Goal: Task Accomplishment & Management: Manage account settings

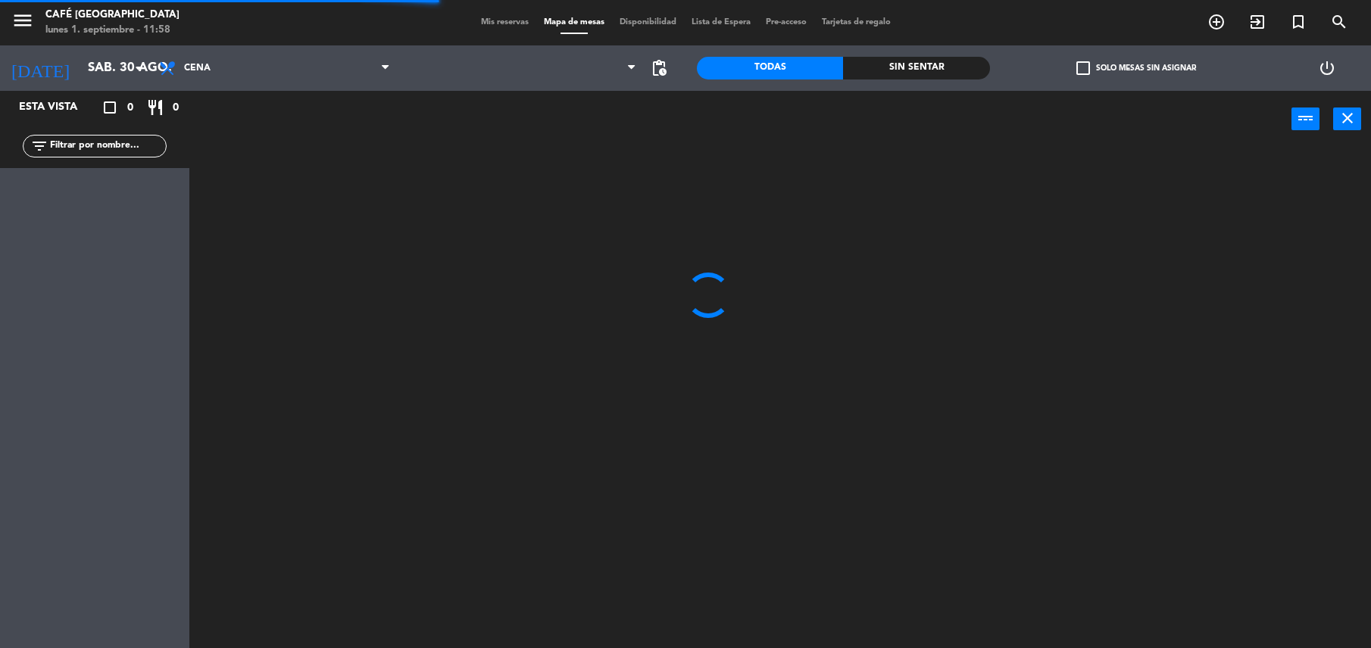
click at [120, 74] on input "sáb. 30 ago." at bounding box center [161, 69] width 163 height 30
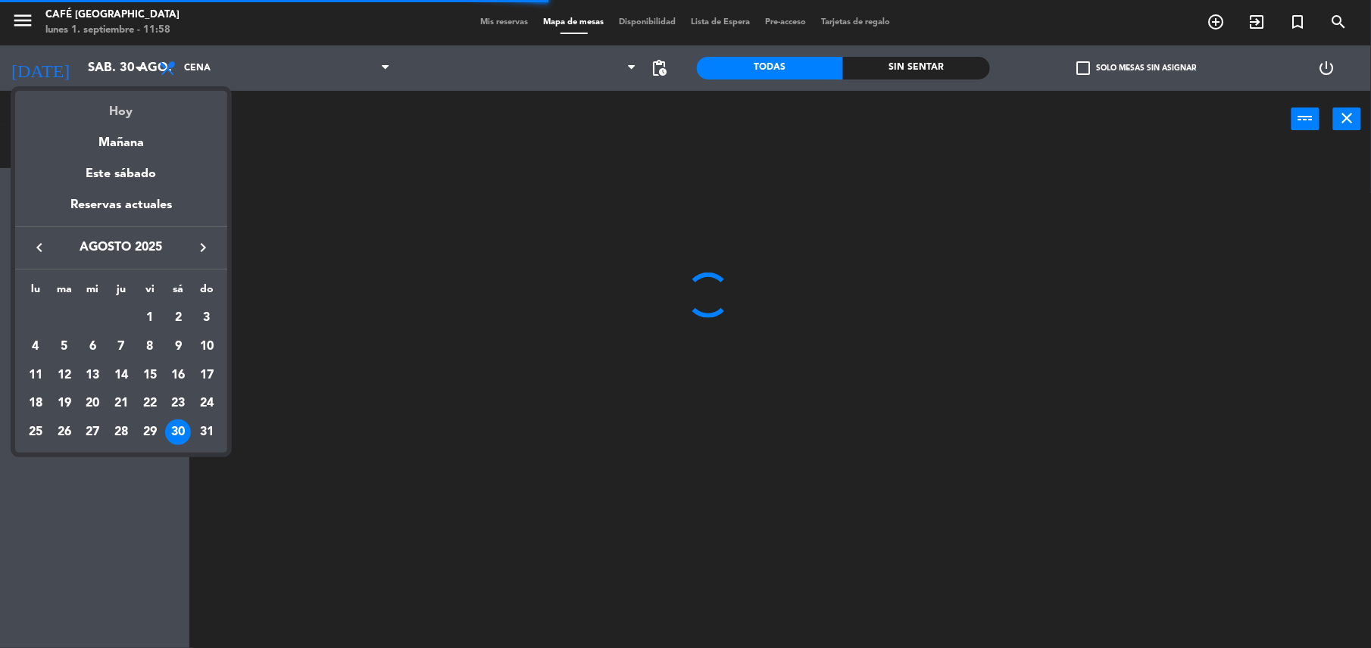
click at [136, 106] on div "Hoy" at bounding box center [121, 106] width 212 height 31
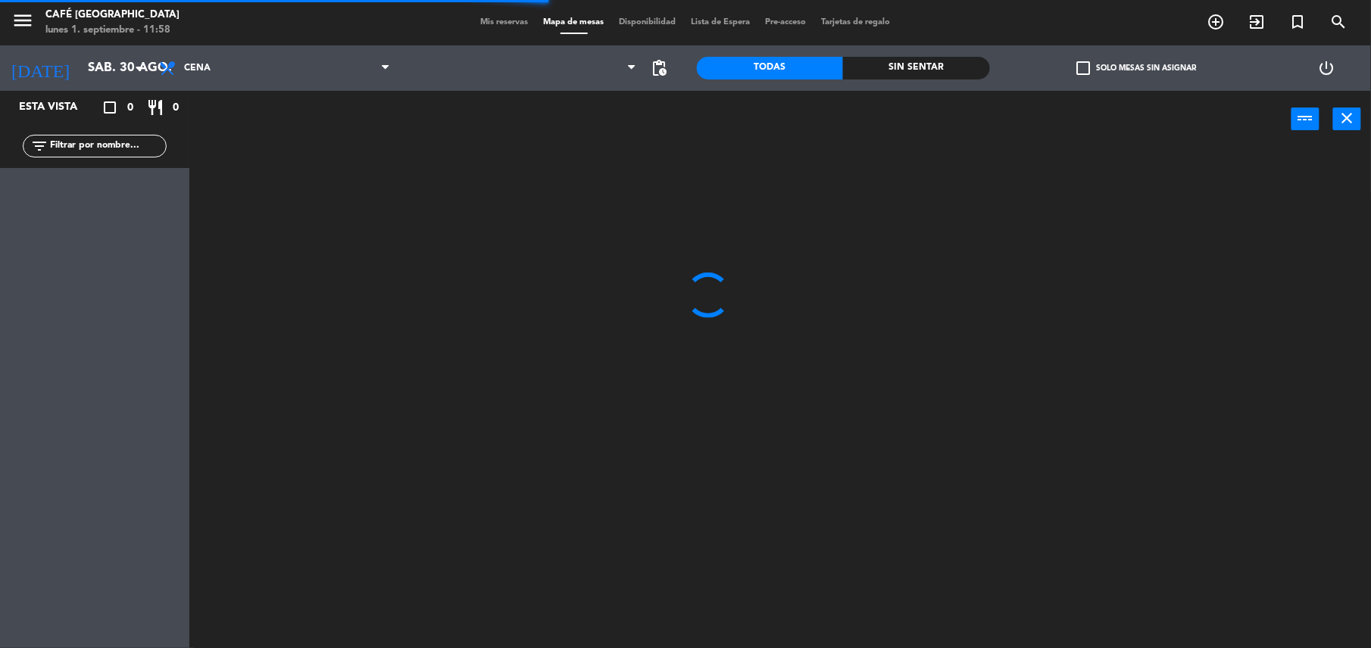
type input "lun. [DATE]"
click at [200, 86] on div "Brunch Almuerzo Cena Cena Brunch Almuerzo Cena" at bounding box center [274, 67] width 246 height 45
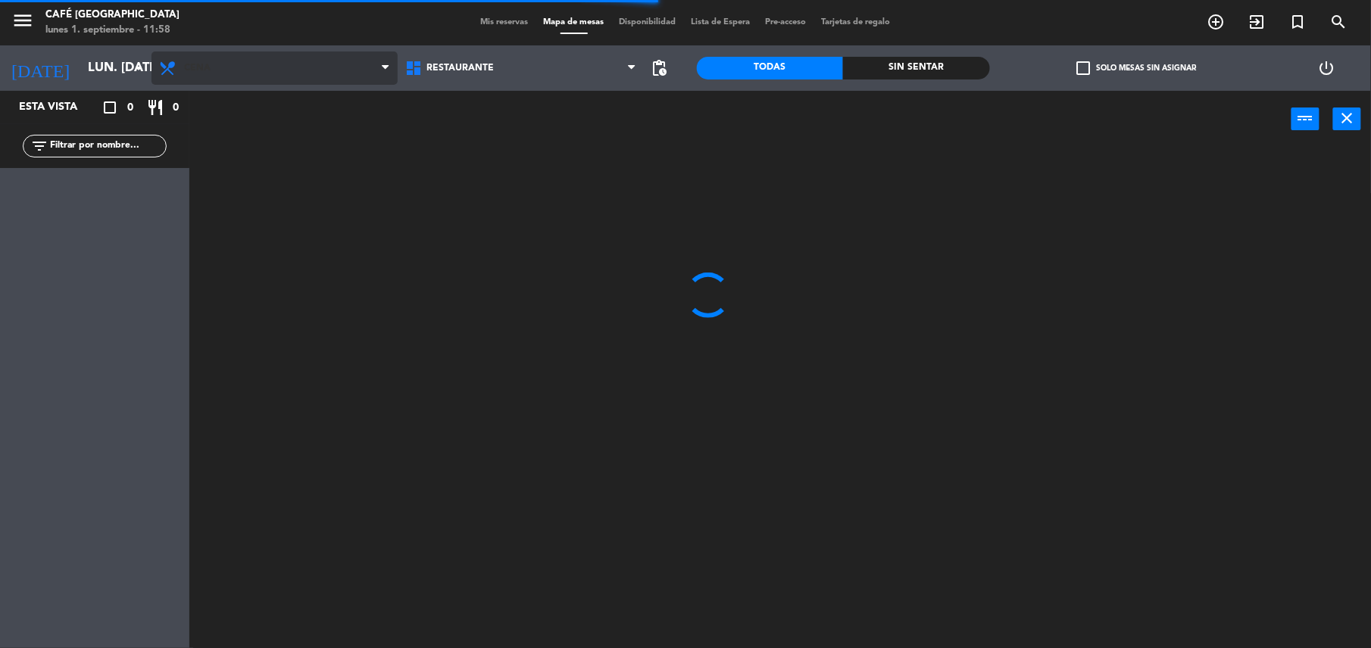
click at [194, 58] on span "Cena" at bounding box center [274, 67] width 246 height 33
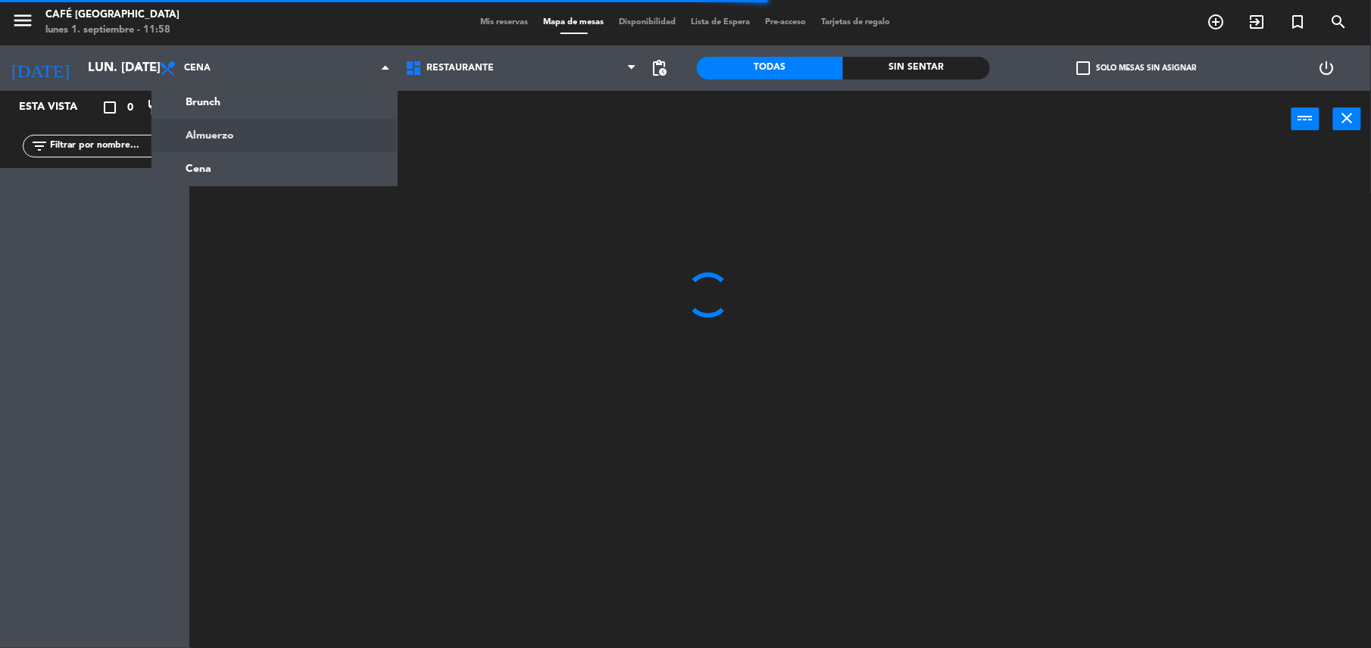
click at [240, 143] on ng-component "menu Café Museo Larco lunes 1. septiembre - 11:58 Mis reservas Mapa de mesas Di…" at bounding box center [685, 325] width 1371 height 651
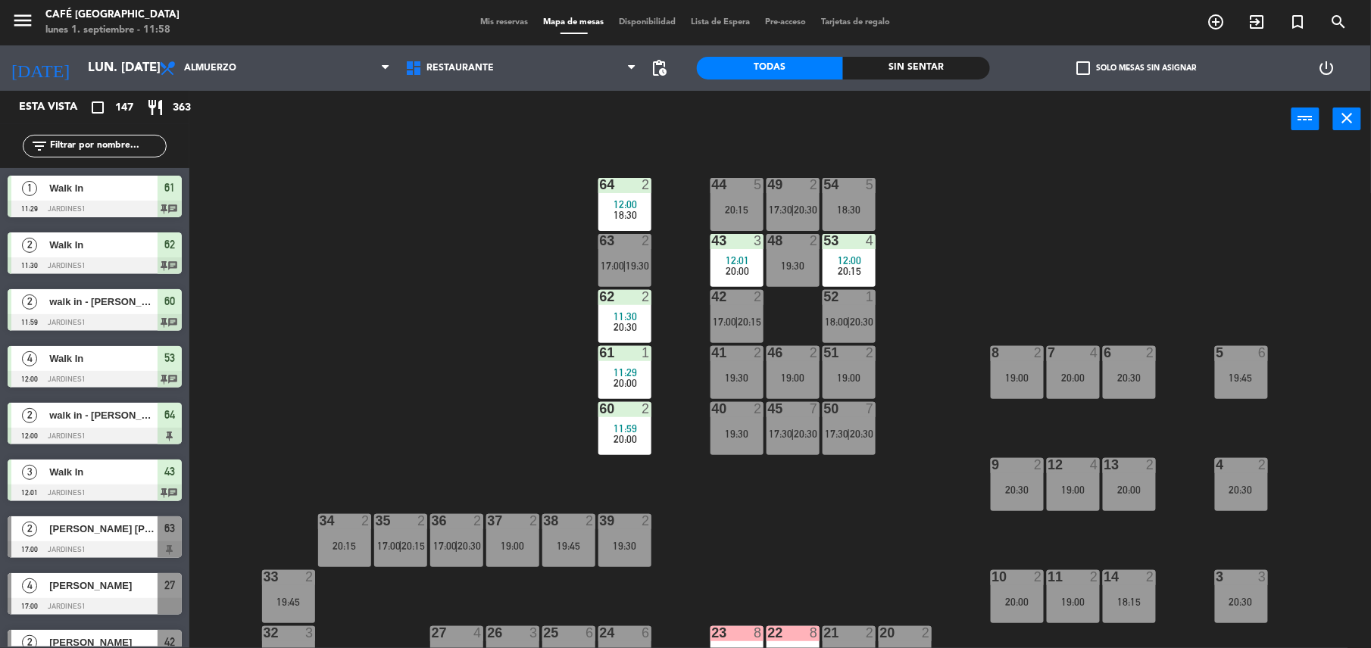
click at [542, 339] on div "44 5 20:15 49 2 17:30 | 20:30 54 5 18:30 64 2 12:00 18:30 48 2 19:30 53 4 12:00…" at bounding box center [787, 401] width 1168 height 501
click at [491, 19] on span "Mis reservas" at bounding box center [504, 22] width 63 height 8
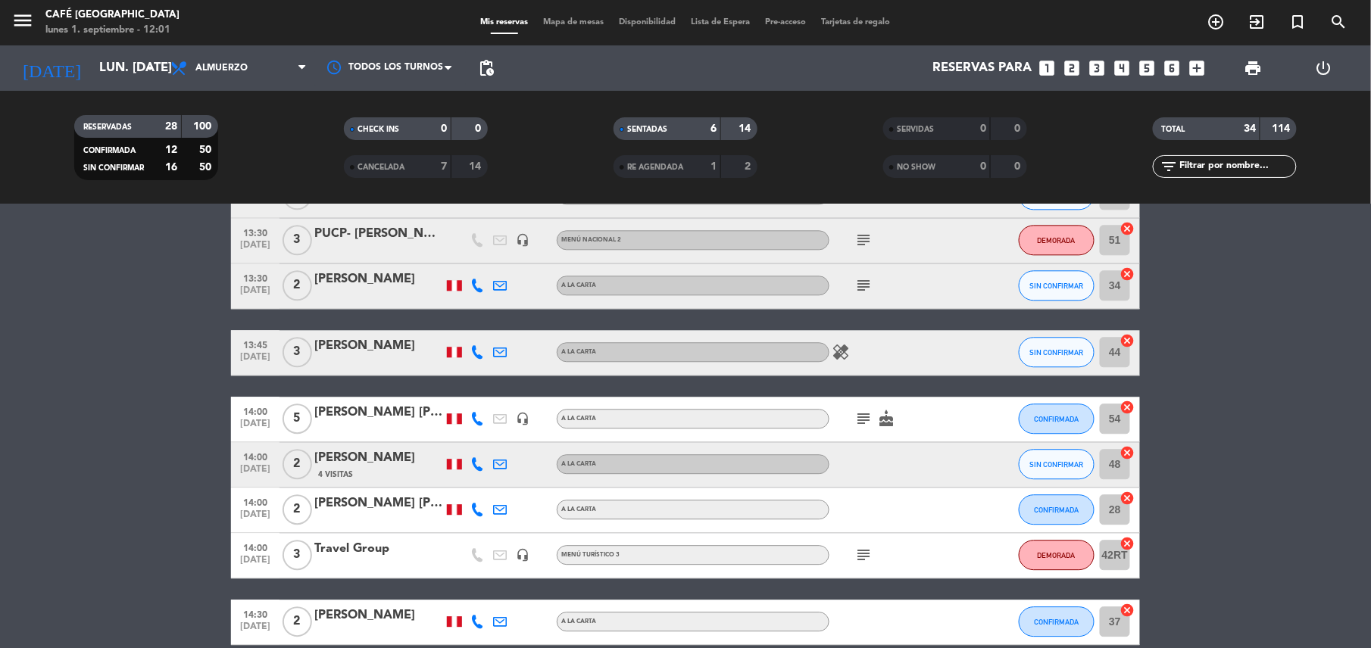
scroll to position [1445, 0]
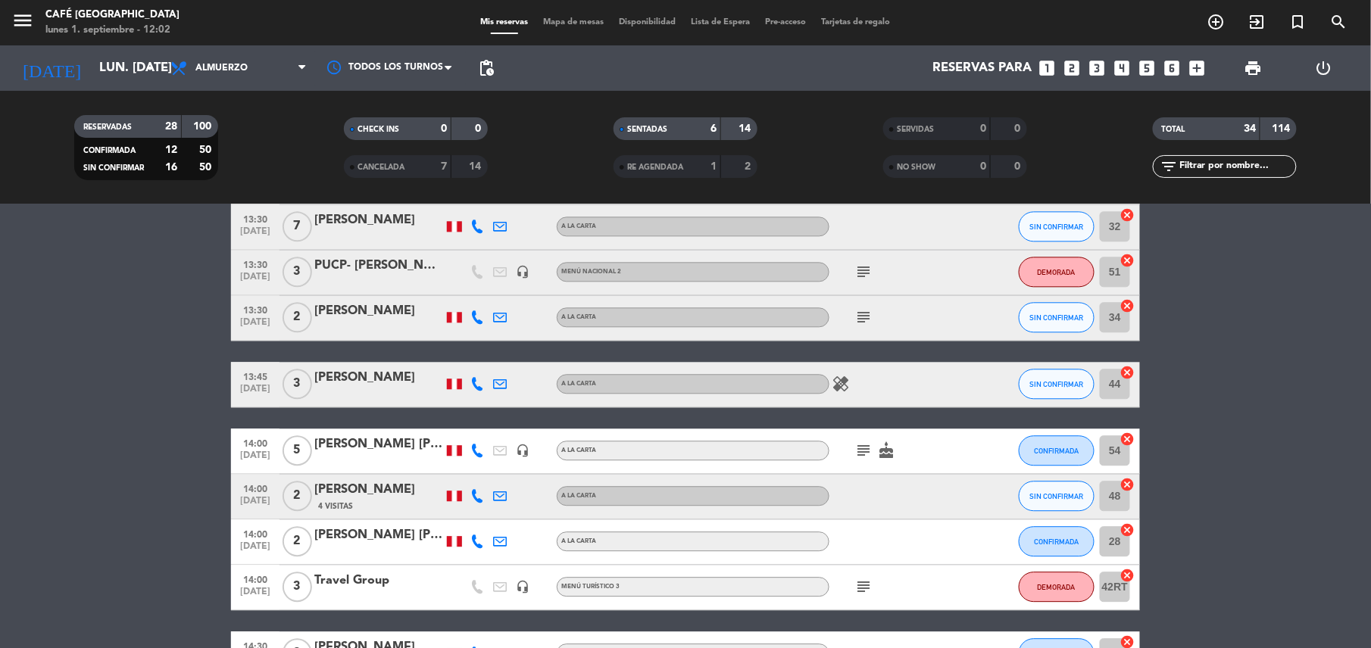
scroll to position [1624, 0]
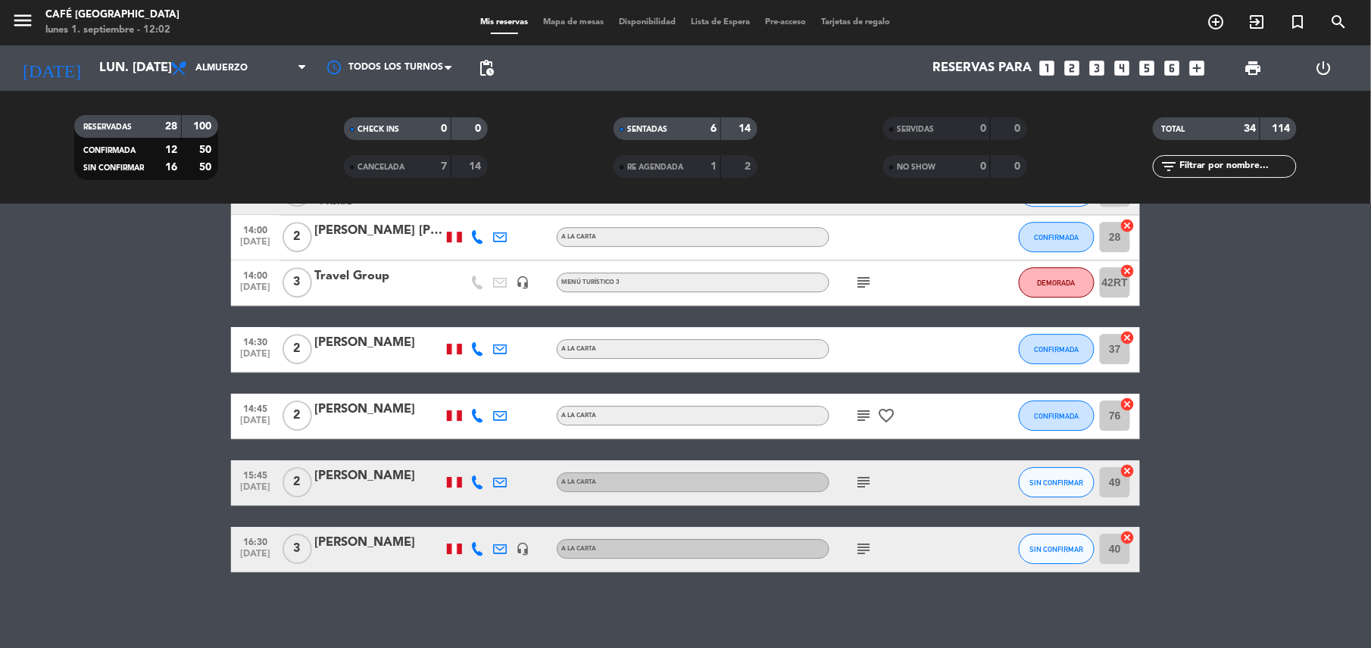
click at [866, 550] on icon "subject" at bounding box center [863, 549] width 18 height 18
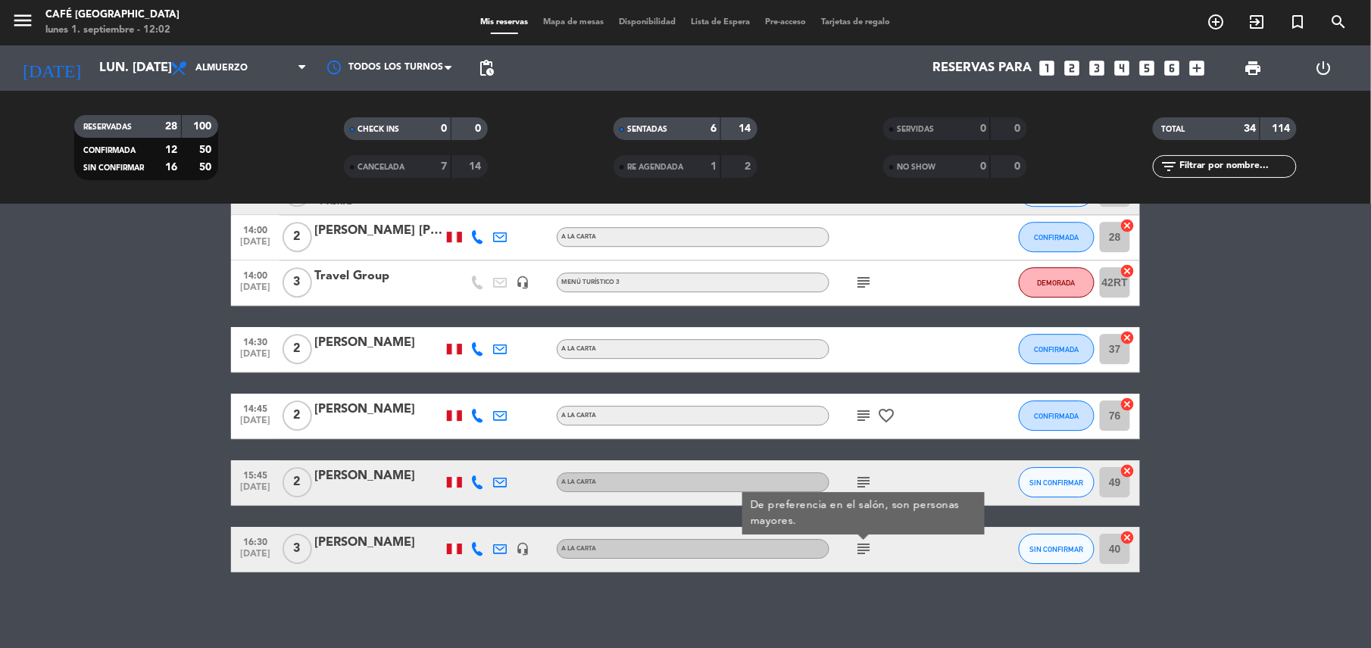
click at [886, 471] on div "subject" at bounding box center [897, 482] width 136 height 45
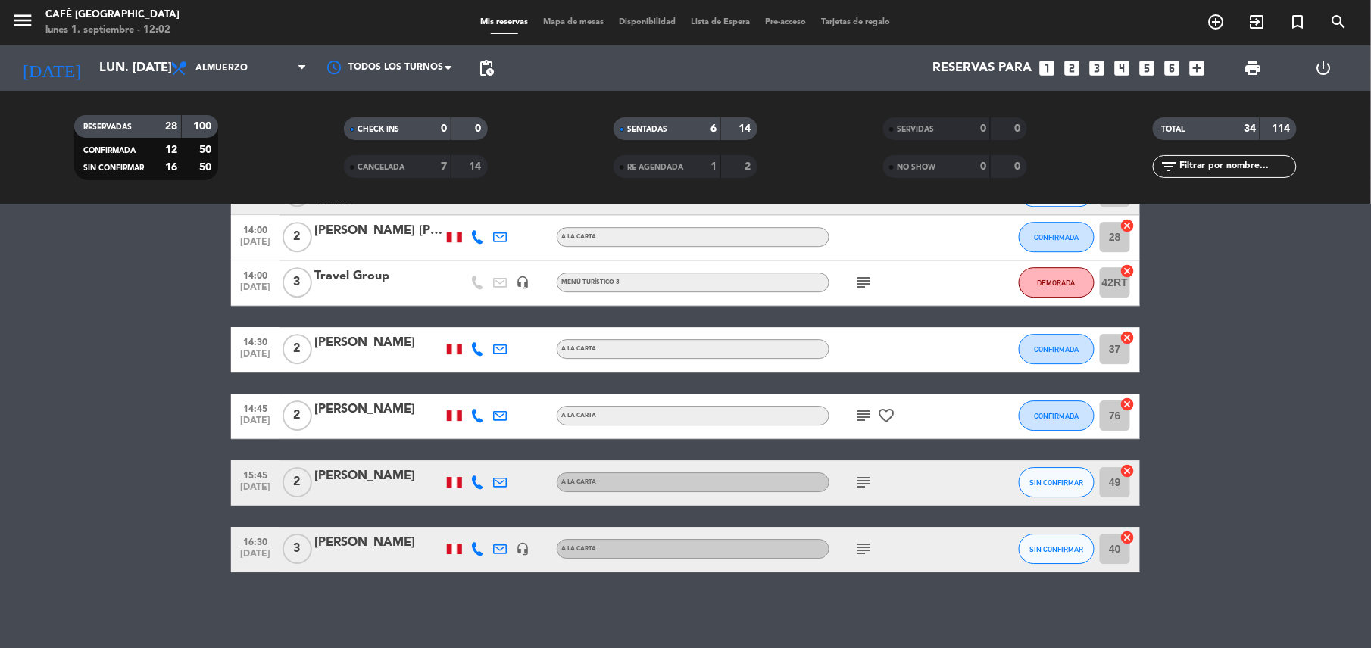
click at [859, 491] on icon "subject" at bounding box center [863, 482] width 18 height 18
click at [900, 489] on div "subject Es espacio abierto, el motivo de la reserva es por aniversario" at bounding box center [897, 482] width 136 height 45
click at [866, 413] on icon "subject" at bounding box center [863, 416] width 18 height 18
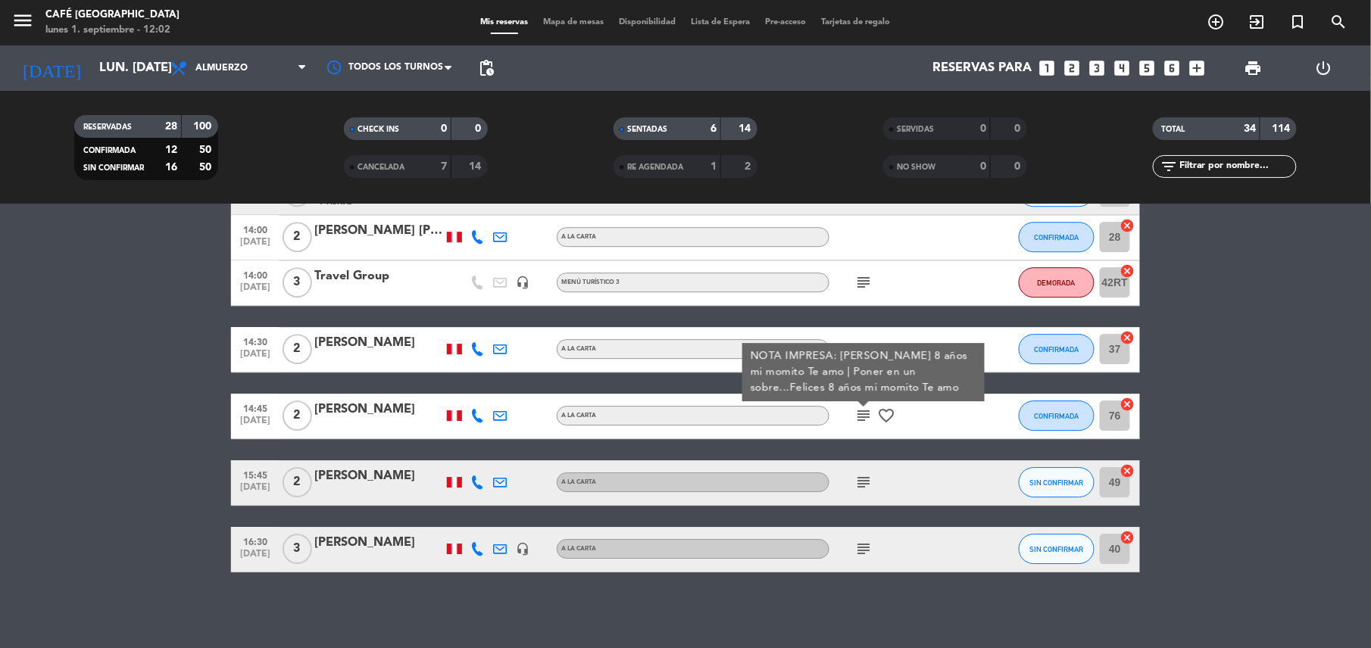
click at [858, 264] on div "subject" at bounding box center [897, 283] width 136 height 45
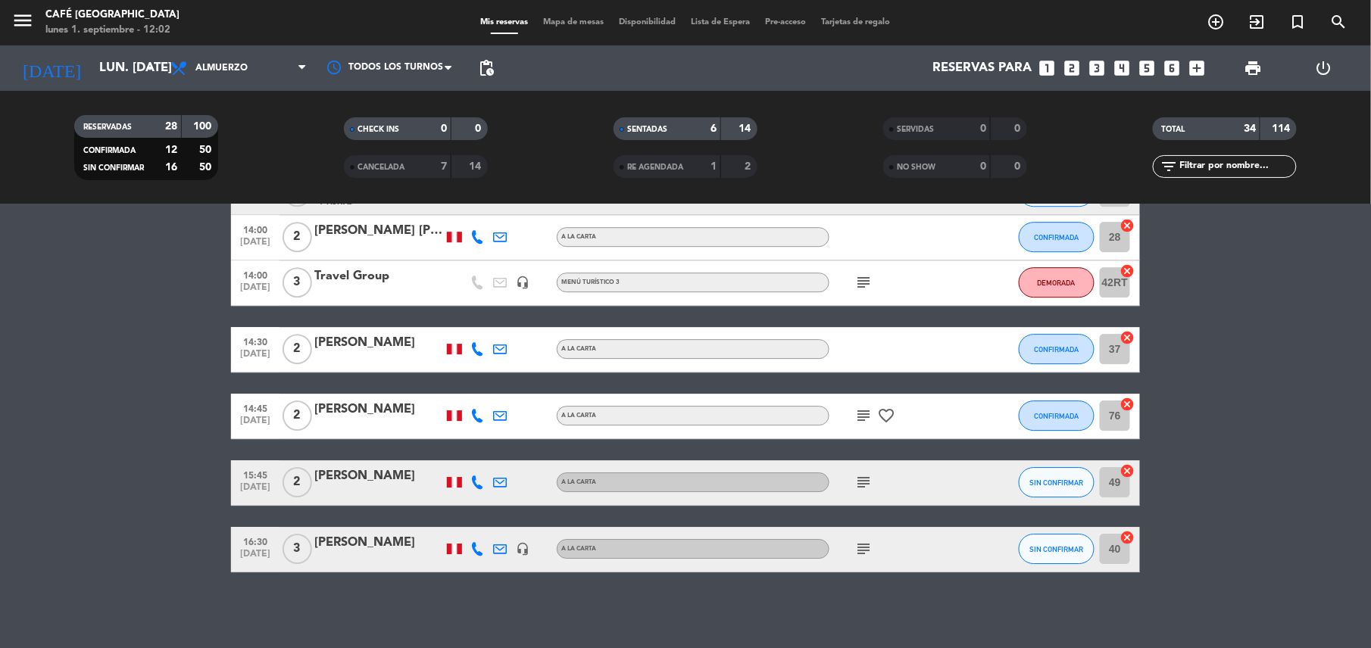
click at [859, 277] on icon "subject" at bounding box center [863, 282] width 18 height 18
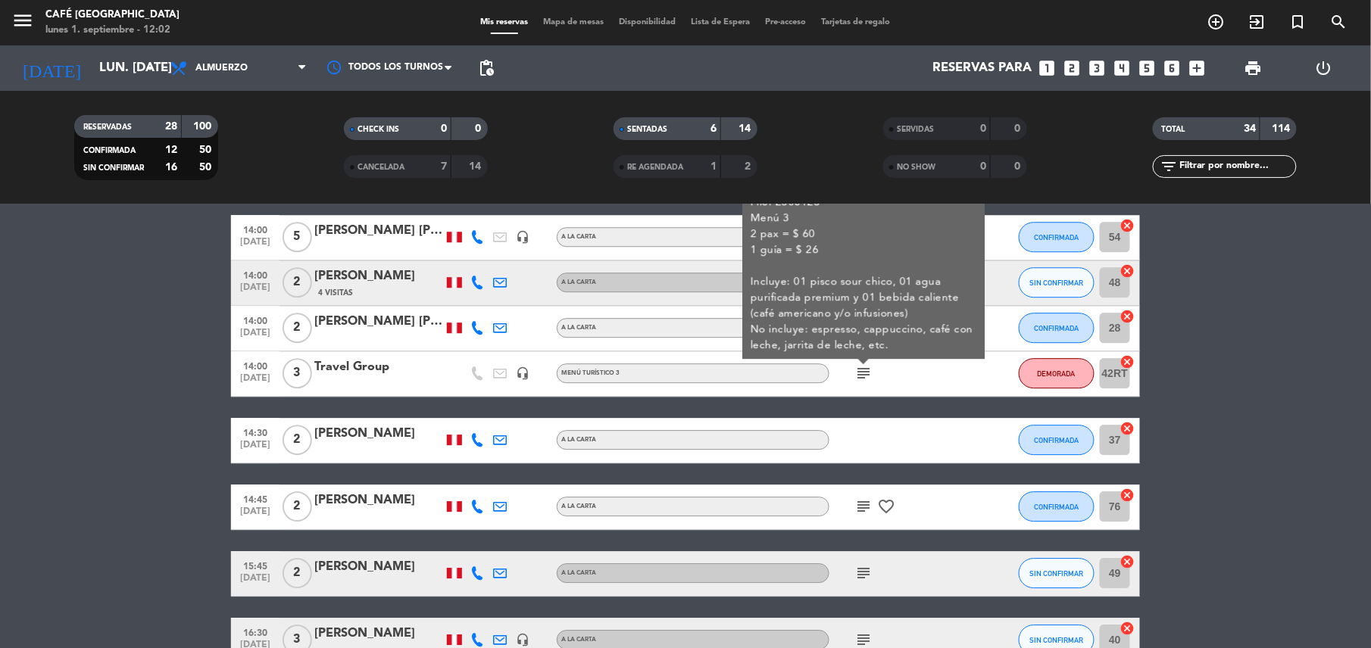
scroll to position [1592, 0]
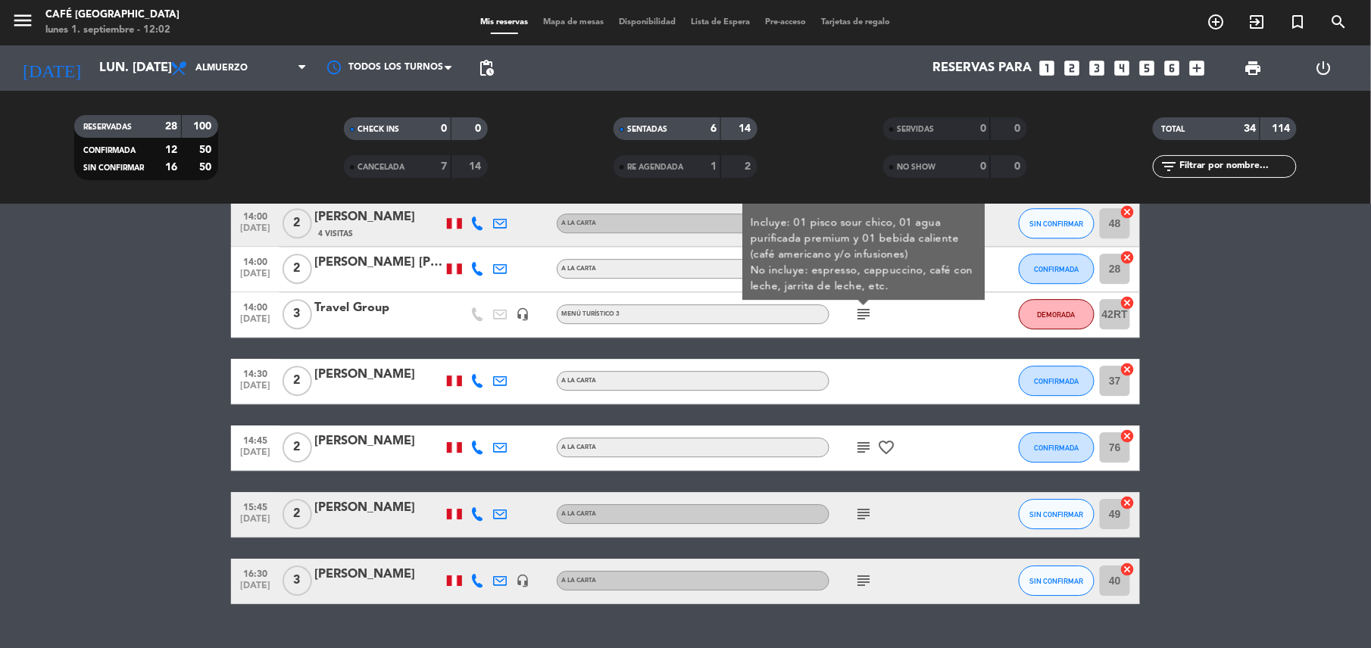
click at [864, 454] on icon "subject" at bounding box center [863, 447] width 18 height 18
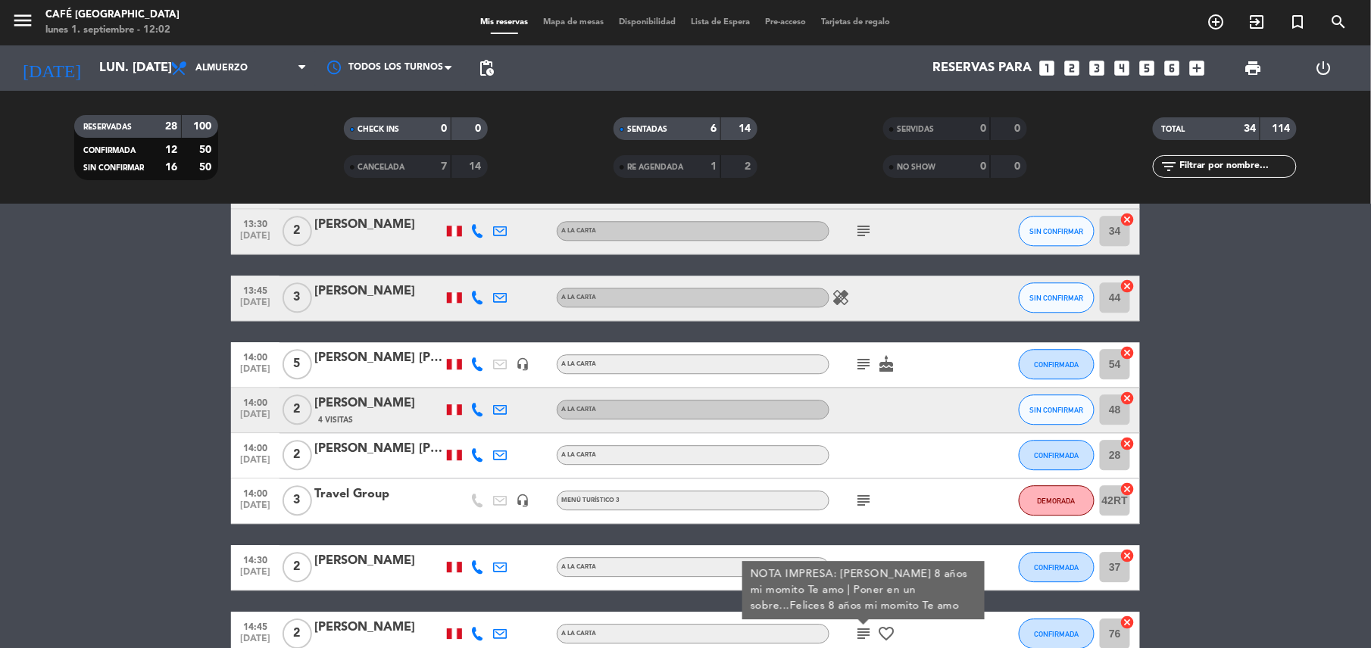
scroll to position [1406, 0]
click at [863, 494] on icon "subject" at bounding box center [863, 500] width 18 height 18
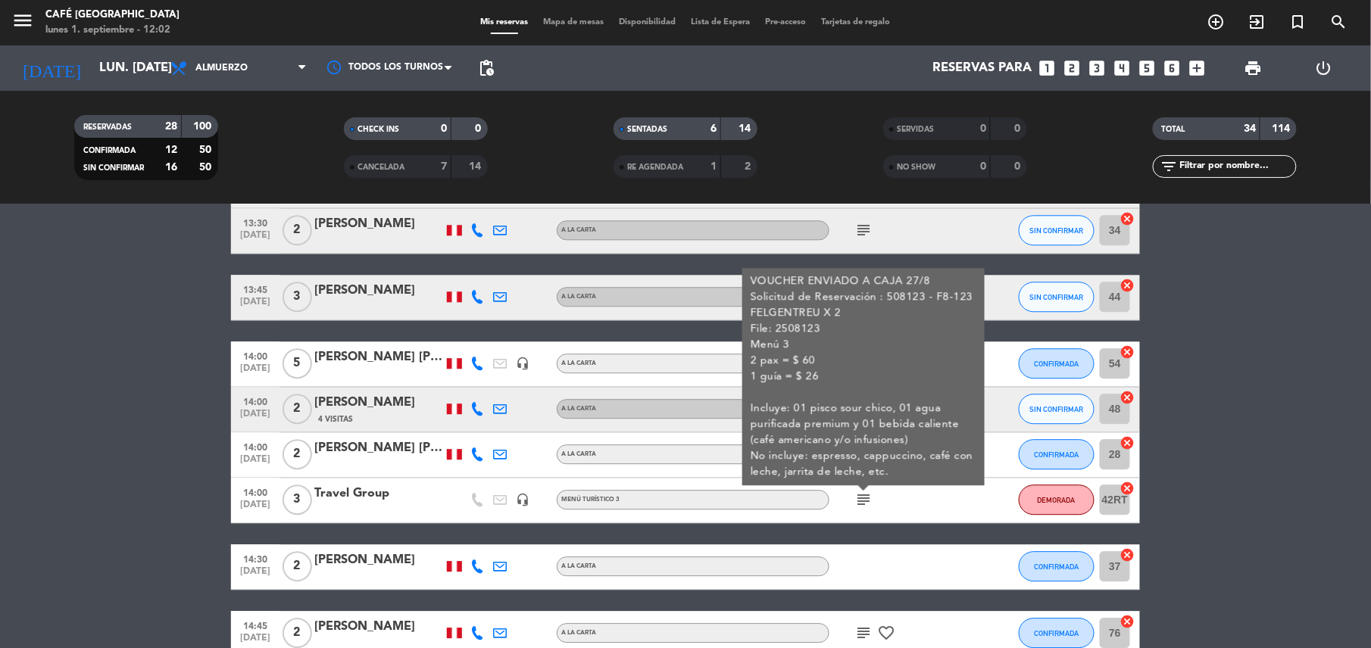
click at [897, 503] on div "subject VOUCHER ENVIADO A CAJA 27/8 Solicitud de Reservación : 508123 - F8-123 …" at bounding box center [897, 500] width 136 height 45
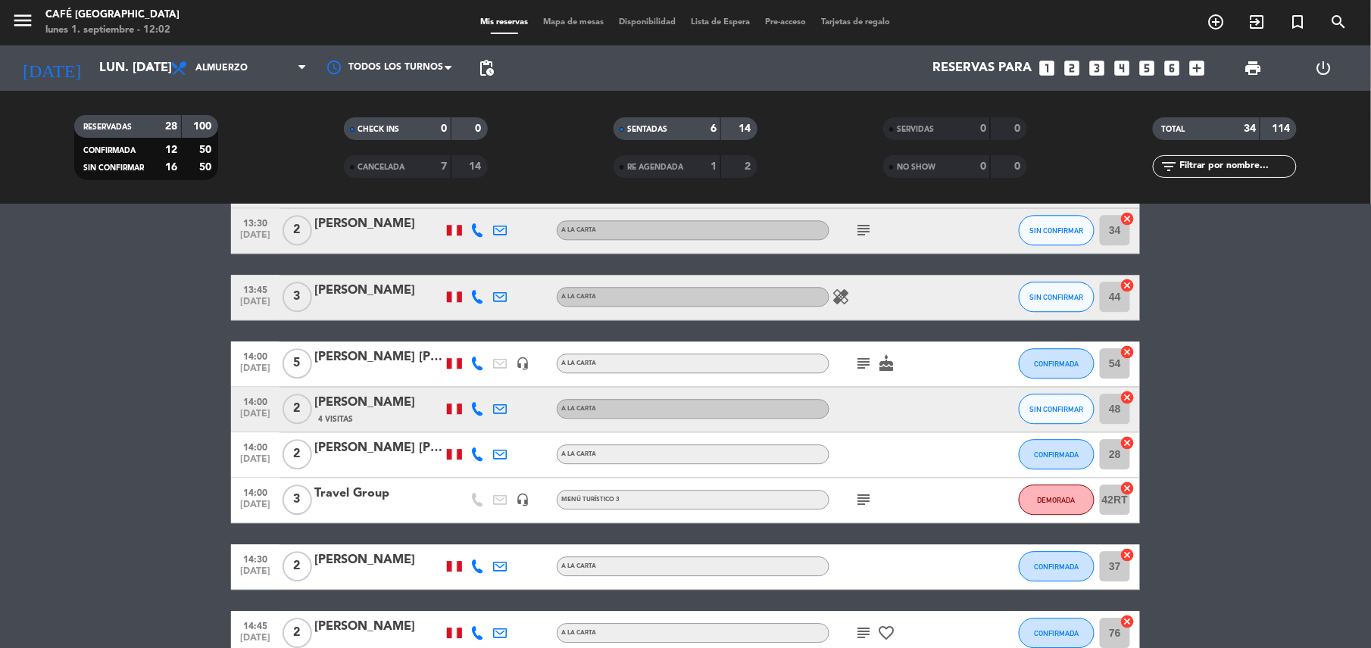
click at [860, 359] on icon "subject" at bounding box center [863, 363] width 18 height 18
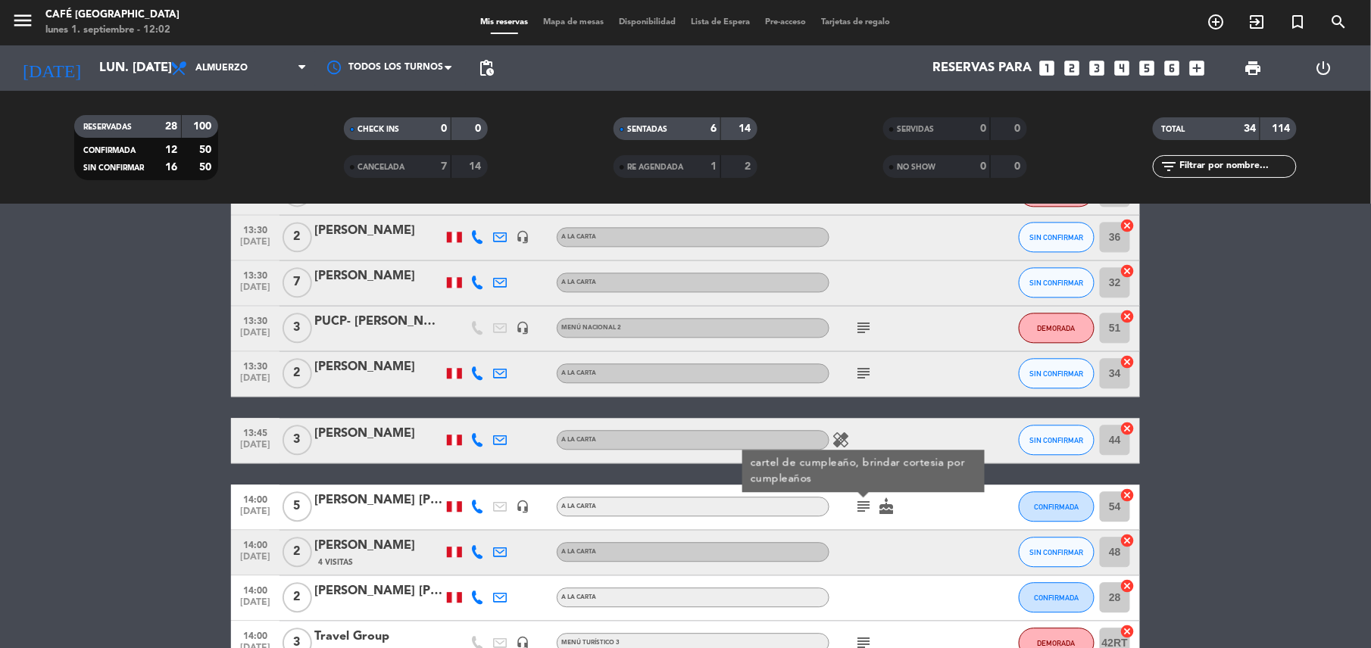
scroll to position [1262, 0]
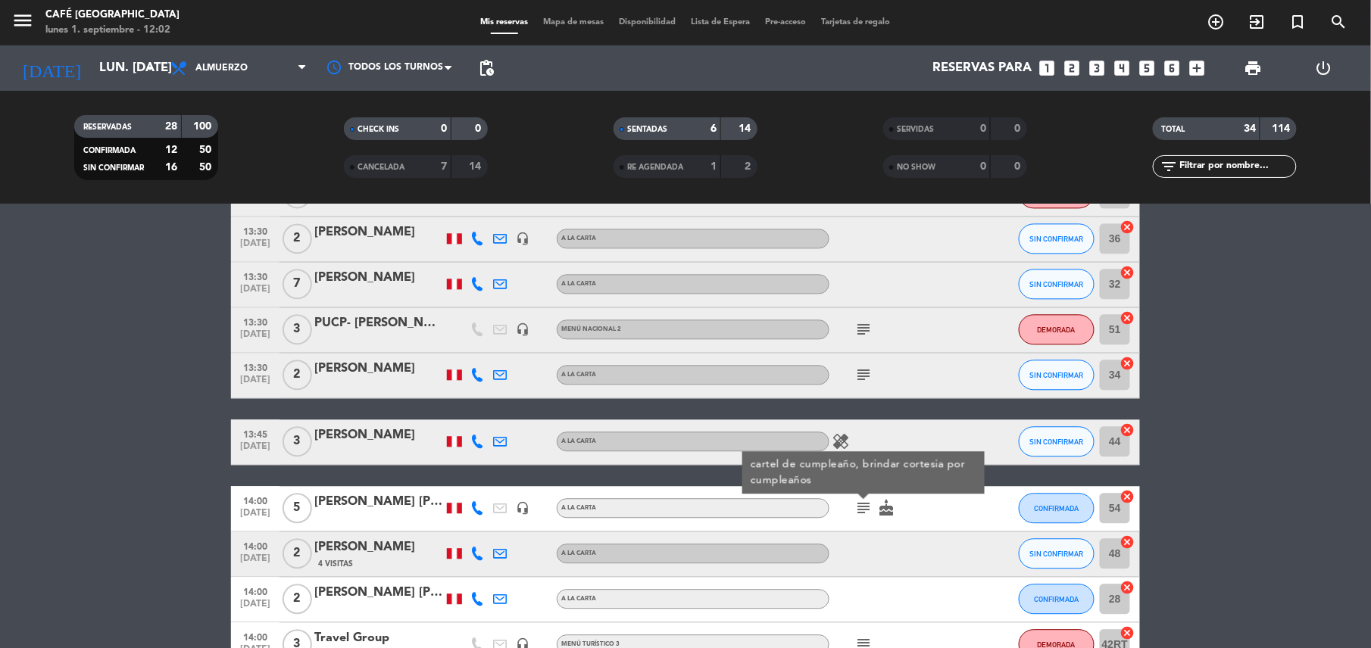
click at [855, 370] on icon "subject" at bounding box center [863, 375] width 18 height 18
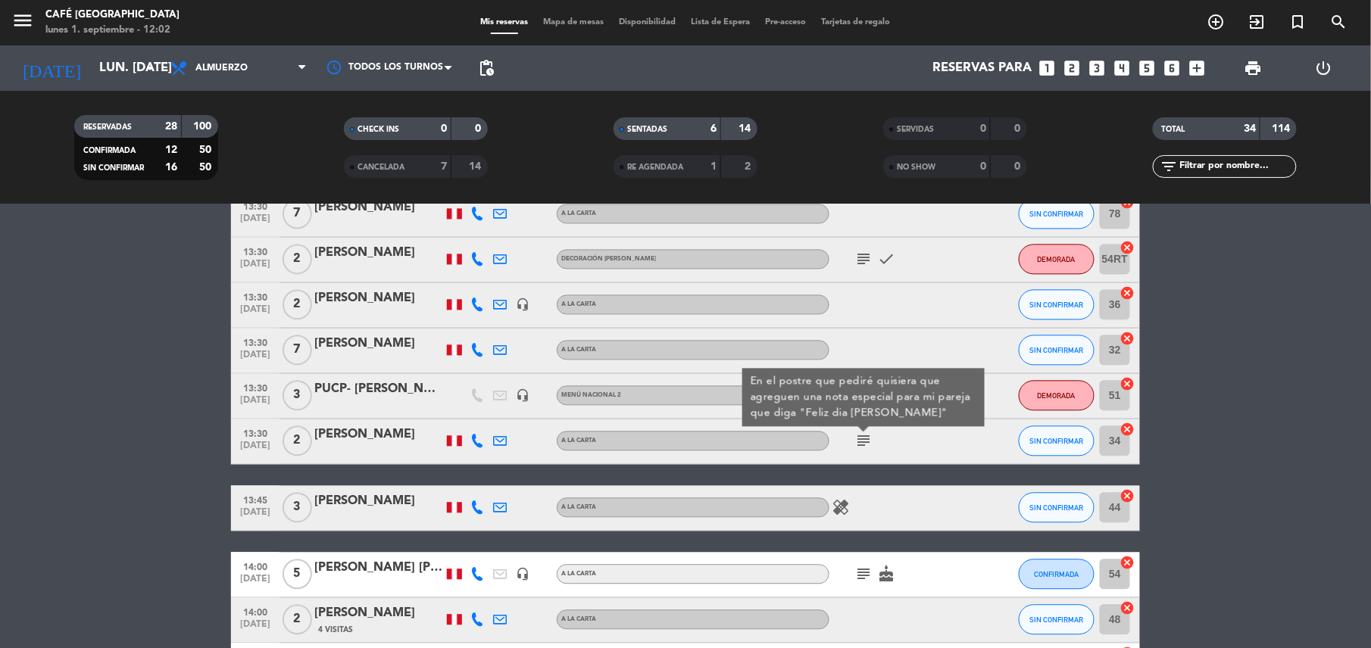
scroll to position [1194, 0]
click at [858, 436] on icon "subject" at bounding box center [863, 442] width 18 height 18
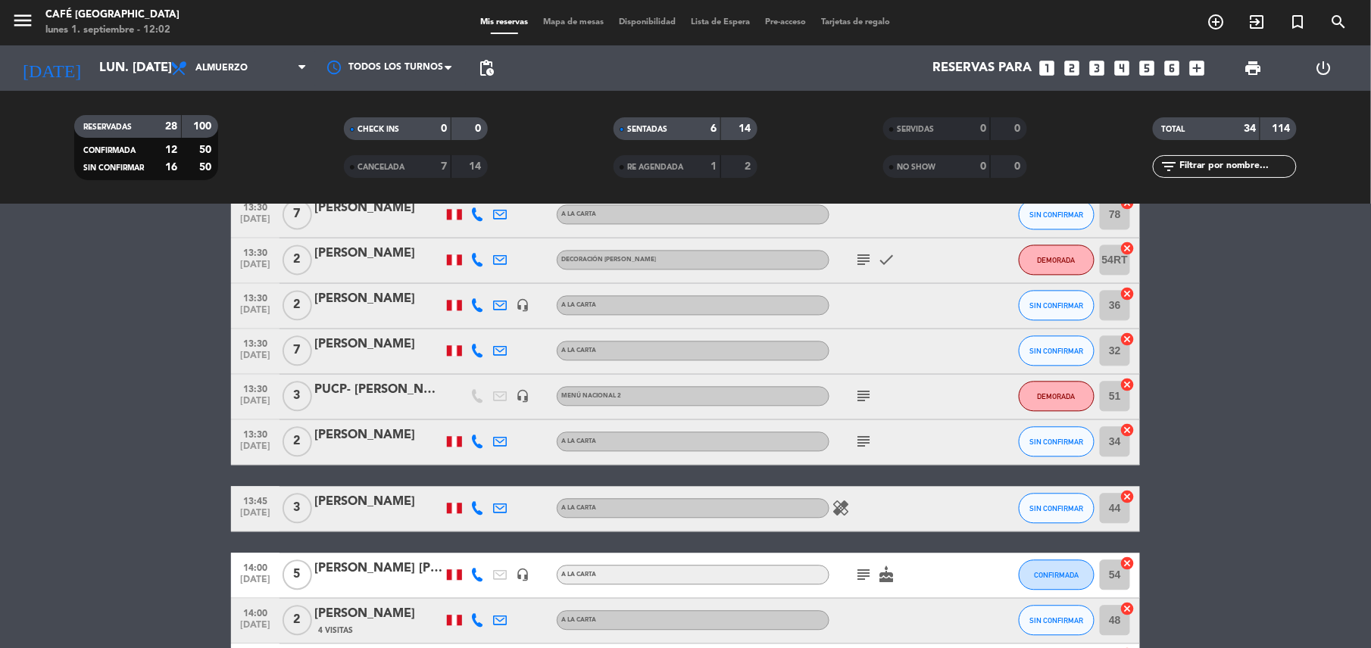
click at [865, 401] on icon "subject" at bounding box center [863, 397] width 18 height 18
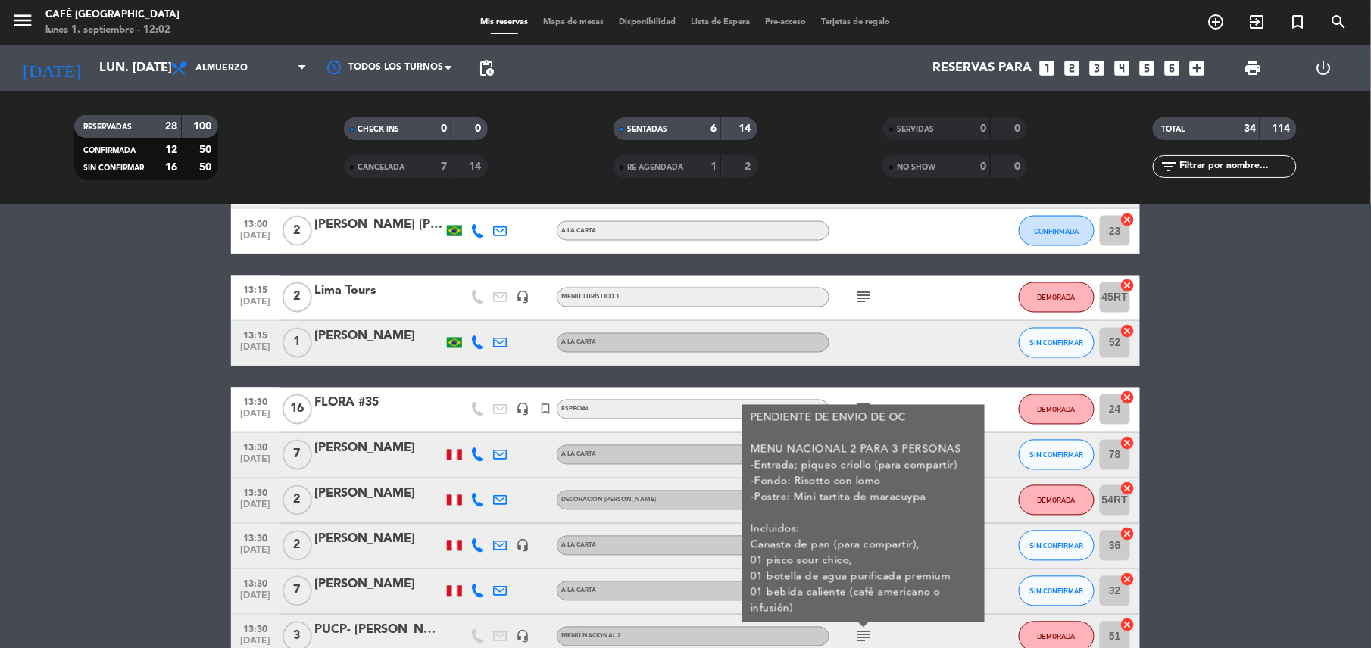
scroll to position [951, 0]
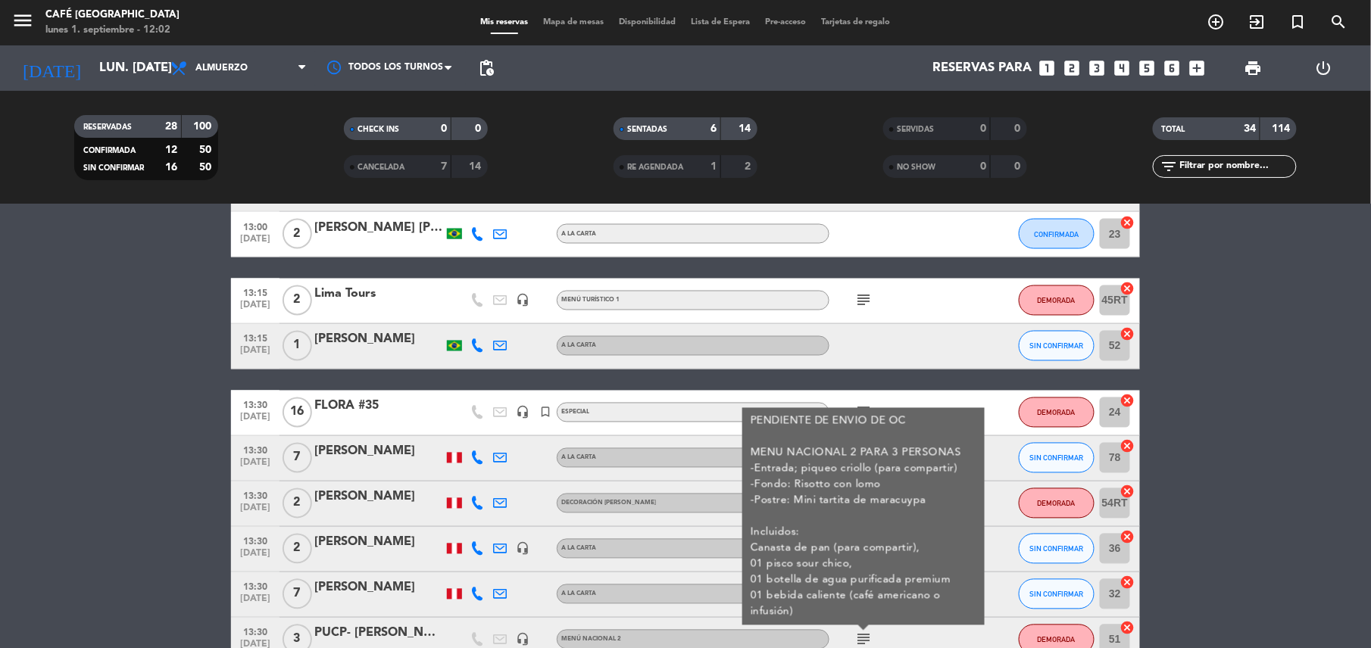
click at [947, 380] on div "11:29 sep. 1 1 Walk In exit_to_app Sin menú asignado subject SENTADA 61 cancel …" at bounding box center [685, 313] width 909 height 1863
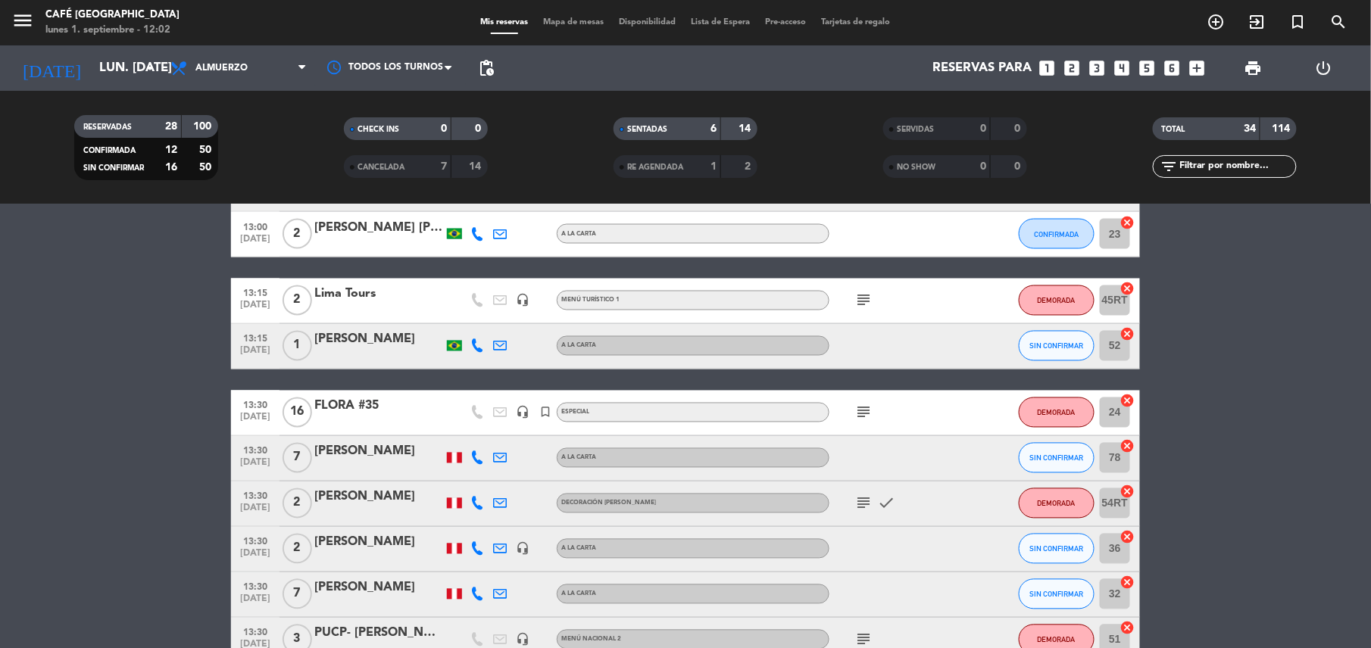
click at [853, 516] on div "subject check" at bounding box center [897, 504] width 136 height 45
click at [860, 513] on icon "subject" at bounding box center [863, 503] width 18 height 18
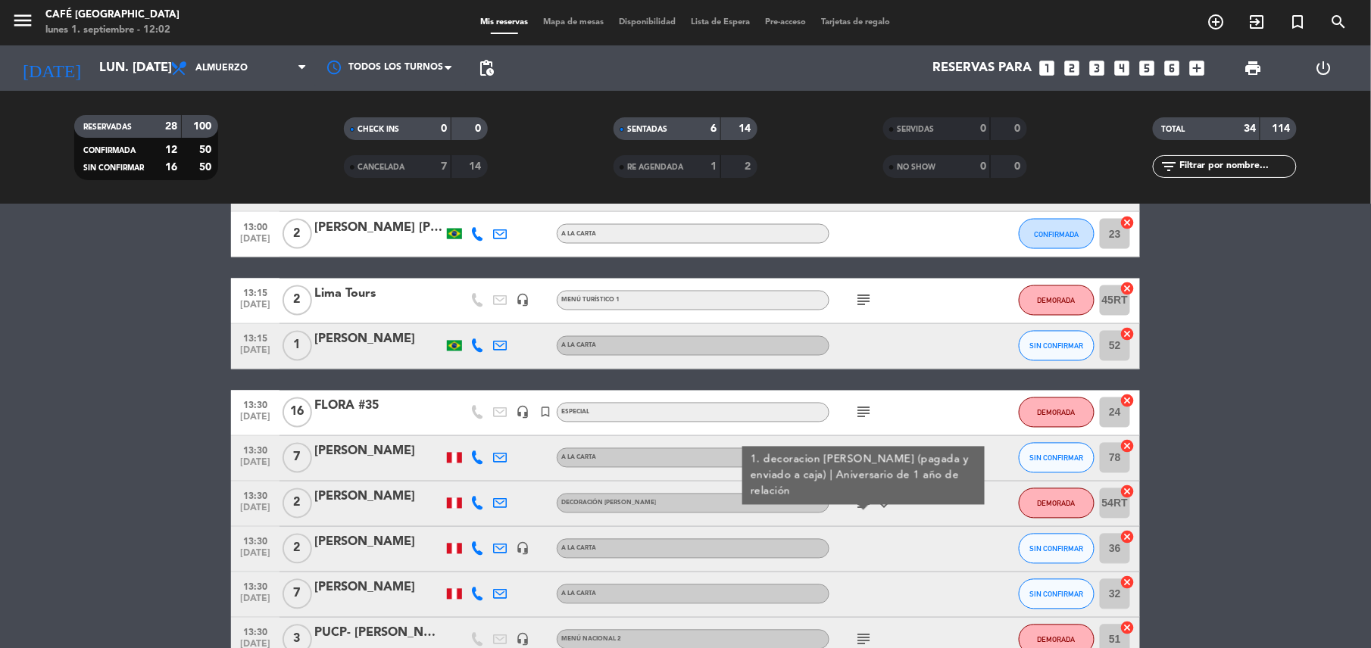
click at [866, 407] on icon "subject" at bounding box center [863, 413] width 18 height 18
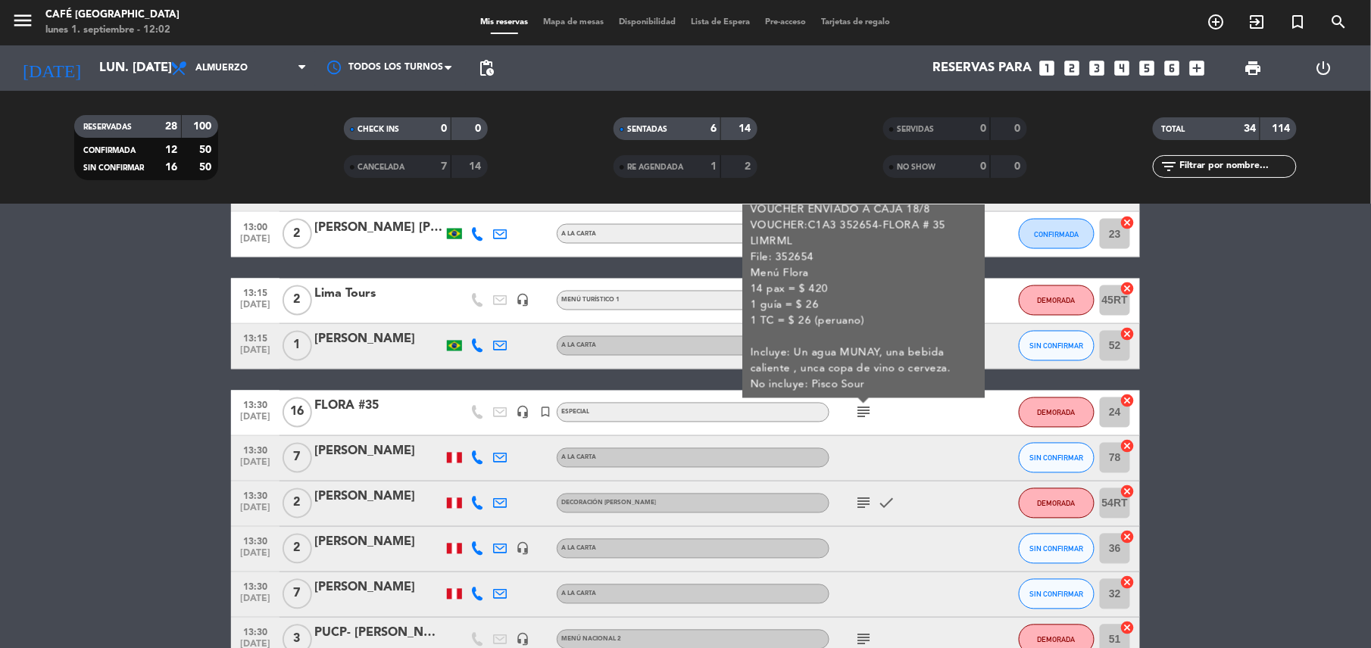
click at [921, 415] on div "subject VOUCHER ENVIADO A CAJA 18/8 VOUCHER:C1A3 352654-FLORA # 35 LIMRML File:…" at bounding box center [897, 413] width 136 height 45
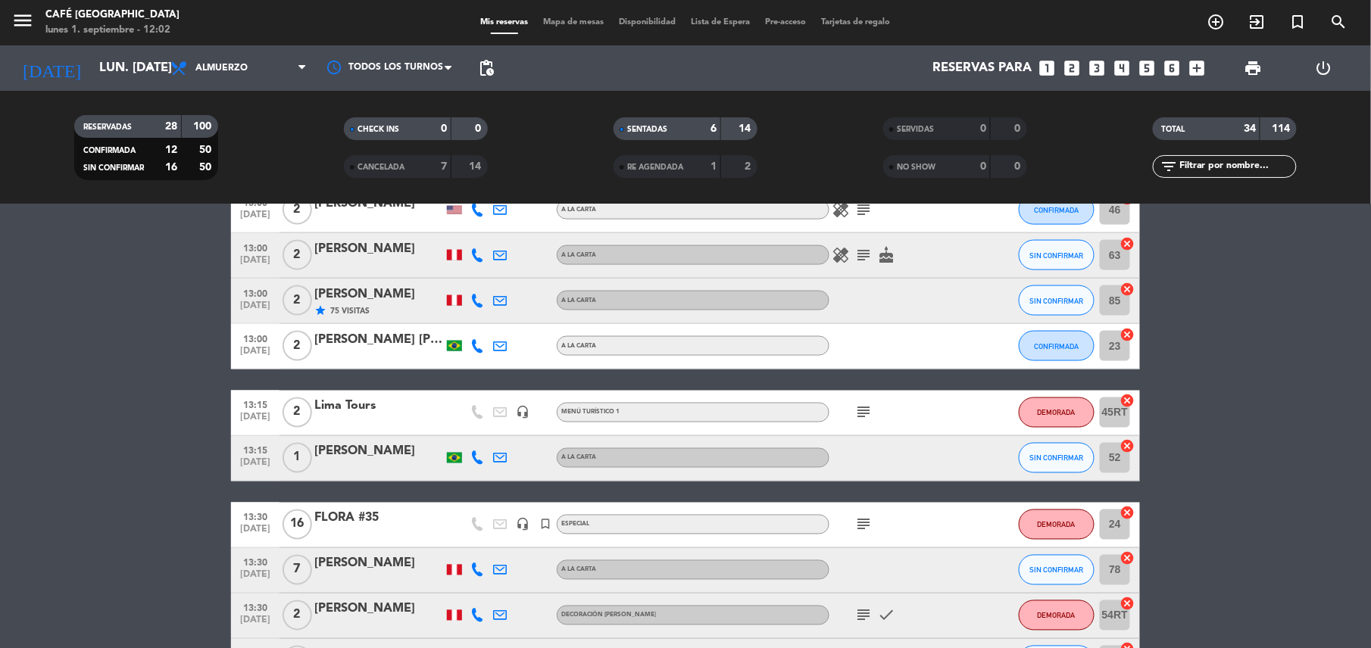
scroll to position [837, 0]
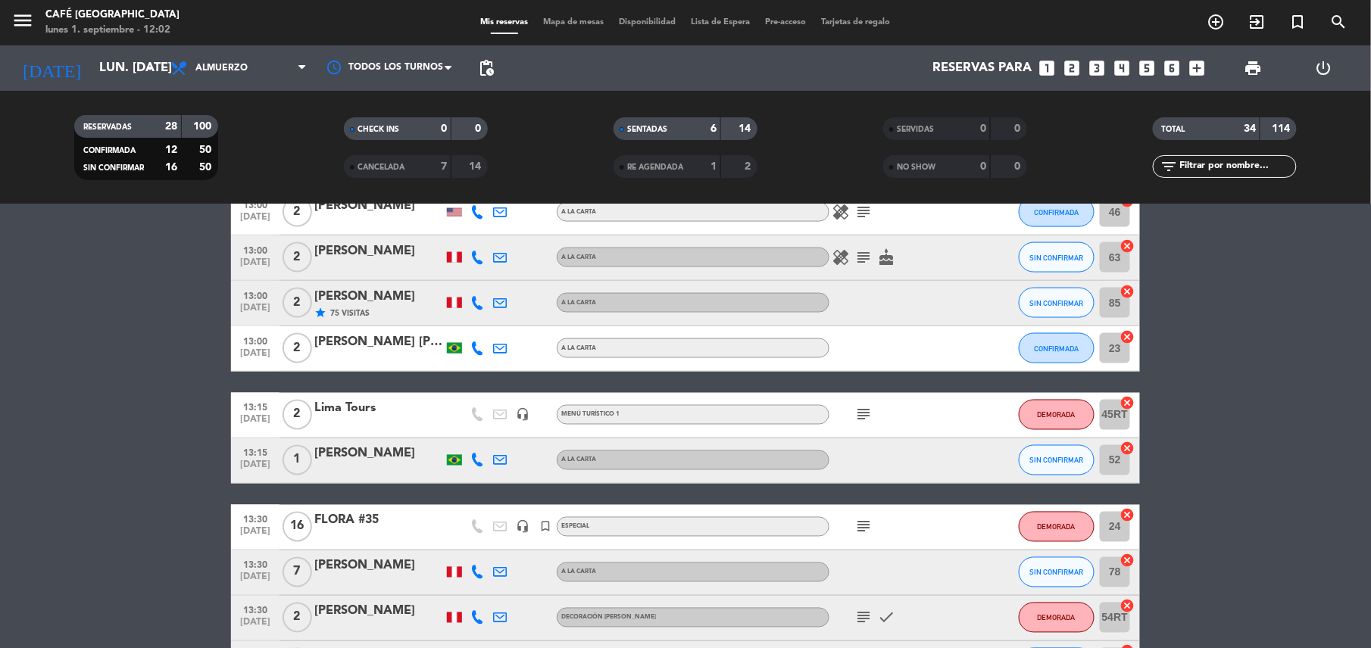
click at [858, 420] on icon "subject" at bounding box center [863, 415] width 18 height 18
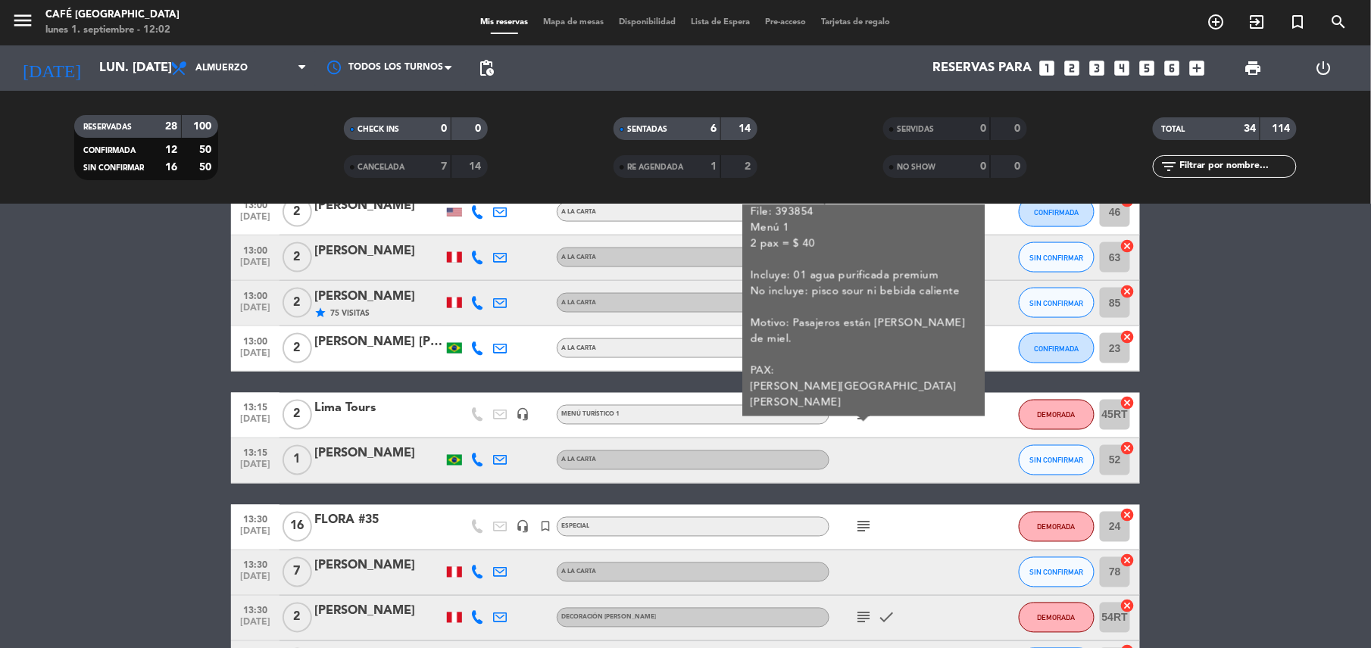
click at [897, 441] on div at bounding box center [897, 460] width 136 height 45
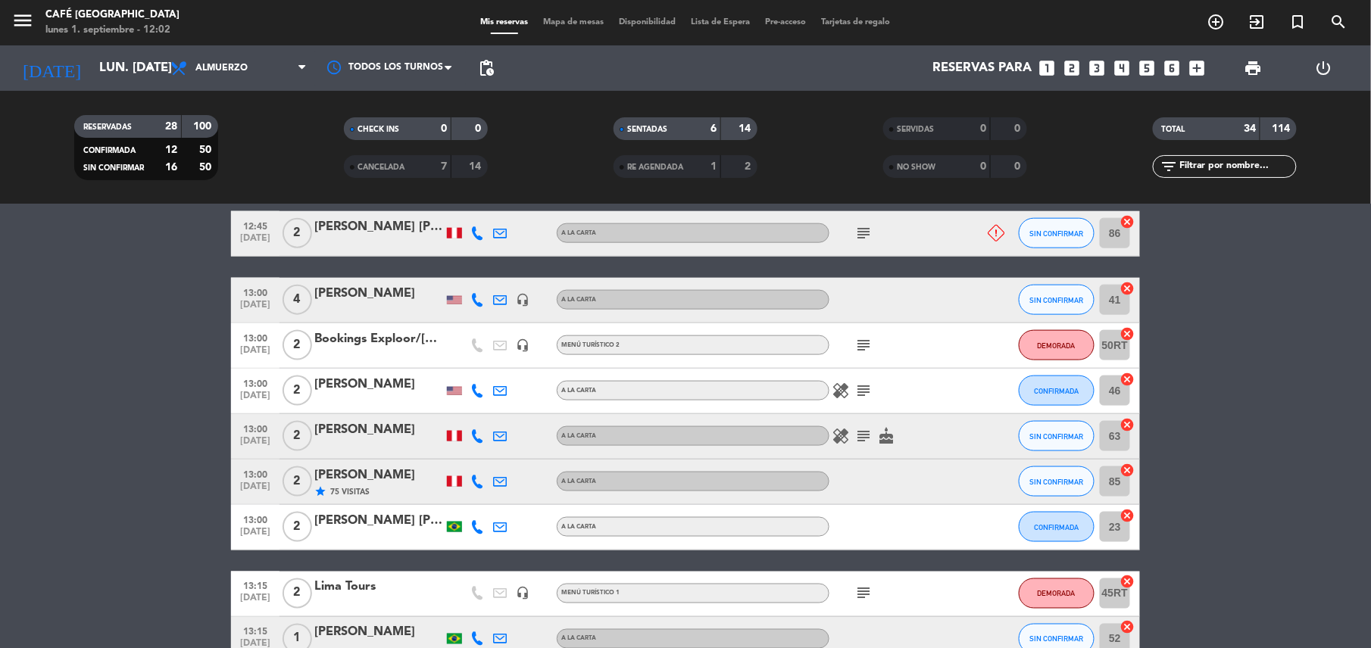
scroll to position [657, 0]
click at [862, 442] on icon "subject" at bounding box center [863, 437] width 18 height 18
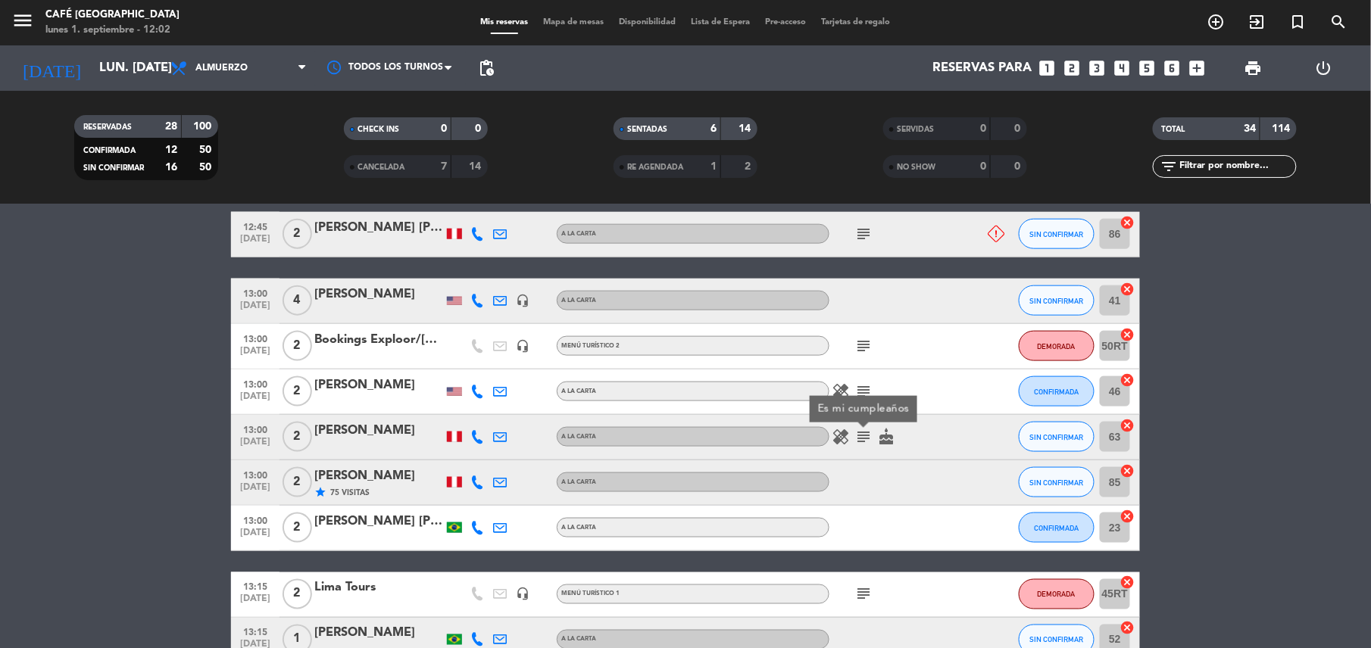
click at [934, 459] on div "healing subject Es mi cumpleaños cake" at bounding box center [897, 437] width 136 height 45
click at [861, 382] on icon "subject" at bounding box center [863, 391] width 18 height 18
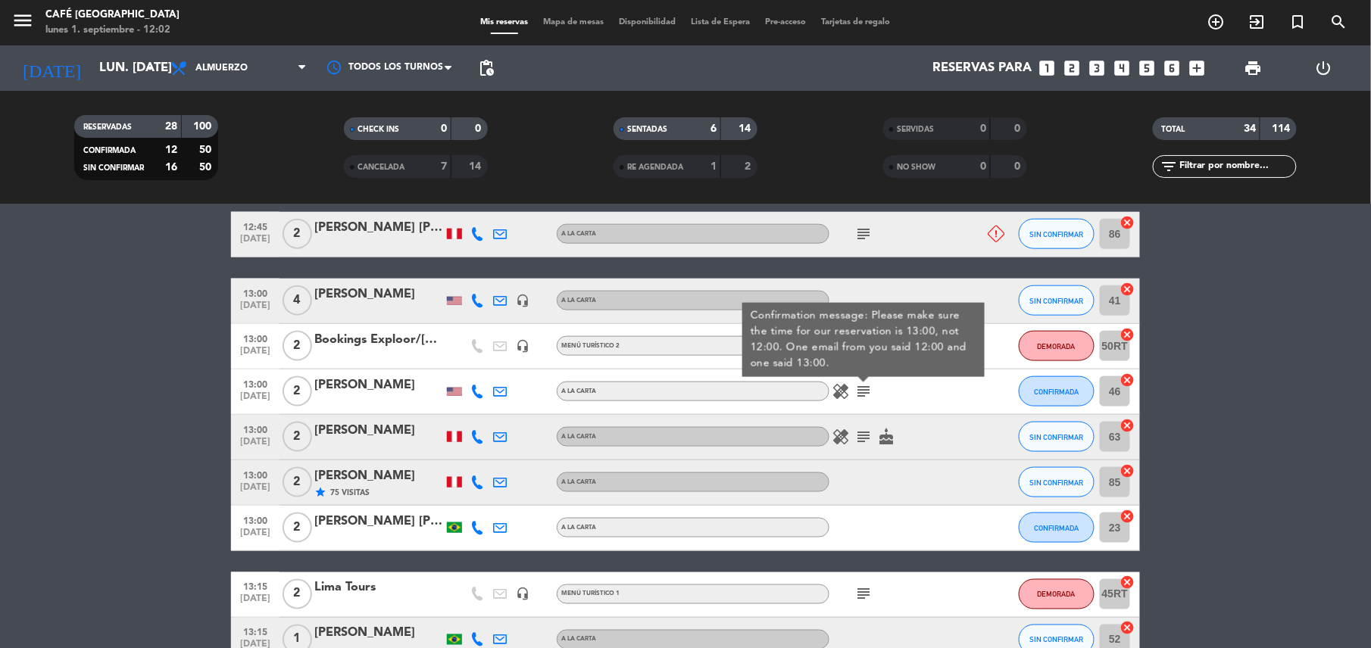
click at [915, 424] on div "healing subject cake" at bounding box center [897, 437] width 136 height 45
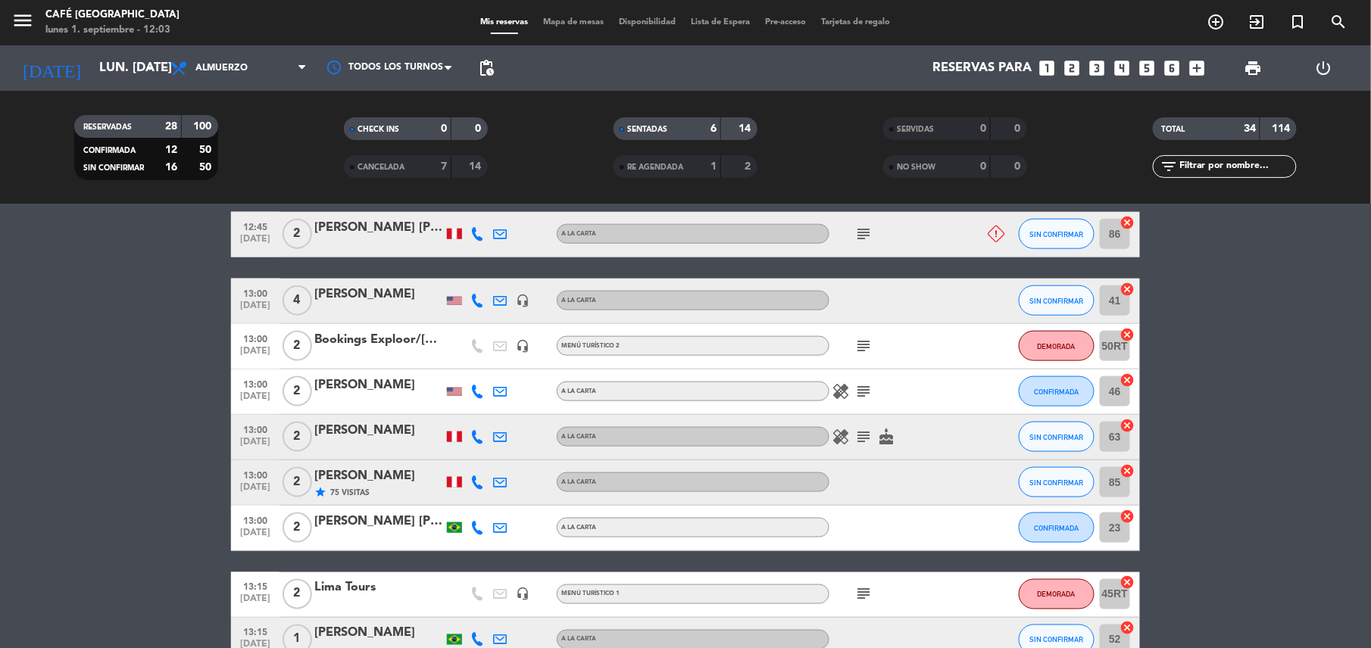
click at [854, 332] on div "subject" at bounding box center [897, 346] width 136 height 45
click at [869, 352] on icon "subject" at bounding box center [863, 346] width 18 height 18
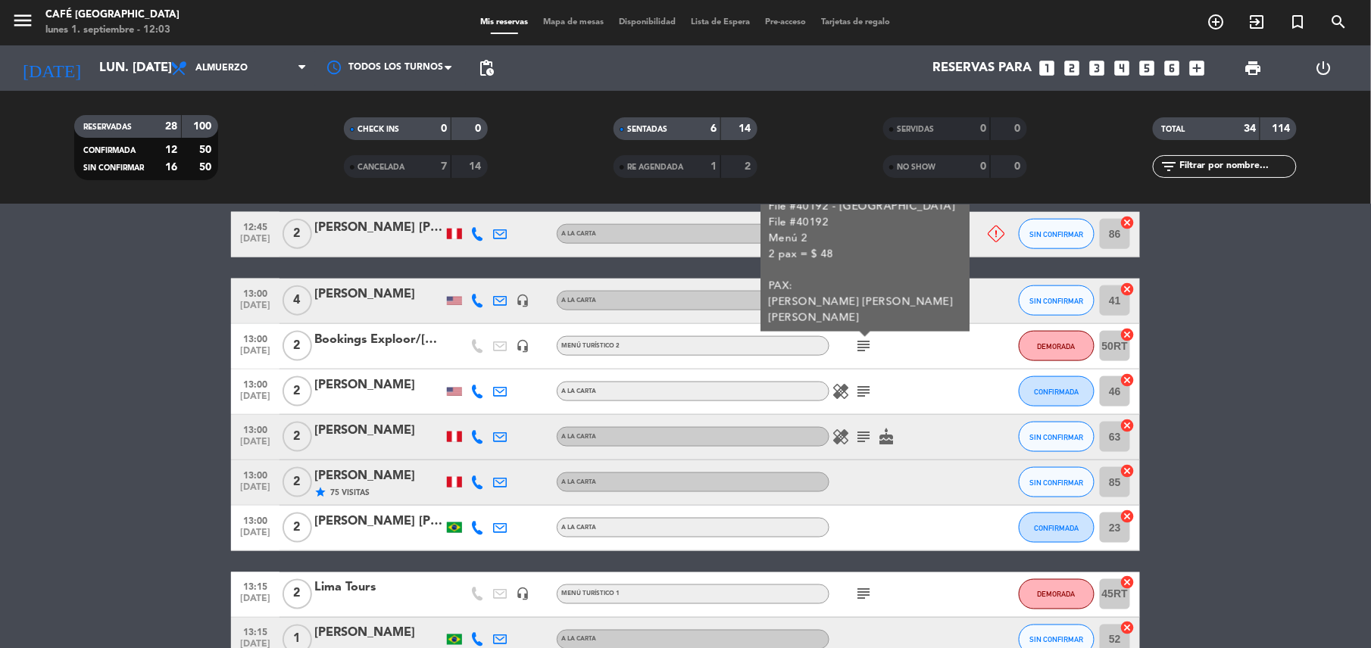
click at [901, 389] on div "healing subject" at bounding box center [897, 392] width 136 height 45
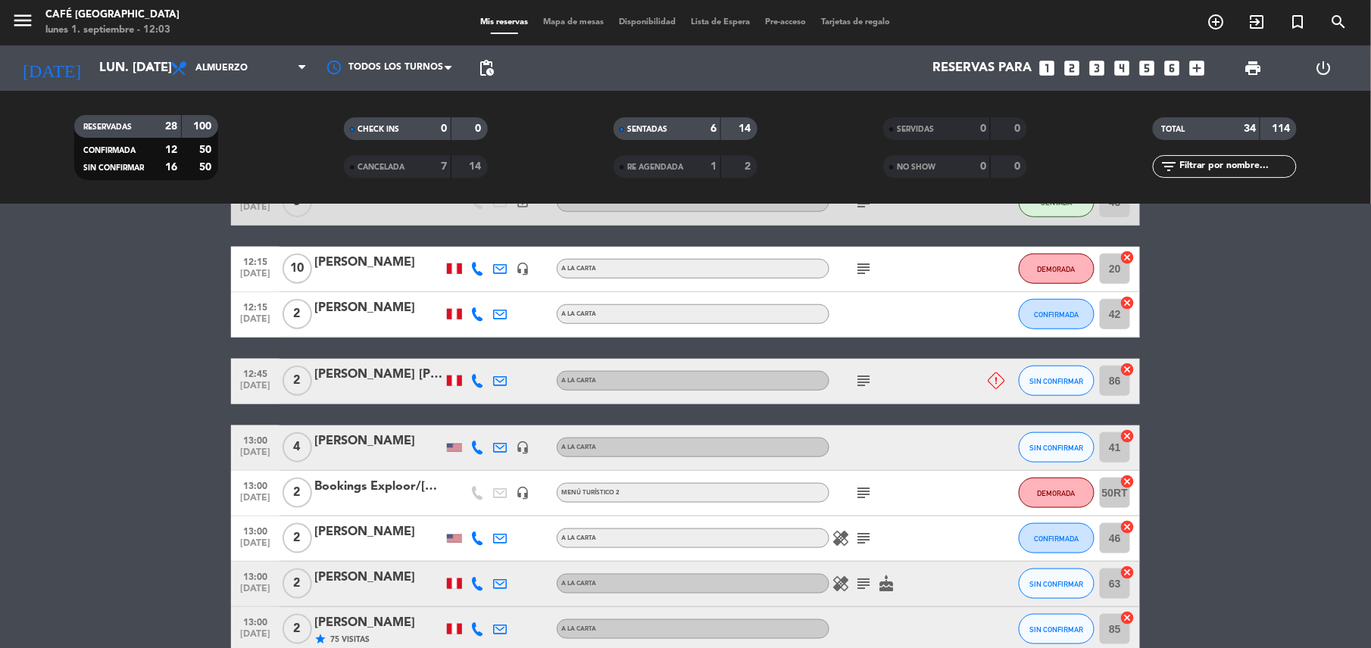
scroll to position [503, 0]
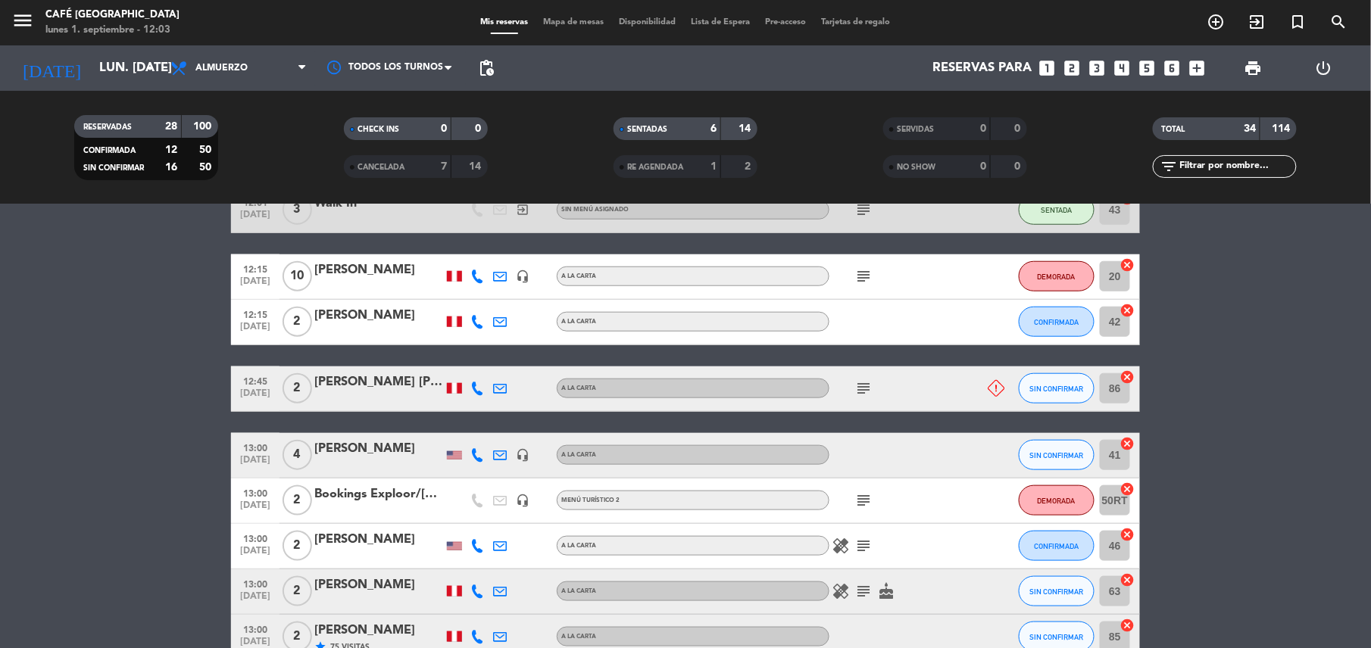
click at [860, 388] on icon "subject" at bounding box center [863, 388] width 18 height 18
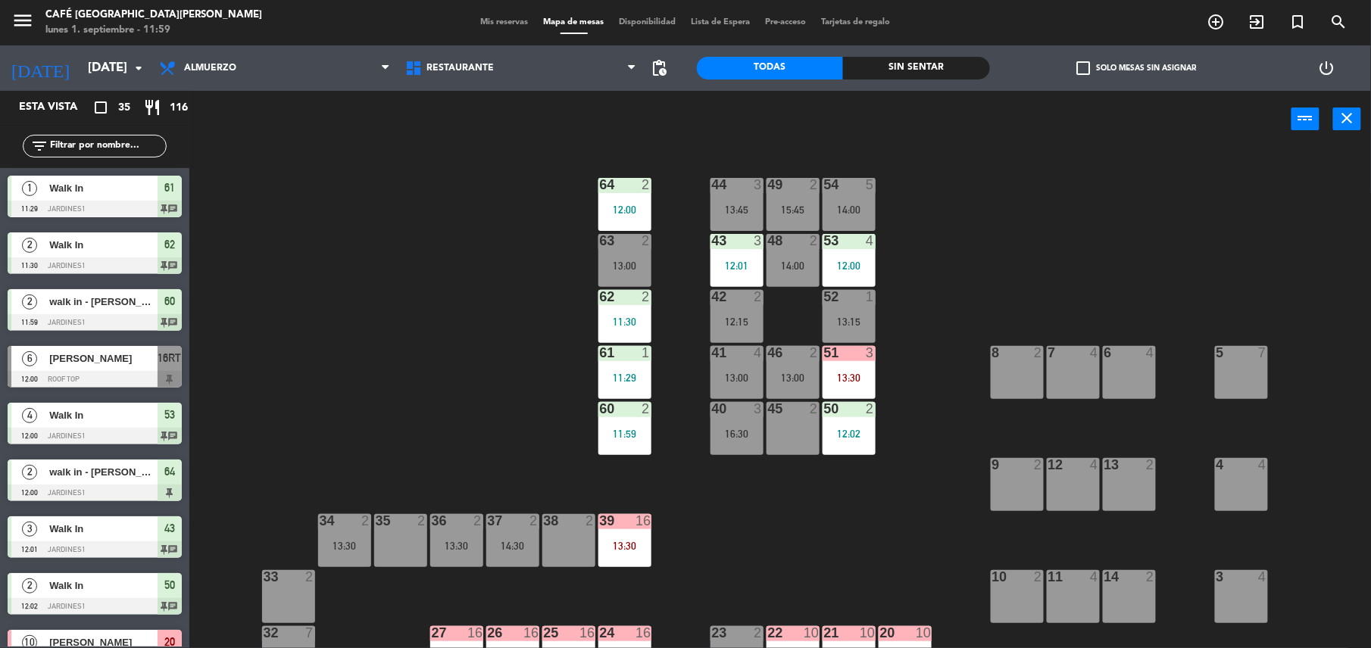
scroll to position [223, 0]
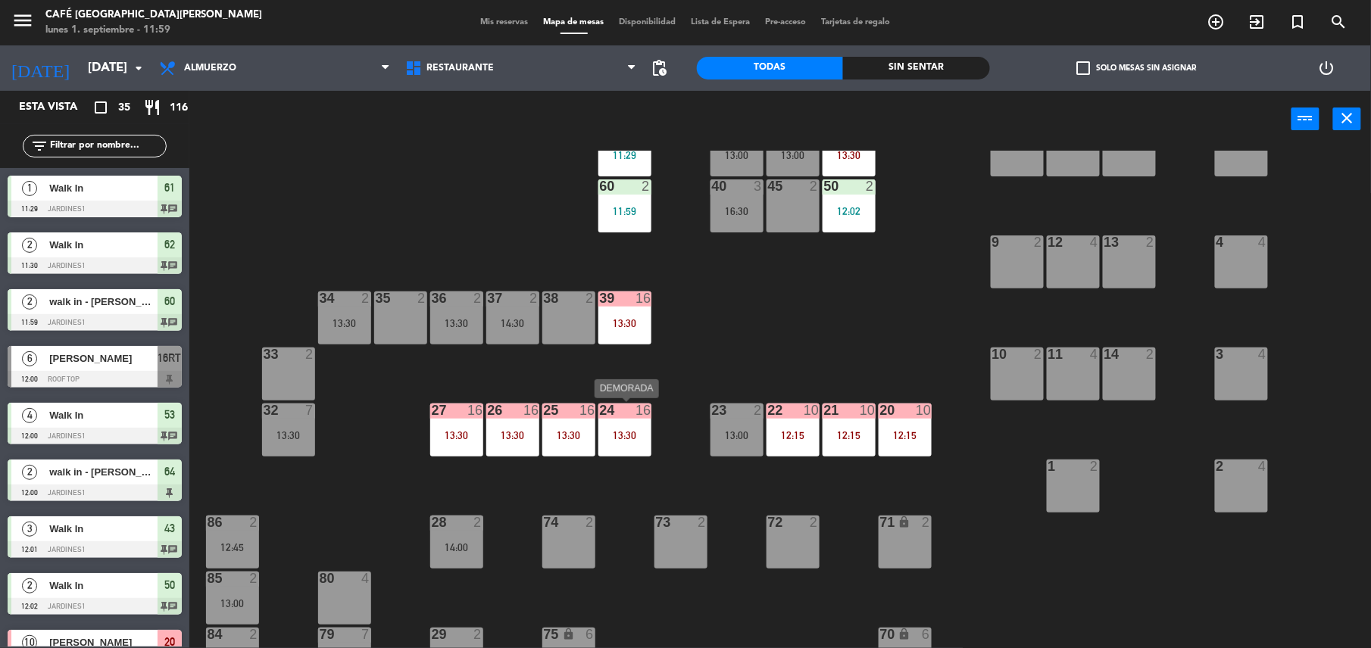
click at [637, 442] on div "24 16 13:30" at bounding box center [624, 430] width 53 height 53
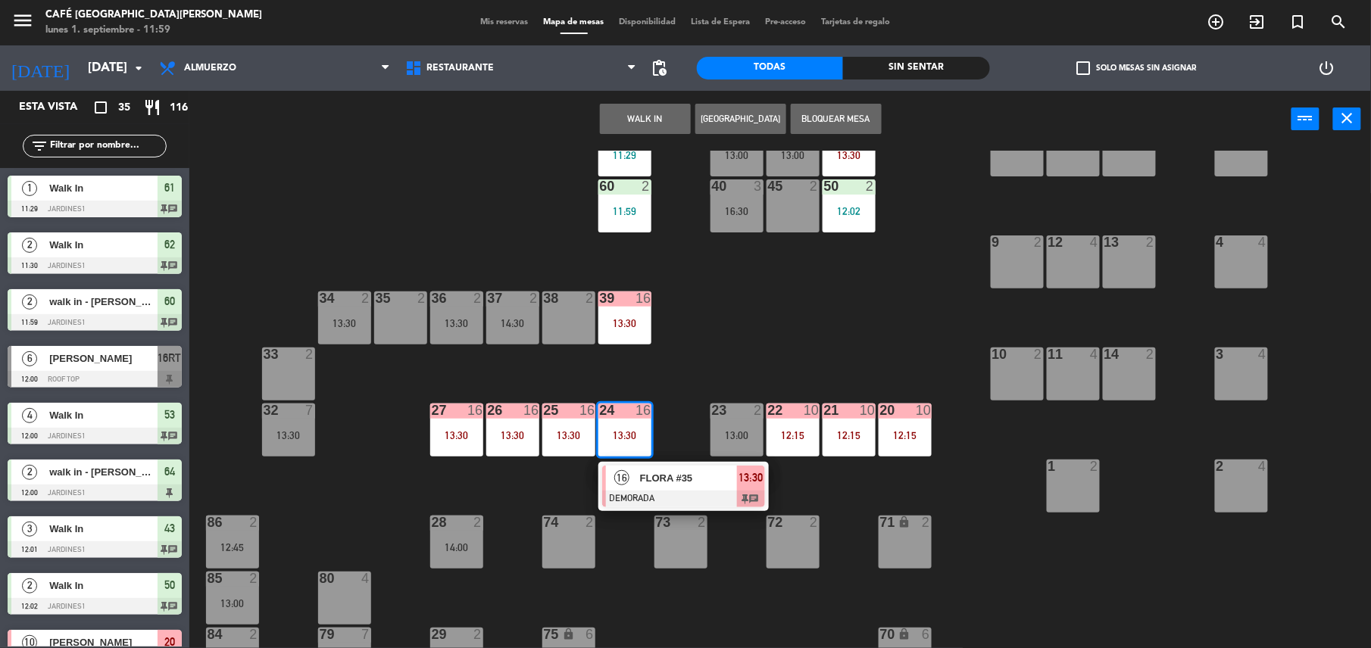
click at [660, 482] on span "FLORA #35" at bounding box center [688, 478] width 97 height 16
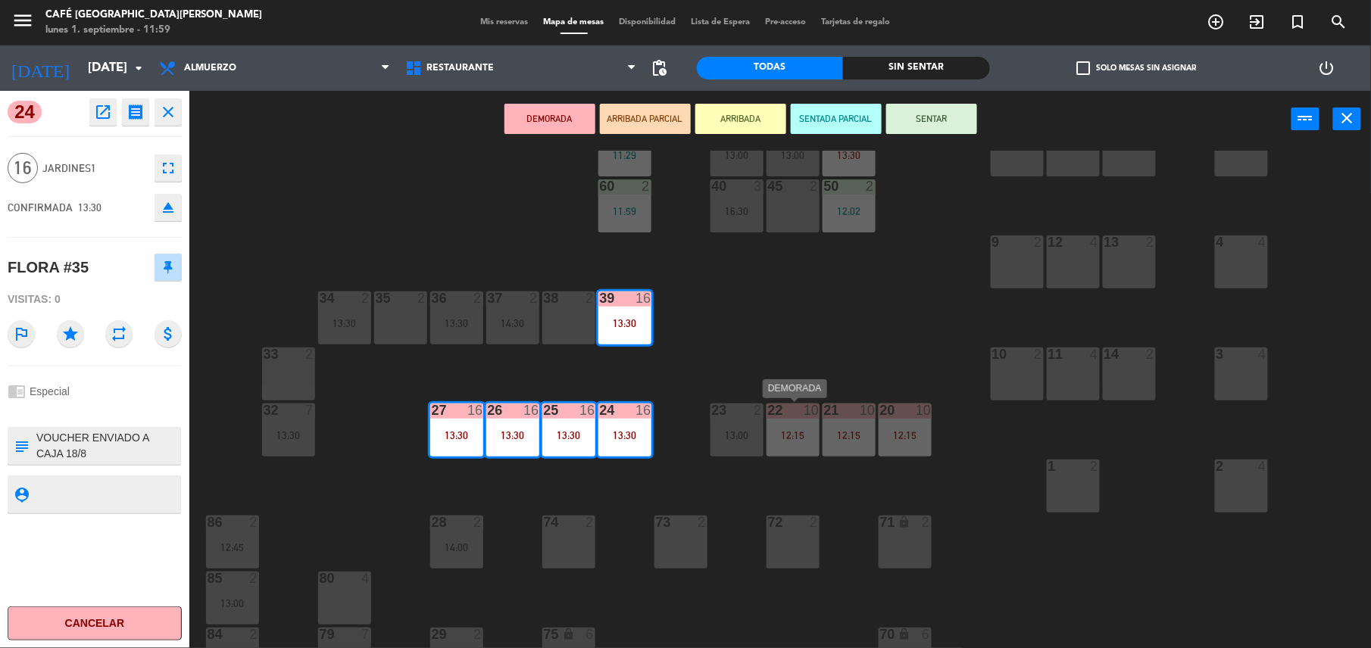
click at [772, 380] on div "44 3 13:45 49 2 15:45 54 5 14:00 64 2 12:00 48 2 14:00 53 4 12:00 63 2 13:00 43…" at bounding box center [787, 401] width 1168 height 501
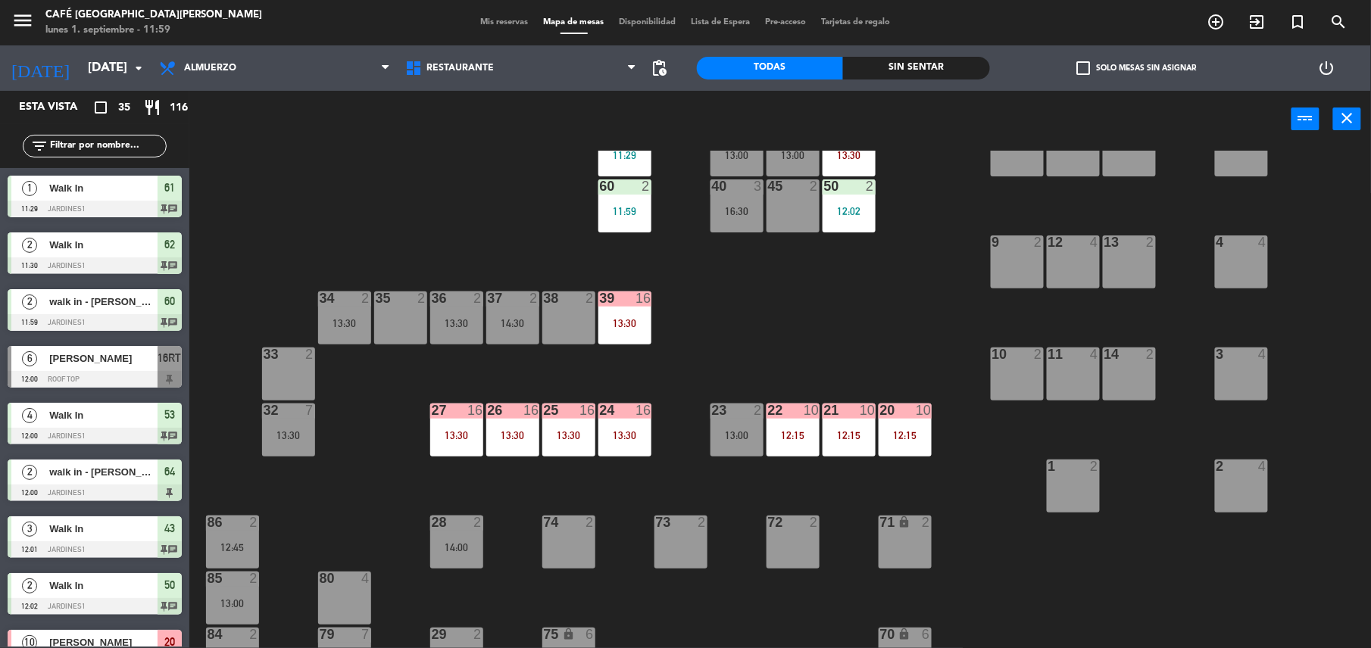
scroll to position [3, 0]
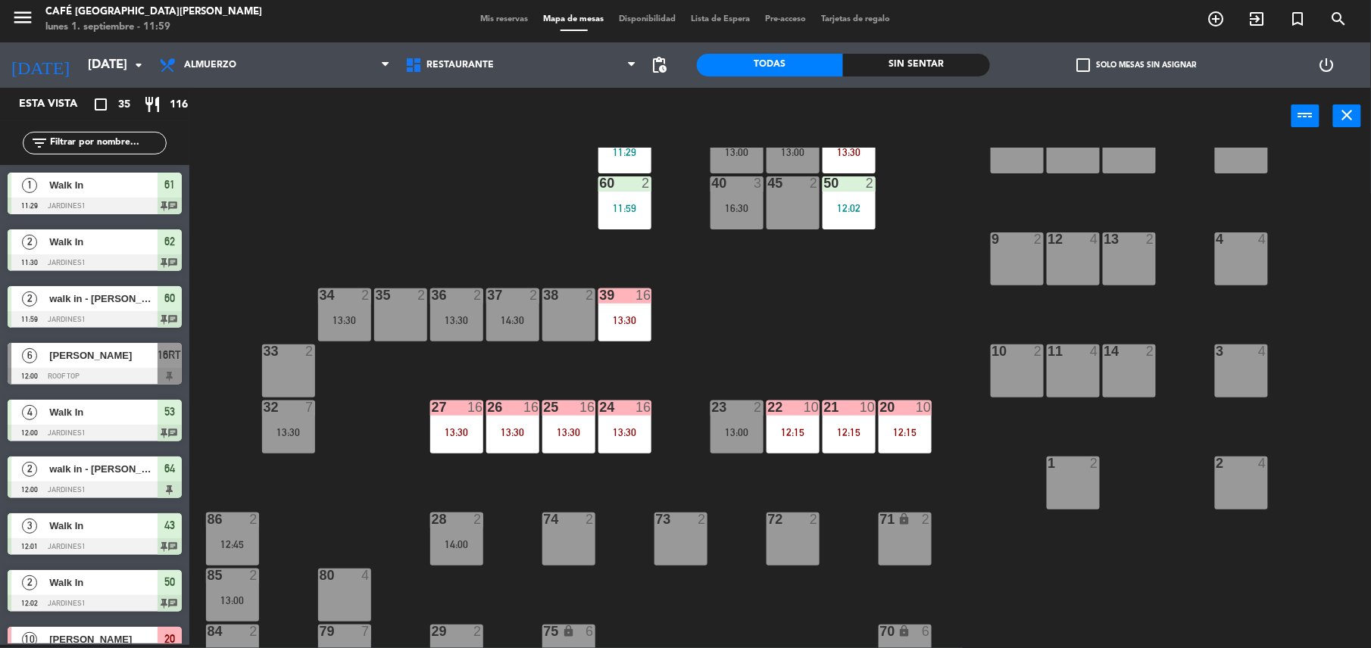
click at [777, 439] on div "22 10 12:15" at bounding box center [792, 427] width 53 height 53
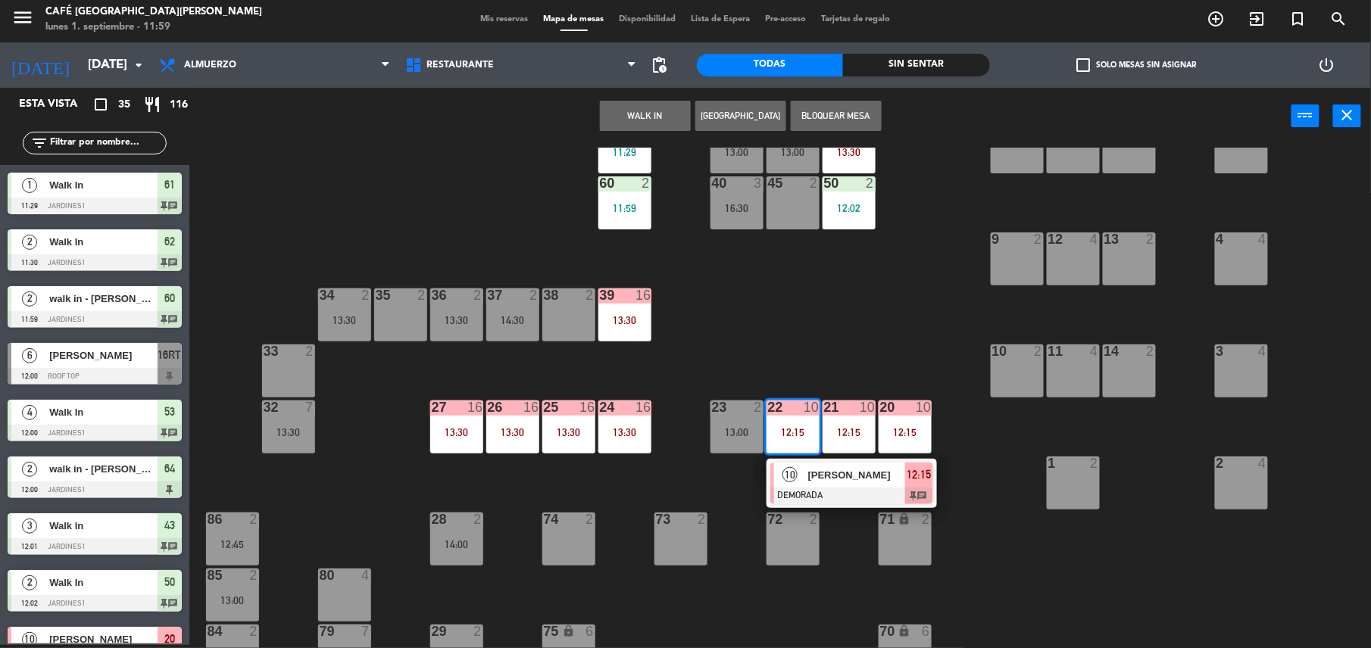
click at [821, 488] on div at bounding box center [851, 496] width 163 height 17
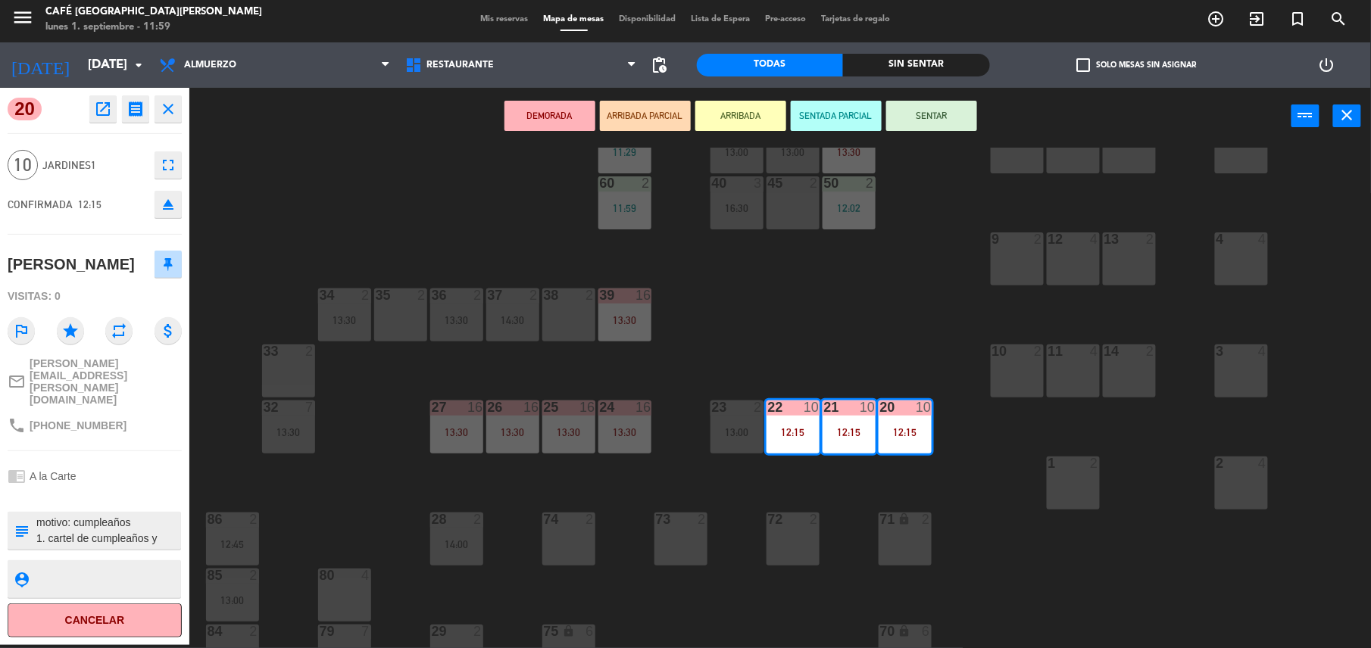
click at [113, 515] on textarea at bounding box center [107, 531] width 145 height 32
click at [770, 332] on div "44 3 13:45 49 2 15:45 54 5 14:00 64 2 12:00 48 2 14:00 53 4 12:00 63 2 13:00 43…" at bounding box center [787, 398] width 1168 height 501
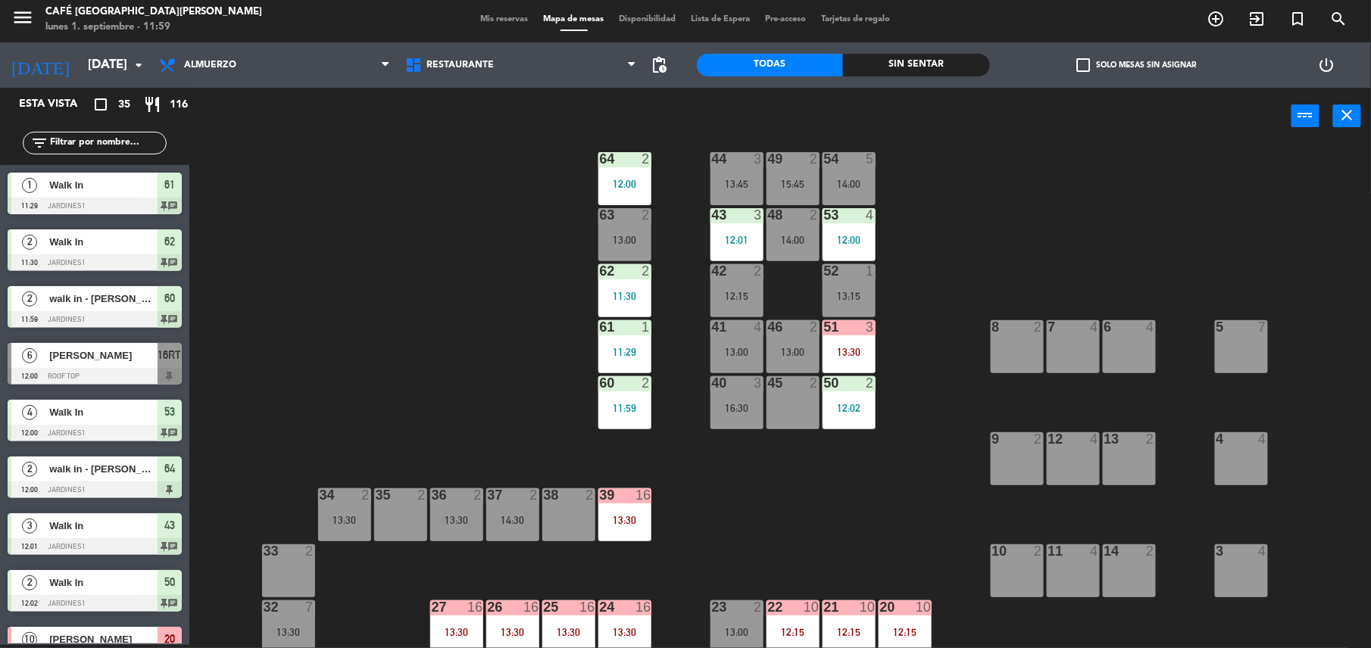
scroll to position [16, 0]
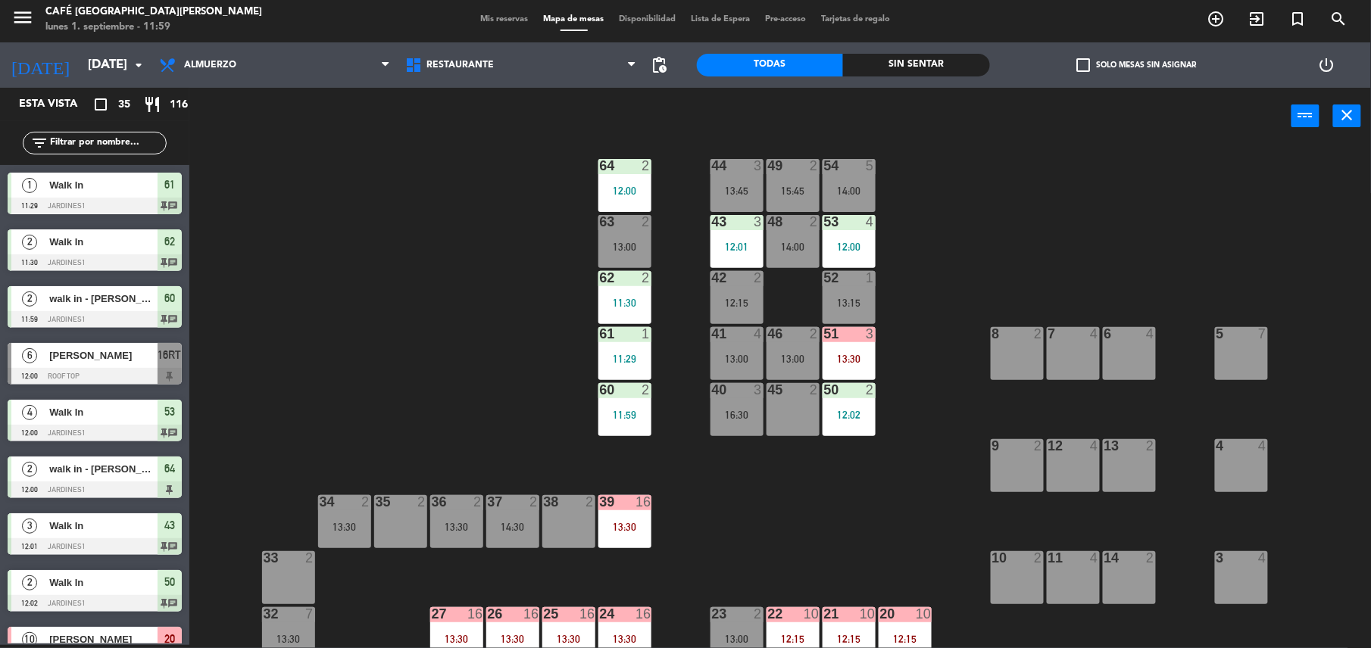
click at [862, 333] on div "3" at bounding box center [873, 334] width 25 height 14
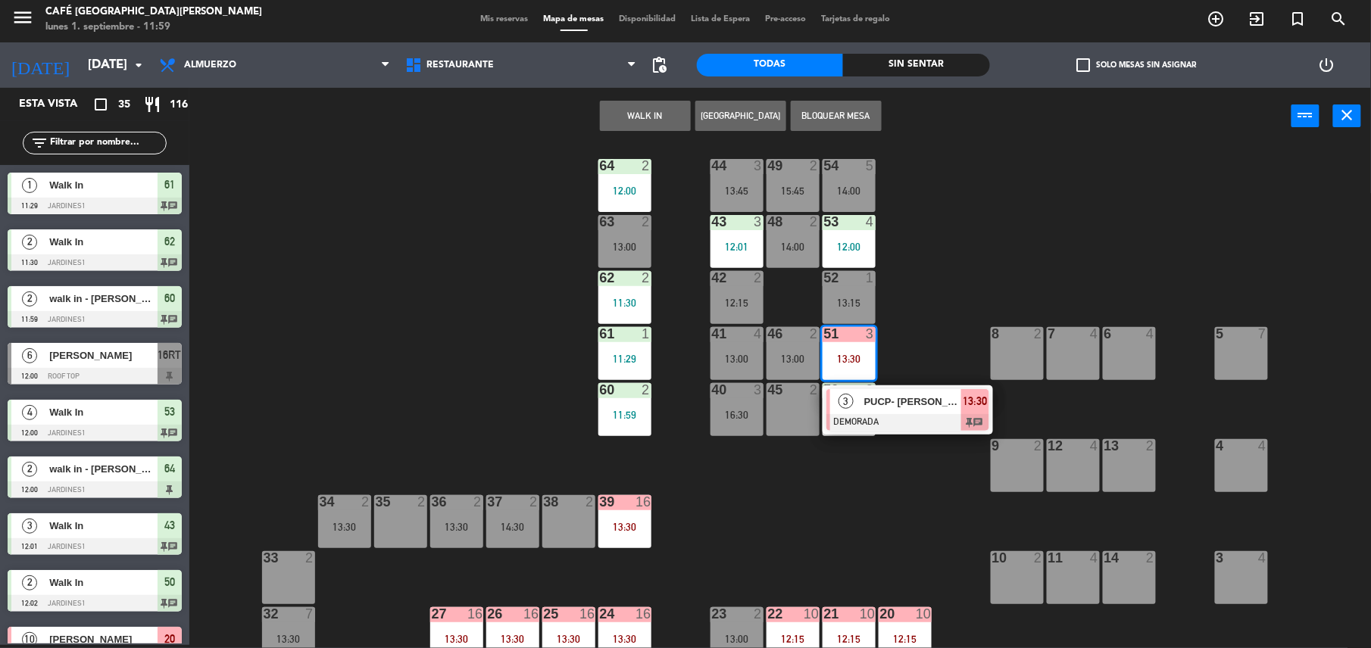
click at [946, 382] on div "44 3 13:45 49 2 15:45 54 5 14:00 64 2 12:00 48 2 14:00 53 4 12:00 63 2 13:00 43…" at bounding box center [787, 398] width 1168 height 501
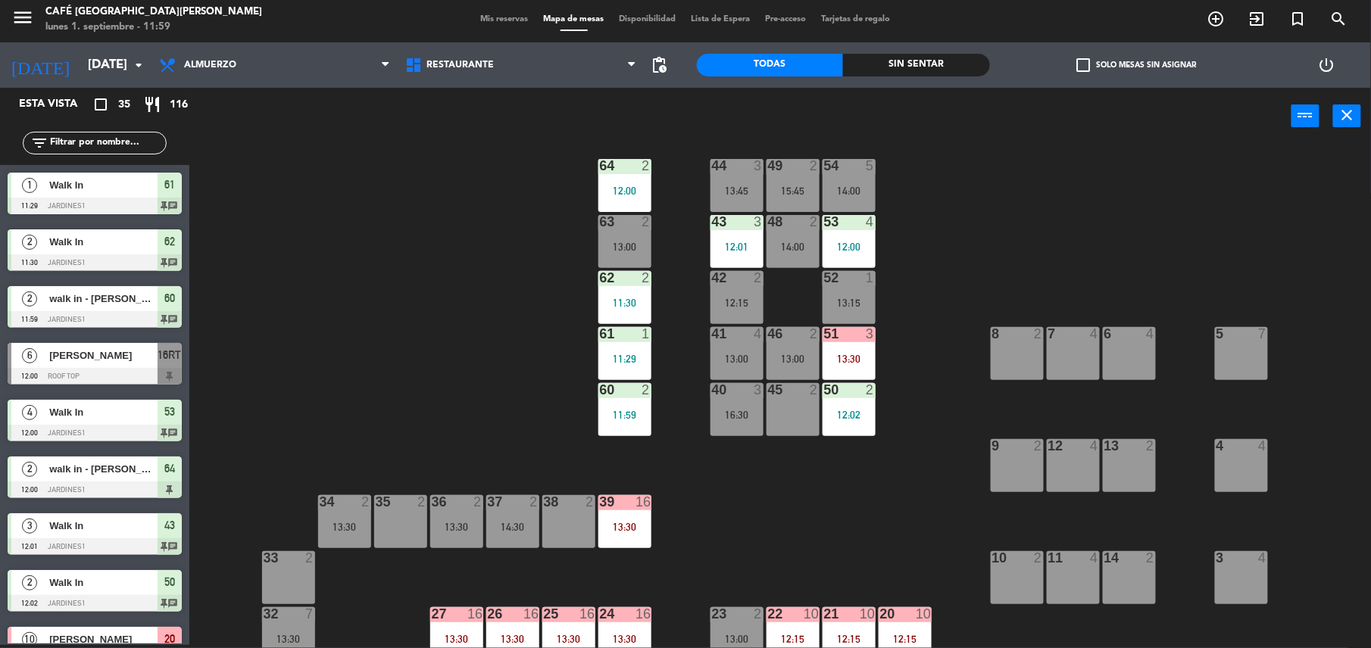
click at [792, 500] on div "44 3 13:45 49 2 15:45 54 5 14:00 64 2 12:00 48 2 14:00 53 4 12:00 63 2 13:00 43…" at bounding box center [787, 398] width 1168 height 501
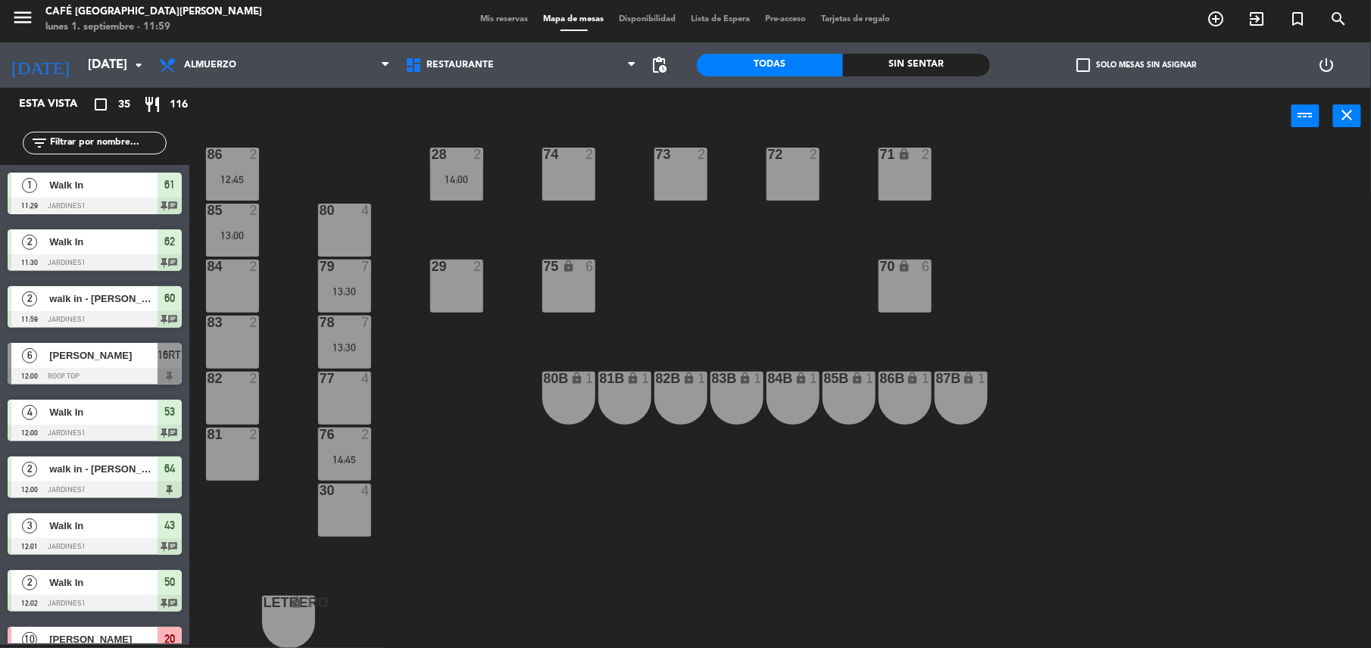
click at [334, 280] on div "79 7 13:30" at bounding box center [344, 286] width 53 height 53
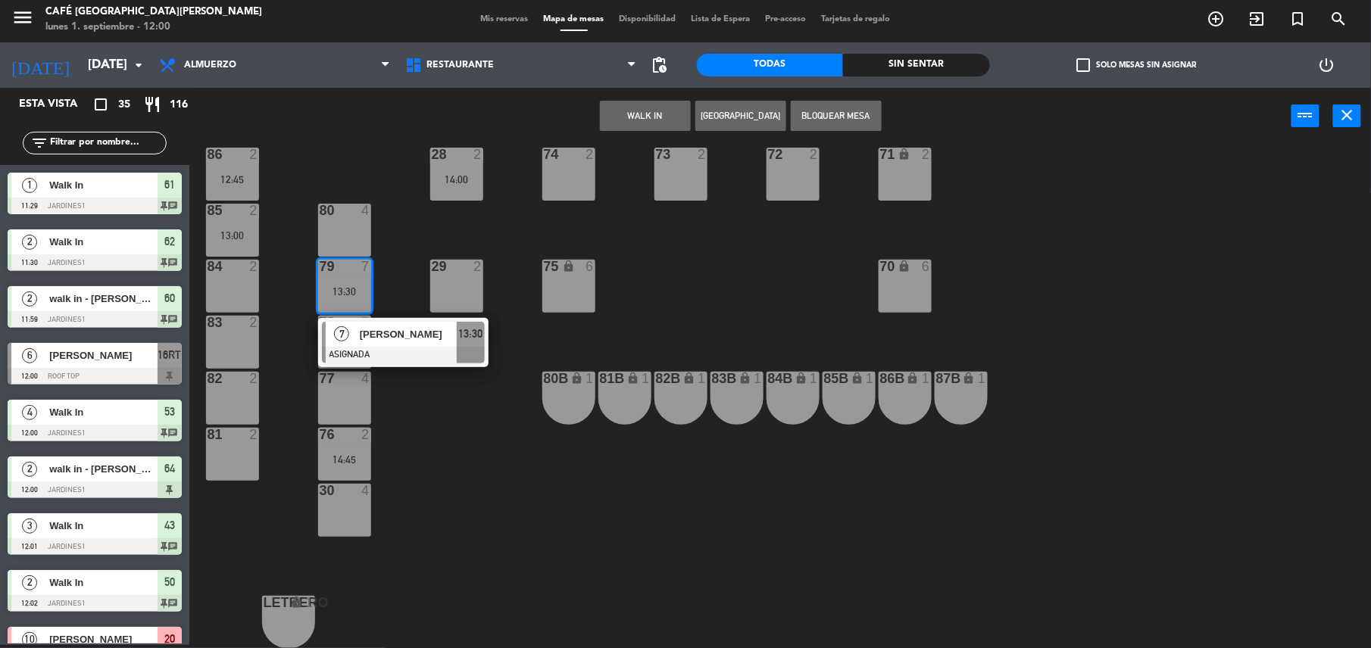
click at [421, 344] on div "[PERSON_NAME]" at bounding box center [407, 334] width 98 height 25
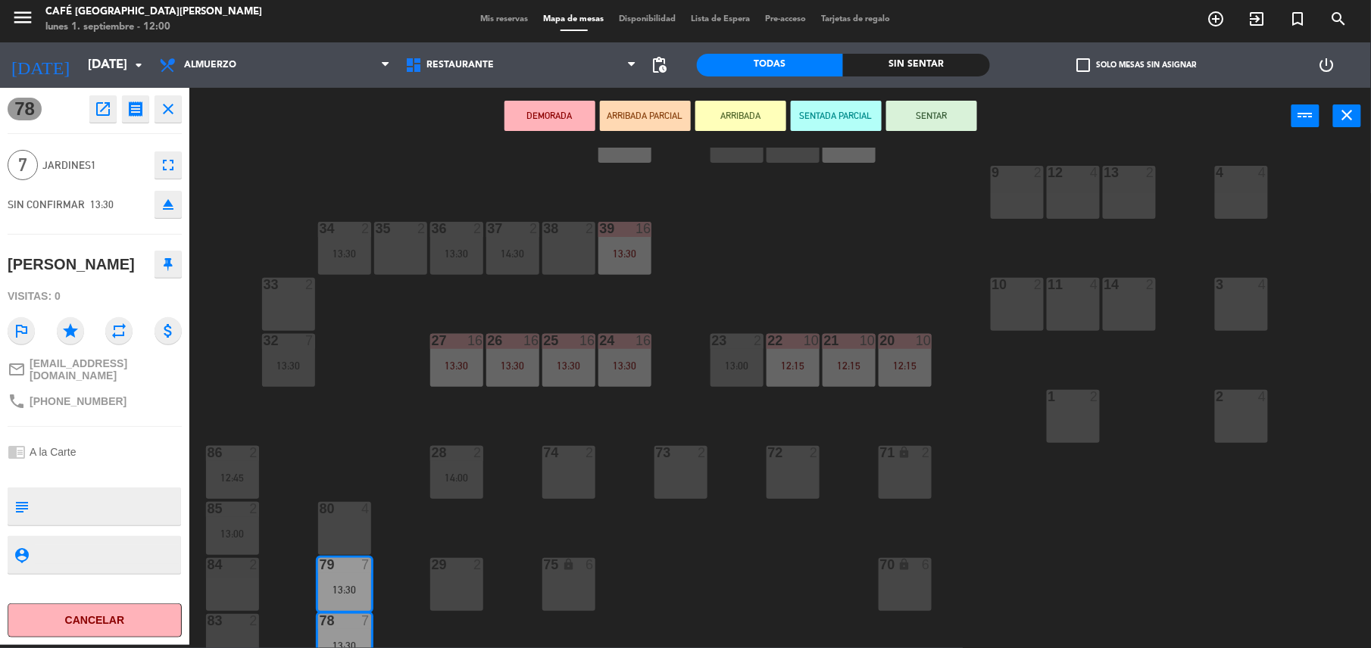
scroll to position [289, 0]
click at [370, 367] on div "44 3 13:45 49 2 15:45 54 5 14:00 64 2 12:00 48 2 14:00 53 4 12:00 63 2 13:00 43…" at bounding box center [787, 398] width 1168 height 501
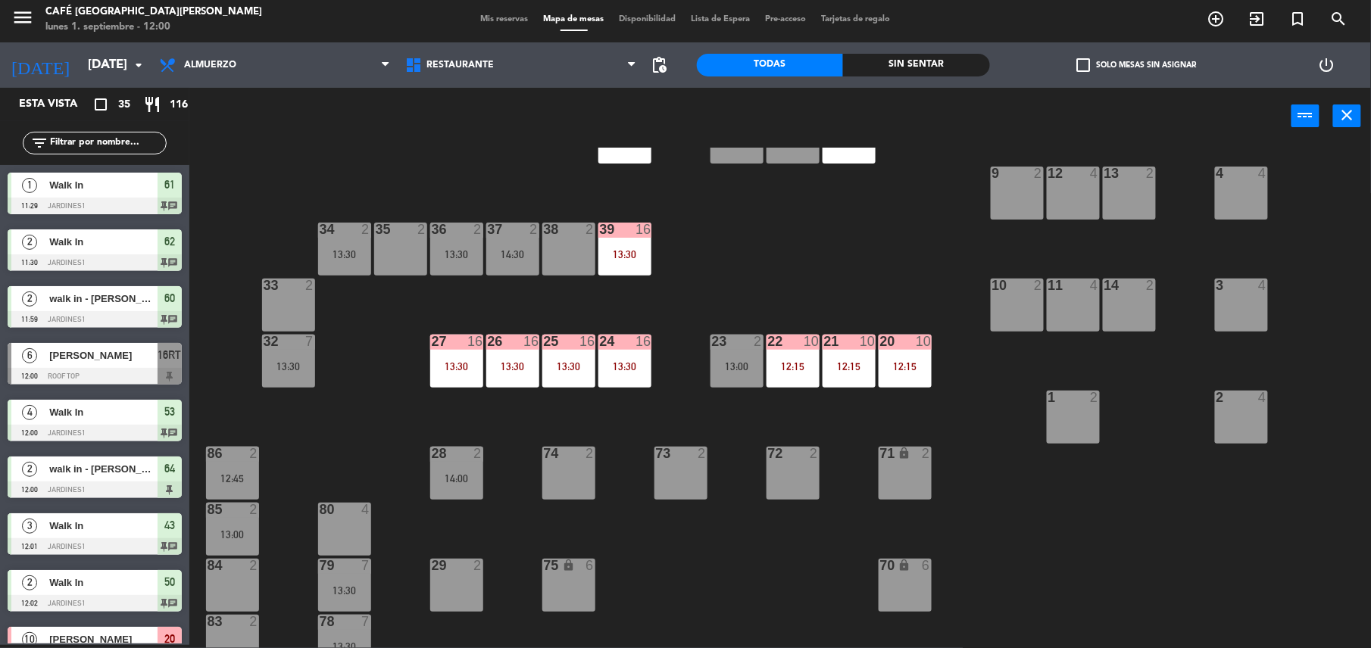
click at [301, 347] on div "7" at bounding box center [313, 342] width 25 height 14
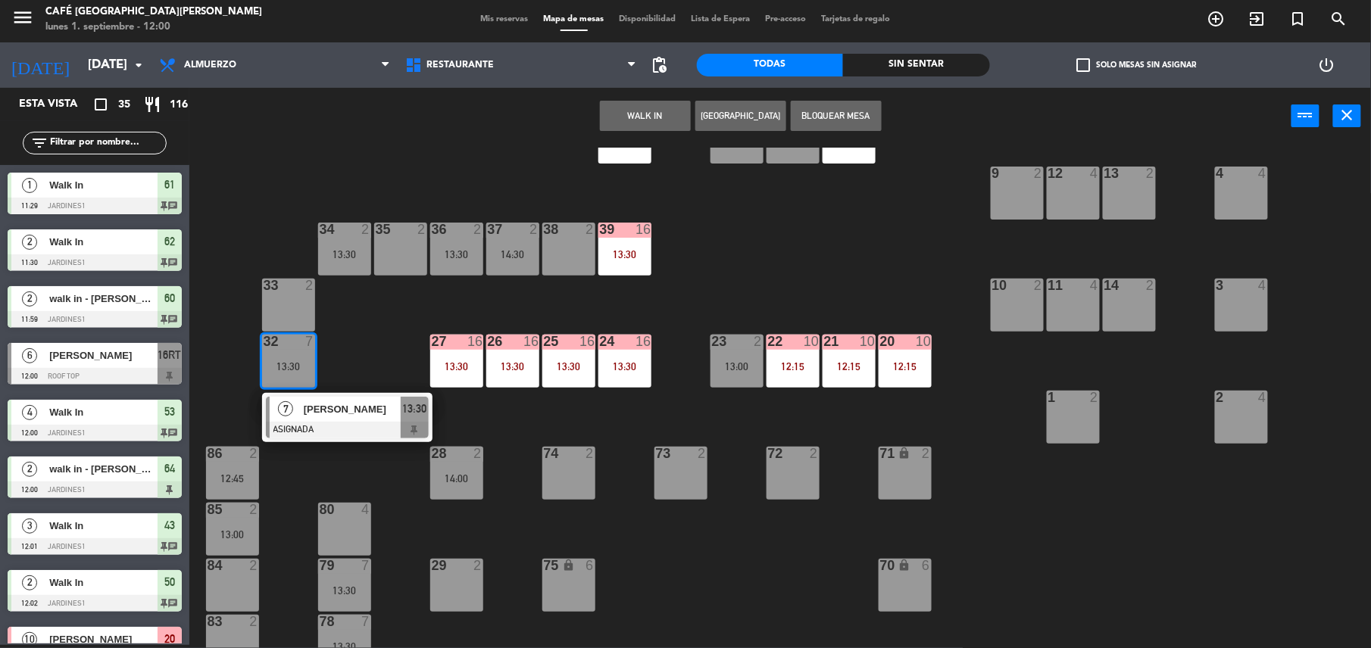
click at [354, 404] on span "[PERSON_NAME]" at bounding box center [352, 409] width 97 height 16
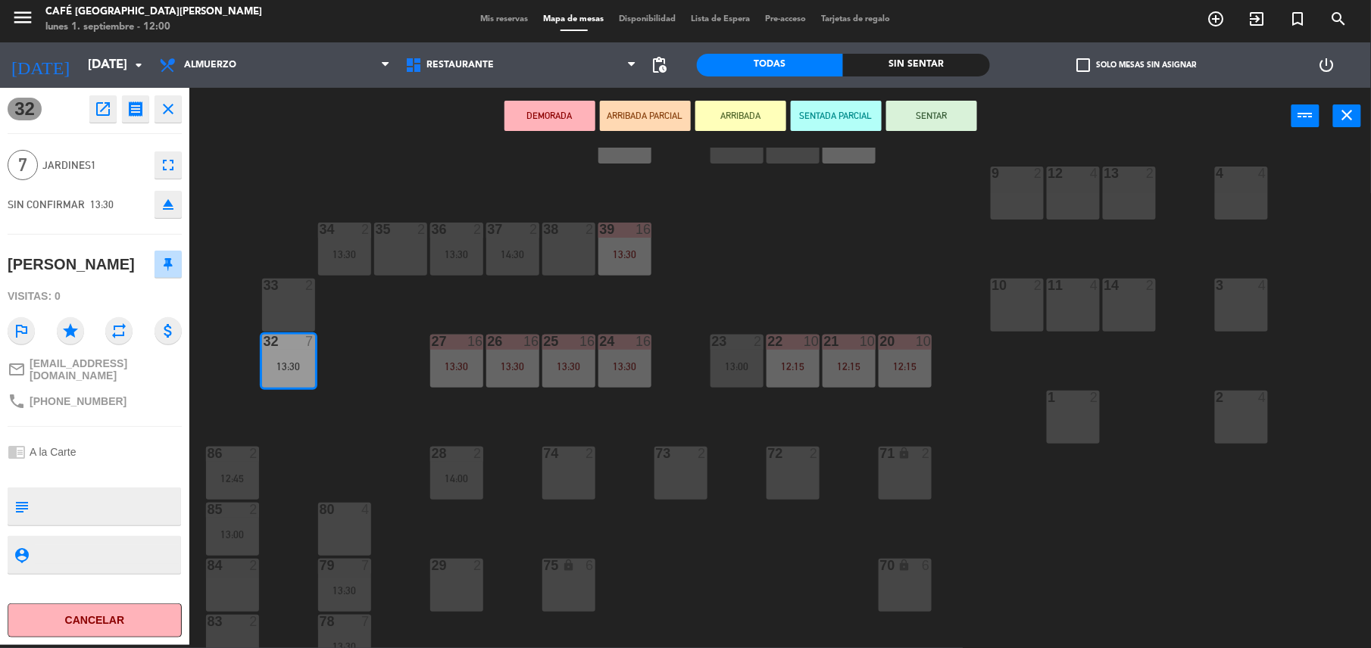
click at [354, 404] on div "44 3 13:45 49 2 15:45 54 5 14:00 64 2 12:00 48 2 14:00 53 4 12:00 63 2 13:00 43…" at bounding box center [787, 398] width 1168 height 501
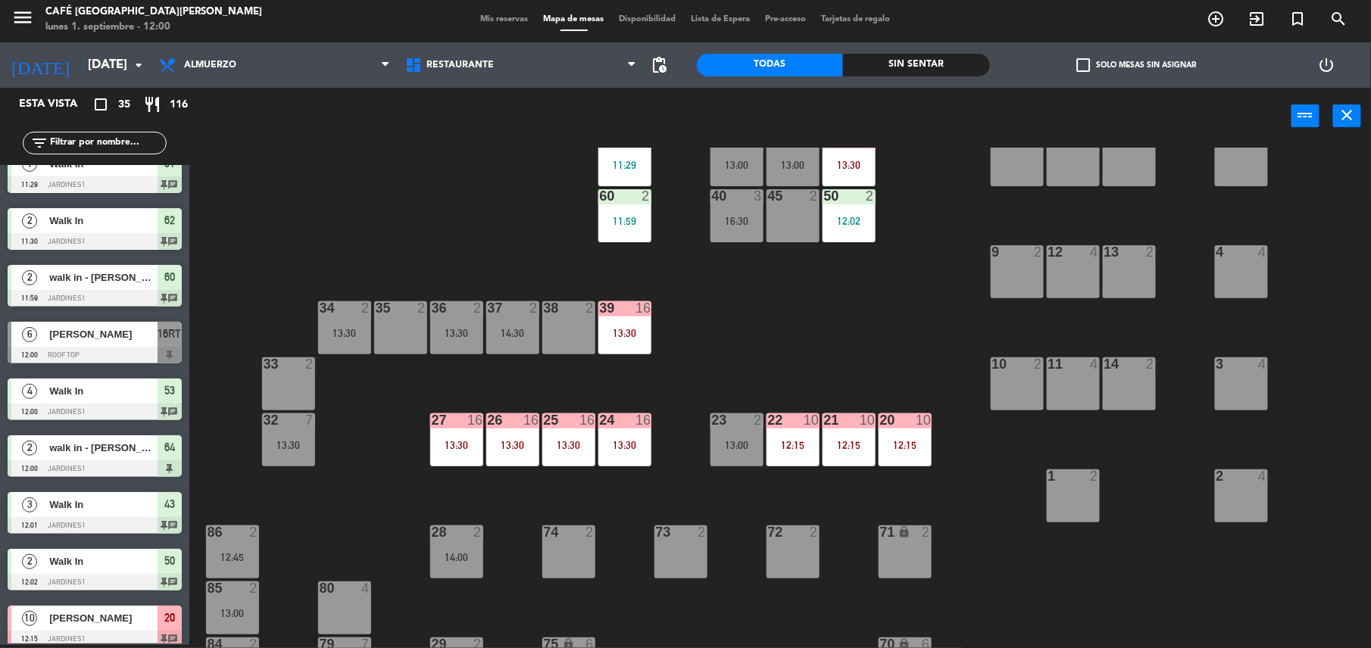
scroll to position [212, 0]
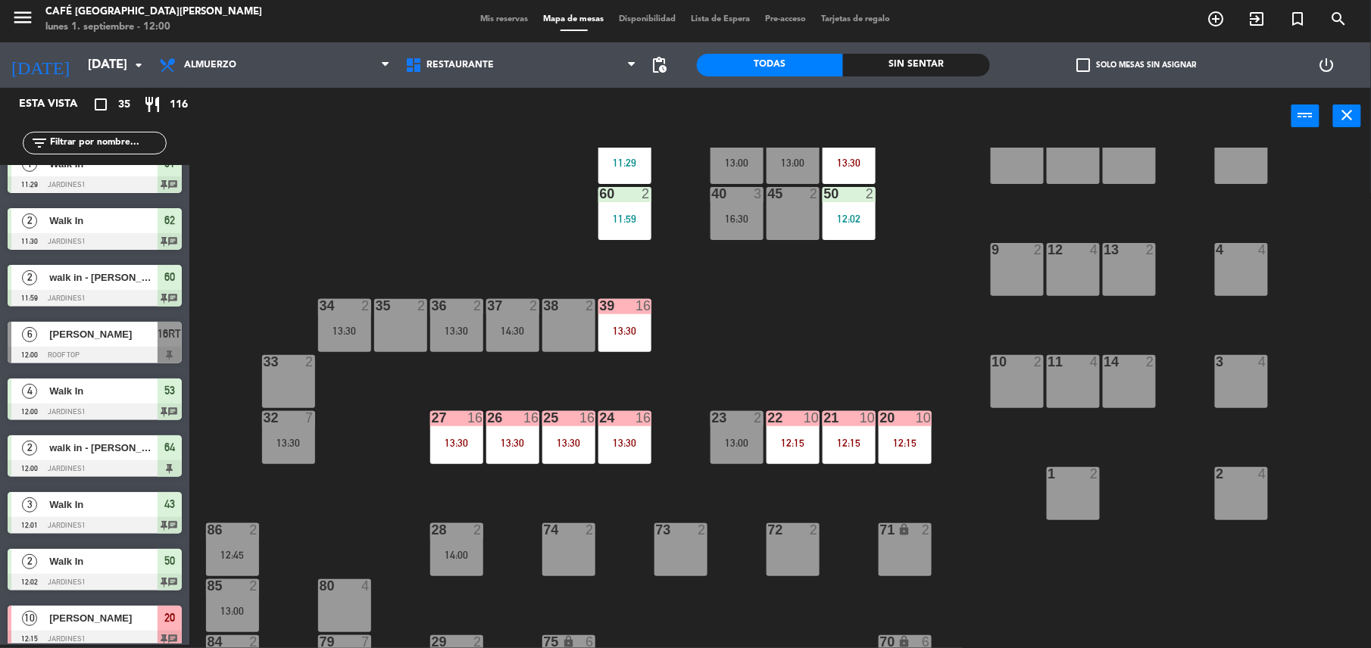
click at [257, 448] on div "44 3 13:45 49 2 15:45 54 5 14:00 64 2 12:00 48 2 14:00 53 4 12:00 63 2 13:00 43…" at bounding box center [787, 398] width 1168 height 501
click at [277, 448] on div "13:30" at bounding box center [288, 443] width 53 height 11
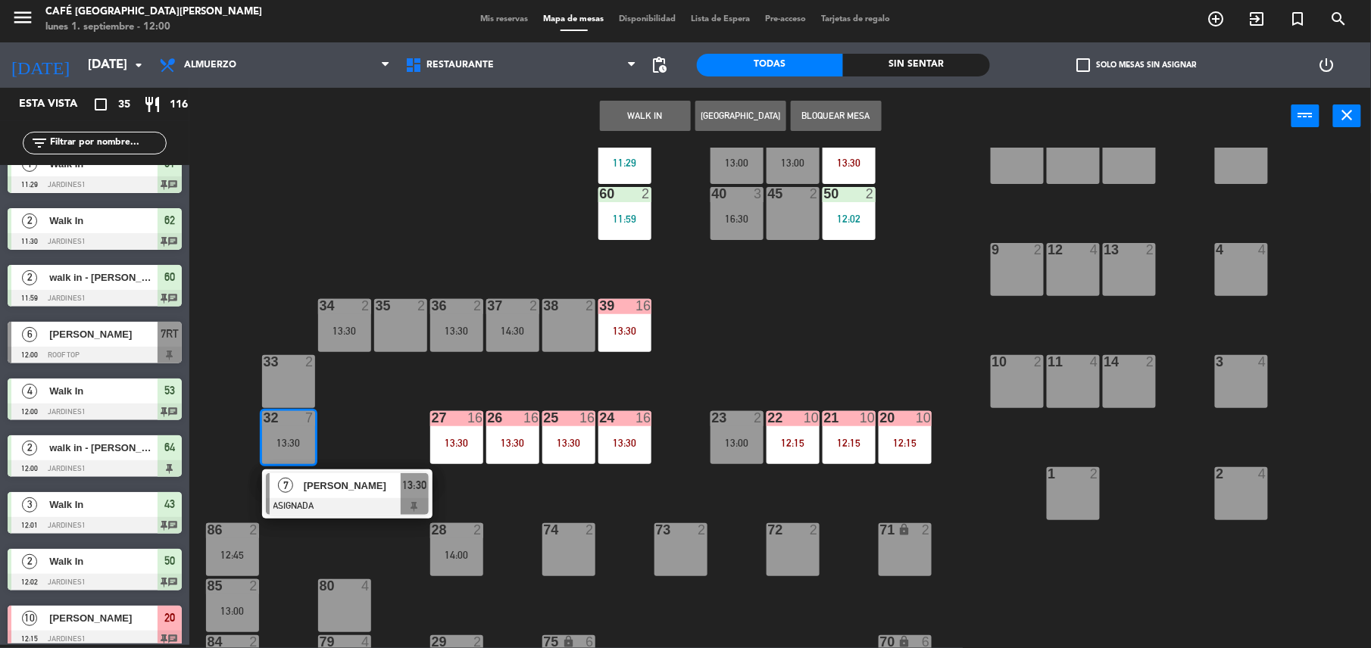
click at [339, 495] on div "[PERSON_NAME]" at bounding box center [351, 485] width 98 height 25
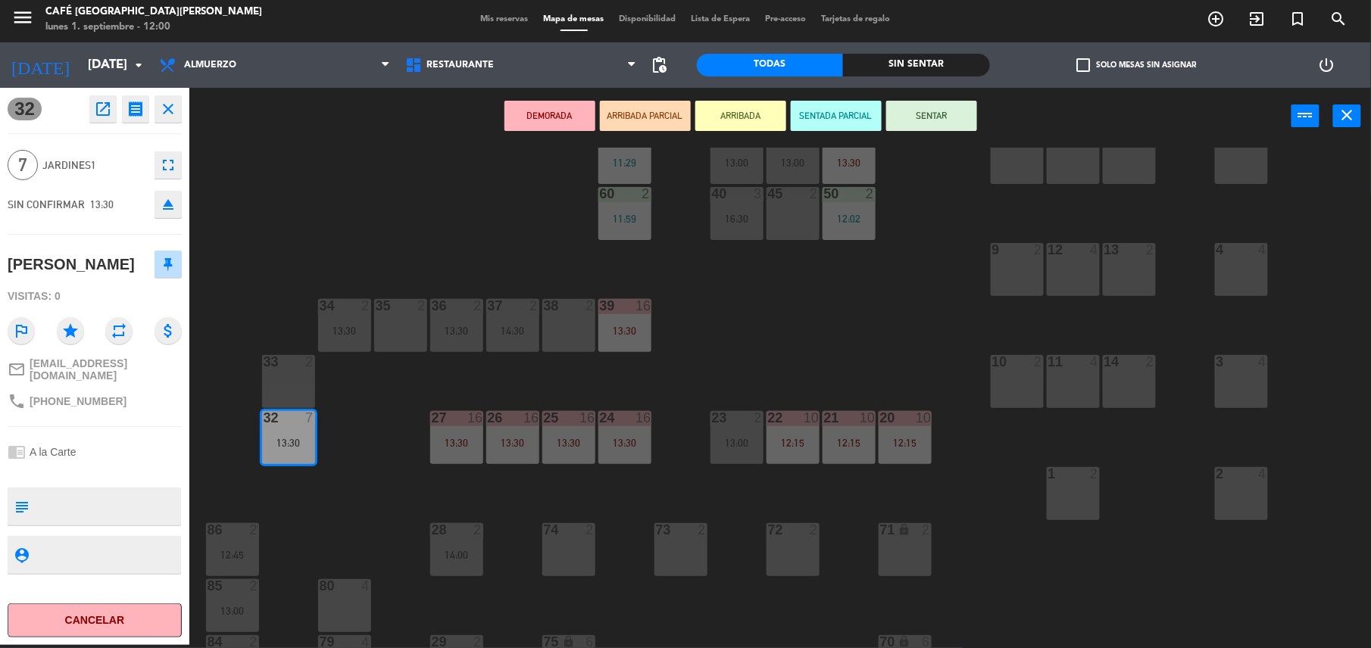
click at [354, 479] on div "44 3 13:45 49 2 15:45 54 5 14:00 64 2 12:00 48 2 14:00 53 4 12:00 63 2 12:15 43…" at bounding box center [787, 398] width 1168 height 501
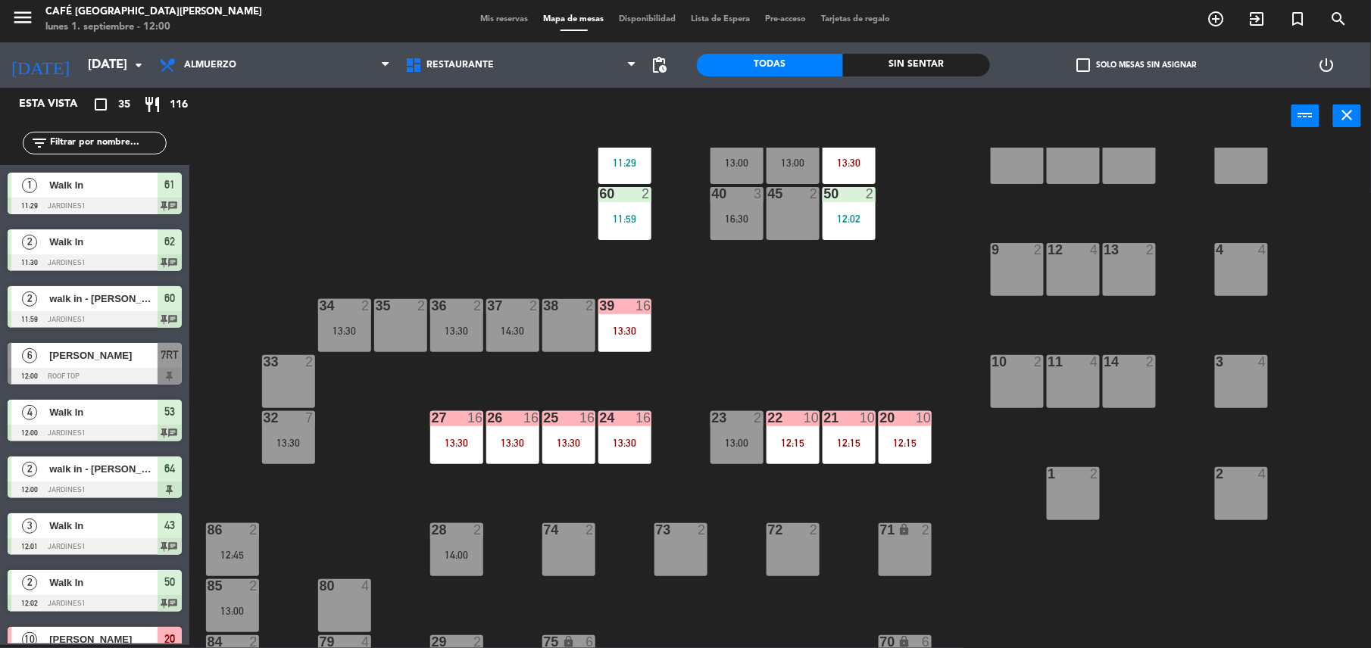
scroll to position [21, 0]
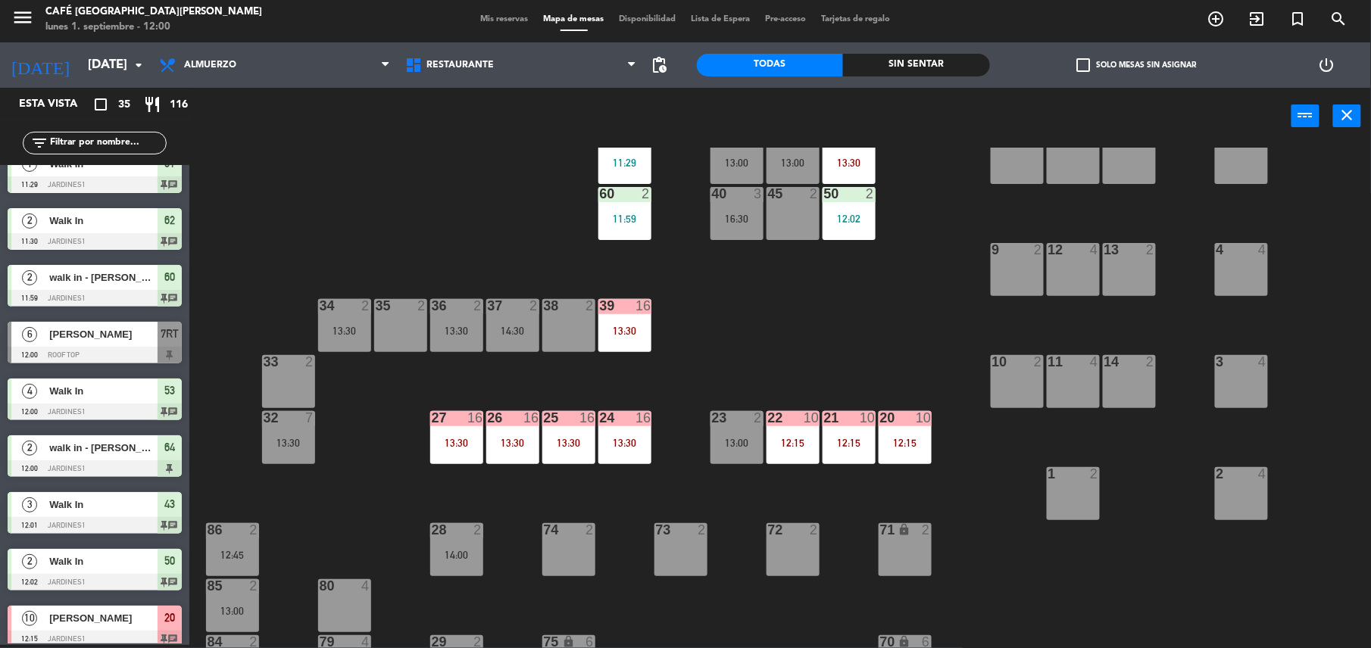
click at [495, 444] on div "13:30" at bounding box center [512, 443] width 53 height 11
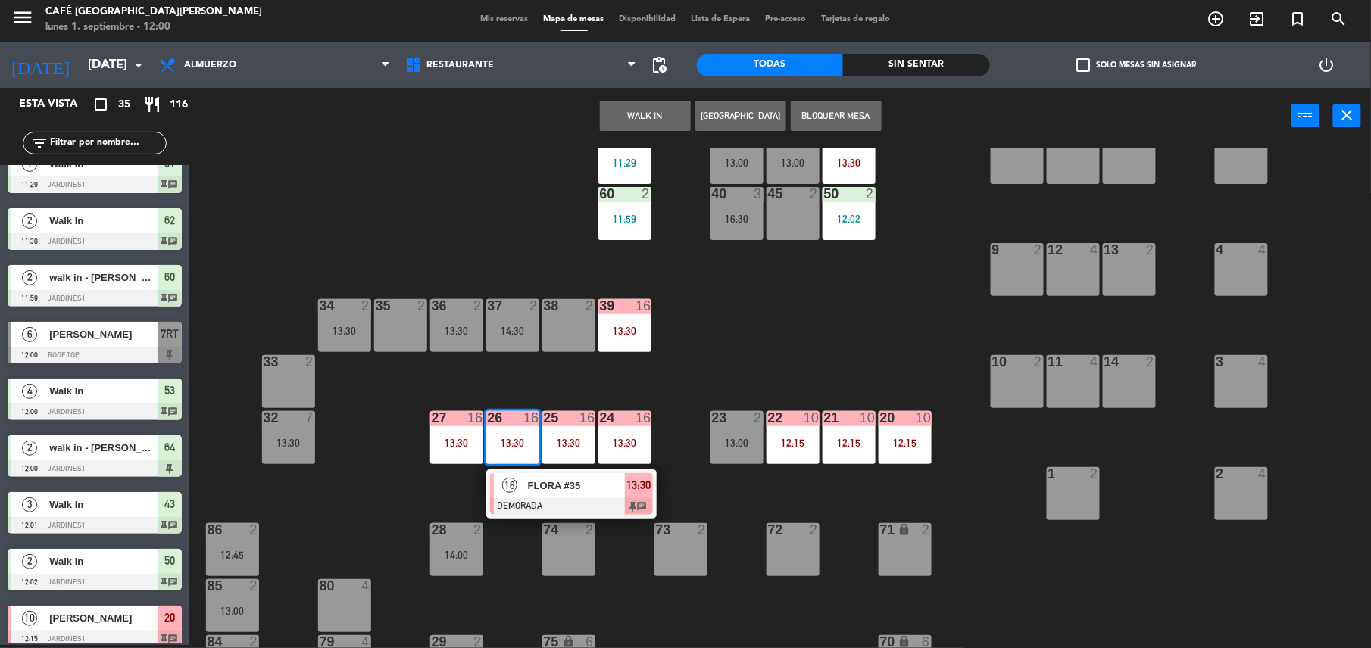
click at [540, 485] on span "FLORA #35" at bounding box center [576, 486] width 97 height 16
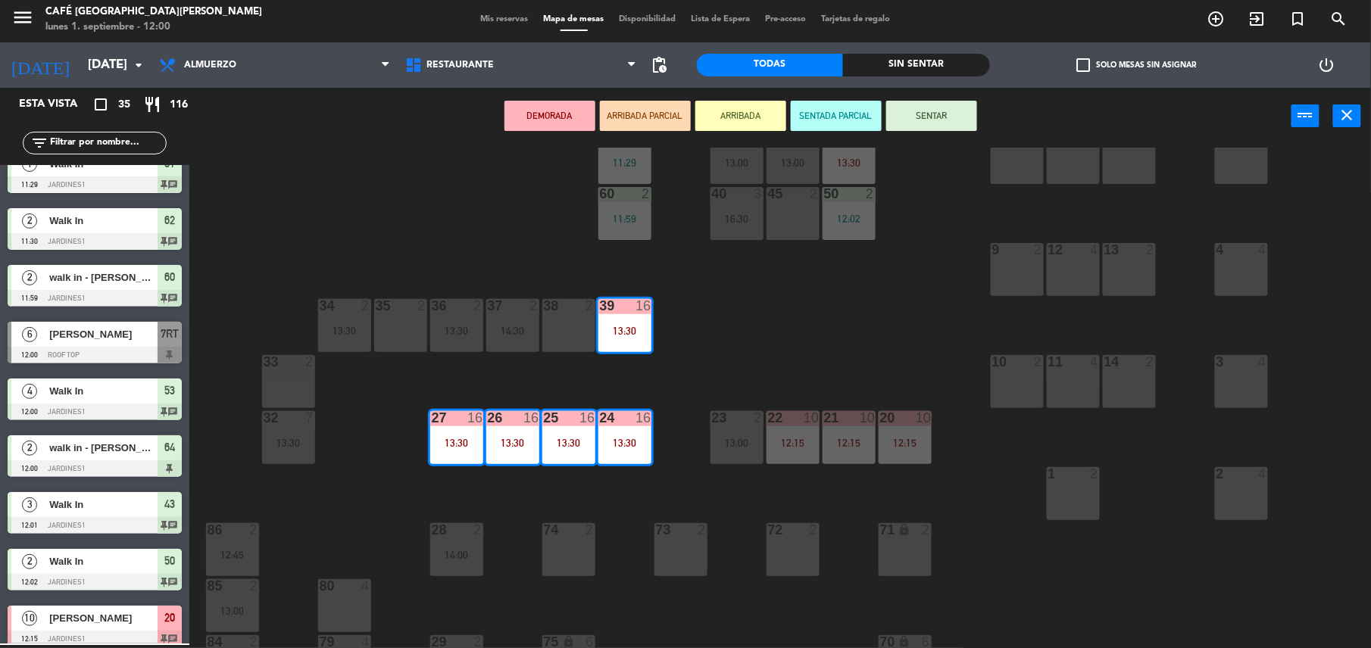
click at [740, 340] on div "44 3 13:45 49 2 15:45 54 5 14:00 64 2 12:00 48 2 14:00 53 4 12:00 63 2 12:15 43…" at bounding box center [787, 398] width 1168 height 501
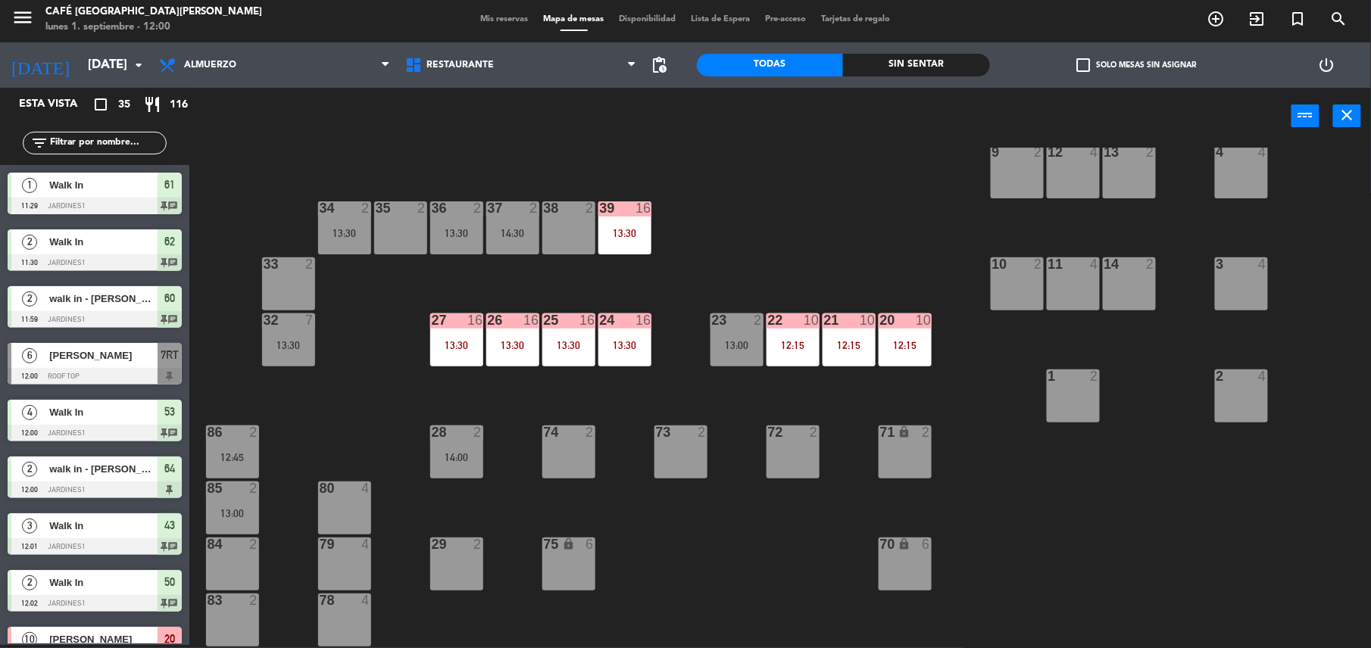
scroll to position [310, 0]
click at [268, 333] on div "32 7 13:30" at bounding box center [288, 339] width 53 height 53
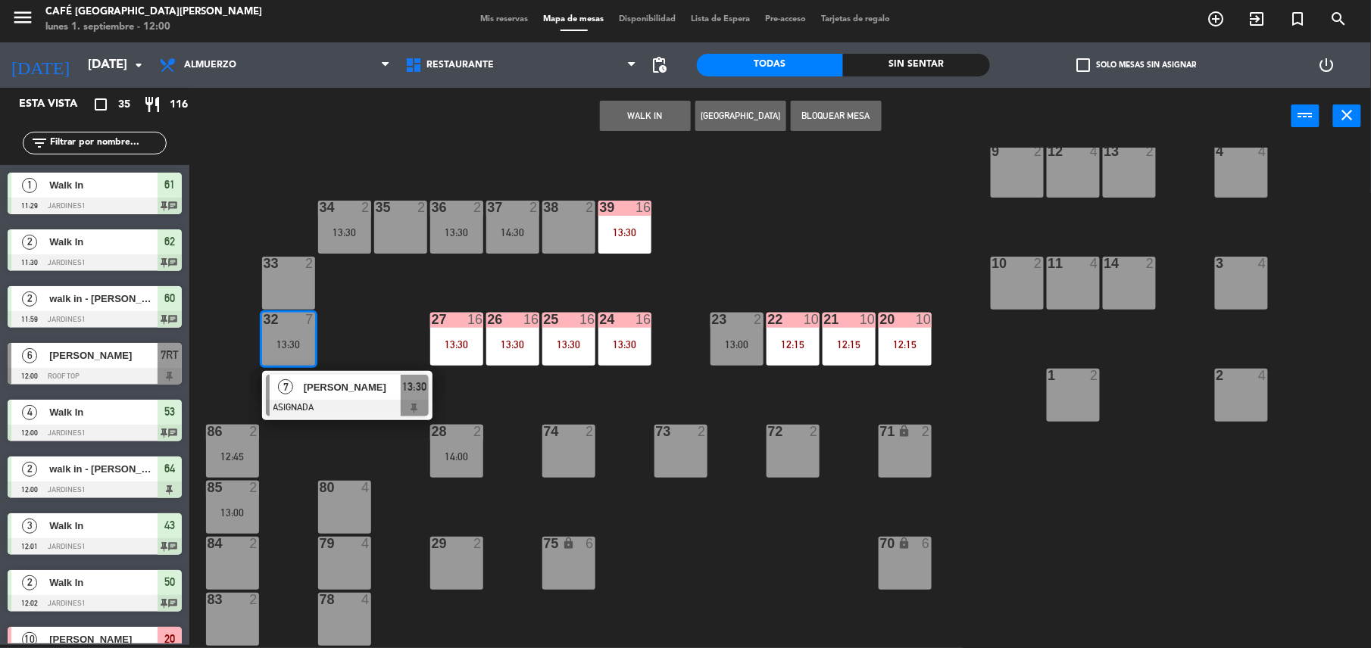
click at [915, 195] on div "44 3 13:45 49 2 15:45 54 5 14:00 64 2 12:00 48 2 14:00 53 4 12:00 63 2 12:15 43…" at bounding box center [787, 398] width 1168 height 501
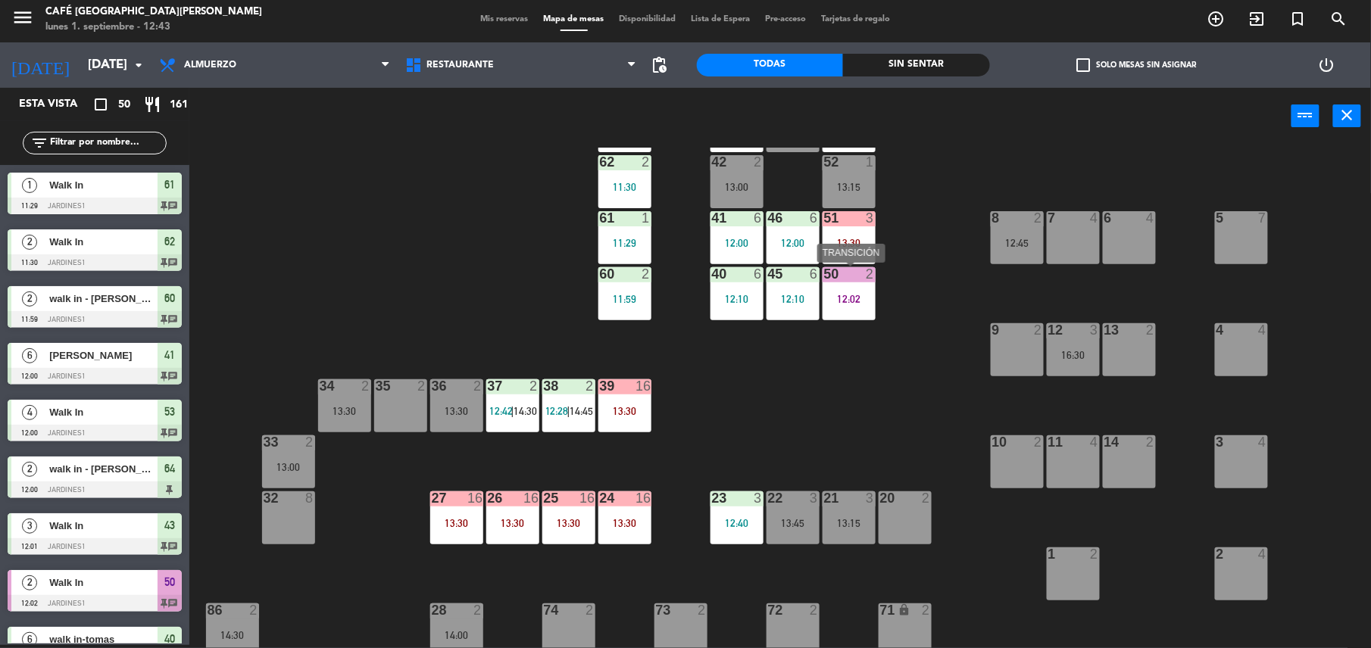
scroll to position [131, 0]
click at [850, 273] on div at bounding box center [848, 275] width 25 height 14
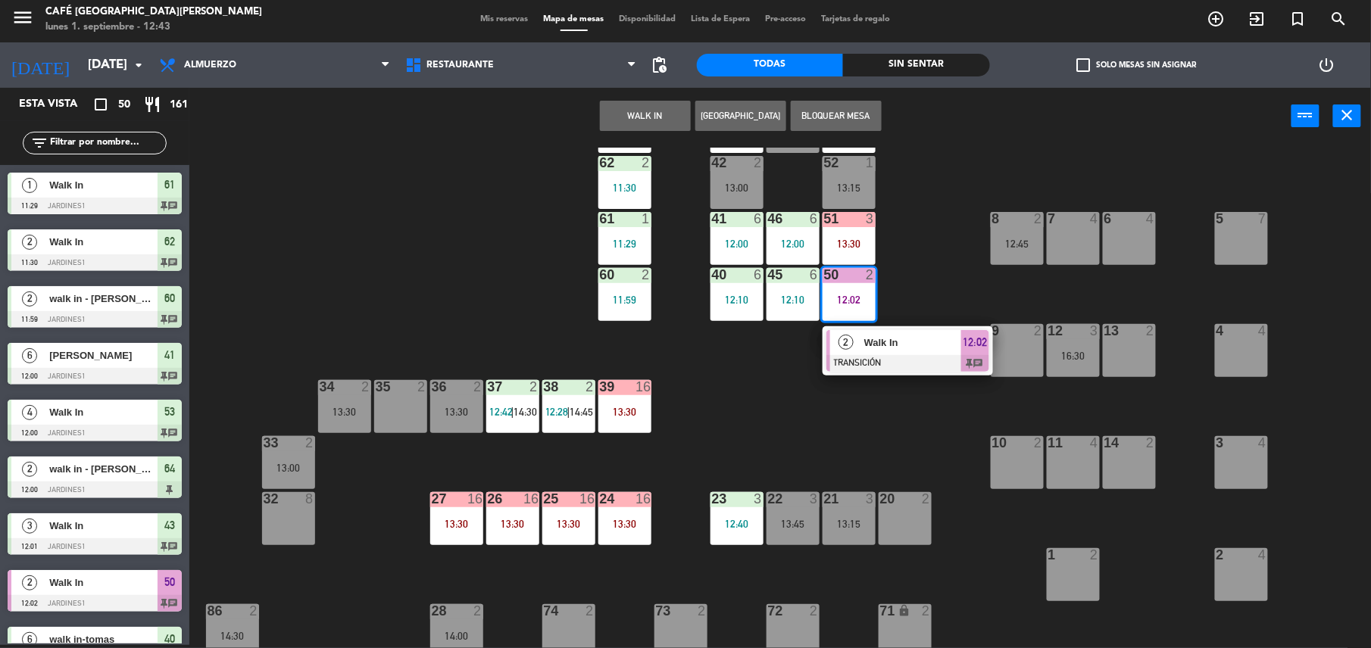
click at [918, 267] on div "44 5 49 2 15:45 54 5 14:00 64 2 12:00 48 2 13:15 53 4 12:00 63 2 12:15 43 3 12:…" at bounding box center [787, 398] width 1168 height 501
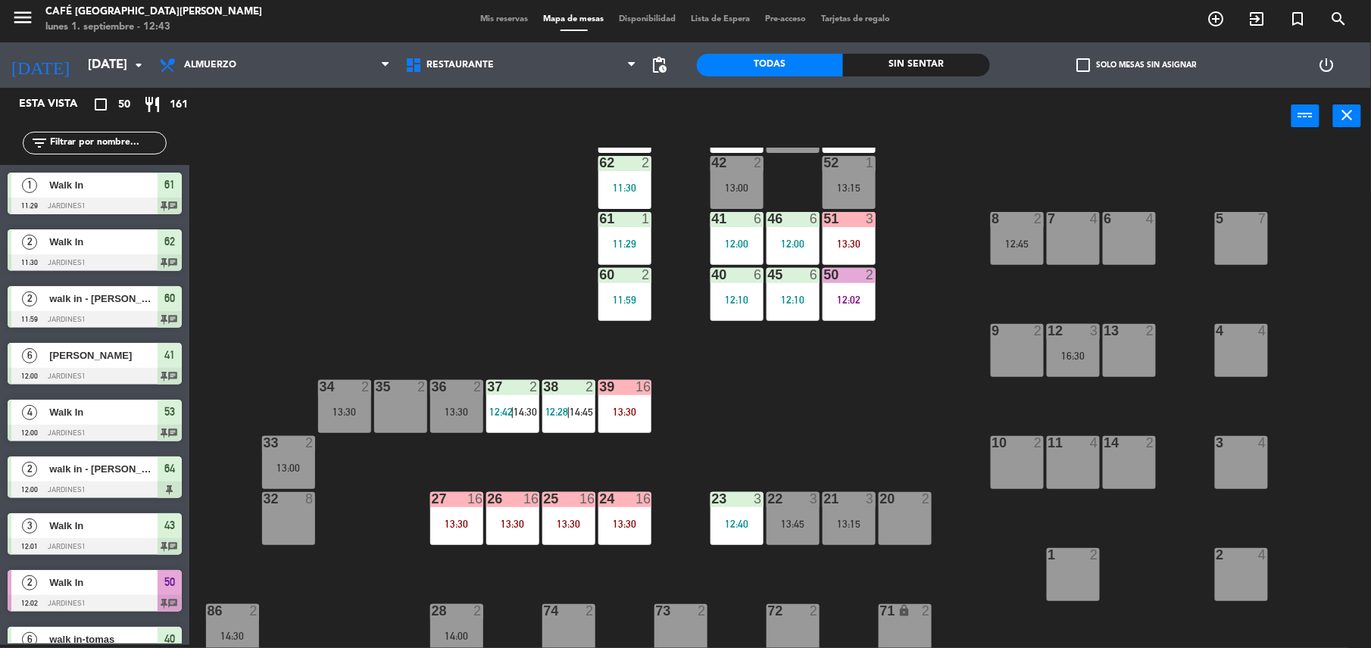
click at [860, 241] on div "13:30" at bounding box center [848, 244] width 53 height 11
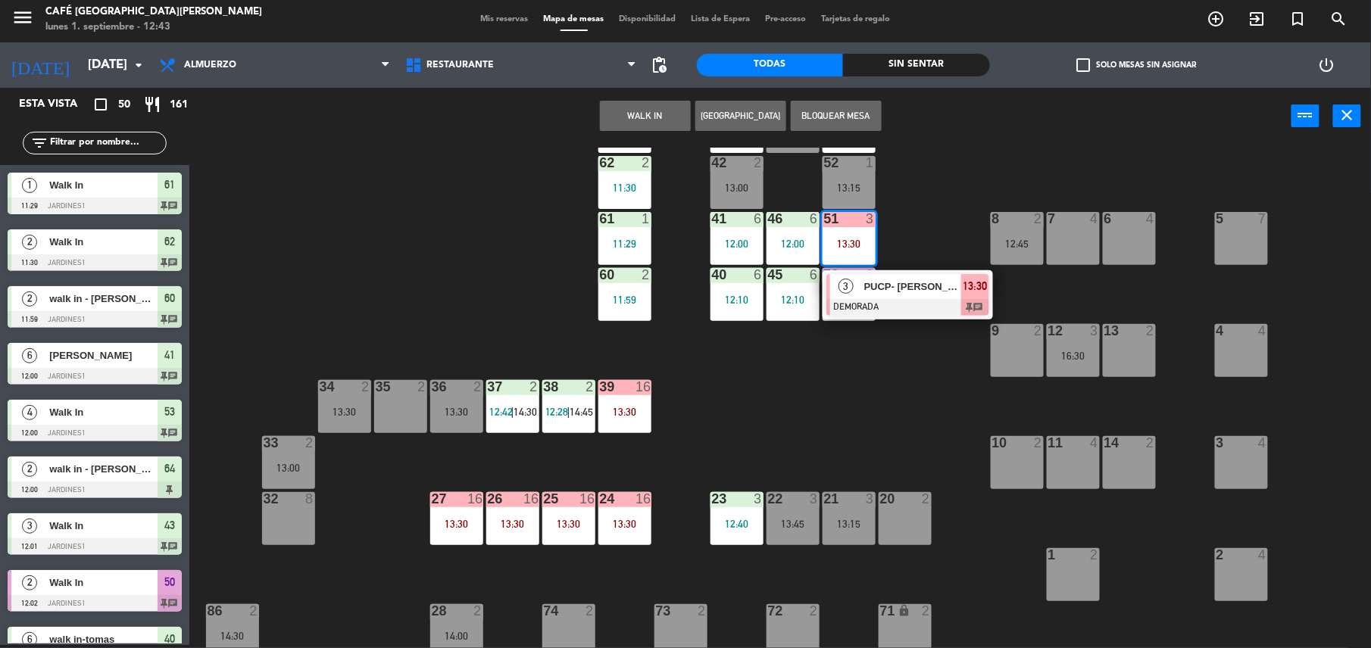
click at [928, 292] on span "PUCP- [PERSON_NAME]" at bounding box center [912, 287] width 97 height 16
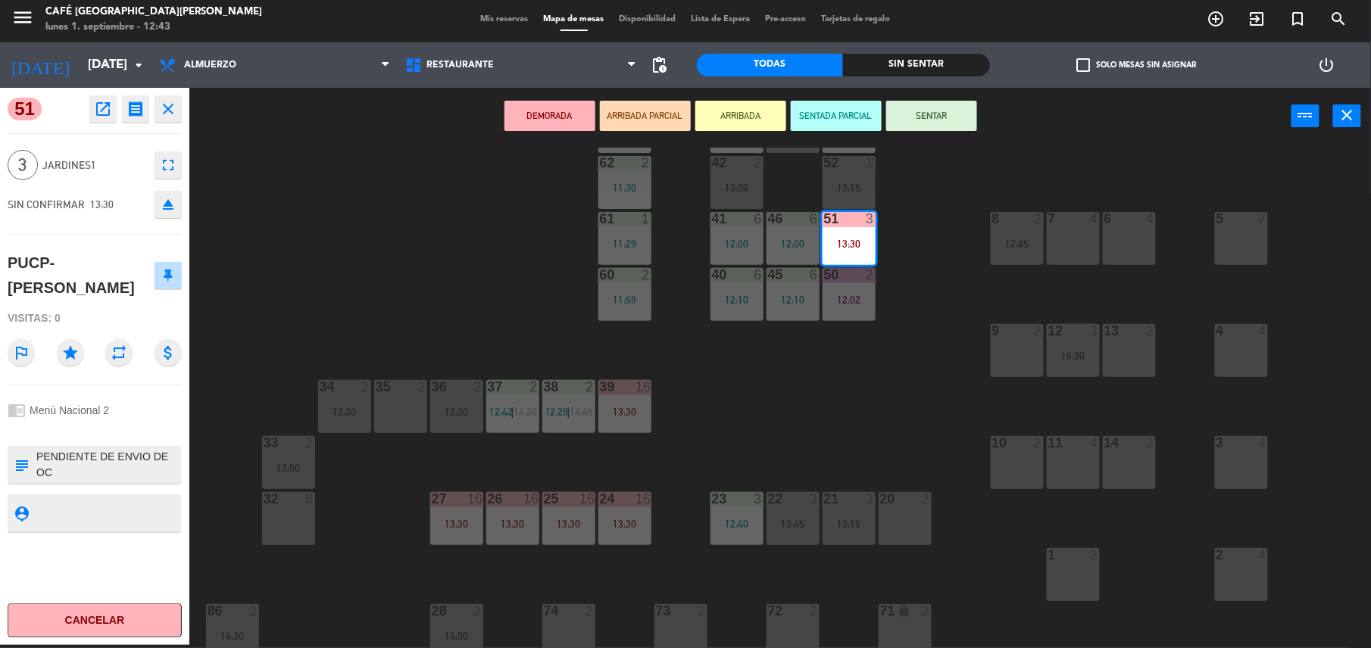
click at [854, 403] on div "44 5 49 2 15:45 54 5 14:00 64 2 12:00 48 2 13:15 53 4 12:00 63 2 12:15 43 3 12:…" at bounding box center [787, 398] width 1168 height 501
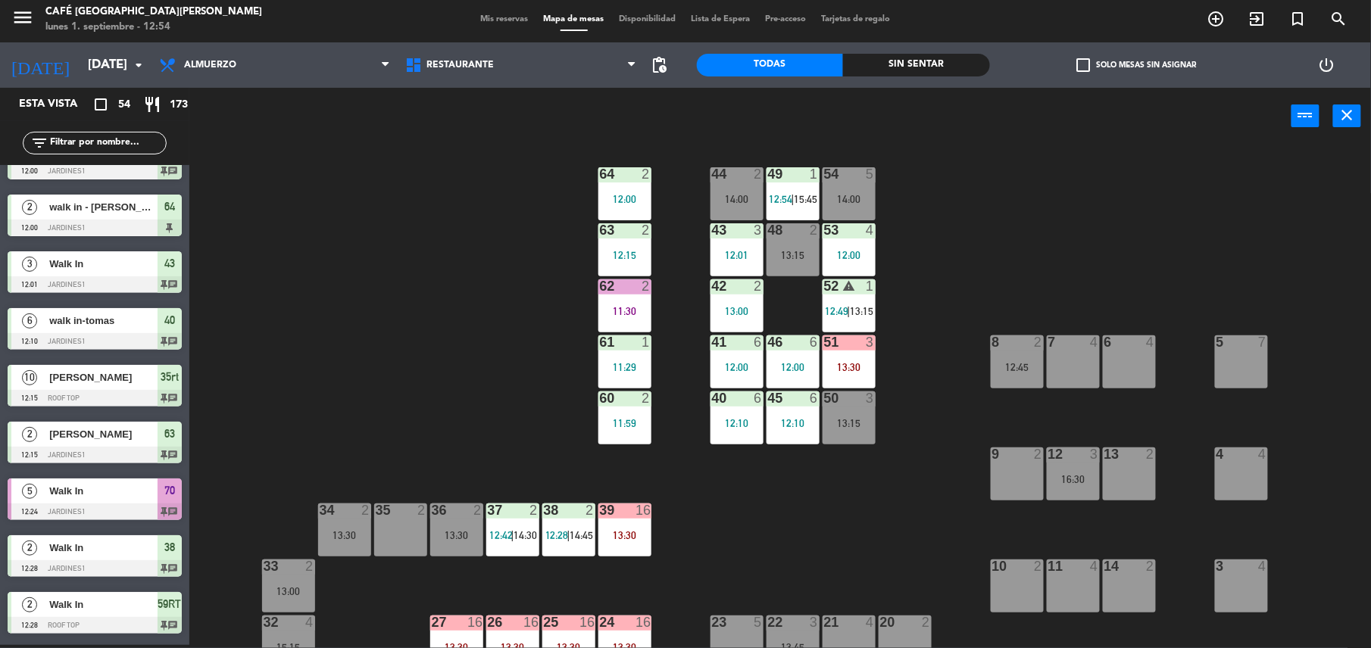
scroll to position [0, 0]
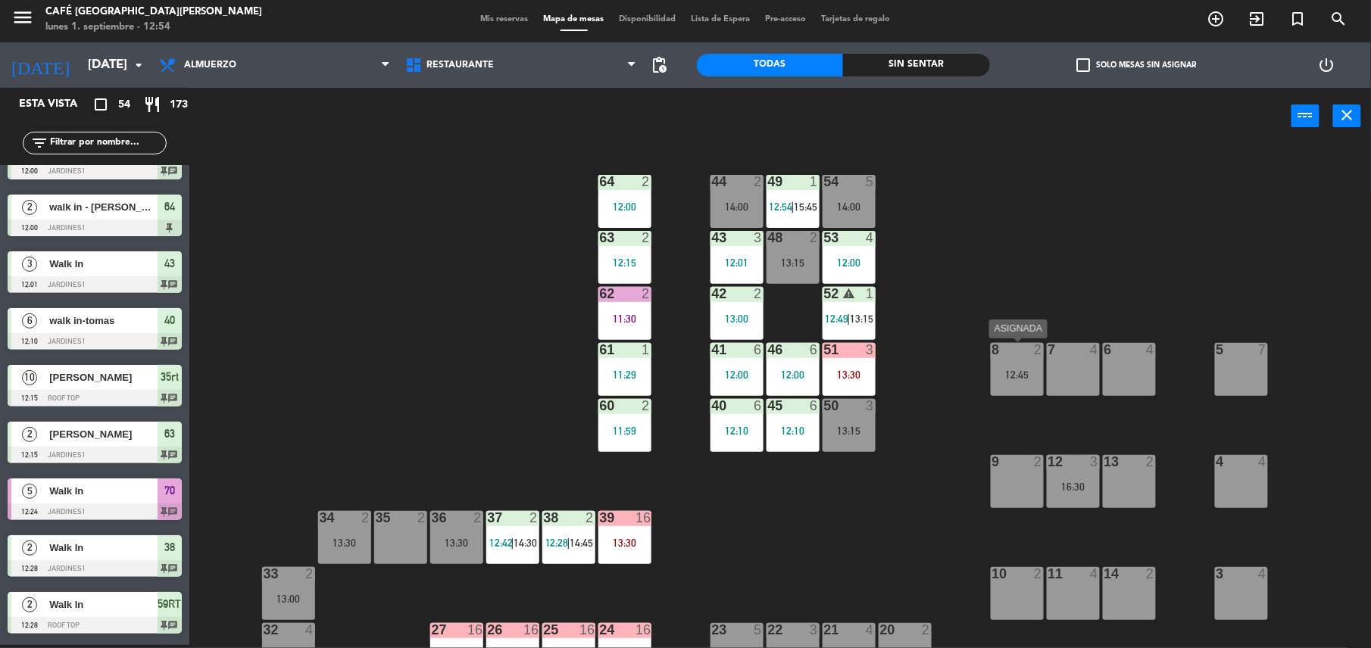
click at [1003, 364] on div "8 2 12:45" at bounding box center [1017, 369] width 53 height 53
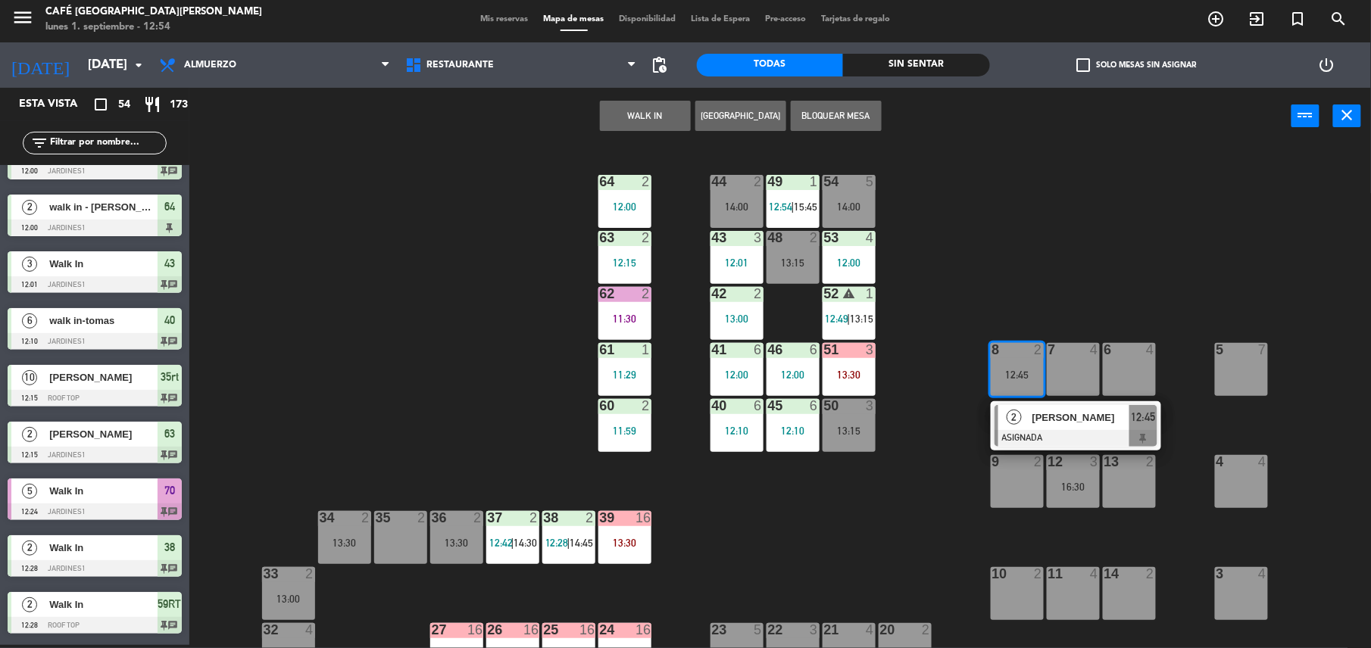
click at [1047, 443] on div at bounding box center [1075, 438] width 163 height 17
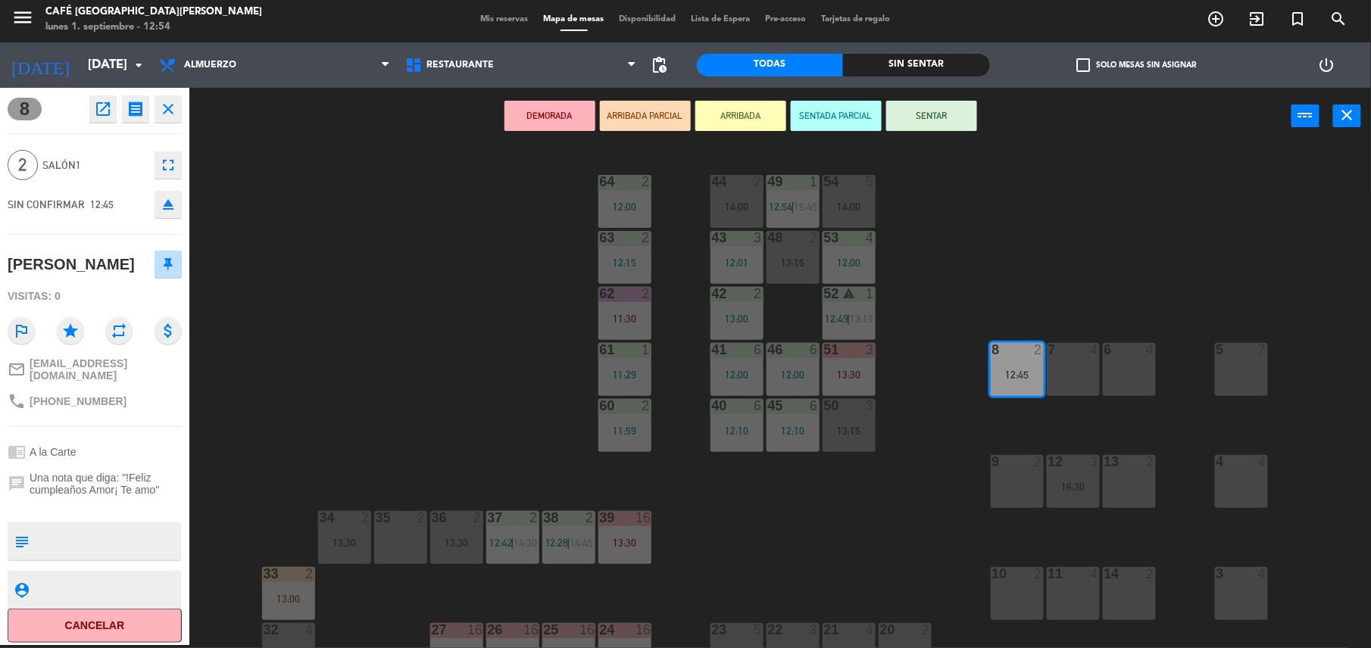
click at [731, 566] on div "44 2 14:00 49 1 12:54 | 15:45 54 5 14:00 64 2 12:00 48 2 13:15 53 4 12:00 63 2 …" at bounding box center [787, 398] width 1168 height 501
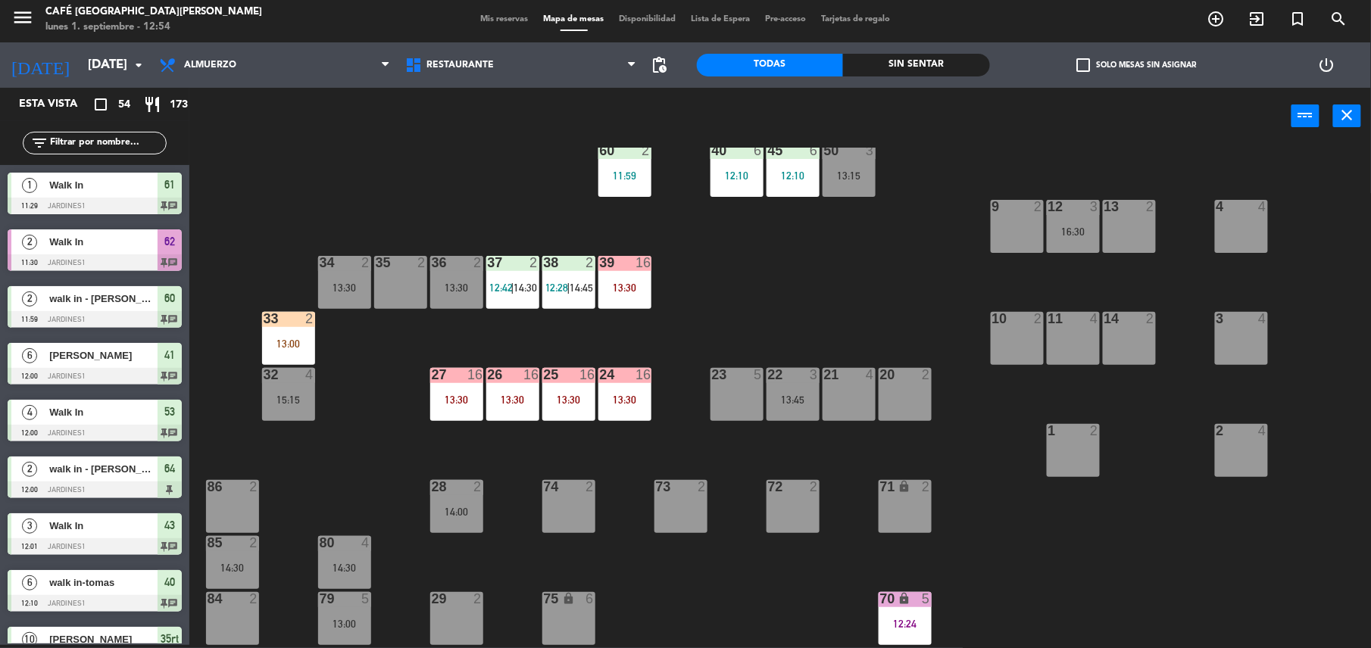
scroll to position [258, 0]
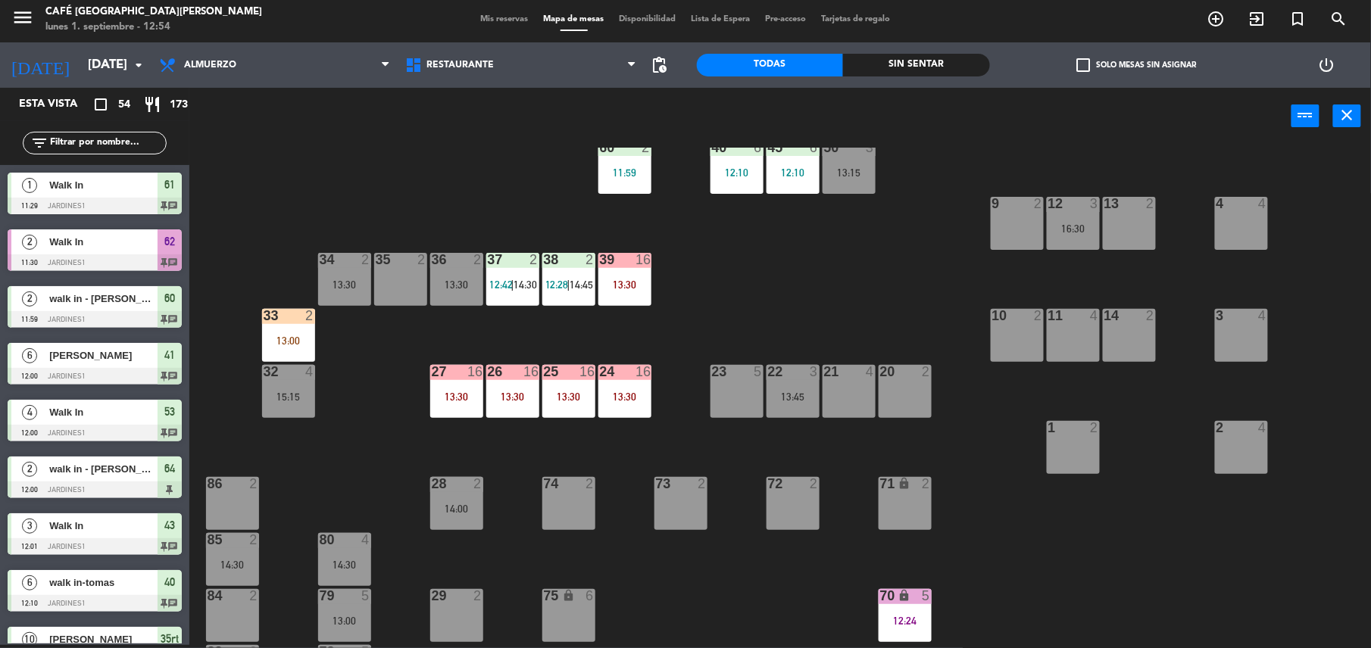
click at [285, 322] on div "33 2" at bounding box center [288, 316] width 53 height 15
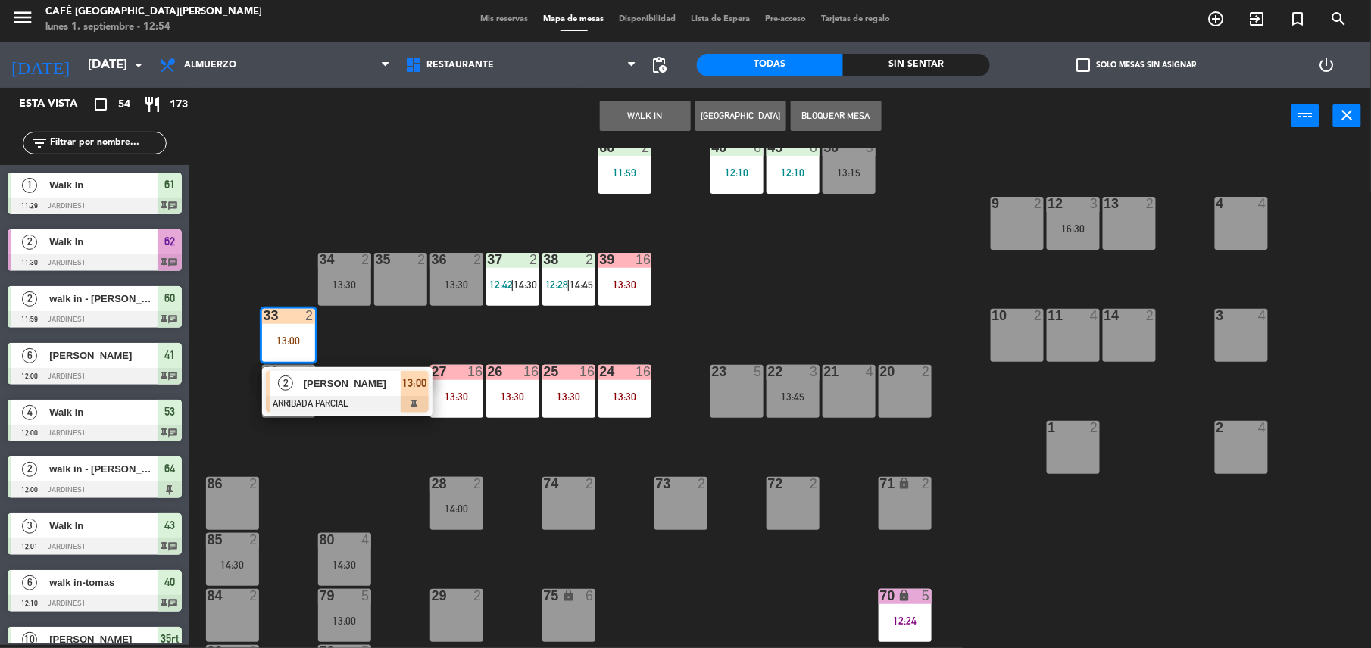
click at [327, 371] on div "2 [PERSON_NAME]" at bounding box center [335, 383] width 131 height 25
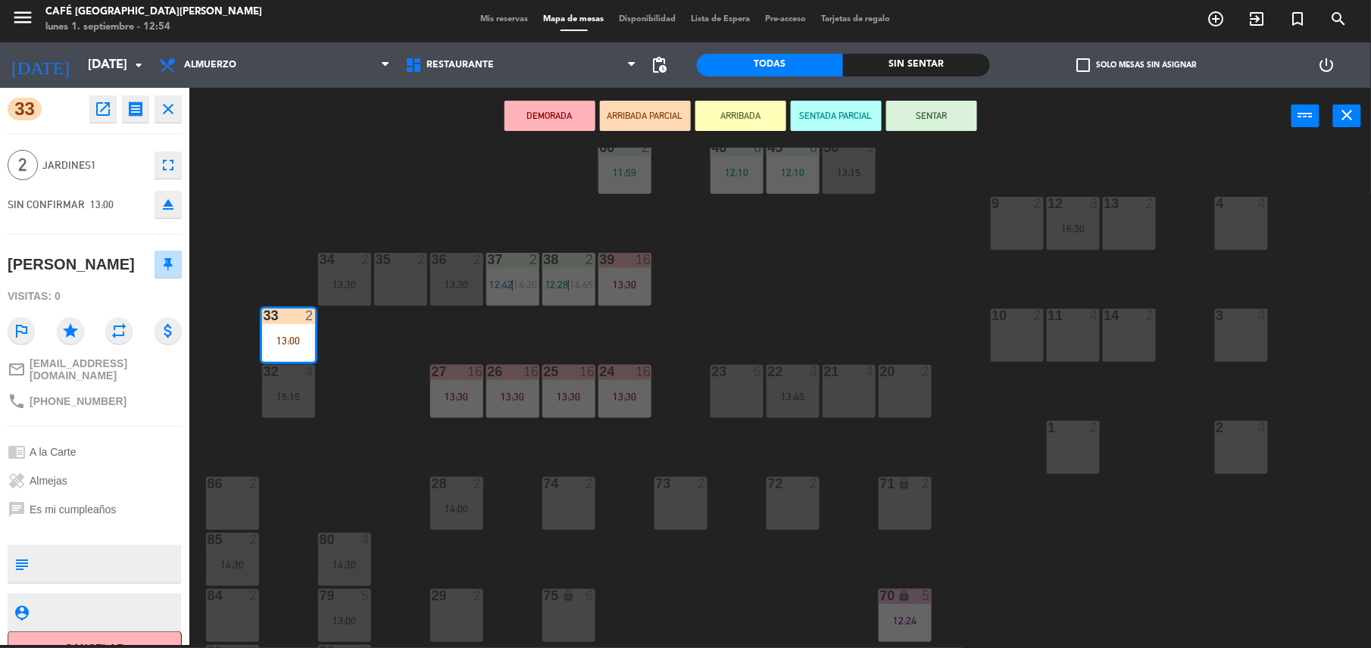
click at [379, 392] on div "44 2 14:00 49 1 12:54 | 15:45 54 5 14:00 64 2 12:00 48 2 13:15 53 4 12:00 63 2 …" at bounding box center [787, 398] width 1168 height 501
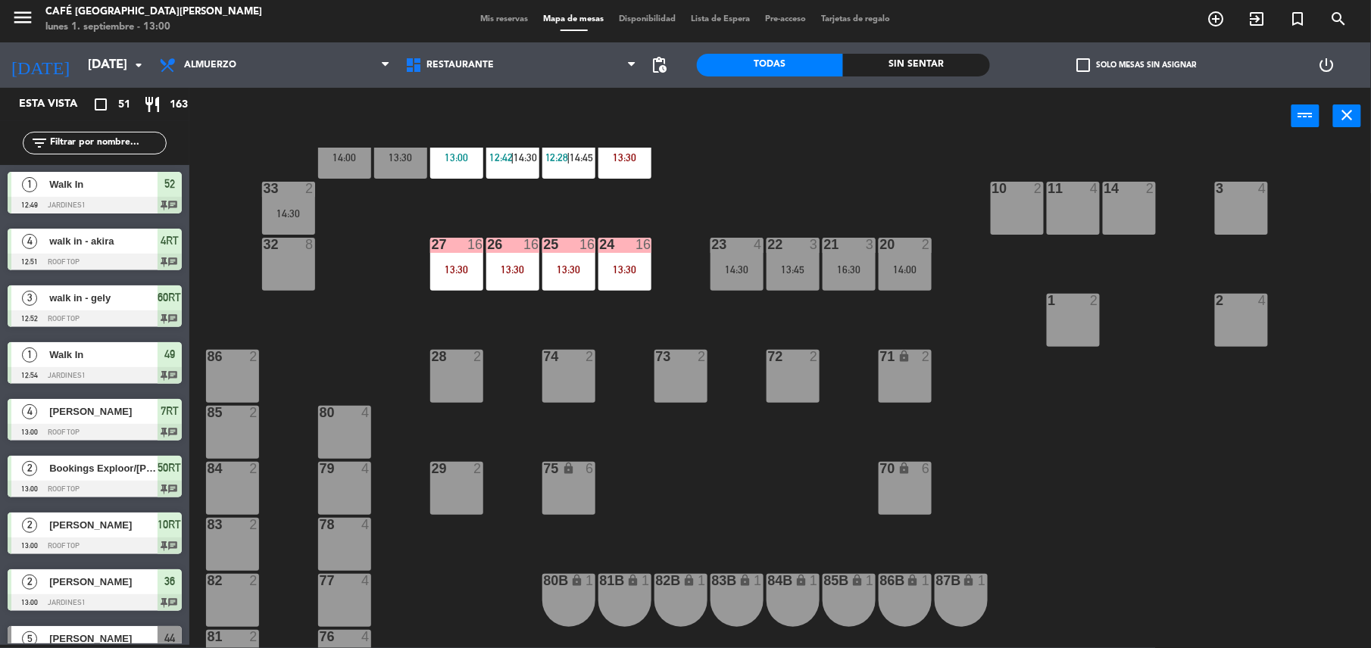
scroll to position [0, 0]
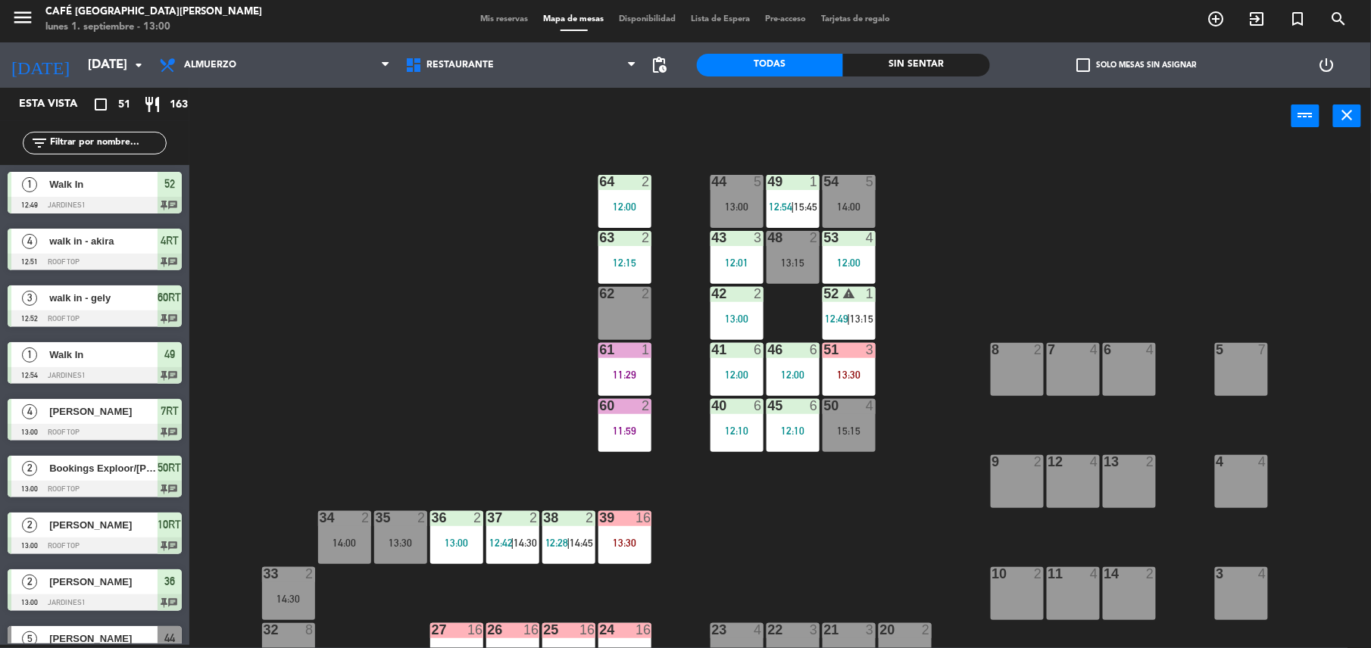
click at [391, 206] on div "44 5 13:00 49 1 12:54 | 15:45 54 5 14:00 64 2 12:00 48 2 13:15 53 4 12:00 63 2 …" at bounding box center [787, 398] width 1168 height 501
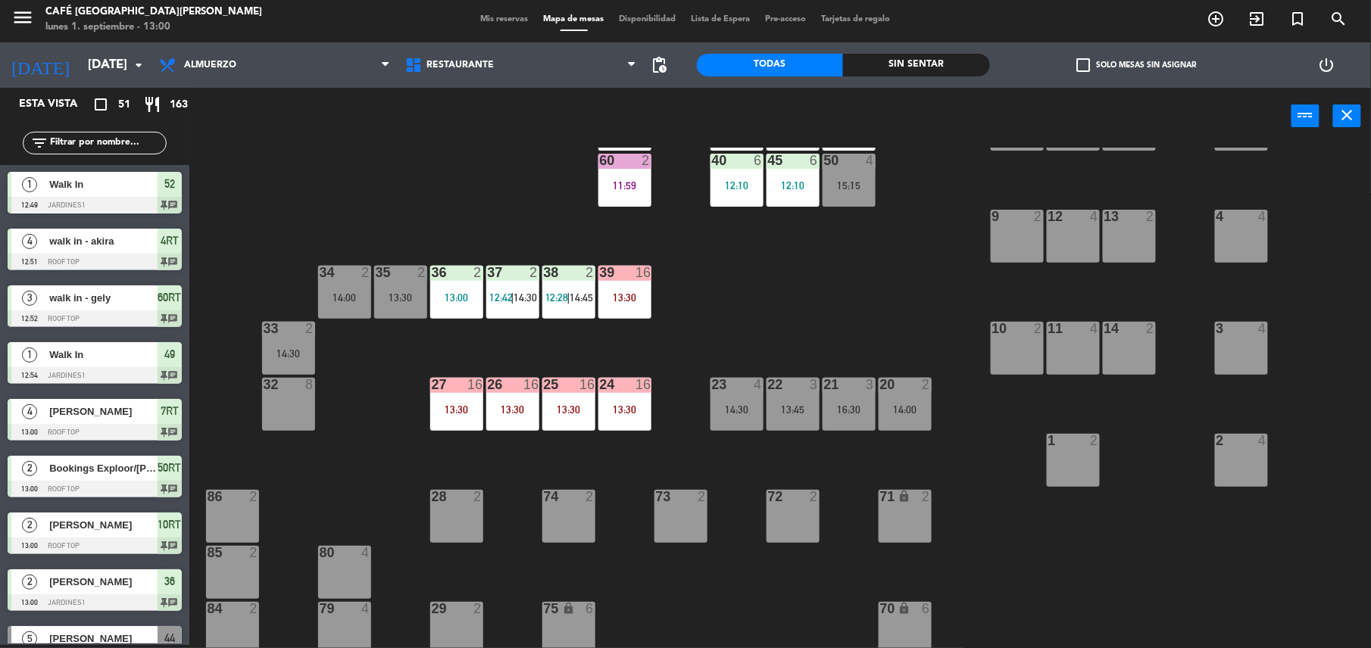
scroll to position [261, 0]
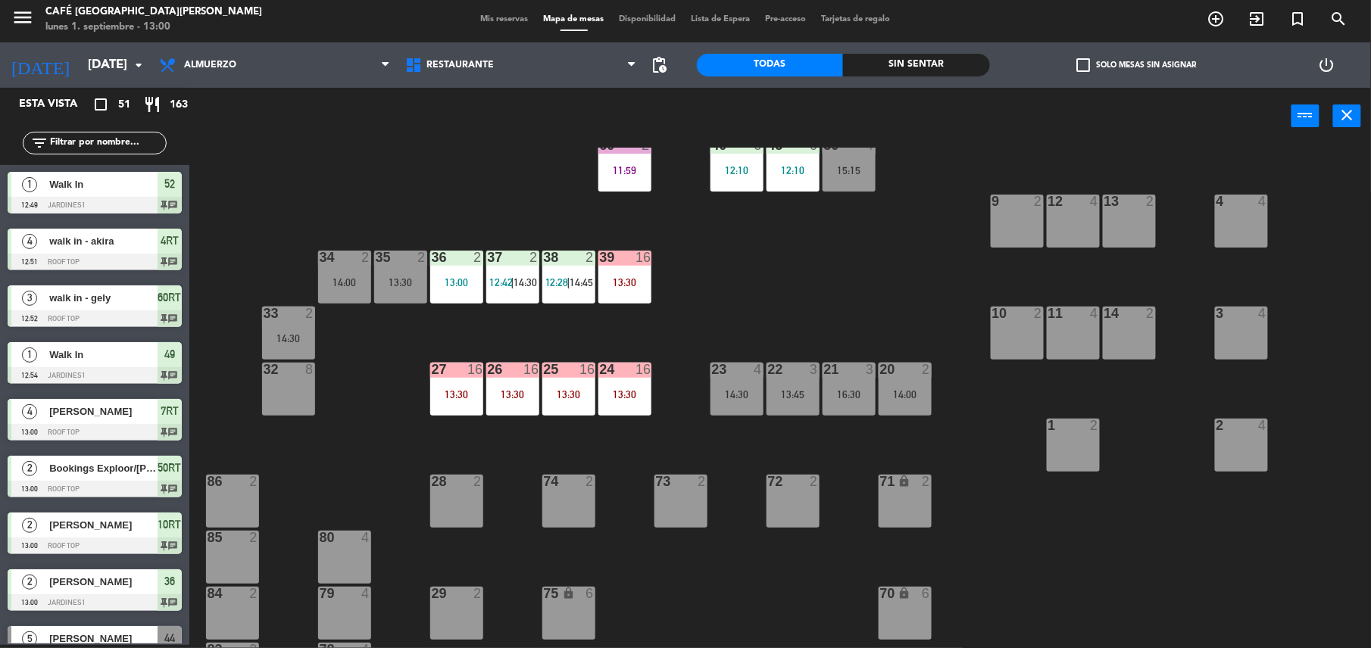
click at [634, 407] on div "24 16 13:30" at bounding box center [624, 389] width 53 height 53
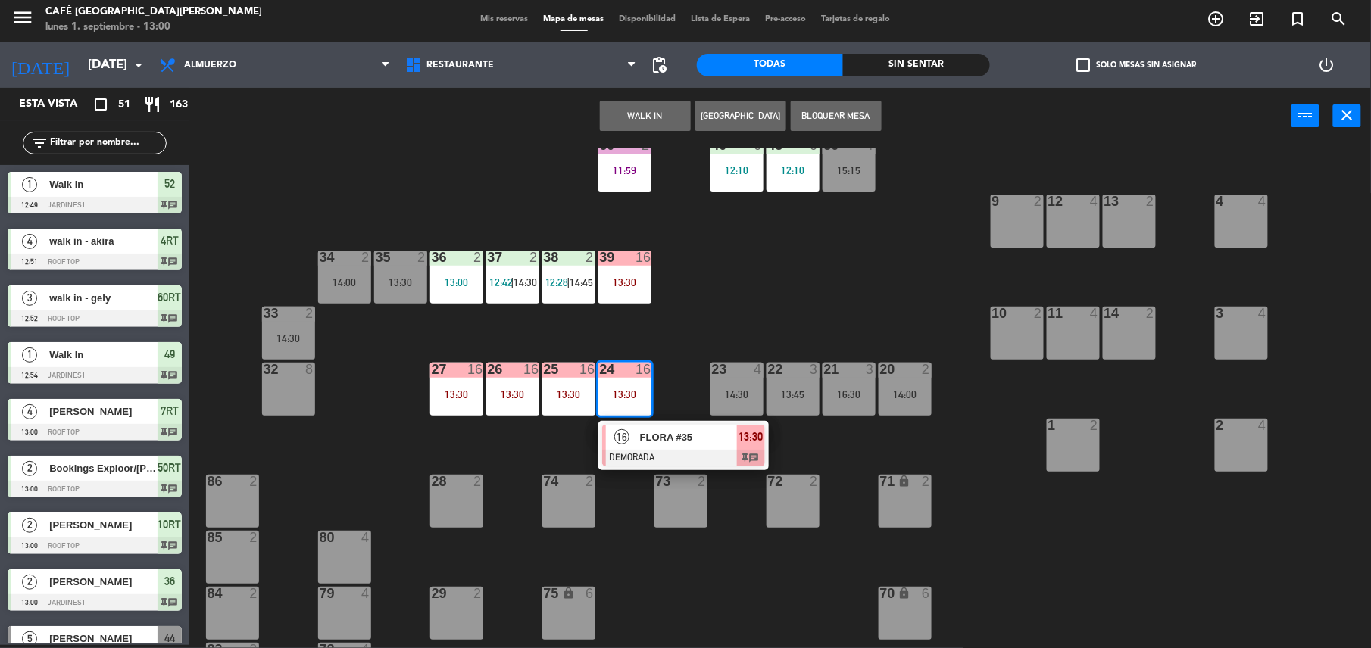
click at [694, 447] on div "FLORA #35" at bounding box center [687, 437] width 98 height 25
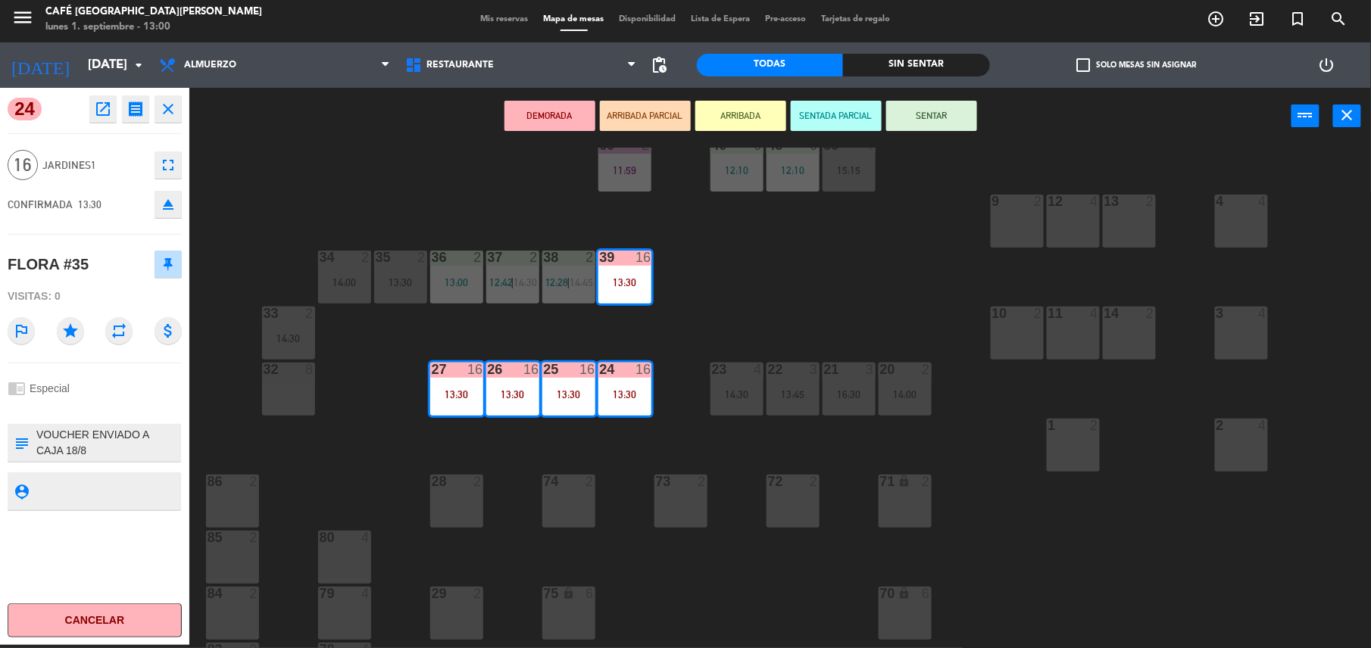
click at [37, 439] on textarea at bounding box center [107, 443] width 145 height 32
type textarea "m24-27| VOUCHER ENVIADO A CAJA 18/8 VOUCHER:C1A3 352654-FLORA # 35 LIMRML File:…"
click at [94, 357] on div "24 open_in_new receipt 1:30 PM [DATE] personas FLORA #35 Mesa 24+25+26+27+39 EX…" at bounding box center [94, 366] width 189 height 557
click at [97, 379] on div "chrome_reader_mode Especial" at bounding box center [95, 388] width 174 height 29
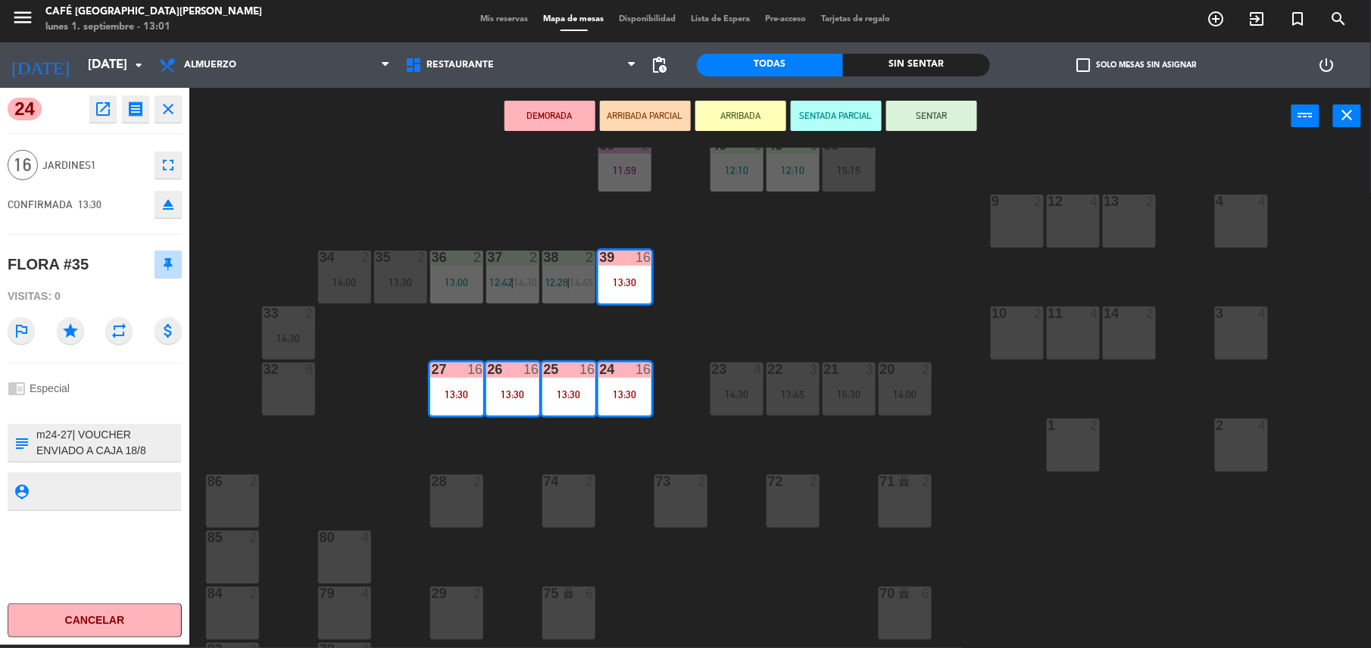
click at [840, 271] on div "44 5 13:00 49 1 12:54 | 15:45 54 5 14:00 64 2 12:00 48 2 13:15 53 4 12:00 63 2 …" at bounding box center [787, 398] width 1168 height 501
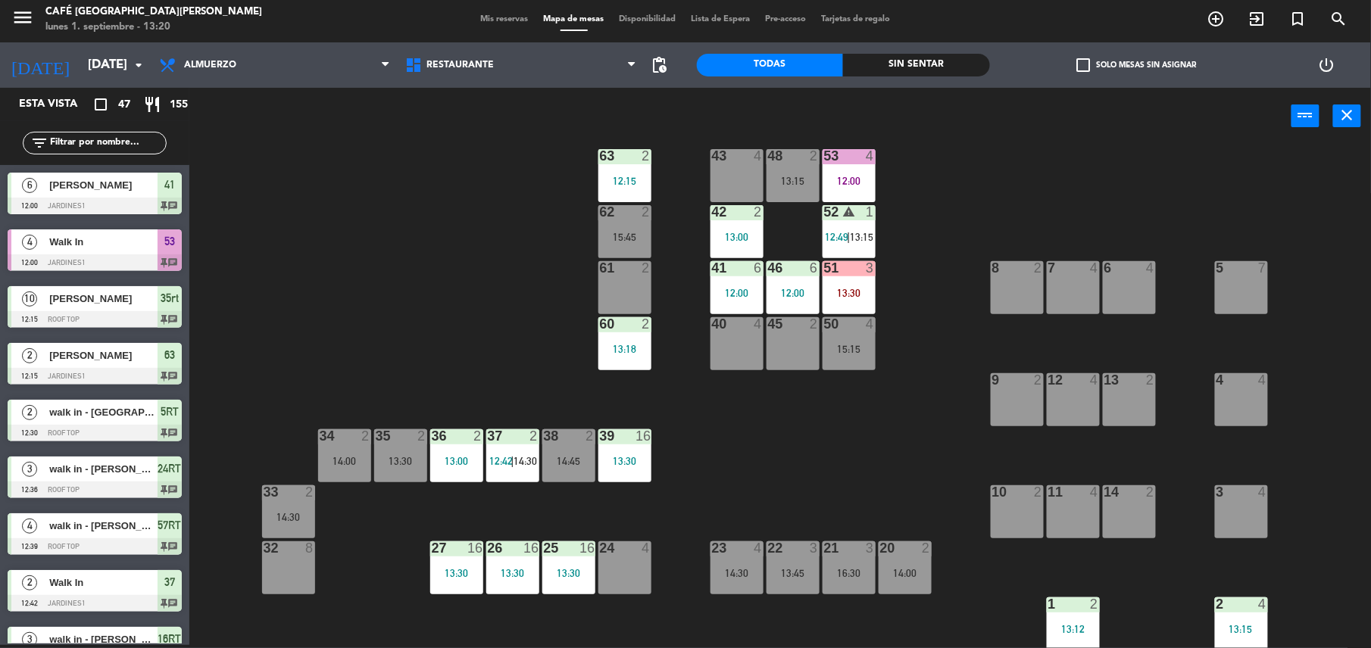
scroll to position [17, 0]
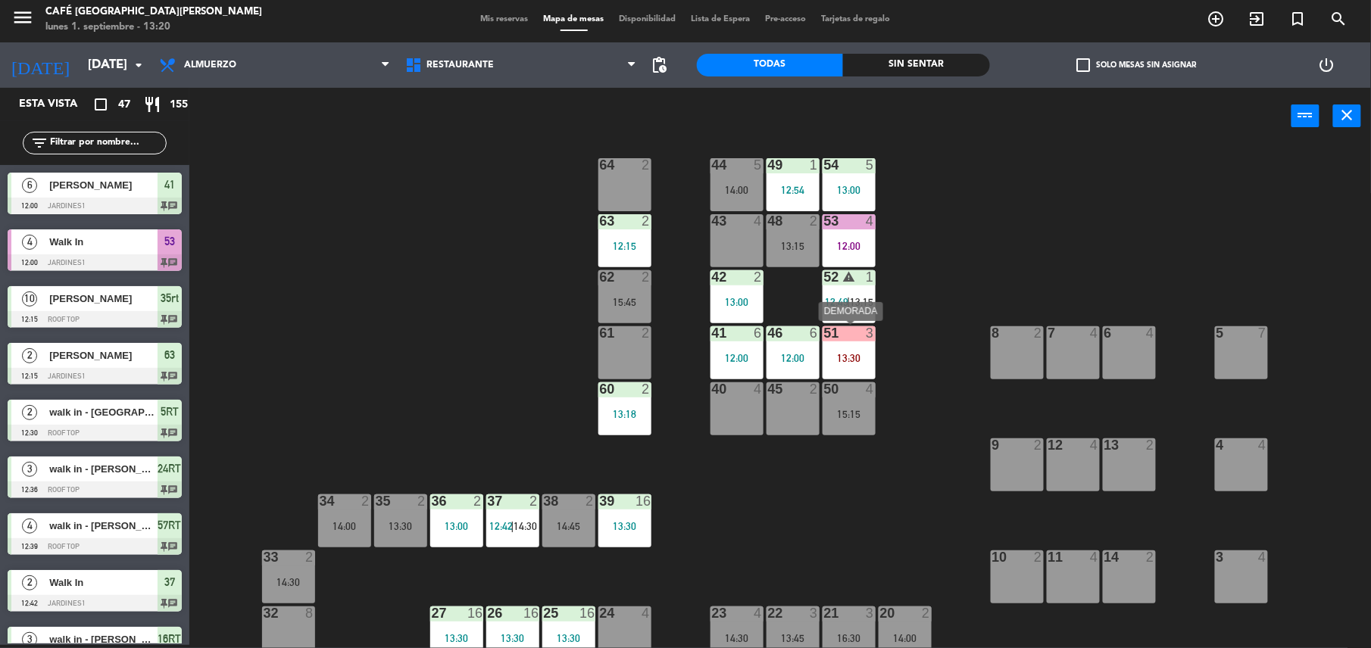
click at [860, 371] on div "51 3 13:30" at bounding box center [848, 352] width 53 height 53
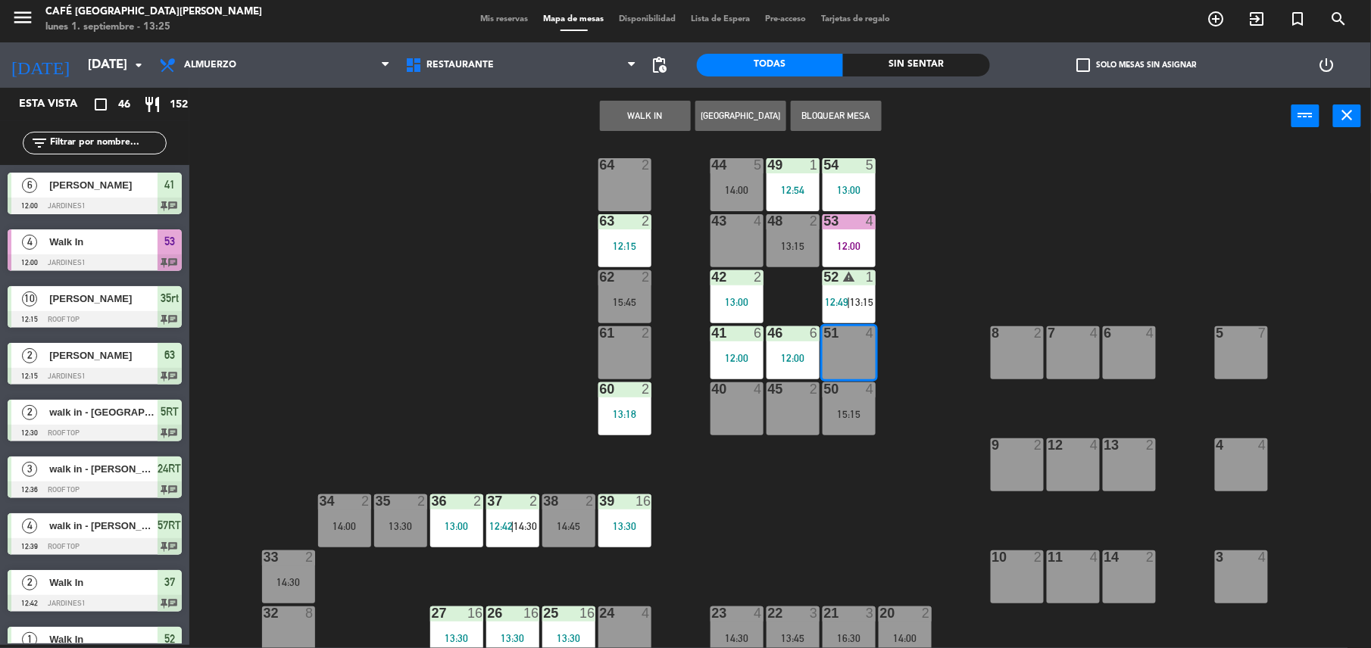
click at [434, 442] on div "44 5 14:00 49 1 12:54 54 5 13:00 64 2 48 2 13:15 53 4 12:00 63 2 12:15 43 4 62 …" at bounding box center [787, 398] width 1168 height 501
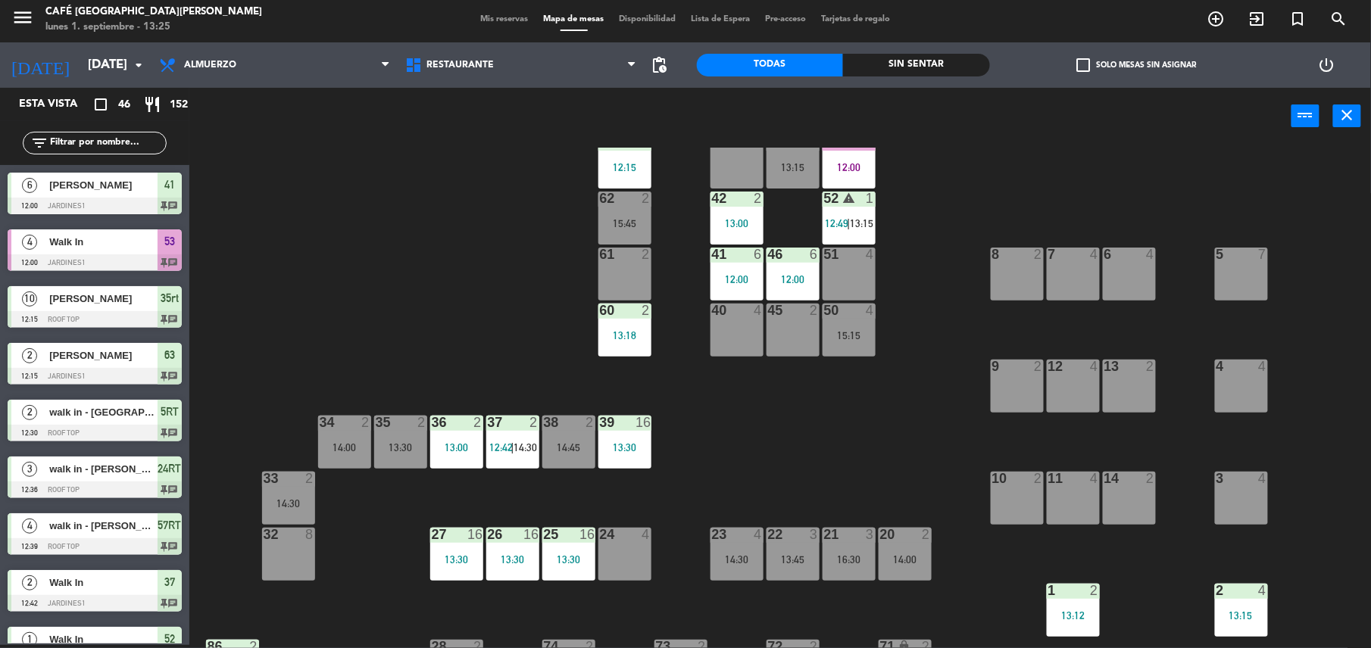
scroll to position [94, 0]
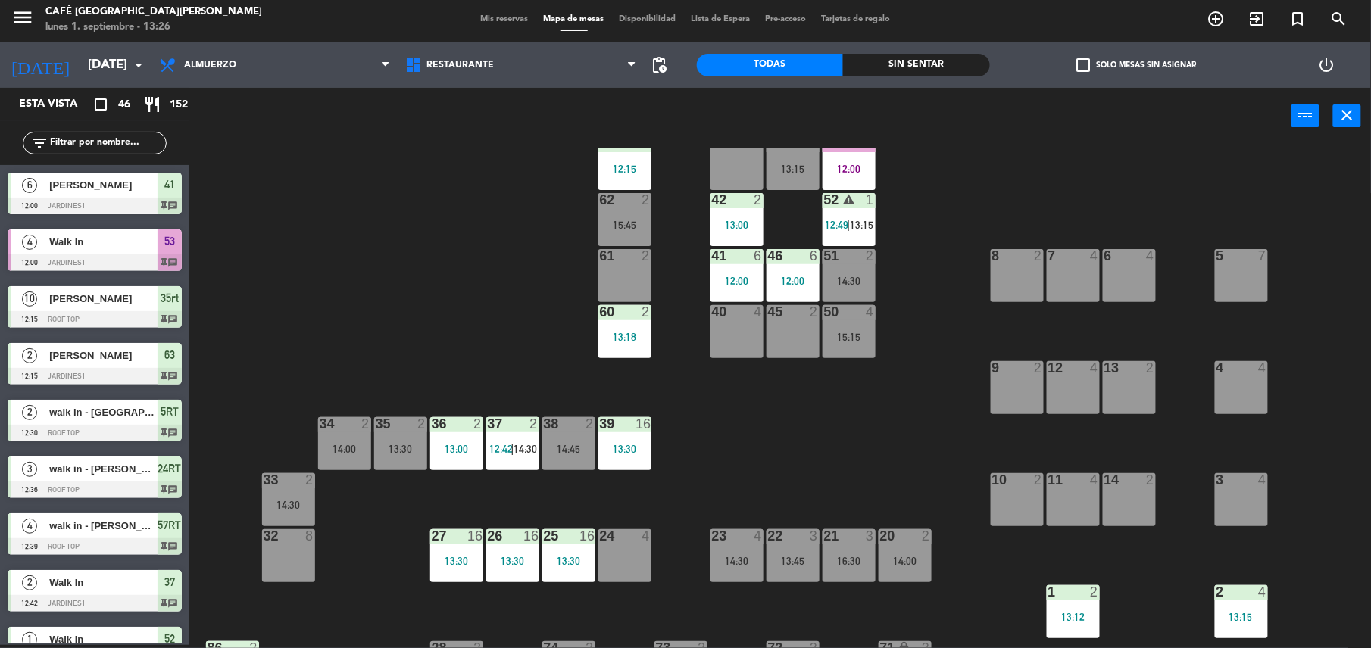
click at [837, 404] on div "44 5 14:00 49 1 12:54 54 5 13:00 64 2 48 2 13:15 53 4 12:00 63 2 12:15 43 4 62 …" at bounding box center [787, 398] width 1168 height 501
click at [844, 279] on div "14:30" at bounding box center [848, 281] width 53 height 11
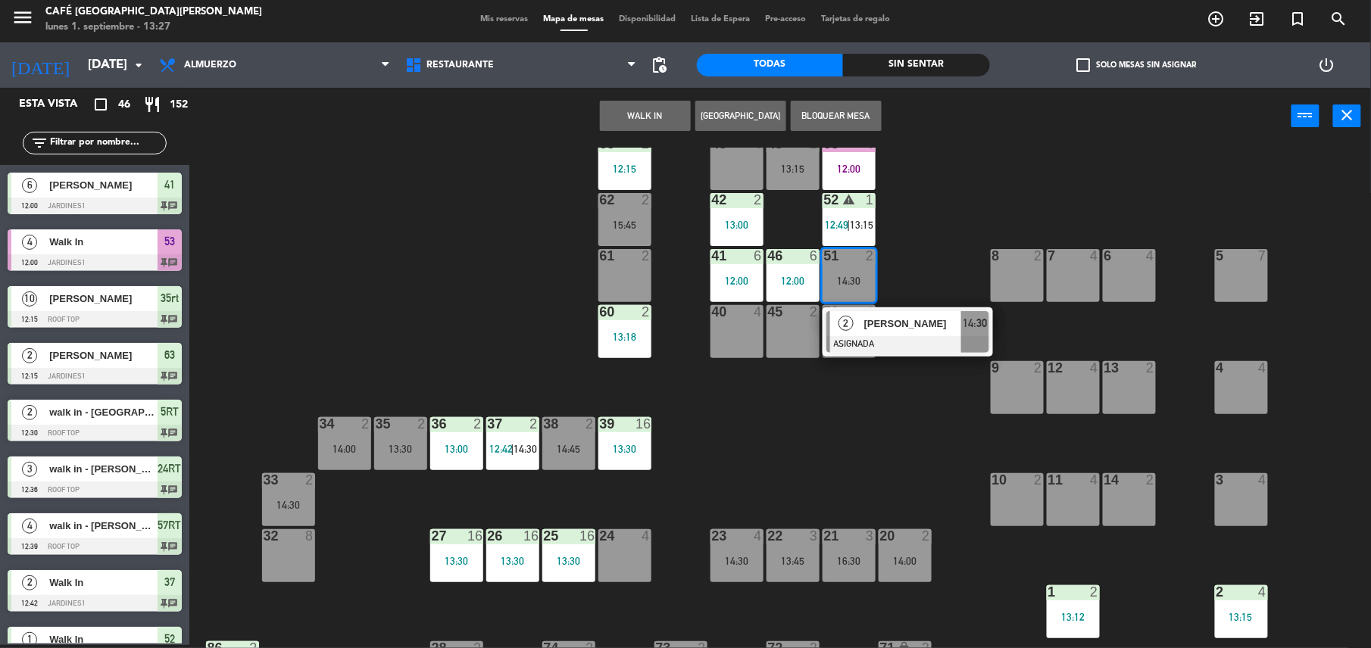
click at [858, 316] on div "2" at bounding box center [846, 323] width 33 height 25
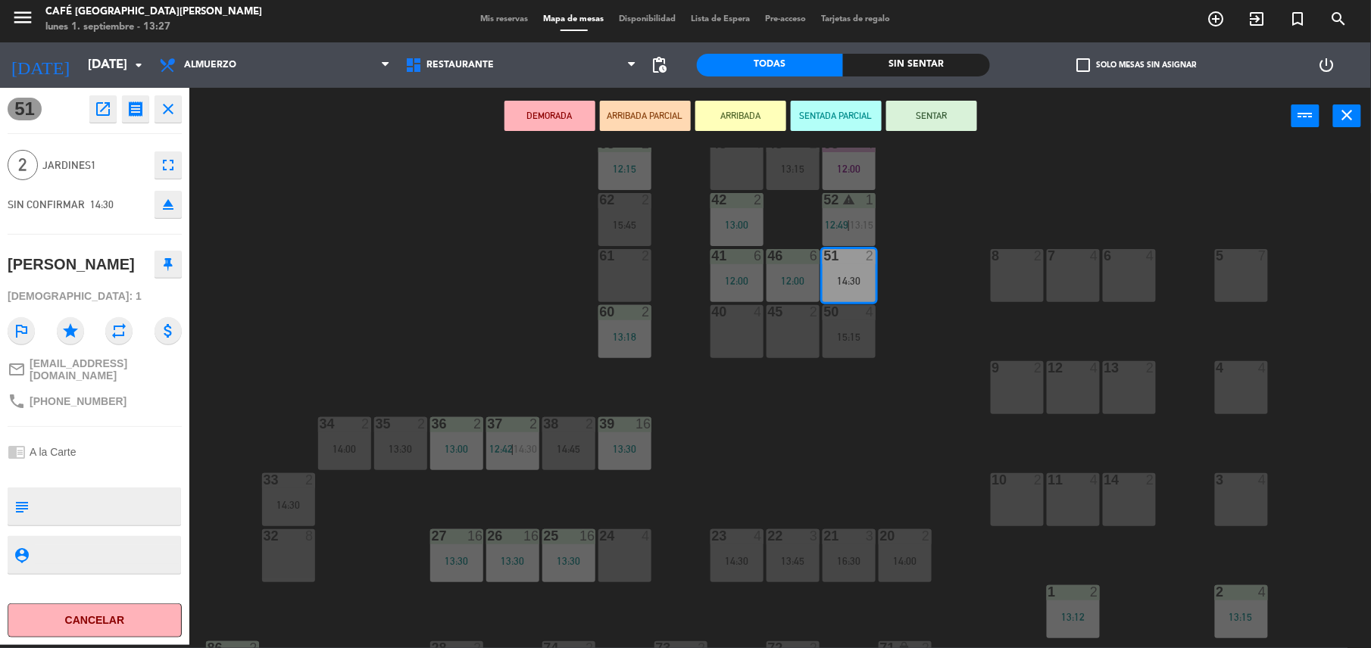
click at [825, 318] on div "50" at bounding box center [824, 312] width 1 height 14
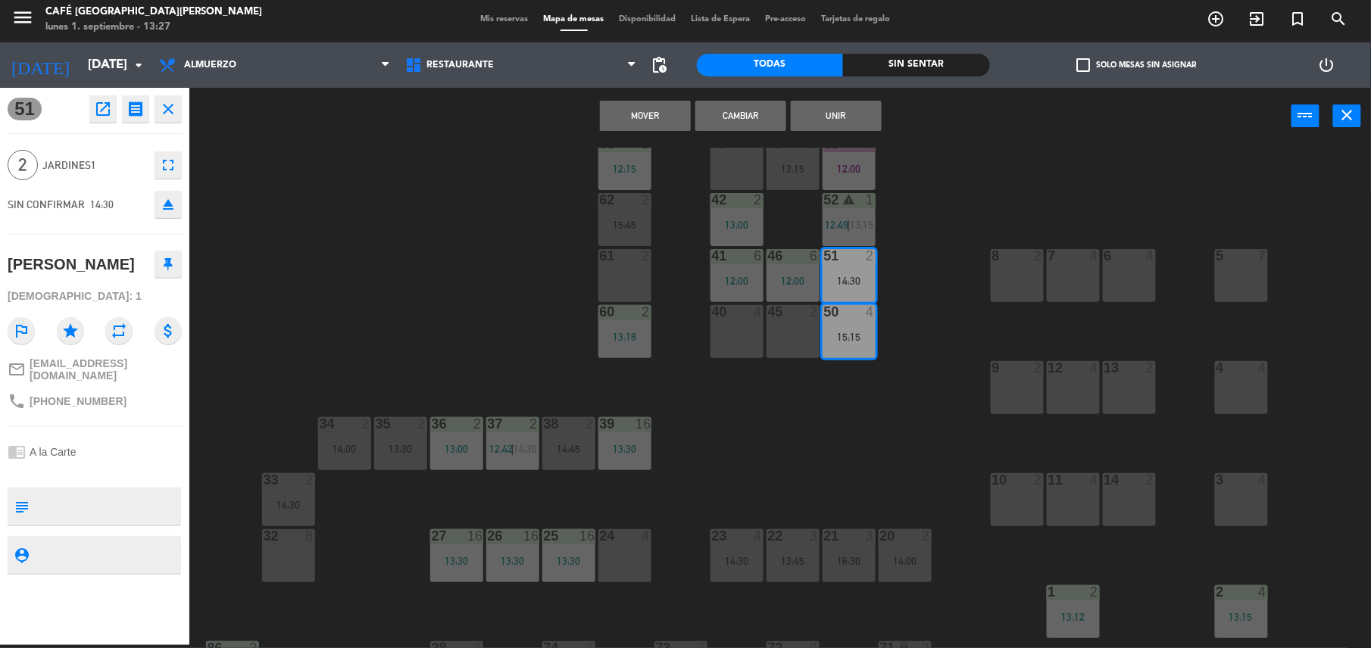
click at [895, 307] on div "44 5 14:00 49 1 12:54 54 5 13:00 64 2 48 2 13:15 53 4 12:00 63 2 12:15 43 4 62 …" at bounding box center [787, 398] width 1168 height 501
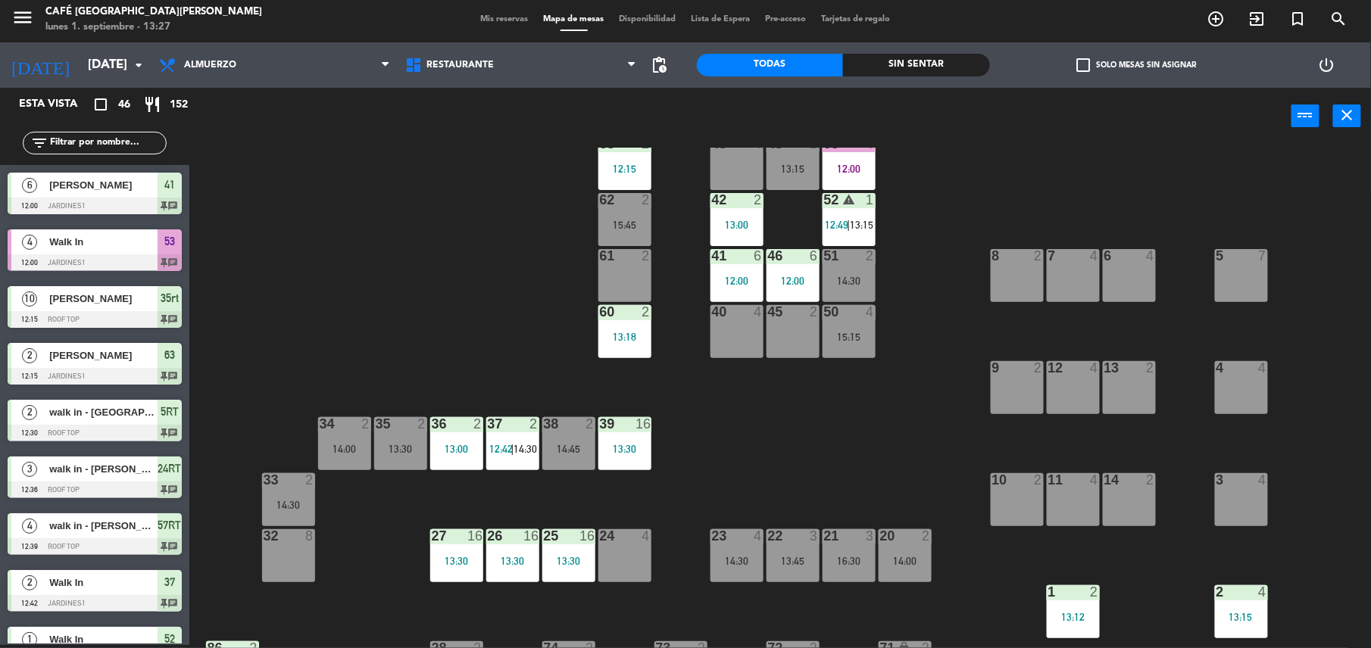
scroll to position [410, 0]
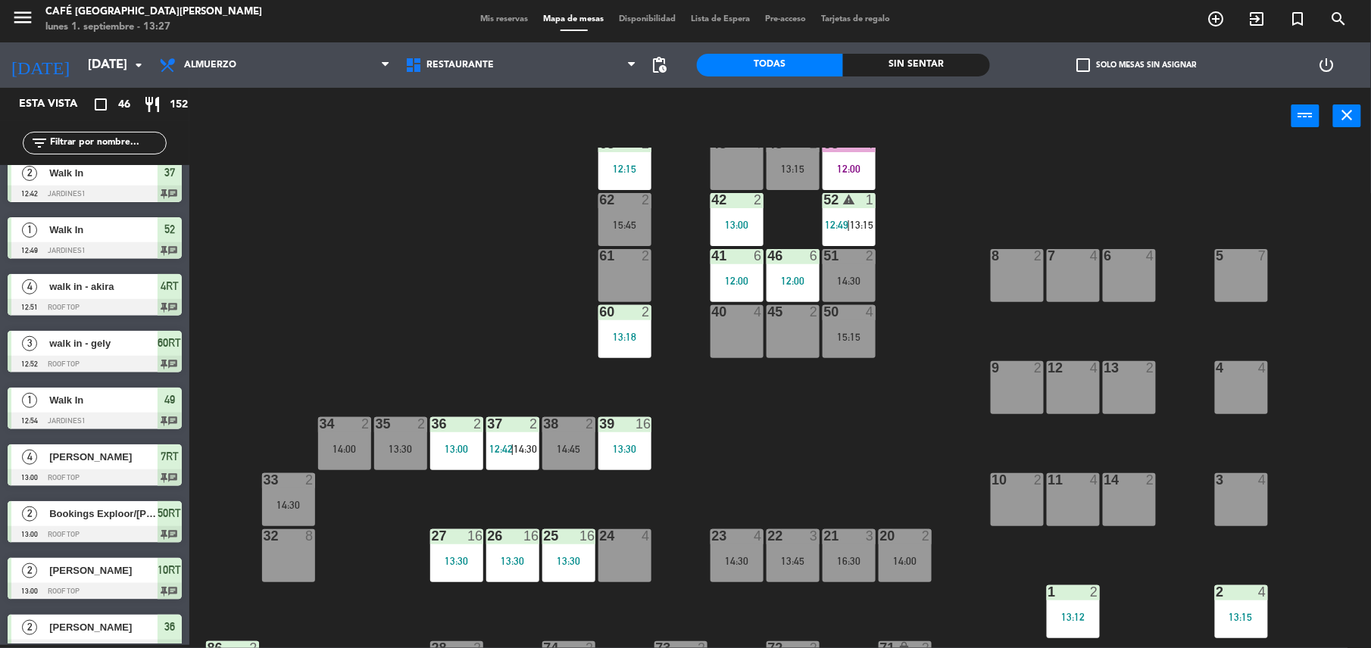
click at [855, 279] on div "14:30" at bounding box center [848, 281] width 53 height 11
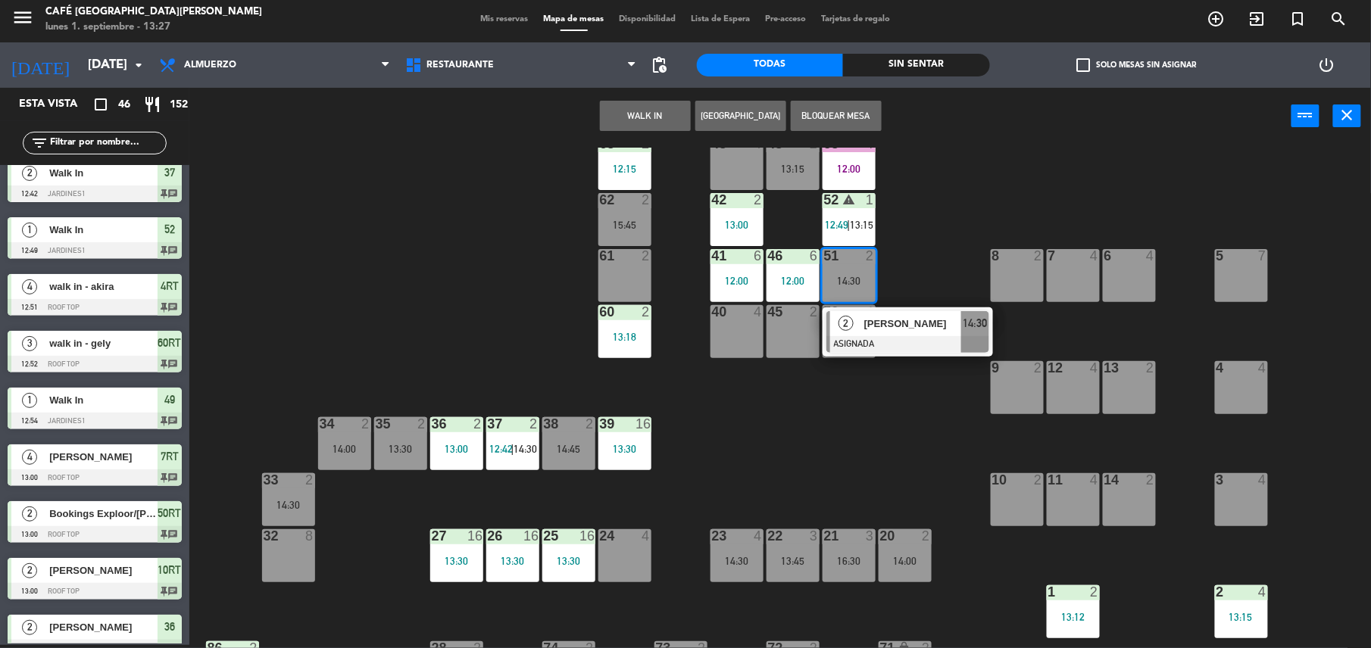
click at [785, 331] on div "45 2" at bounding box center [792, 331] width 53 height 53
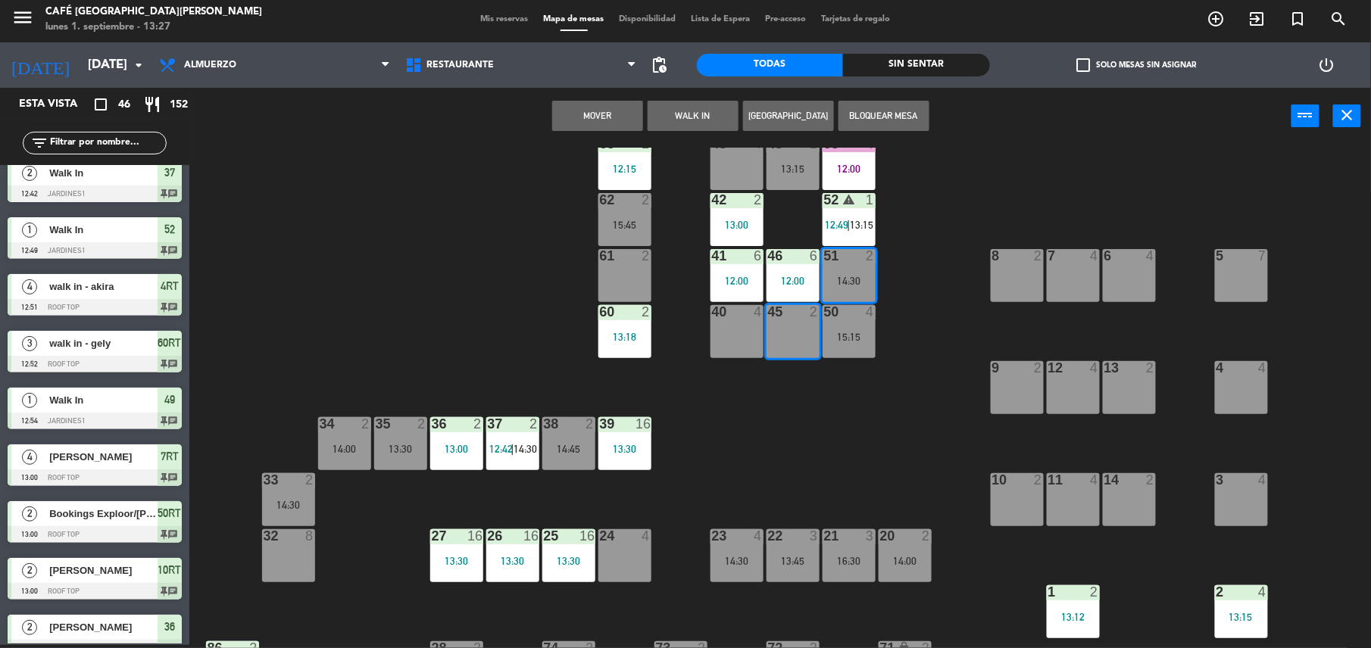
click at [585, 126] on button "Mover" at bounding box center [597, 116] width 91 height 30
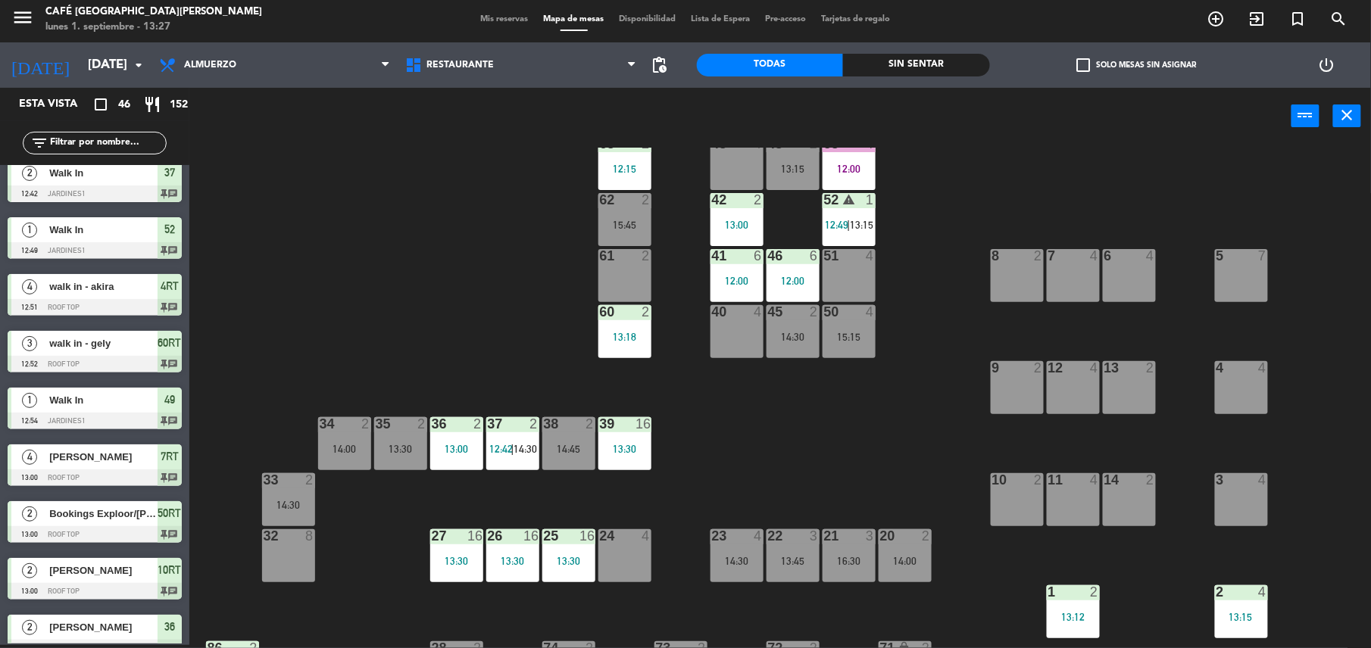
click at [800, 534] on div at bounding box center [792, 536] width 25 height 14
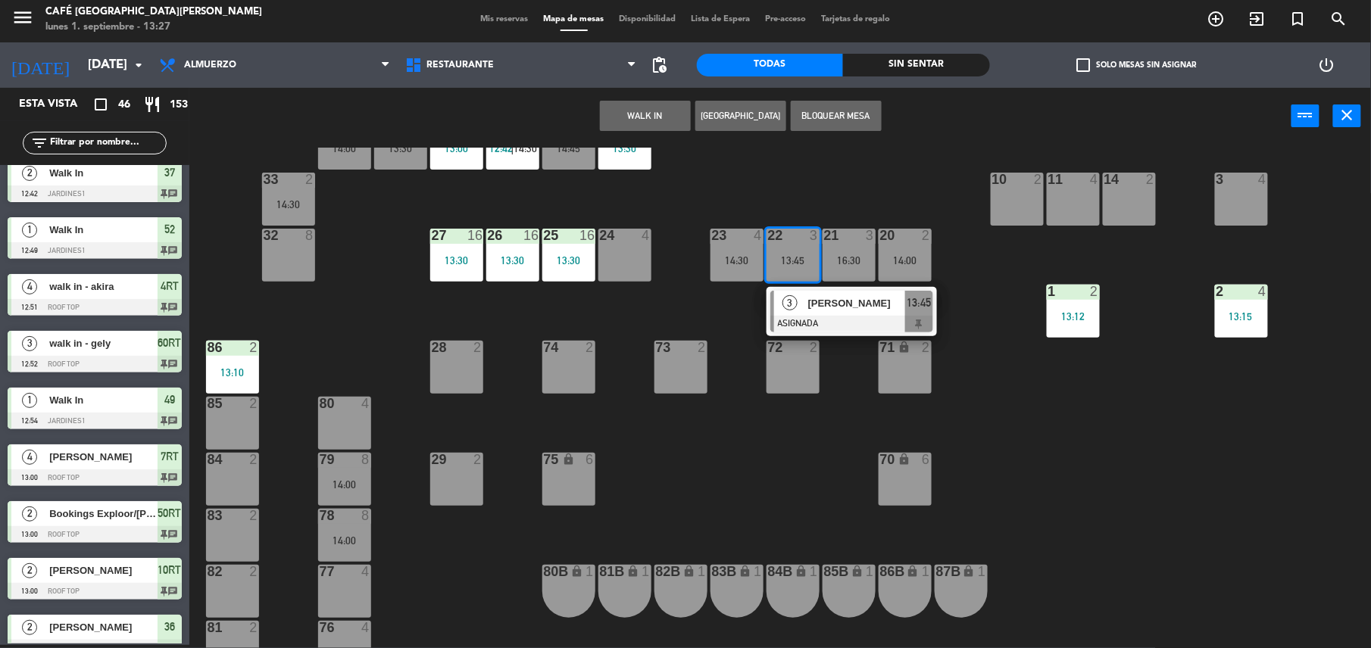
scroll to position [0, 0]
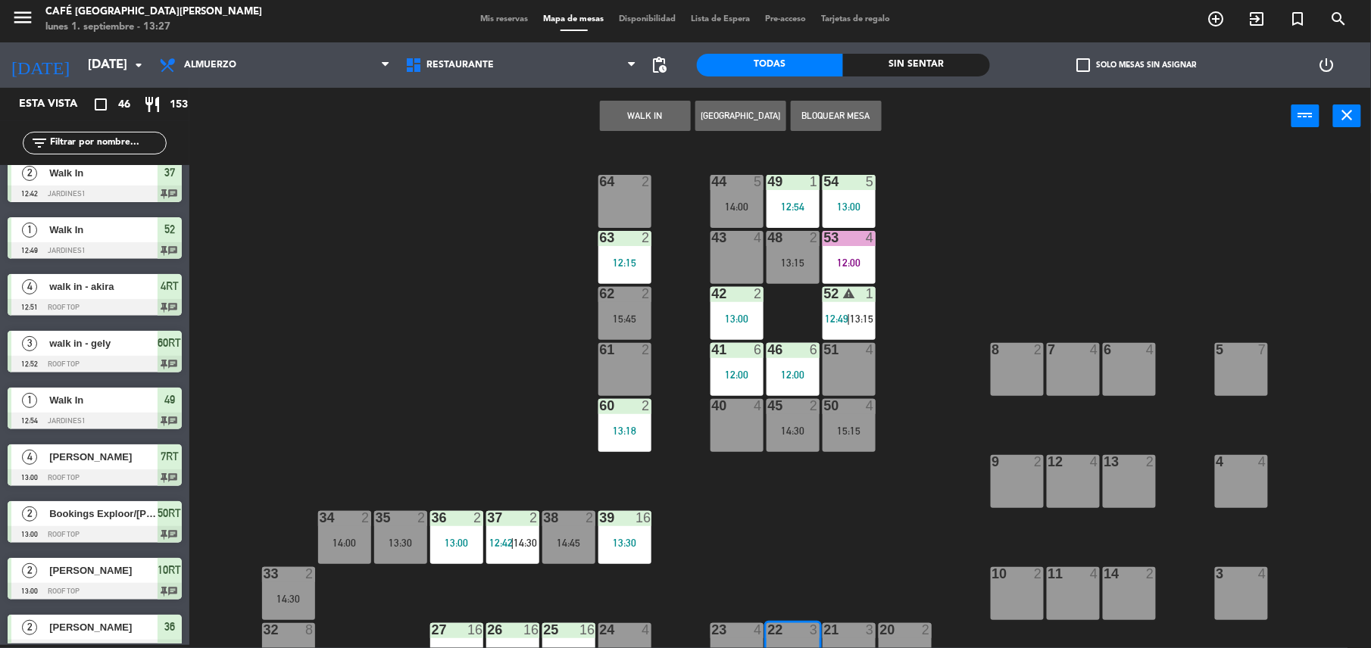
click at [713, 538] on div "44 5 14:00 49 1 12:54 54 5 13:00 64 2 48 2 13:15 53 4 12:00 63 2 12:15 43 4 62 …" at bounding box center [787, 398] width 1168 height 501
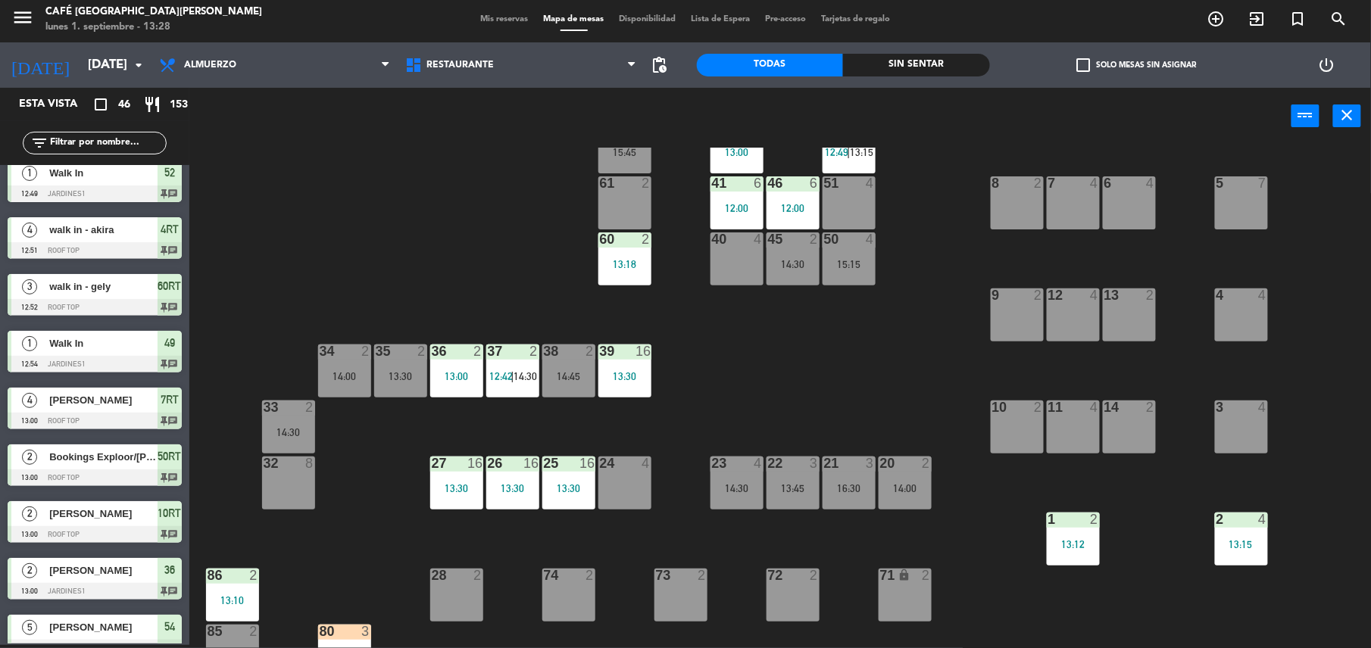
scroll to position [167, 0]
click at [633, 380] on div "13:30" at bounding box center [624, 375] width 53 height 11
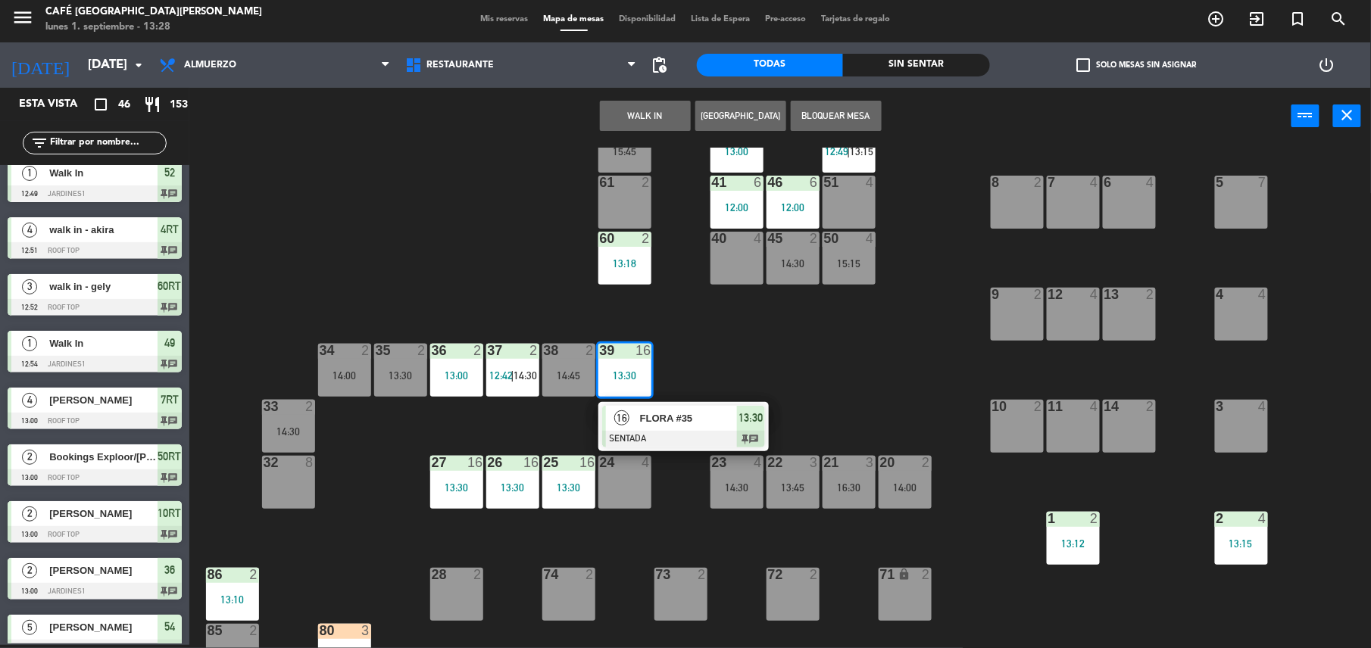
click at [670, 431] on div at bounding box center [683, 439] width 163 height 17
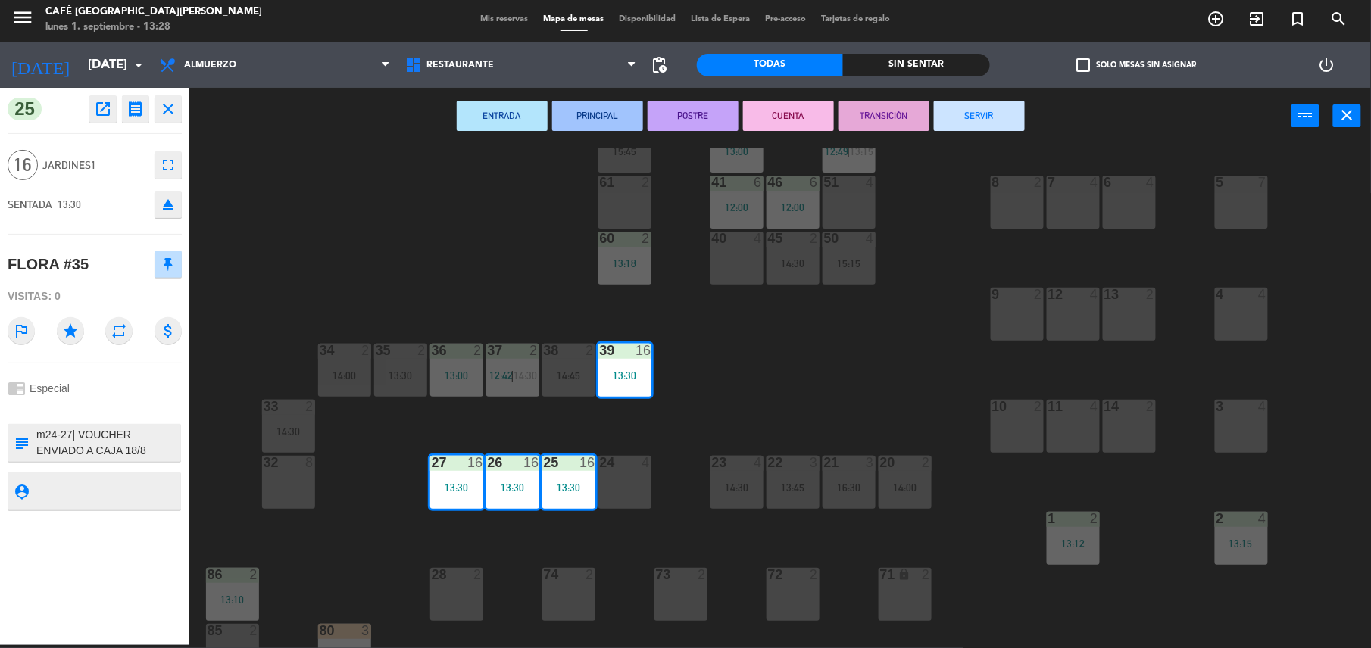
click at [738, 429] on div "44 5 14:00 49 1 12:54 54 5 13:00 64 2 48 2 53 4 63 2 12:15 43 4 62 2 15:45 42 2…" at bounding box center [787, 398] width 1168 height 501
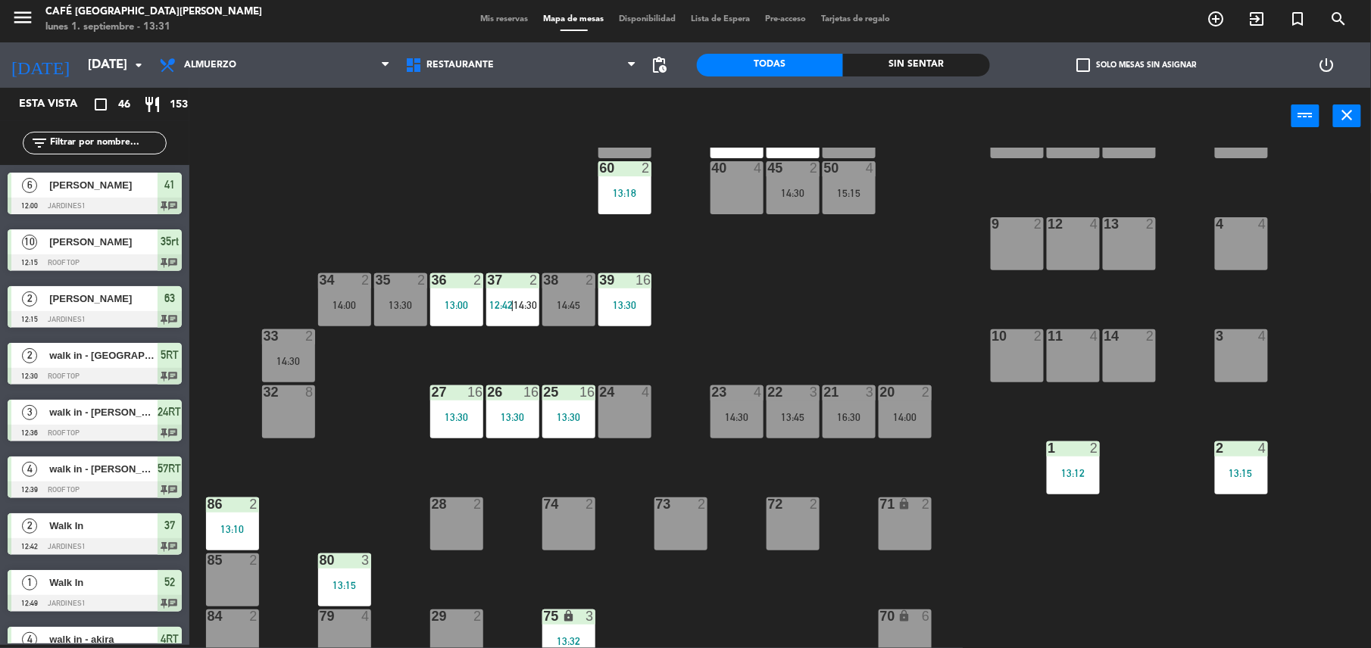
scroll to position [237, 0]
click at [800, 335] on div "44 5 14:00 49 1 12:54 54 5 13:00 64 2 48 2 53 4 63 2 12:15 43 4 62 2 15:45 42 2…" at bounding box center [787, 398] width 1168 height 501
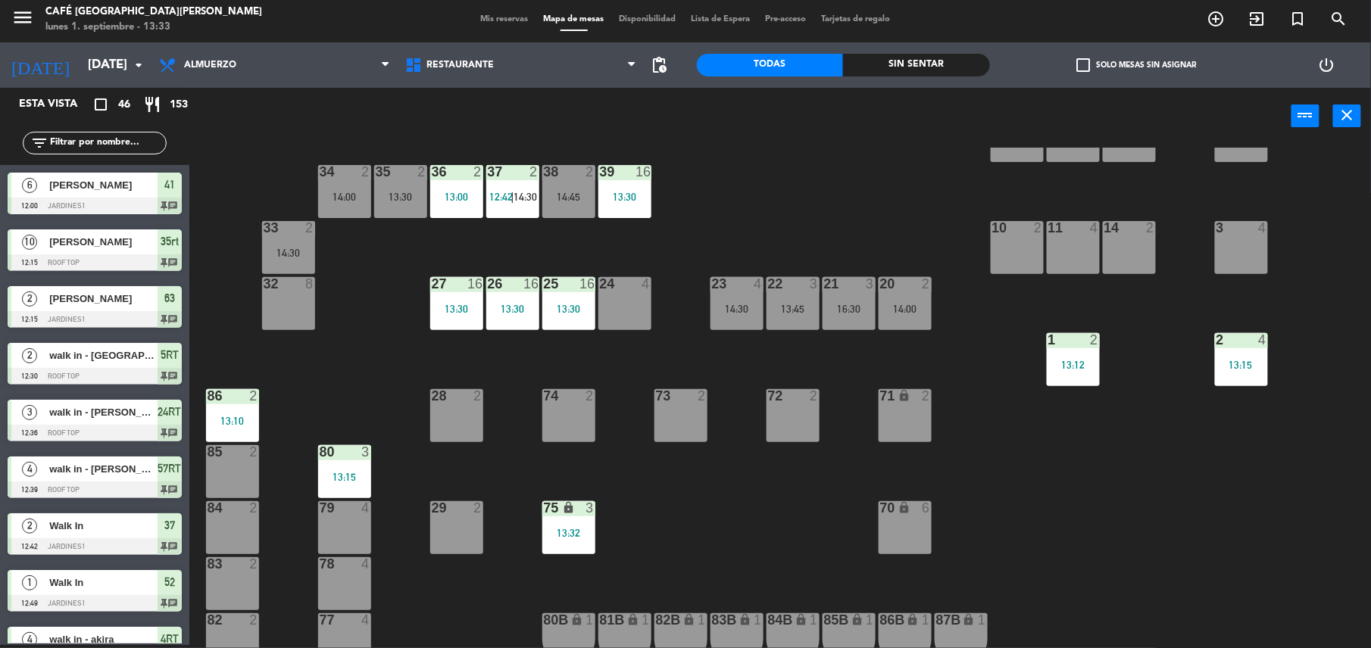
scroll to position [348, 0]
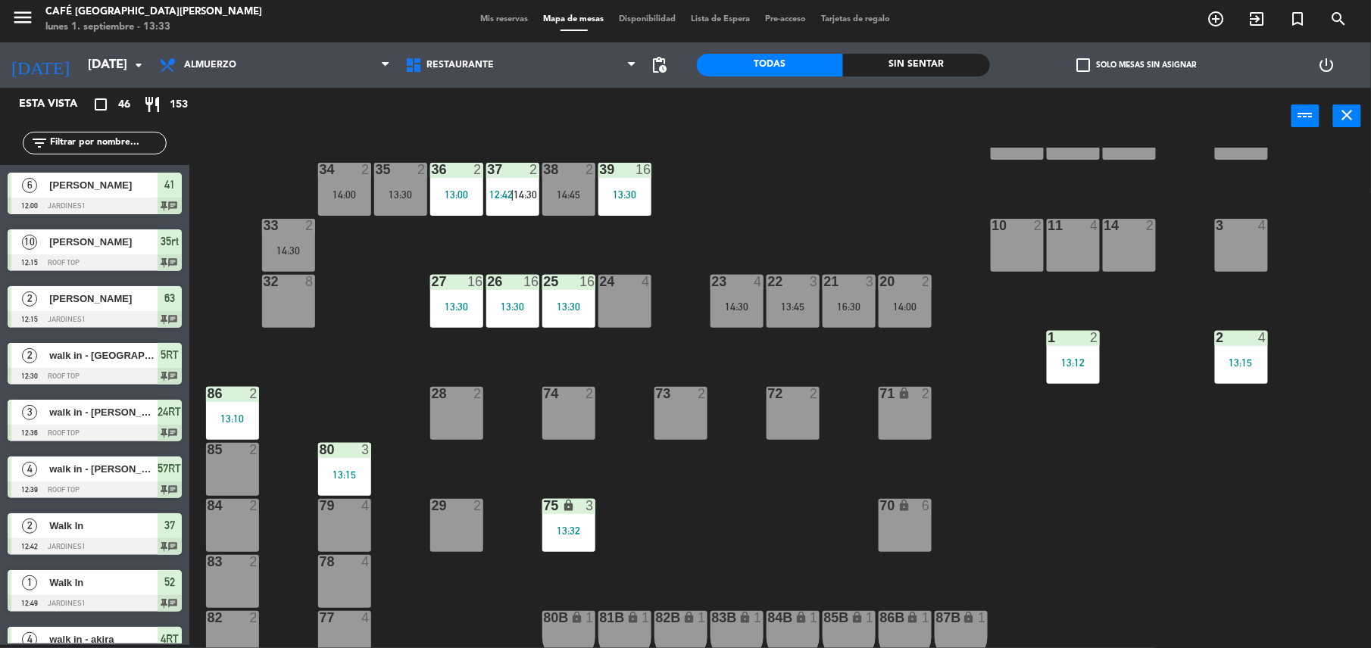
click at [831, 316] on div "21 3 16:30" at bounding box center [848, 301] width 53 height 53
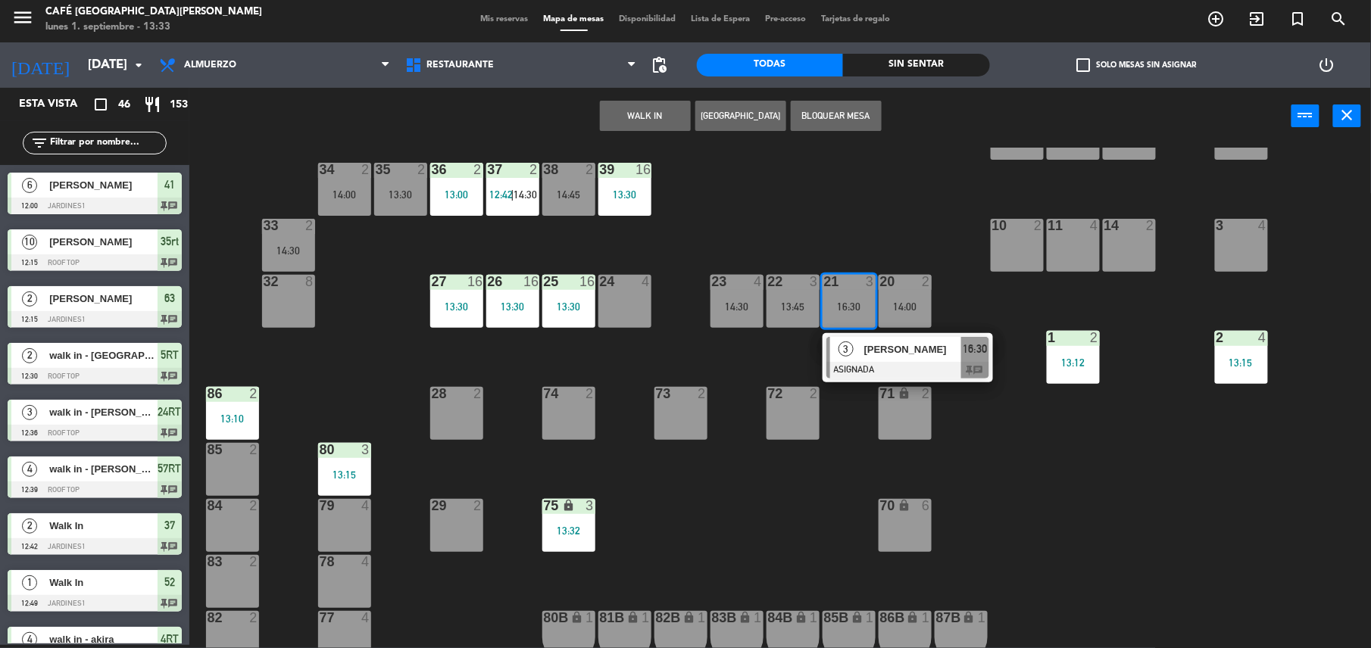
click at [869, 359] on div "[PERSON_NAME]" at bounding box center [912, 349] width 98 height 25
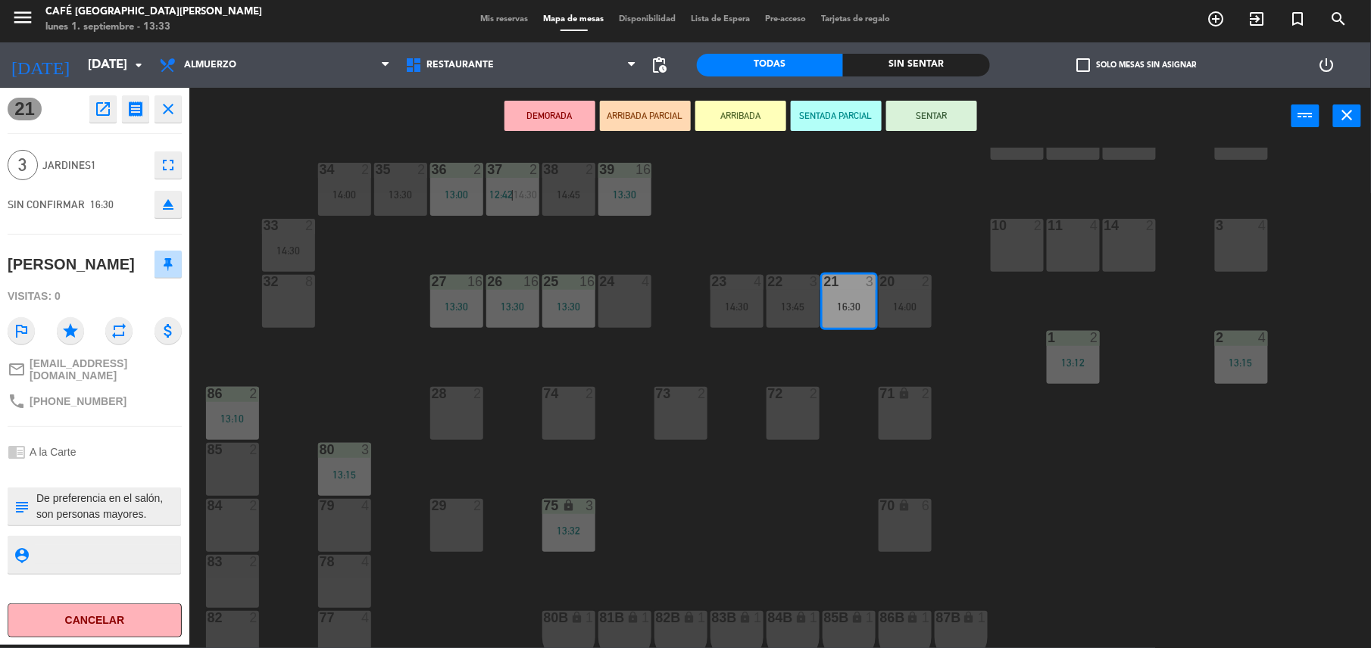
click at [569, 315] on div "25 16 13:30" at bounding box center [568, 301] width 53 height 53
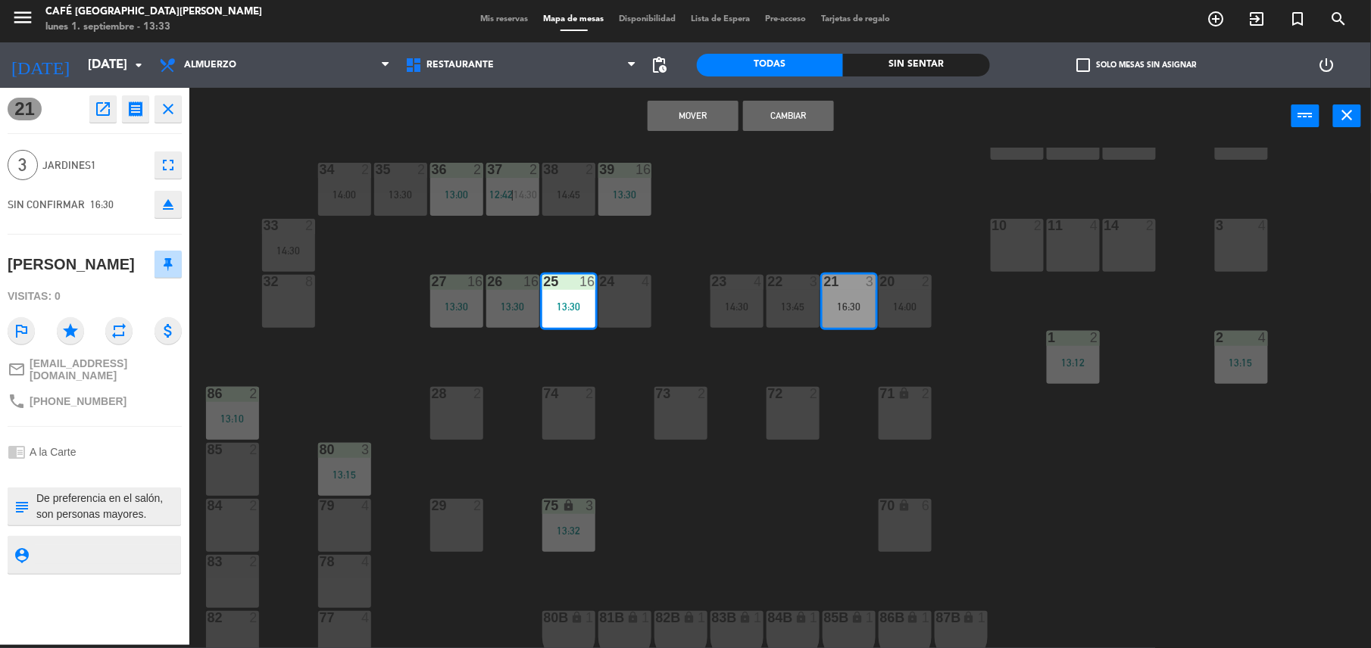
click at [703, 115] on button "Mover" at bounding box center [692, 116] width 91 height 30
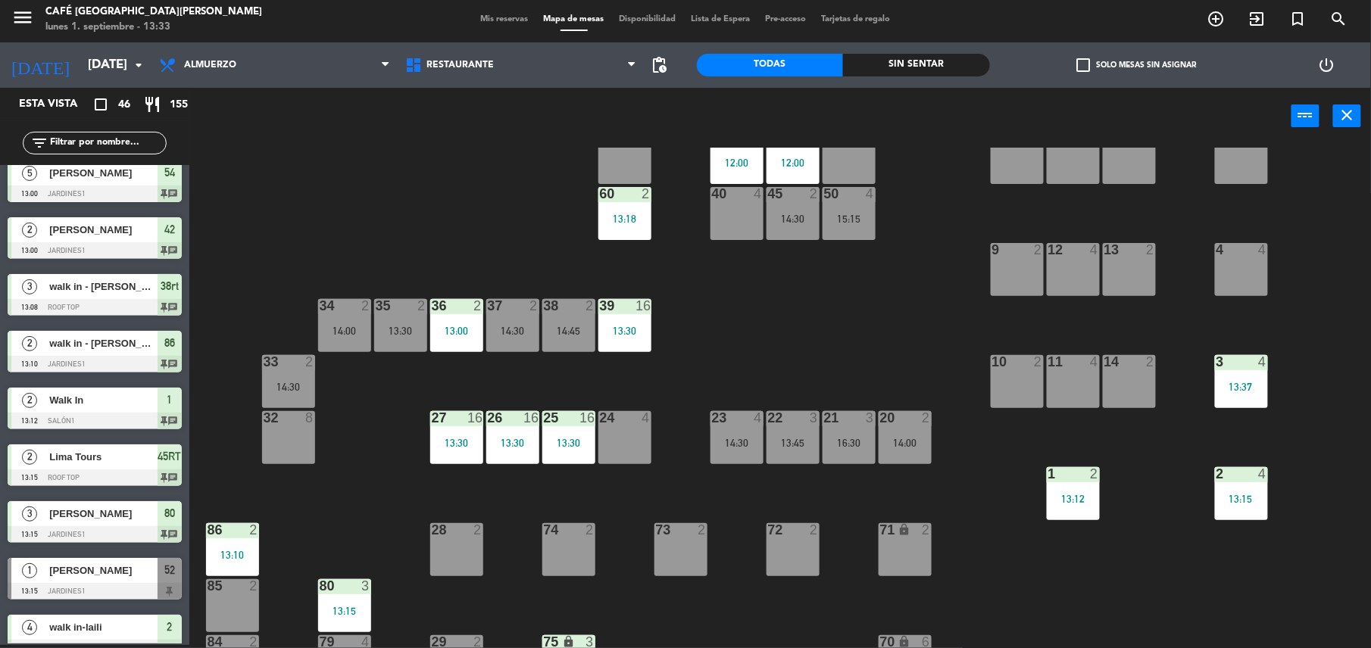
scroll to position [588, 0]
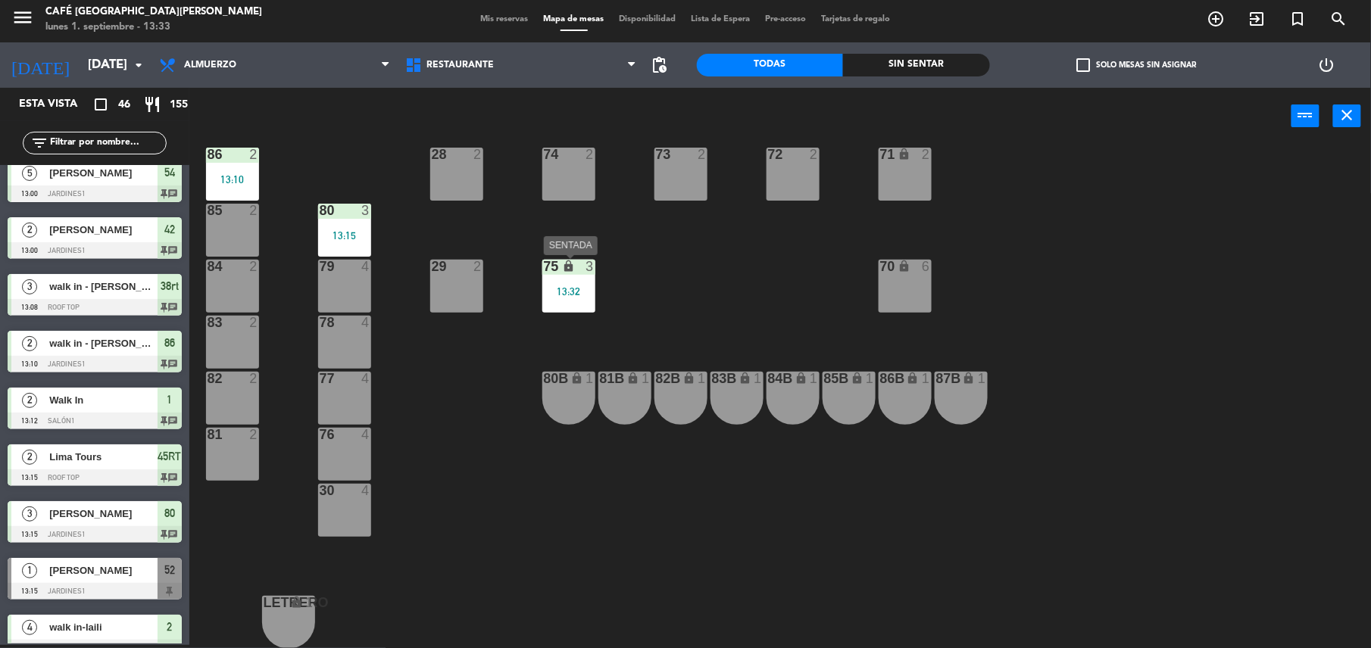
click at [582, 304] on div "75 lock 3 13:32" at bounding box center [568, 286] width 53 height 53
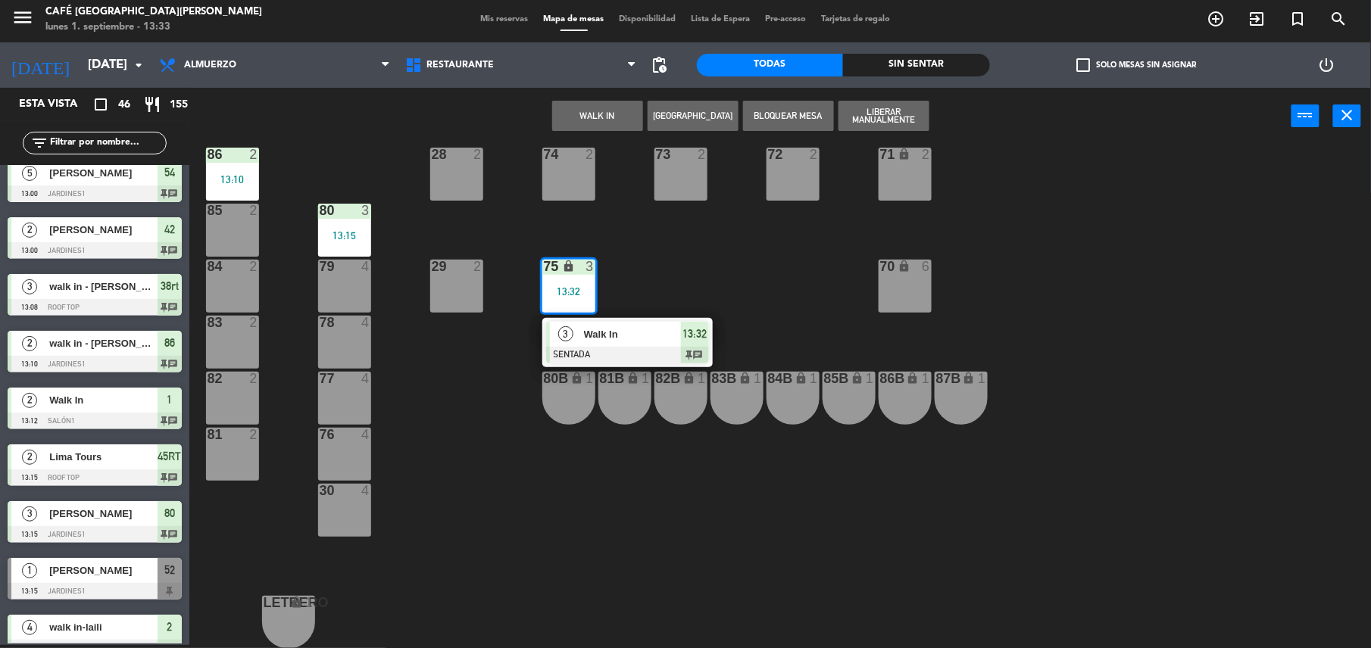
click at [597, 325] on div "Walk In" at bounding box center [631, 334] width 98 height 25
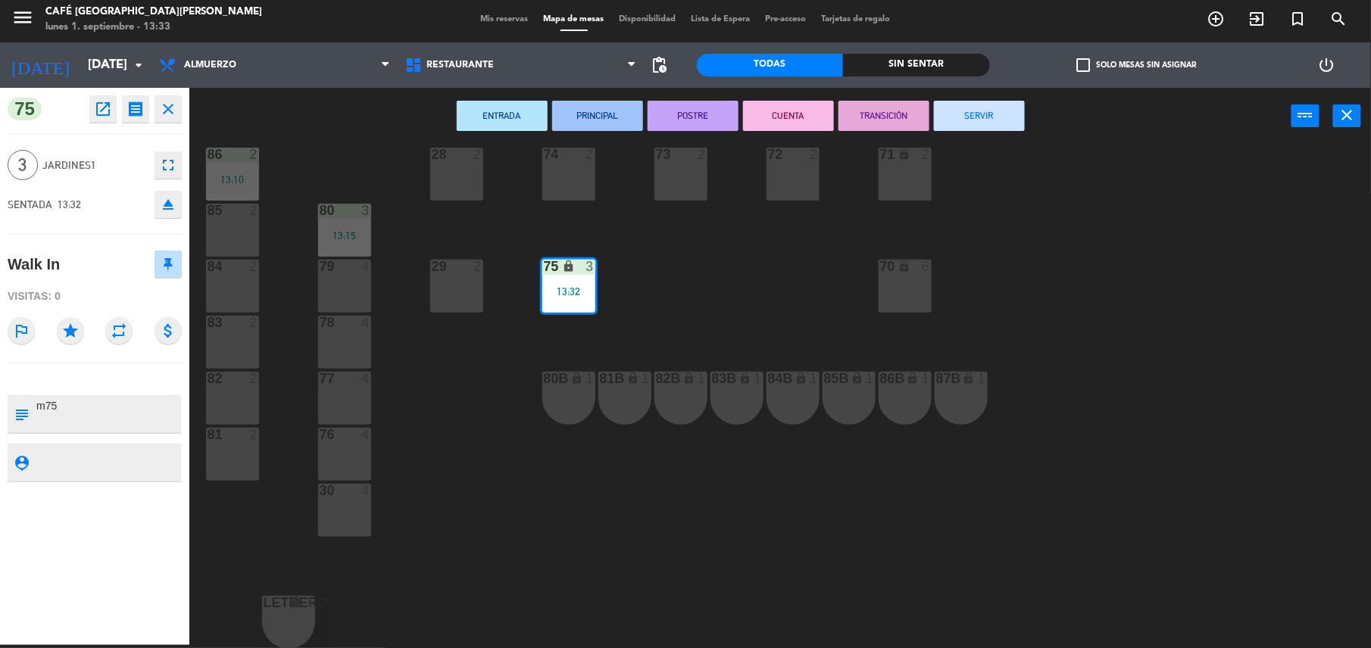
click at [768, 285] on div "44 5 14:00 49 1 12:54 54 5 13:00 64 2 48 2 53 4 63 2 12:15 43 4 62 2 15:45 42 2…" at bounding box center [787, 398] width 1168 height 501
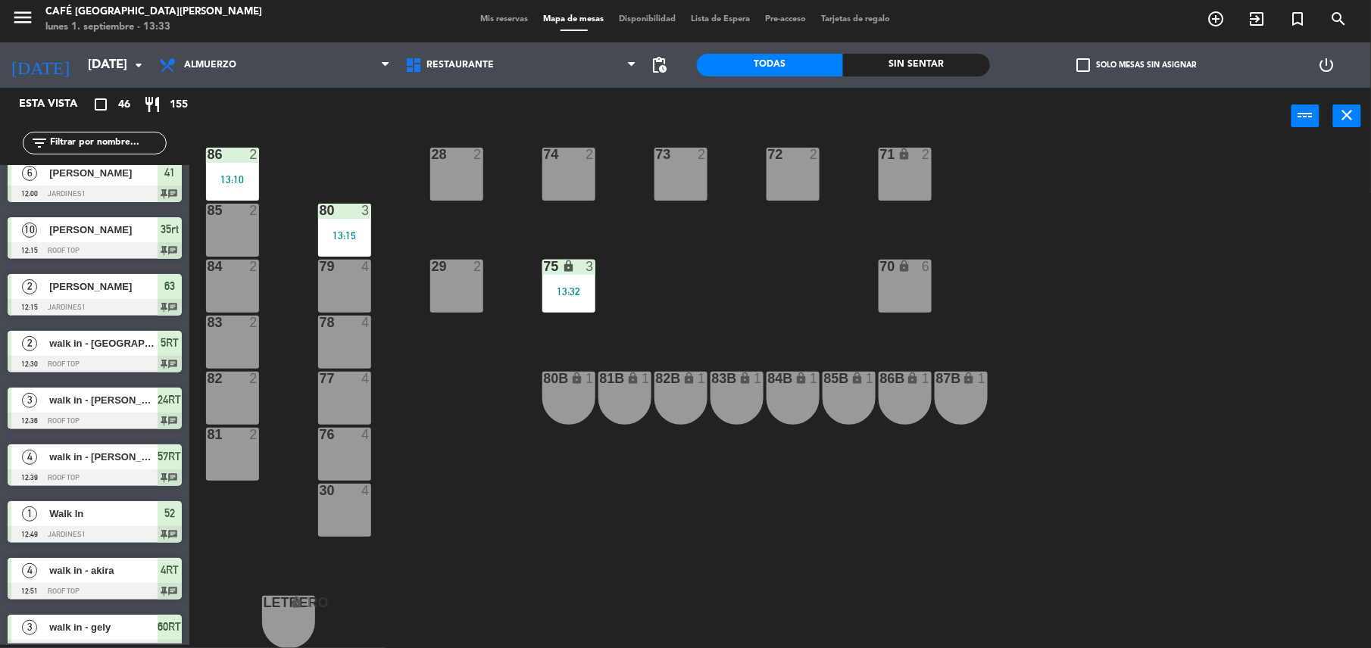
scroll to position [0, 0]
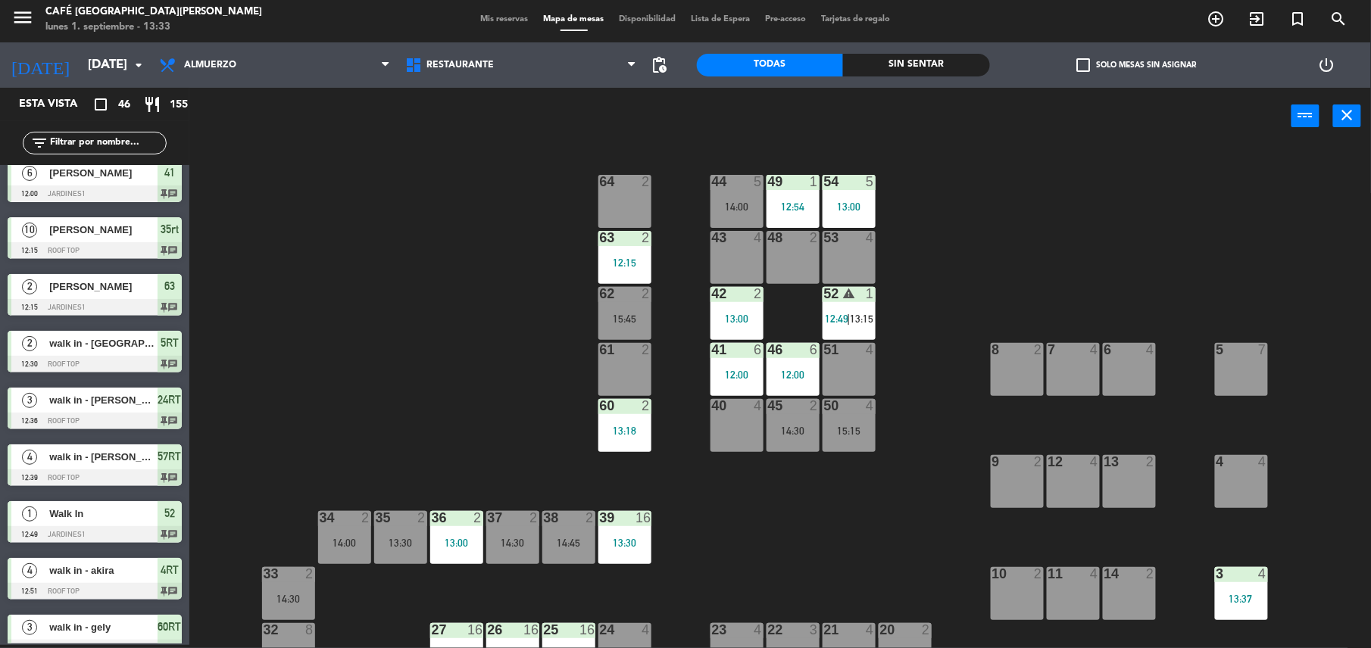
click at [460, 325] on div "44 5 14:00 49 1 12:54 54 5 13:00 64 2 48 2 53 4 63 2 12:15 43 4 62 2 15:45 42 2…" at bounding box center [787, 398] width 1168 height 501
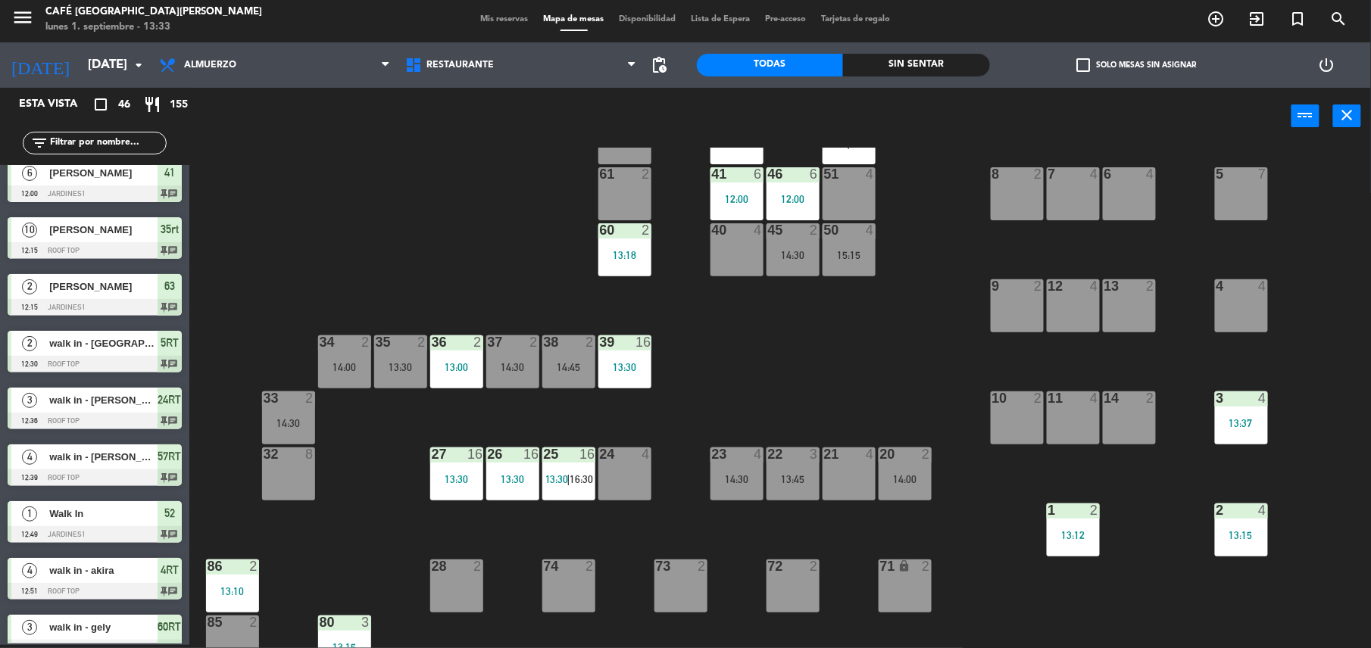
scroll to position [186, 0]
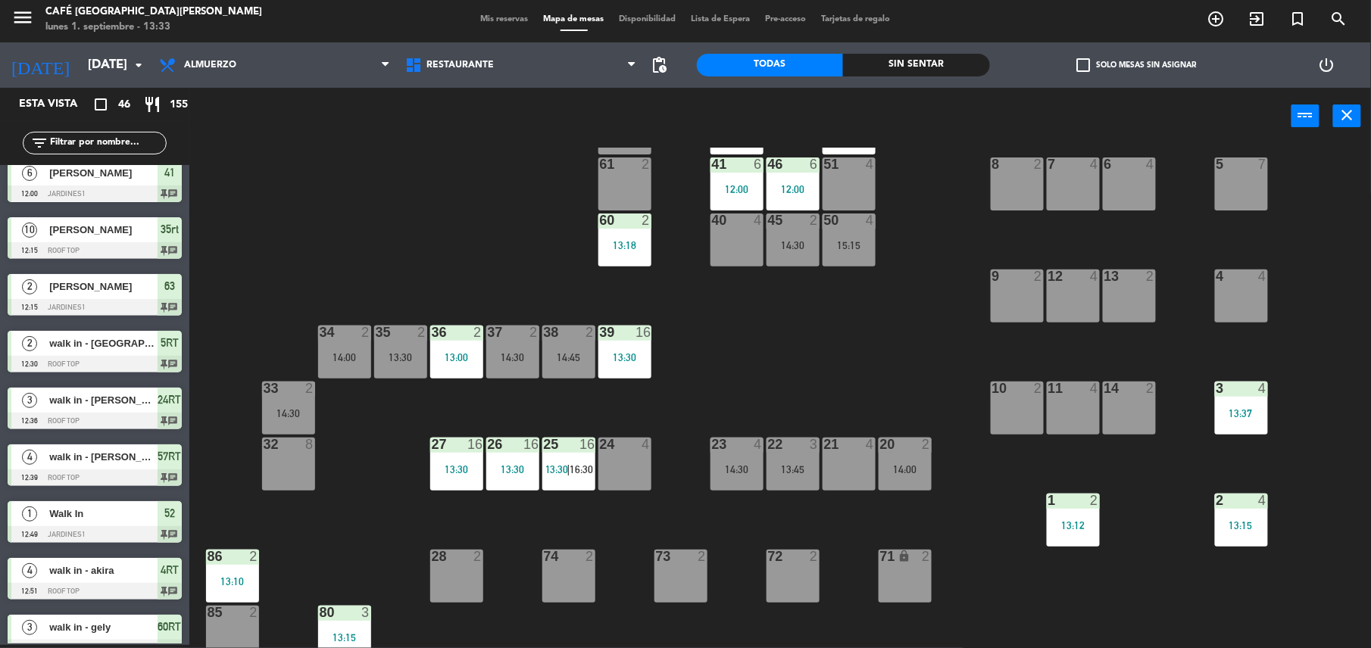
click at [1237, 512] on div "2 4 13:15" at bounding box center [1241, 520] width 53 height 53
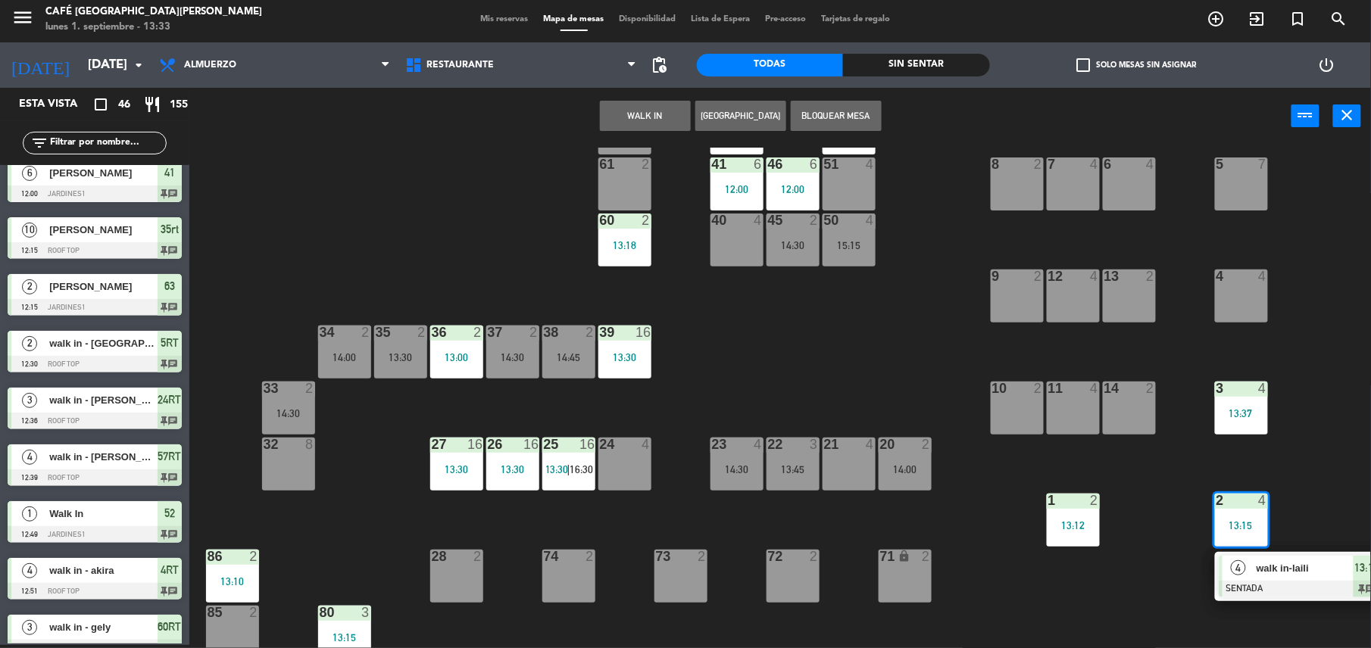
click at [1257, 574] on span "walk in-laili" at bounding box center [1304, 568] width 97 height 16
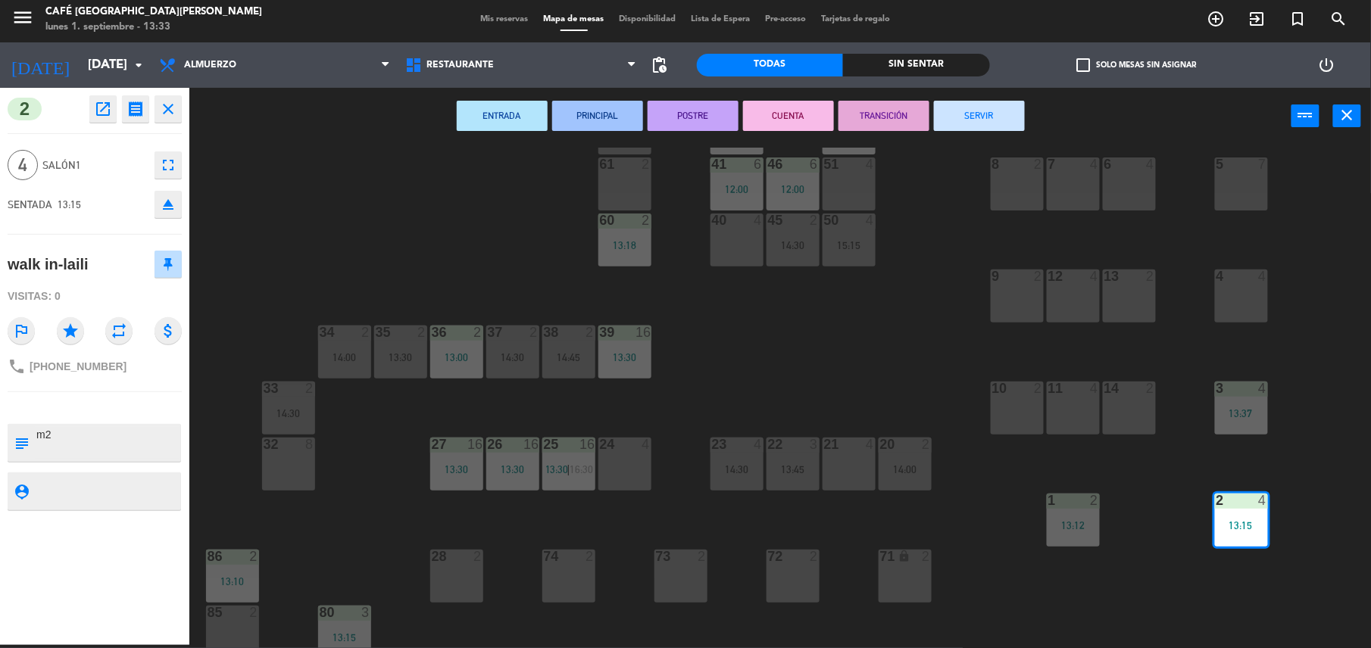
click at [727, 240] on div "40 4" at bounding box center [736, 240] width 53 height 53
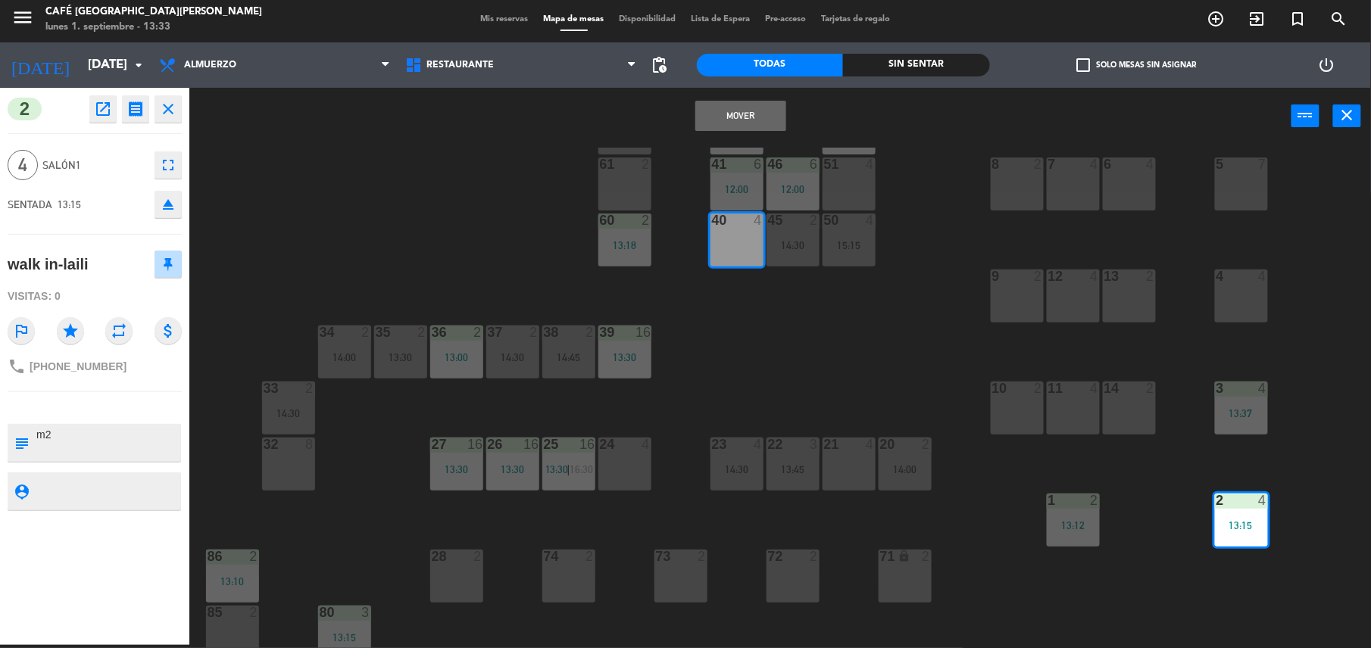
click at [827, 360] on div "44 5 14:00 49 1 12:54 54 5 13:00 64 2 48 2 53 4 63 2 12:15 43 4 62 2 15:45 42 2…" at bounding box center [787, 398] width 1168 height 501
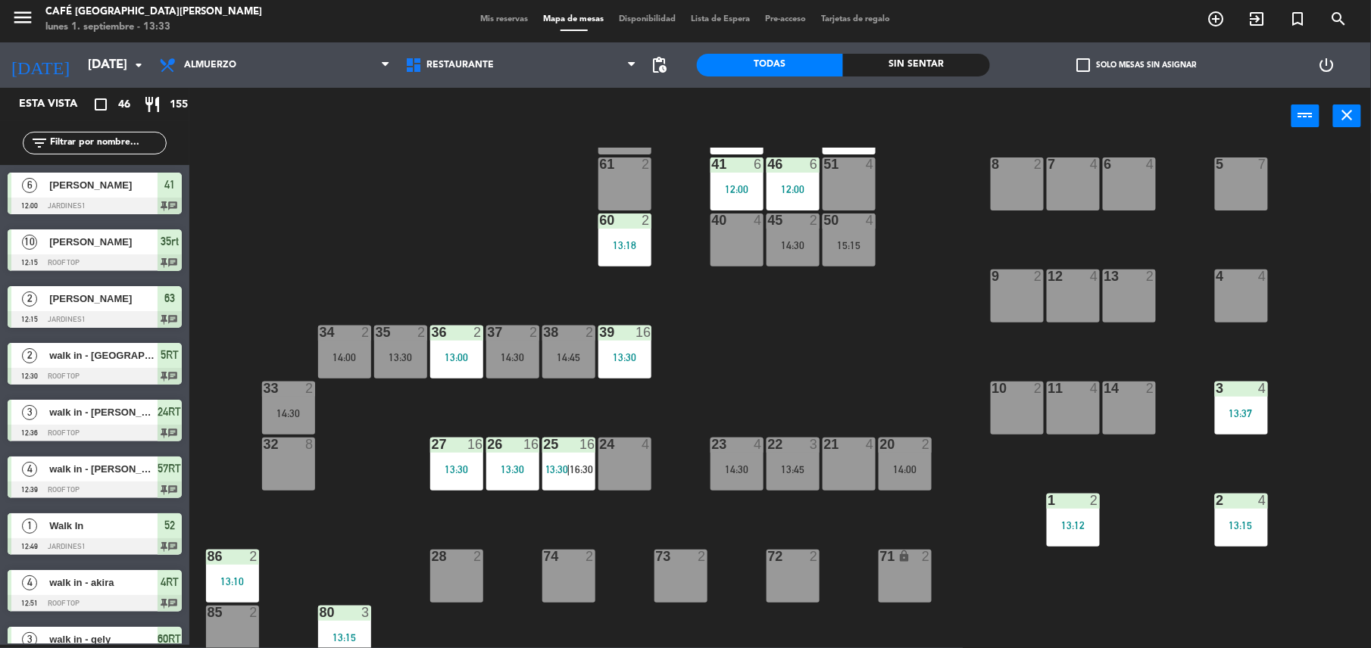
scroll to position [3, 0]
click at [579, 463] on span "16:30" at bounding box center [580, 469] width 23 height 12
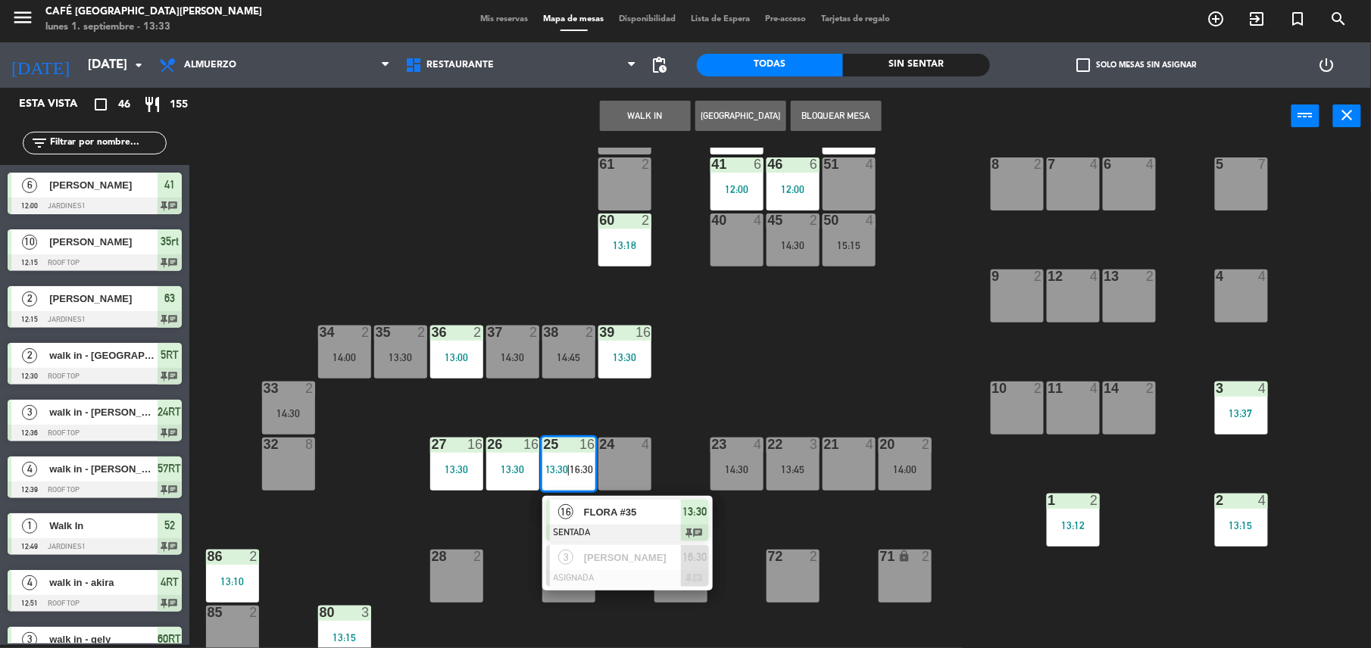
click at [807, 367] on div "44 5 14:00 49 1 12:54 54 5 13:00 64 2 48 2 53 4 63 2 12:15 43 4 62 2 15:45 42 2…" at bounding box center [787, 398] width 1168 height 501
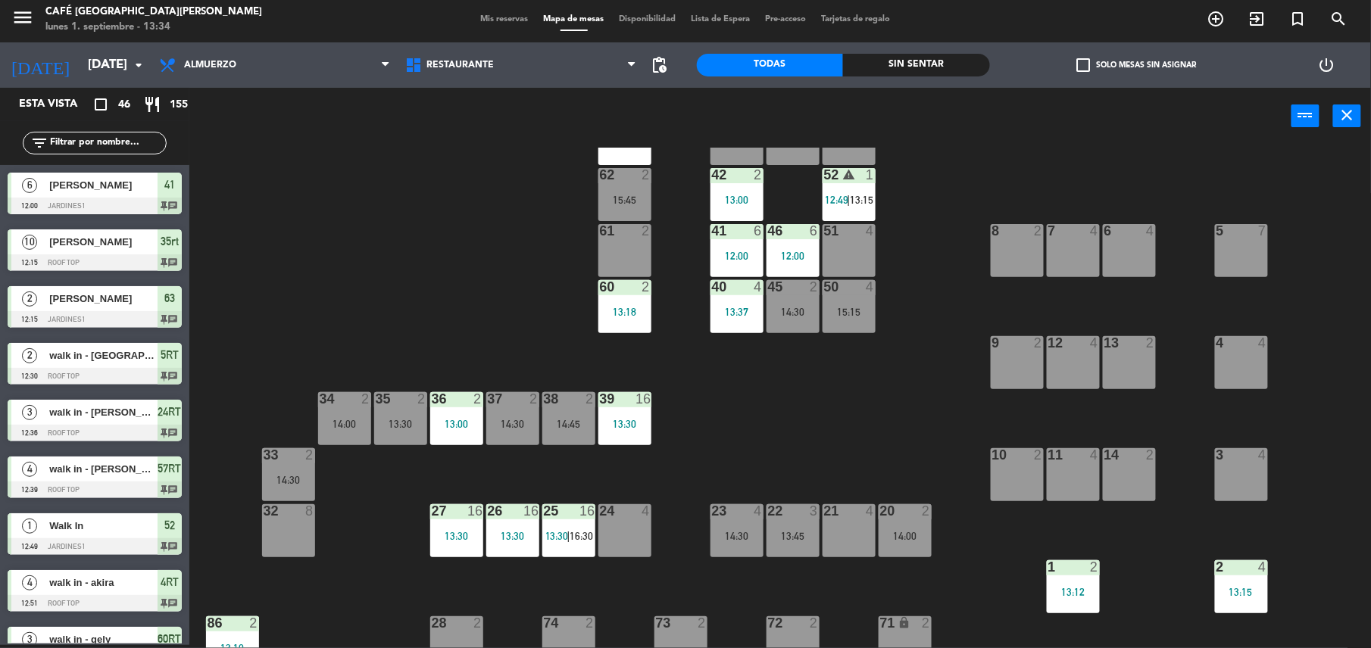
scroll to position [121, 0]
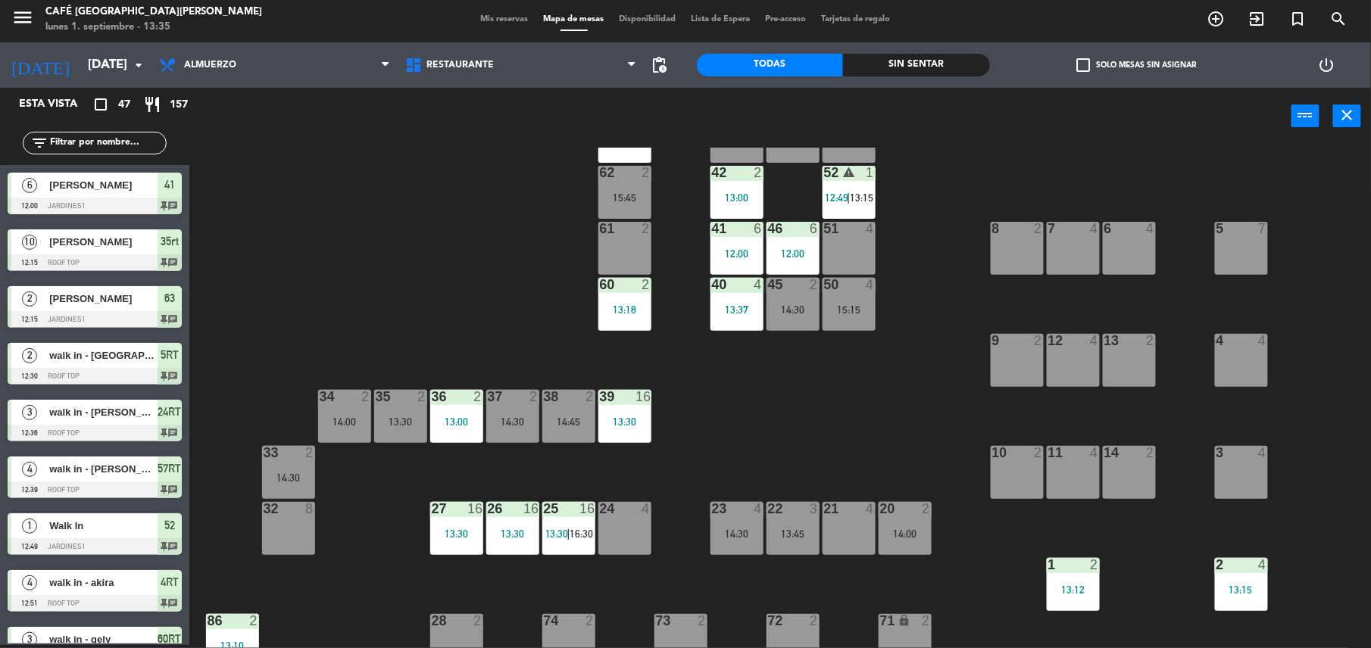
click at [458, 320] on div "44 5 14:00 49 1 12:54 54 5 13:00 64 2 48 2 53 4 63 2 12:15 43 4 62 2 15:45 42 2…" at bounding box center [787, 398] width 1168 height 501
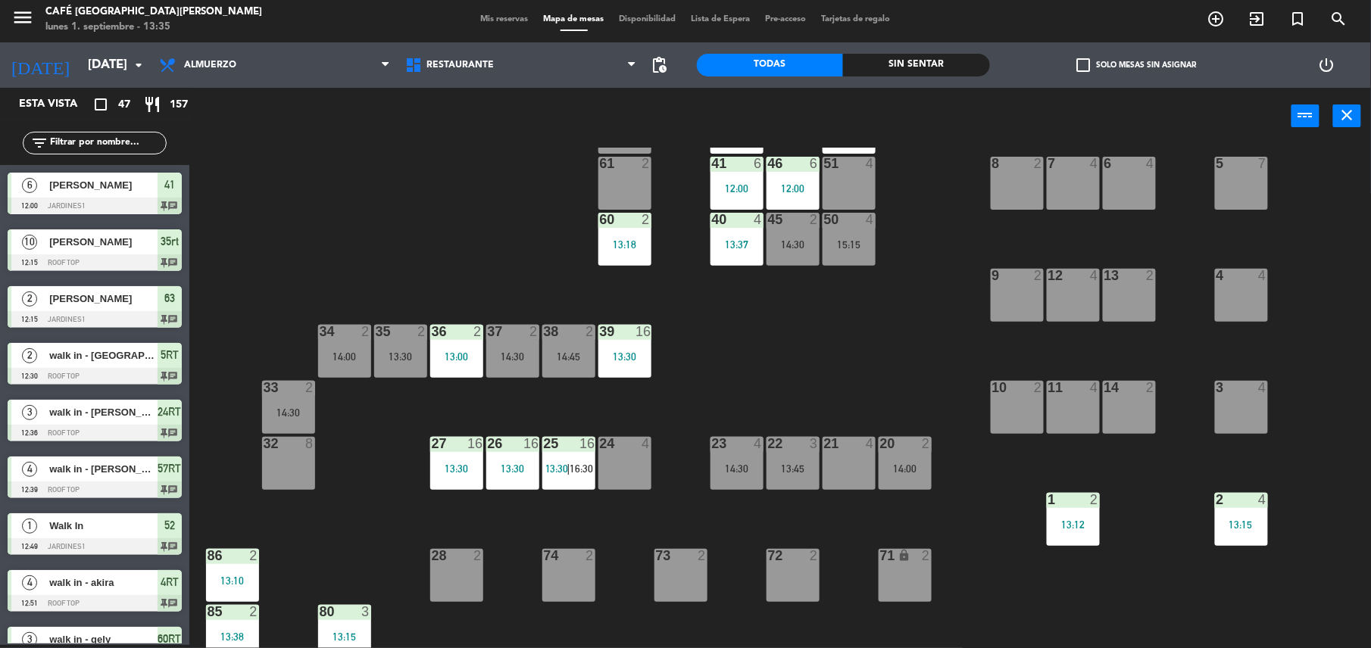
scroll to position [0, 0]
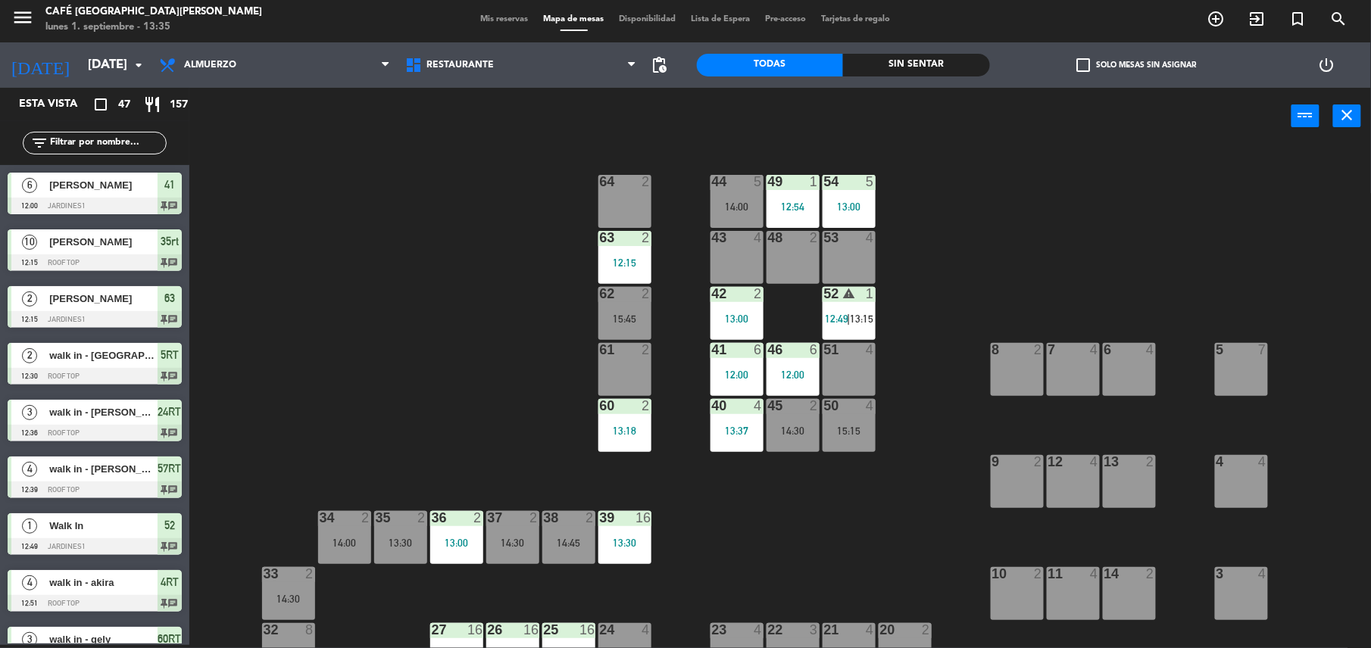
click at [868, 435] on div "15:15" at bounding box center [848, 431] width 53 height 11
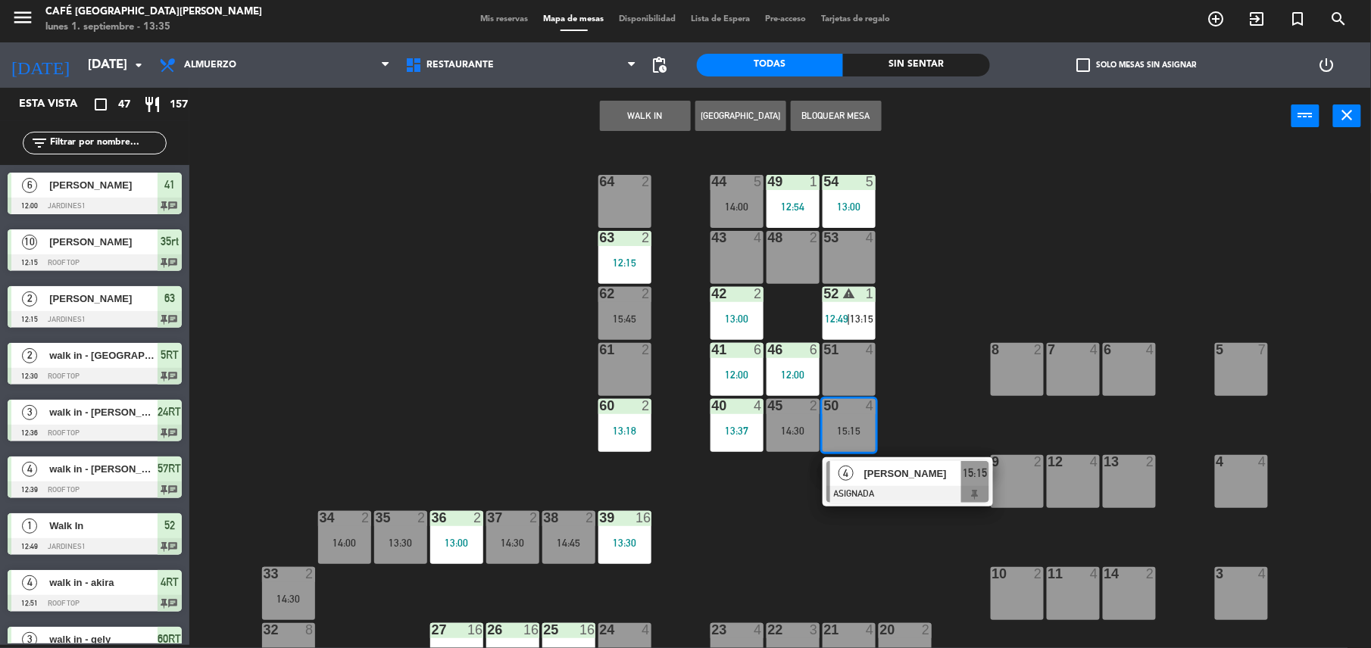
click at [878, 462] on div "[PERSON_NAME]" at bounding box center [912, 473] width 98 height 25
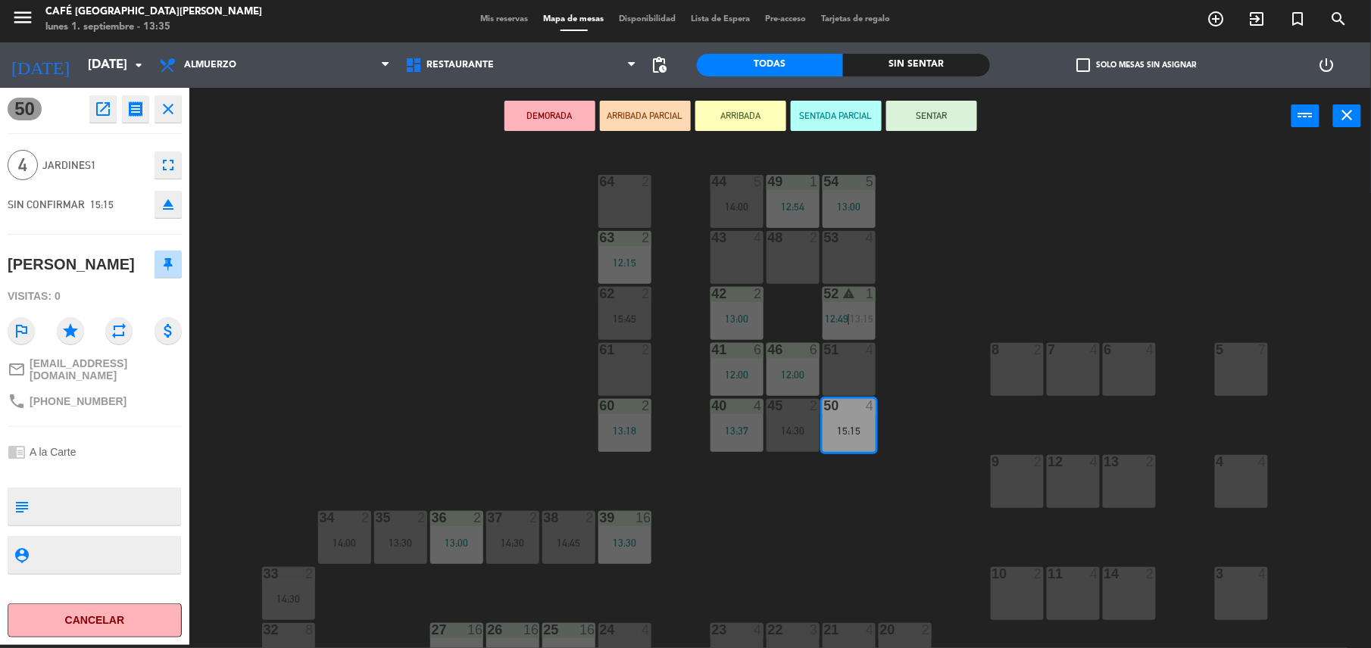
click at [736, 376] on div "12:00" at bounding box center [736, 375] width 53 height 11
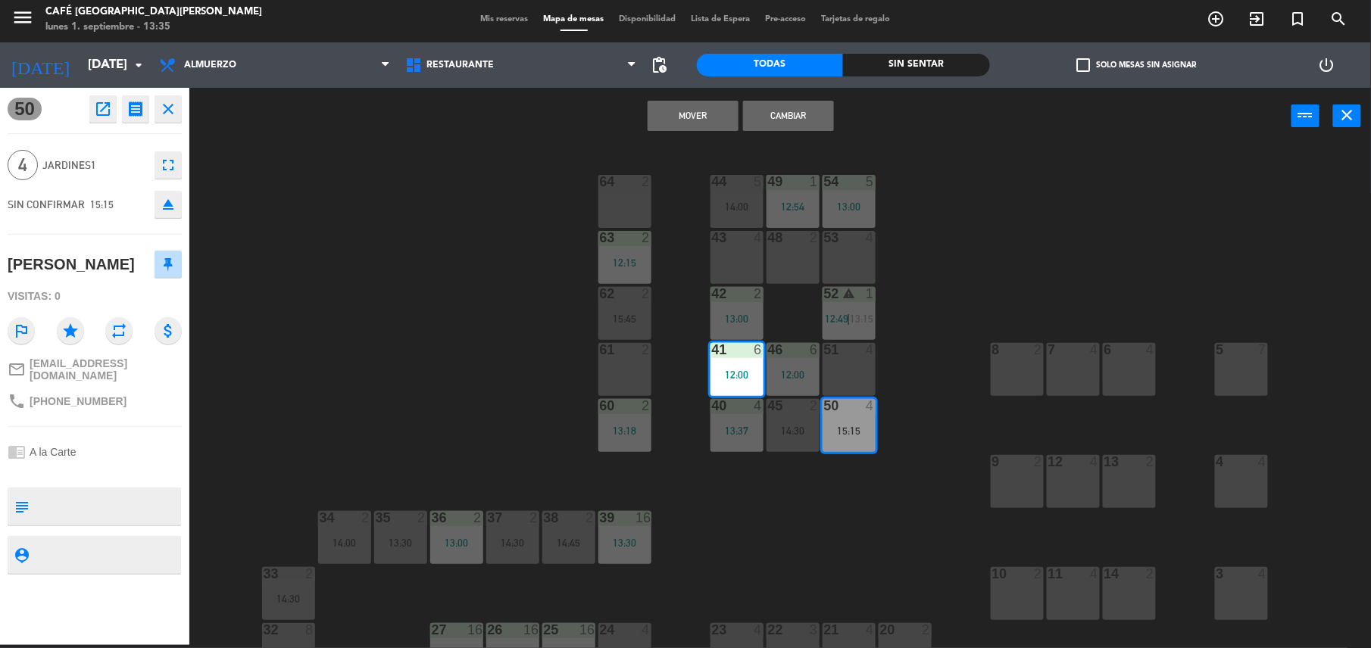
click at [677, 101] on button "Mover" at bounding box center [692, 116] width 91 height 30
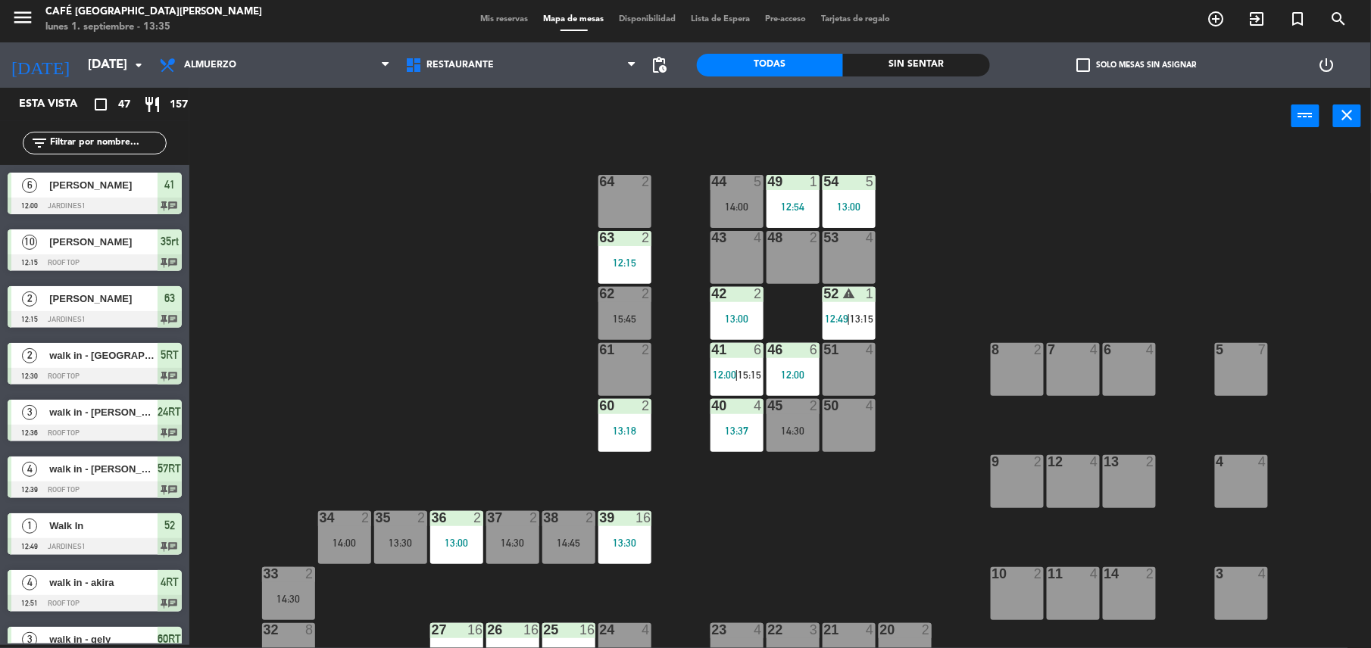
scroll to position [713, 0]
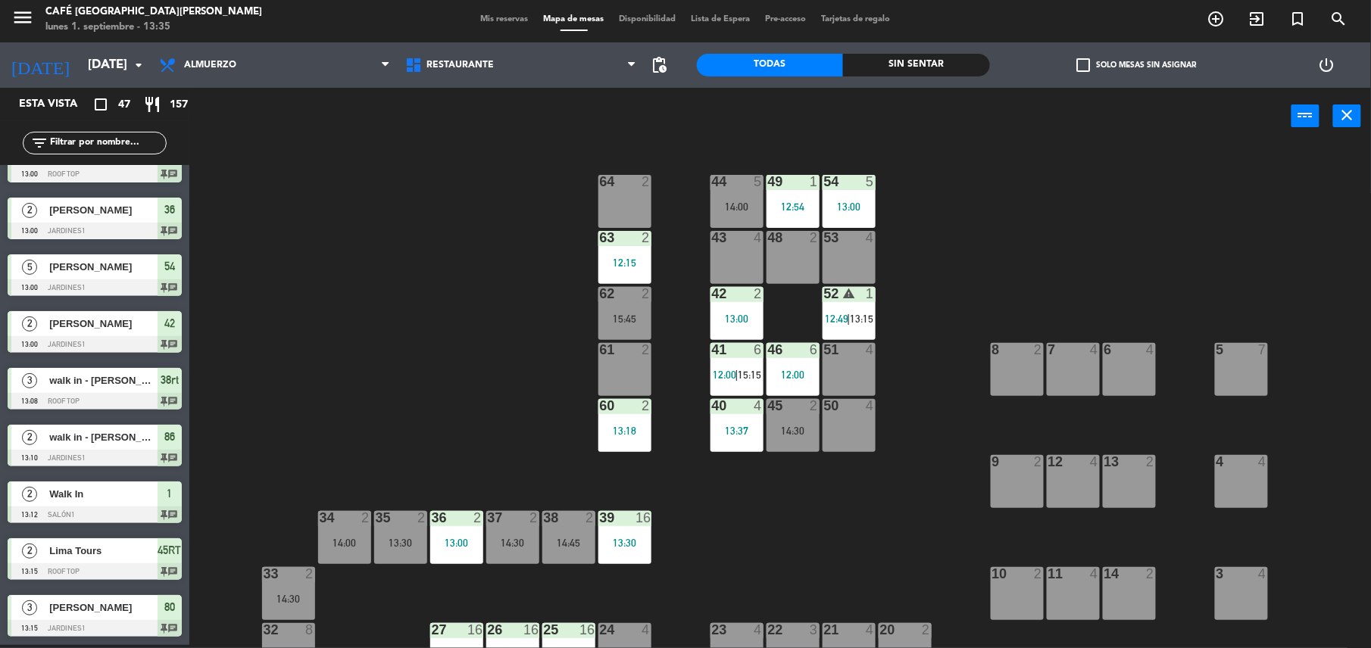
click at [849, 320] on span "|" at bounding box center [848, 319] width 3 height 12
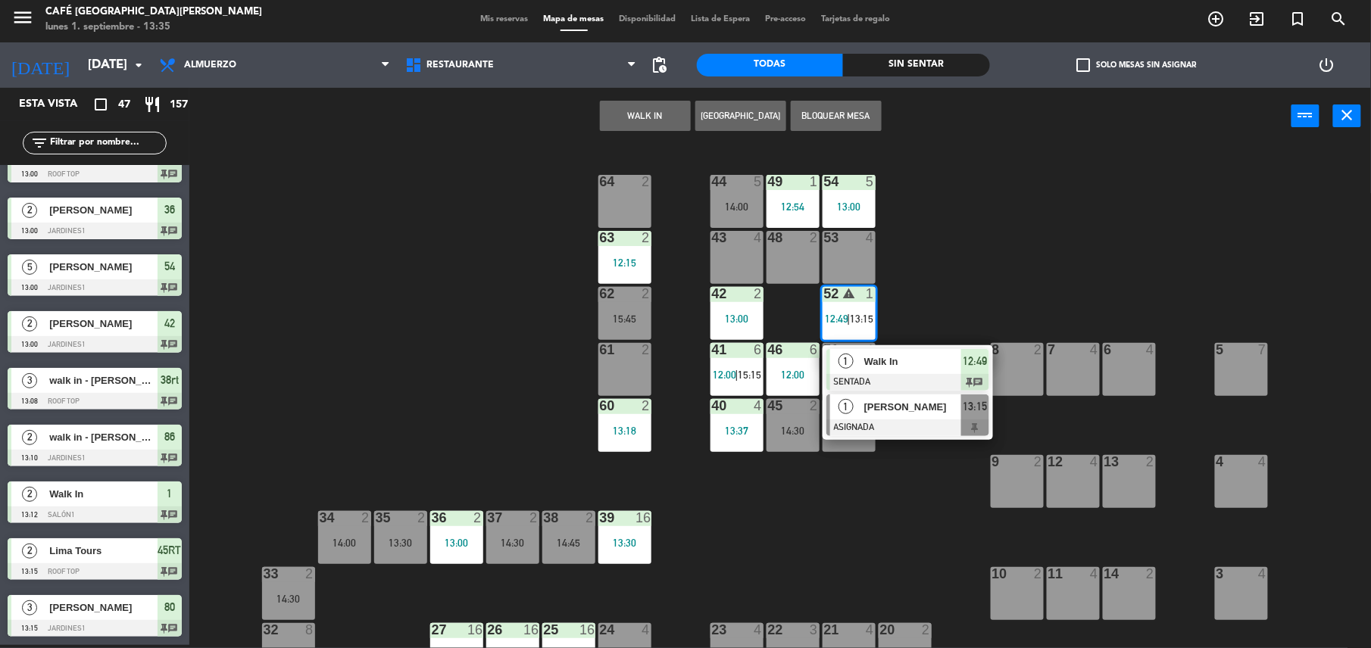
click at [898, 420] on div at bounding box center [907, 428] width 163 height 17
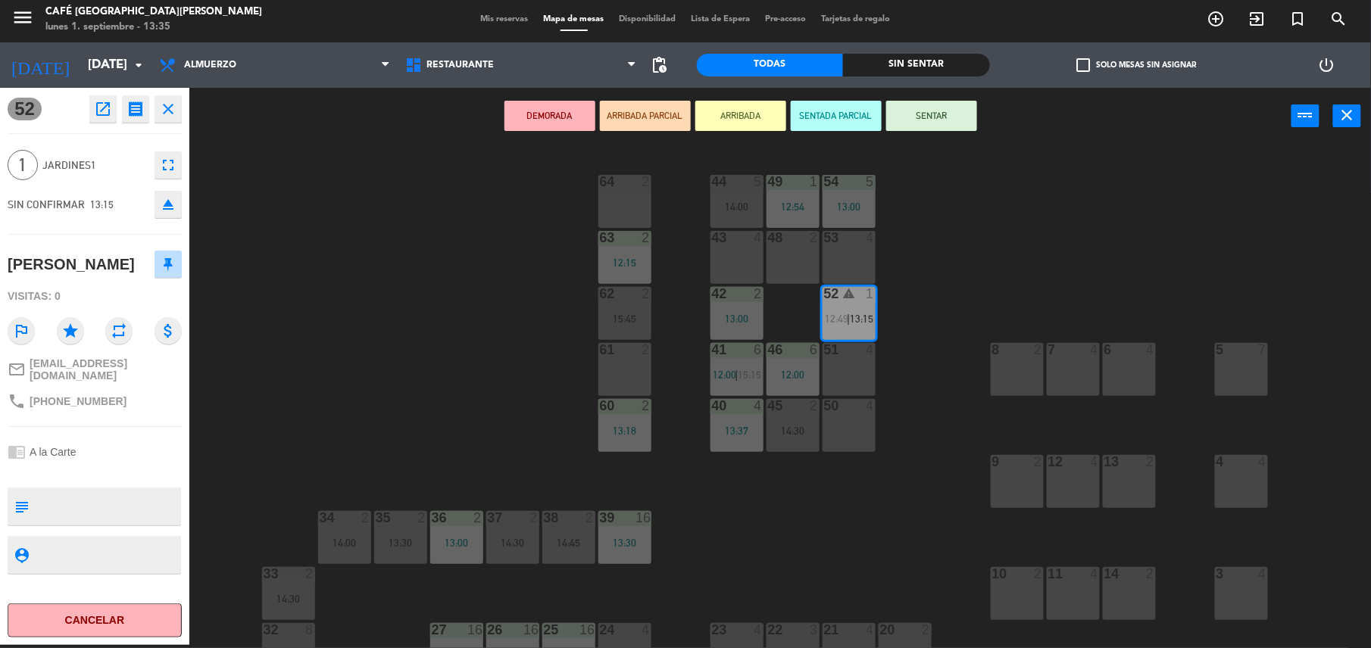
click at [612, 189] on div "64 2" at bounding box center [624, 182] width 53 height 15
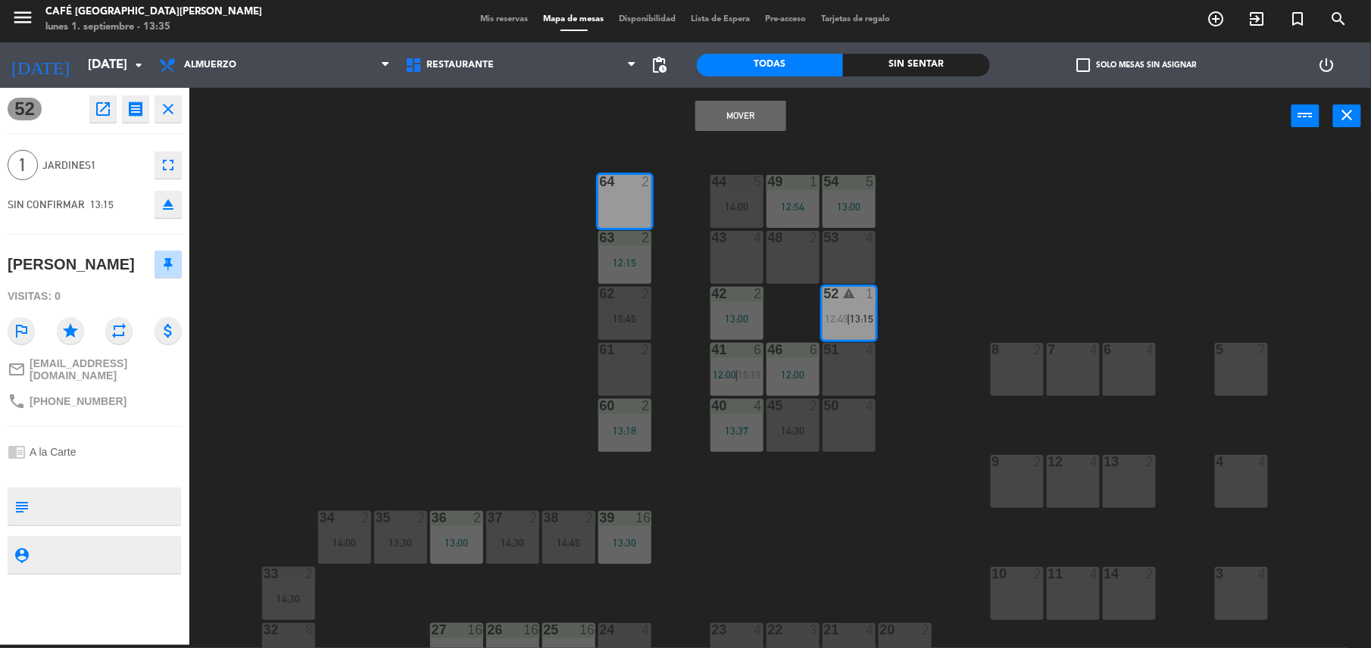
click at [757, 119] on button "Mover" at bounding box center [740, 116] width 91 height 30
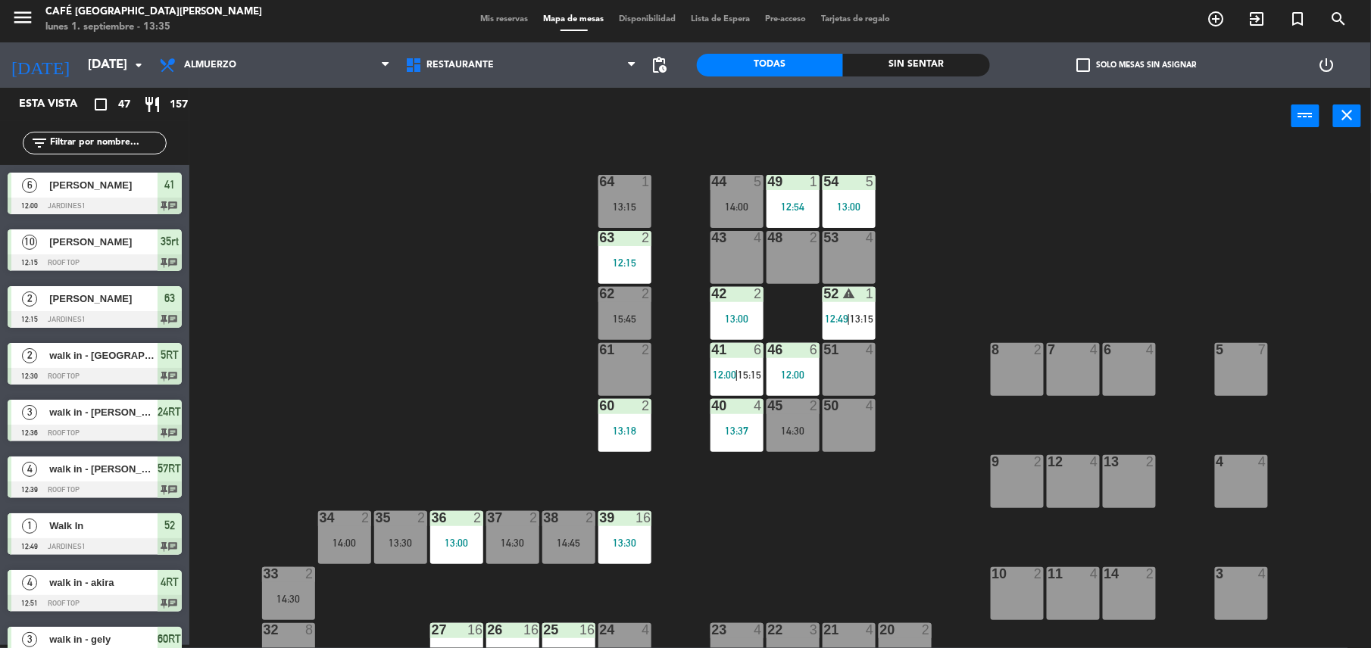
scroll to position [3, 0]
click at [639, 198] on div "64 1 13:15" at bounding box center [624, 201] width 53 height 53
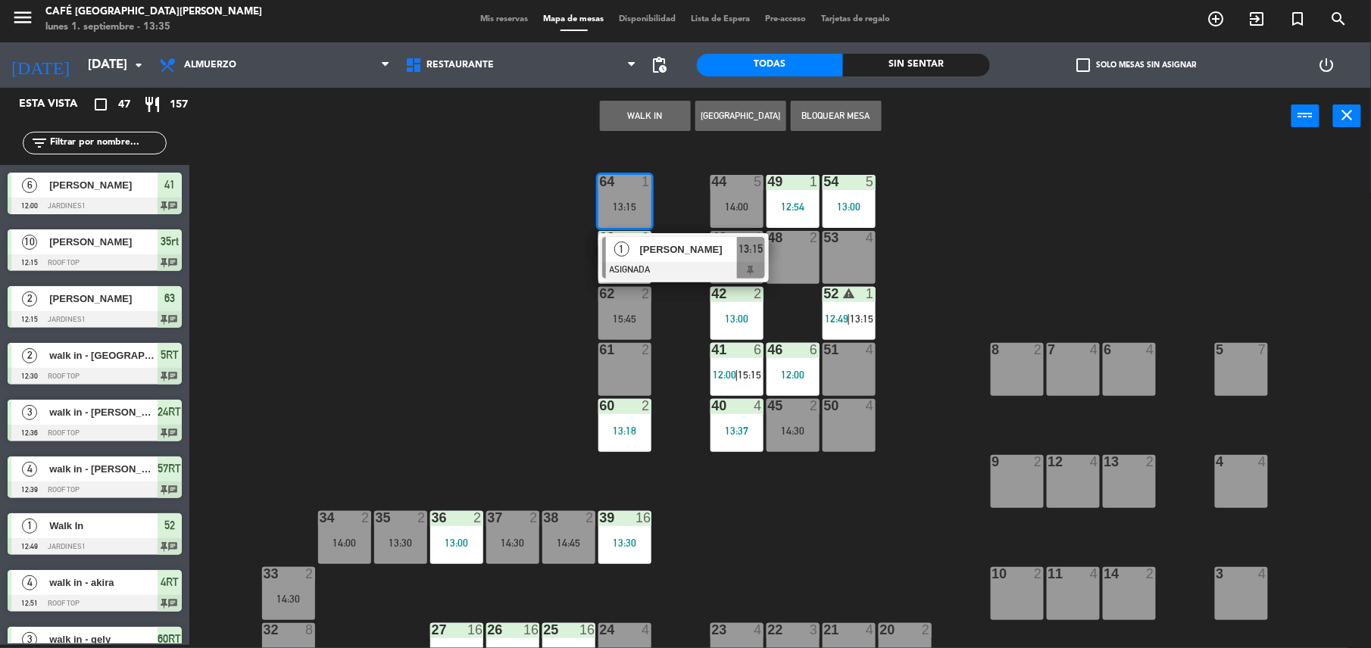
click at [488, 349] on div "44 5 14:00 49 1 12:54 54 5 13:00 64 1 13:15 1 [PERSON_NAME] ASIGNADA 13:15 48 2…" at bounding box center [787, 398] width 1168 height 501
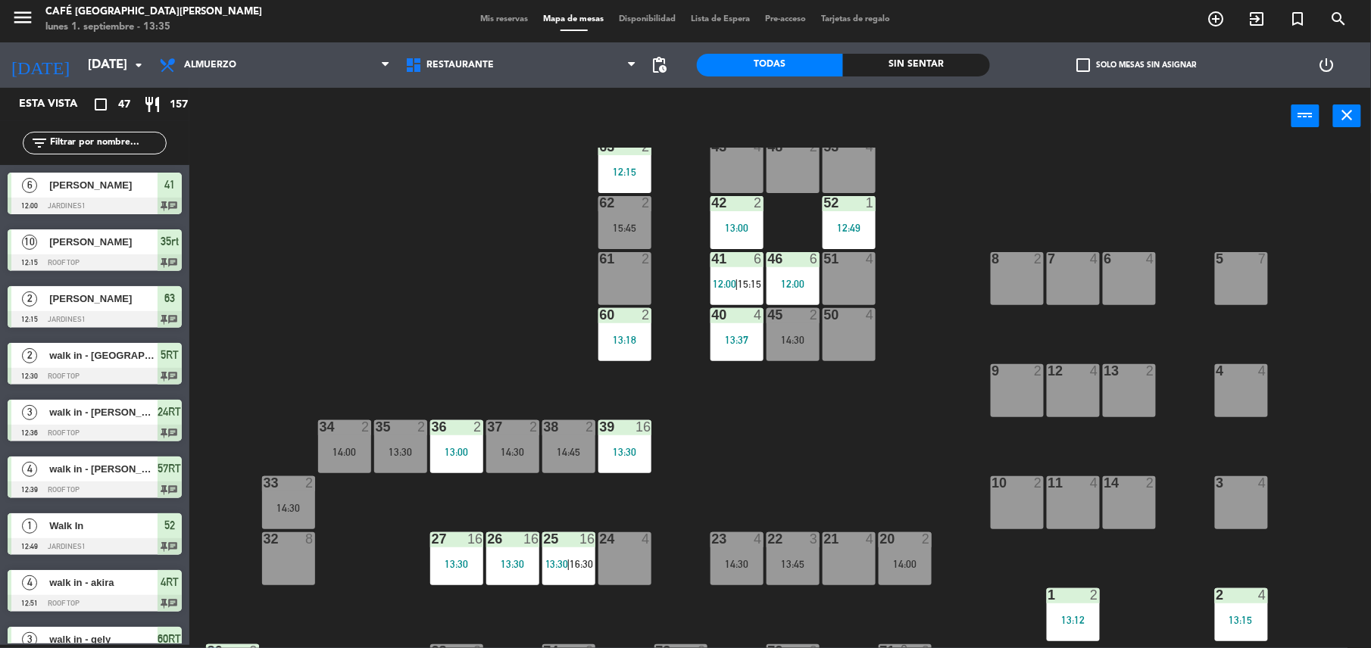
scroll to position [89, 0]
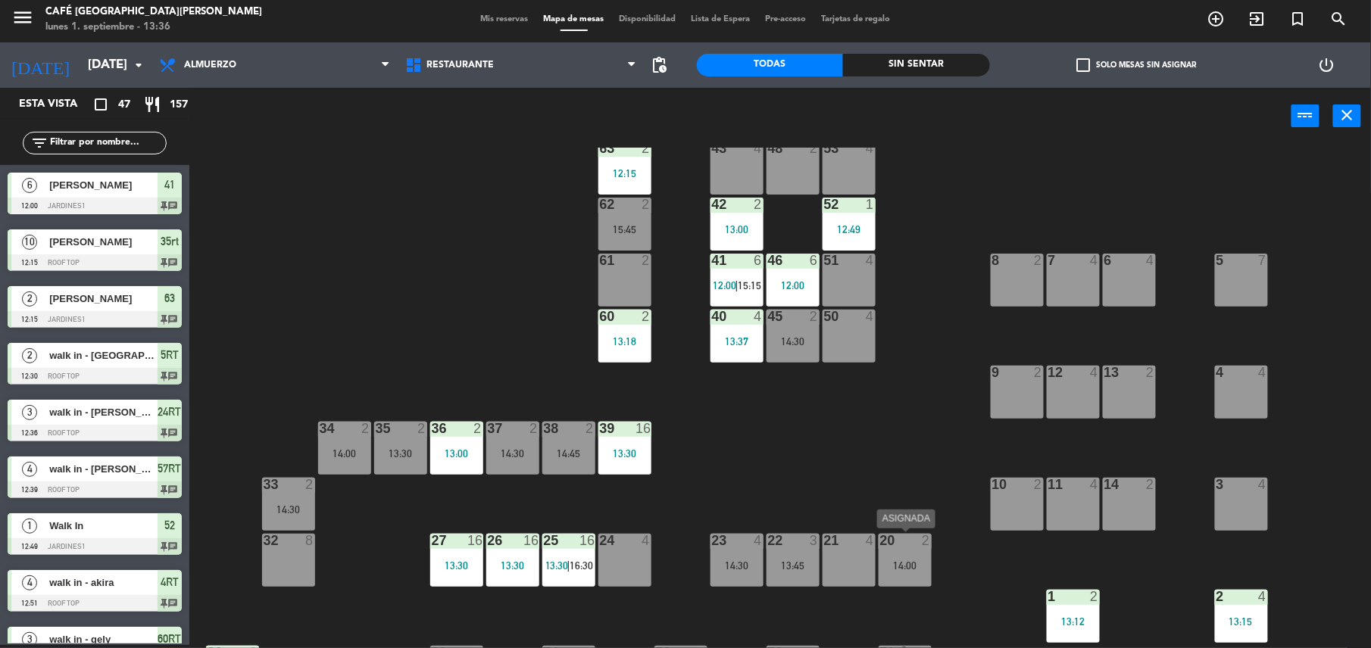
click at [897, 579] on div "20 2 14:00" at bounding box center [904, 560] width 53 height 53
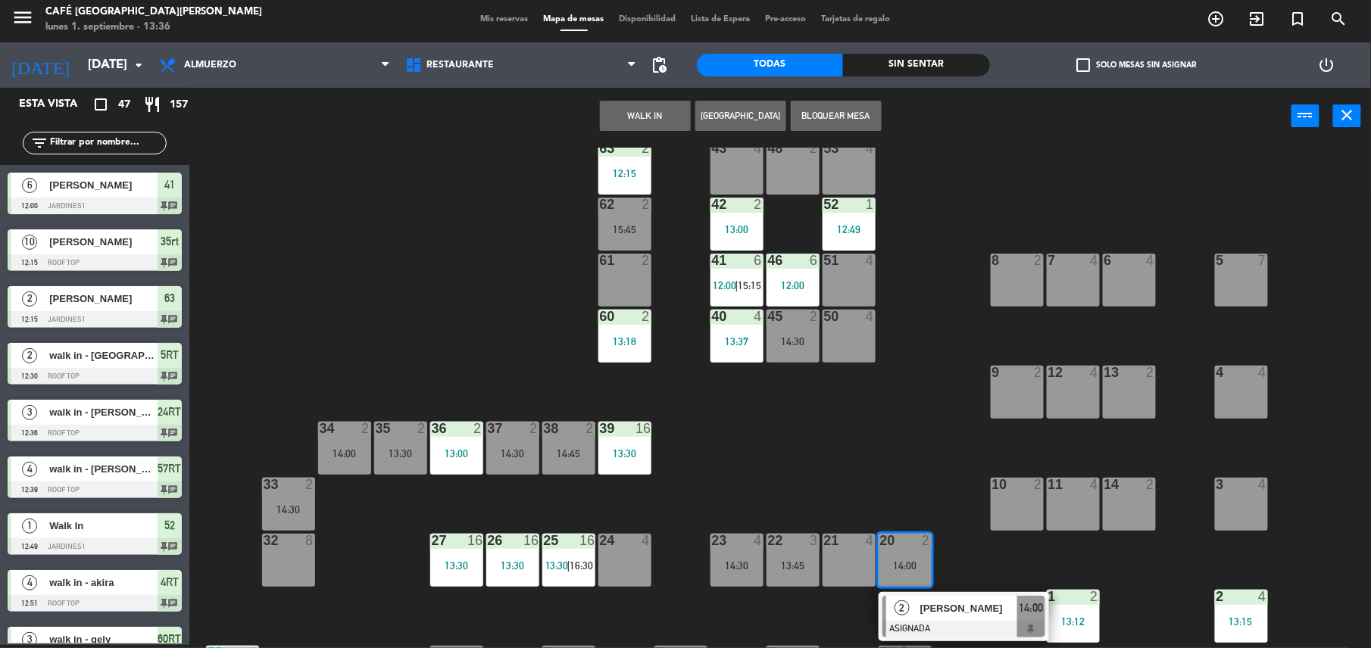
click at [943, 607] on span "[PERSON_NAME]" at bounding box center [968, 609] width 97 height 16
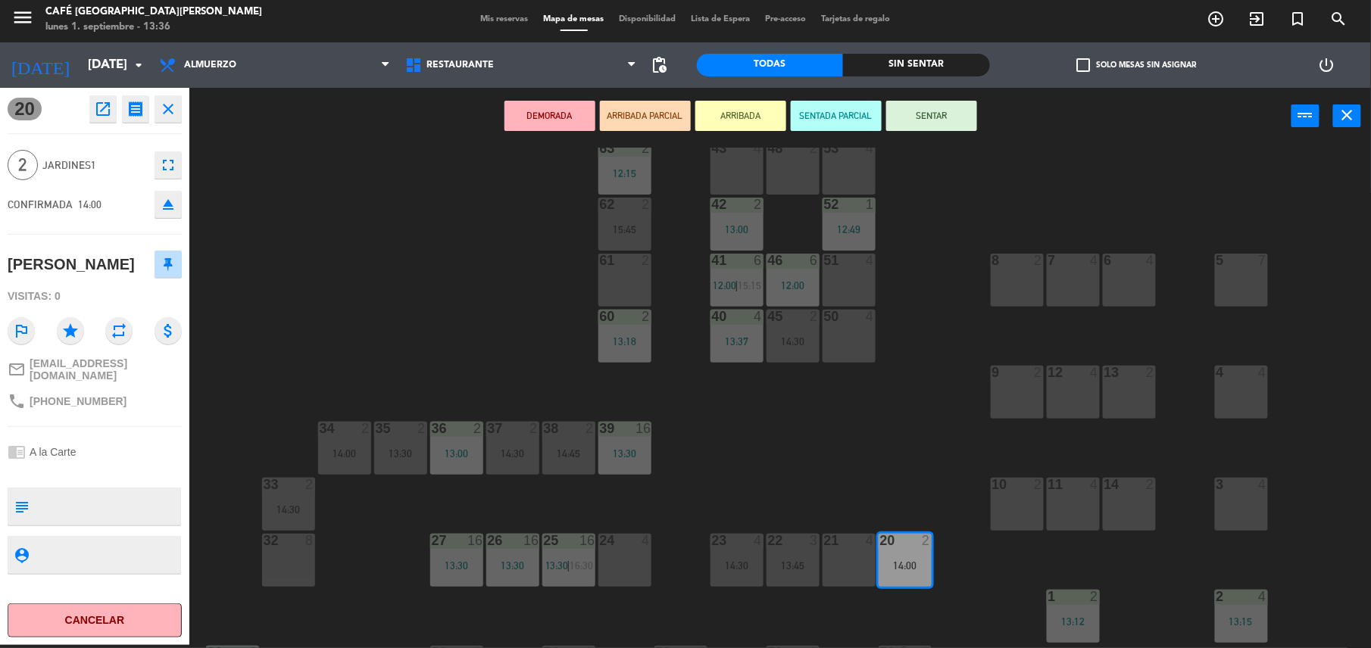
click at [837, 464] on div "44 5 14:00 49 1 12:54 54 5 13:00 64 1 13:15 48 2 53 4 63 2 12:15 43 4 62 2 15:4…" at bounding box center [787, 398] width 1168 height 501
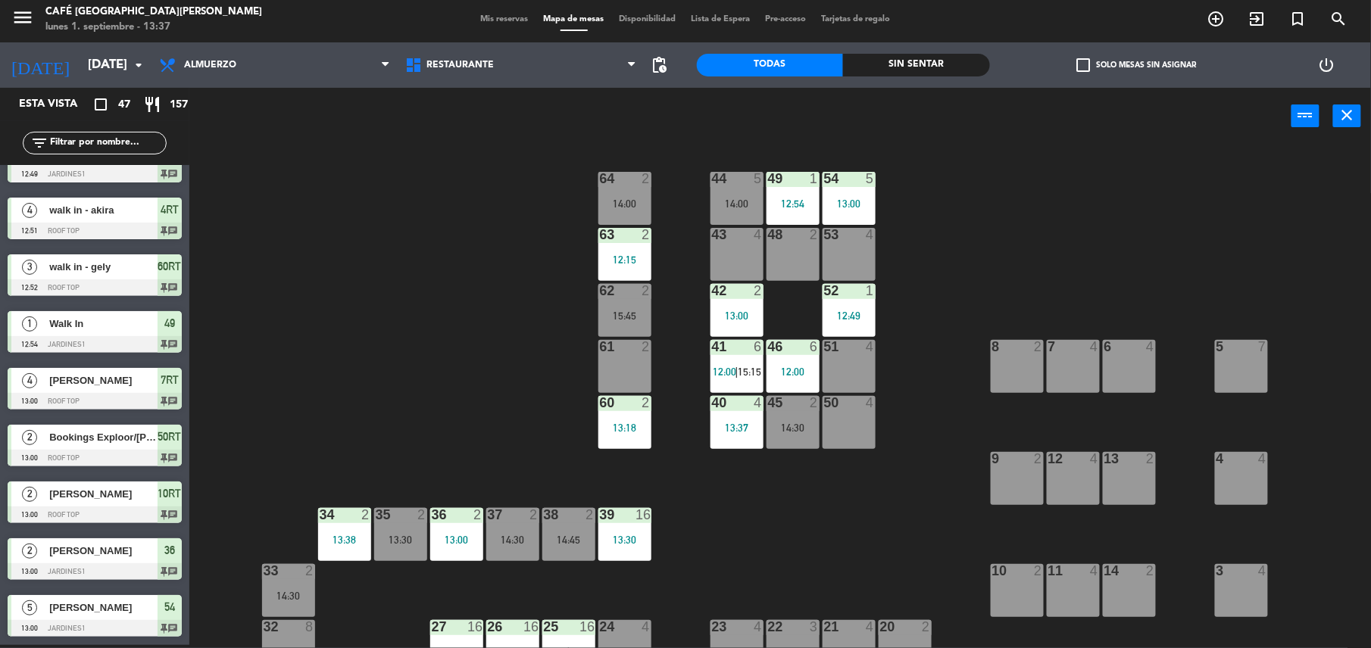
scroll to position [0, 0]
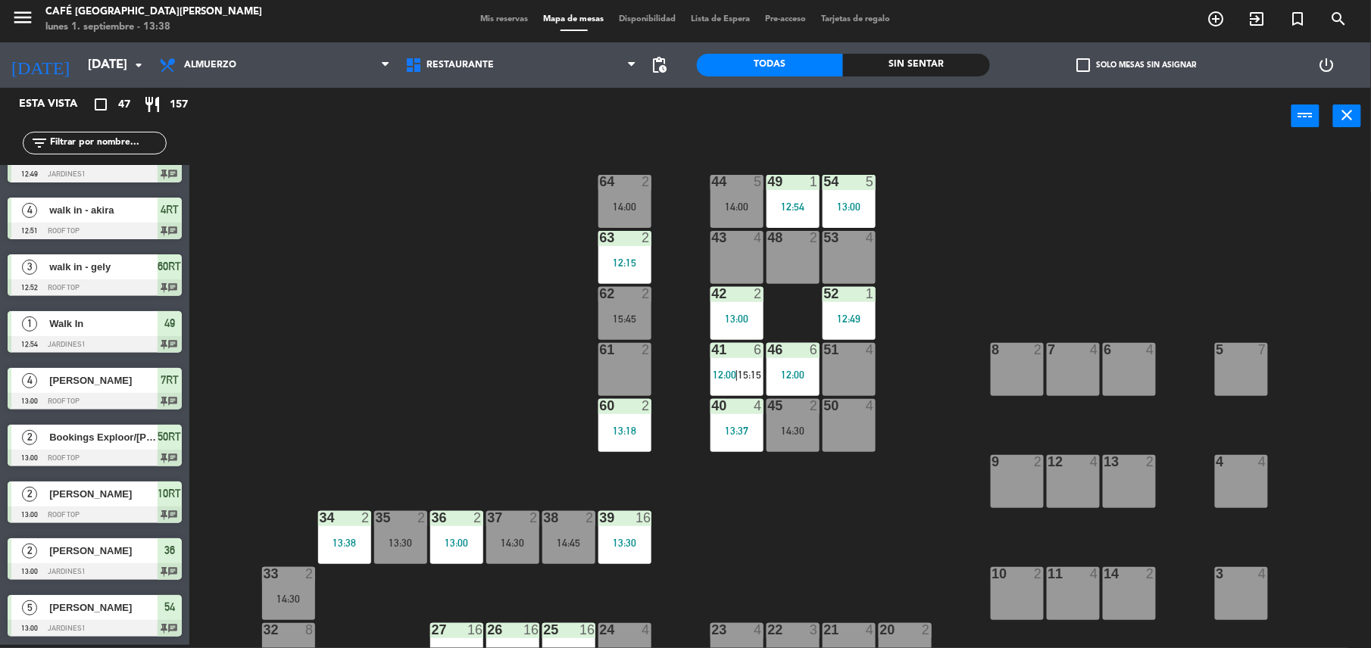
click at [500, 354] on div "44 5 14:00 49 1 12:54 54 5 13:00 64 2 14:00 48 2 53 4 63 2 12:15 43 4 62 2 15:4…" at bounding box center [787, 398] width 1168 height 501
click at [800, 440] on div "45 2 14:30" at bounding box center [792, 425] width 53 height 53
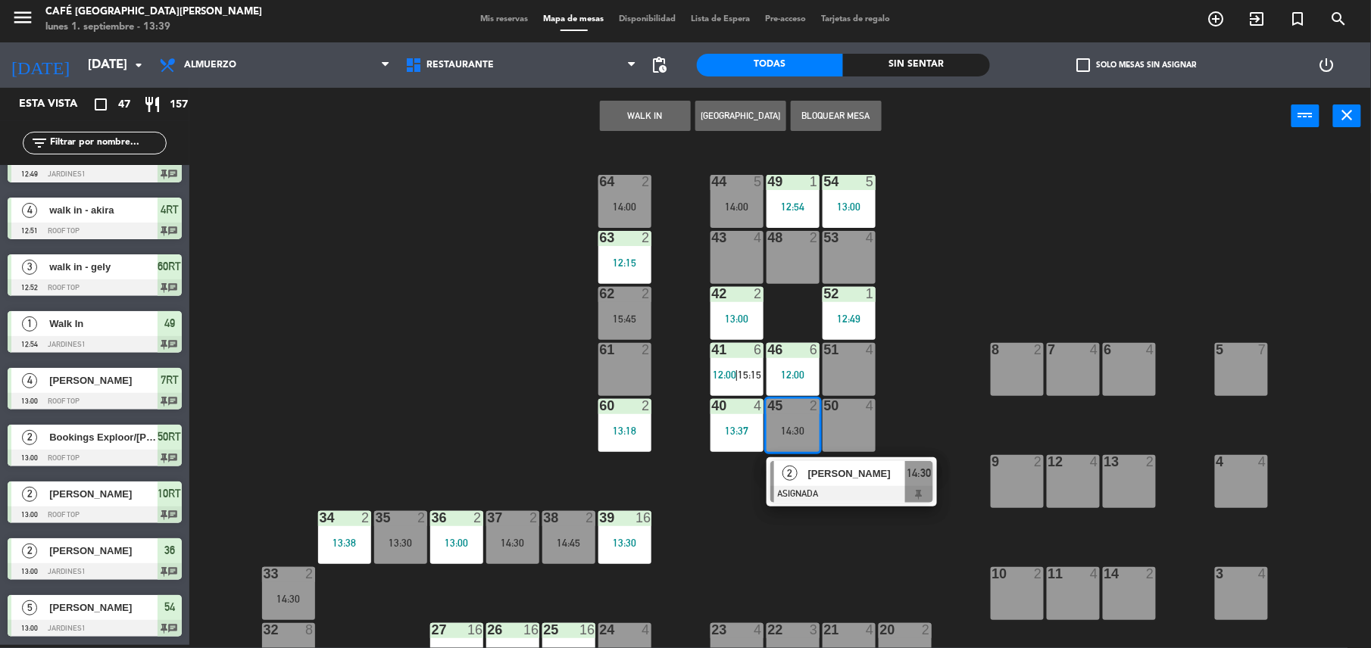
click at [925, 413] on div "44 5 14:00 49 1 12:54 54 5 13:00 64 2 14:00 48 2 53 4 63 2 12:15 43 4 62 2 15:4…" at bounding box center [787, 398] width 1168 height 501
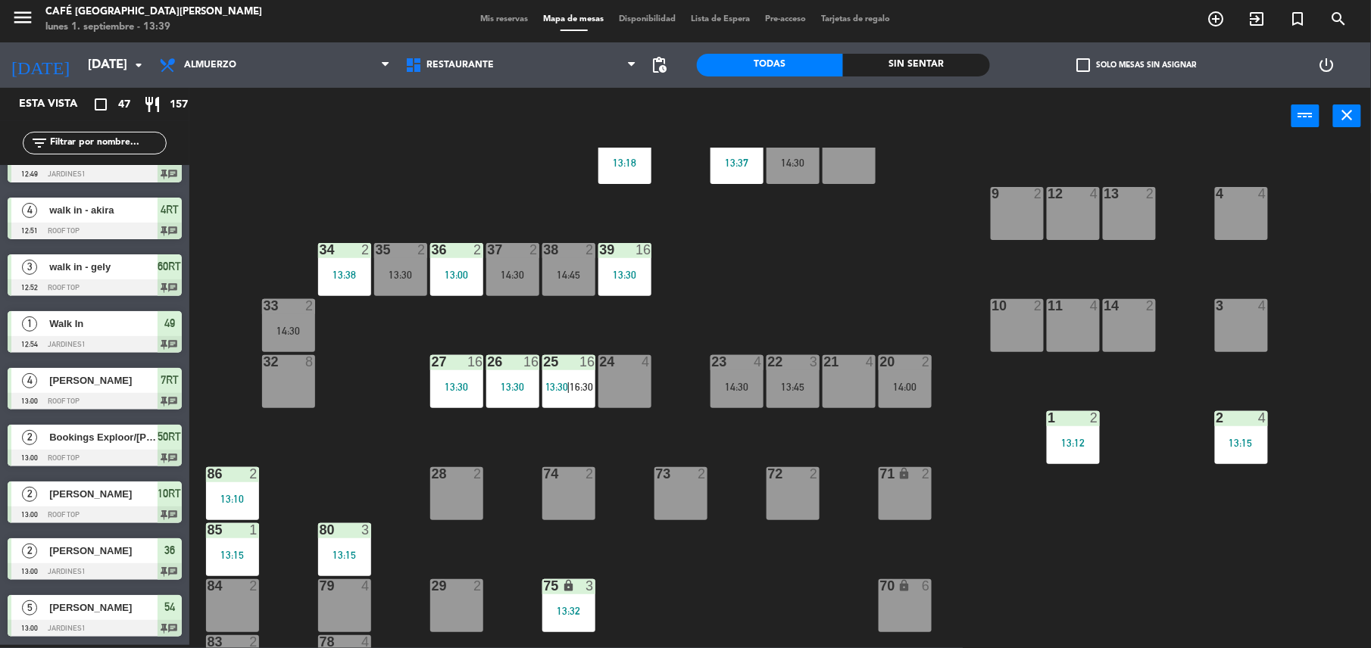
scroll to position [204, 0]
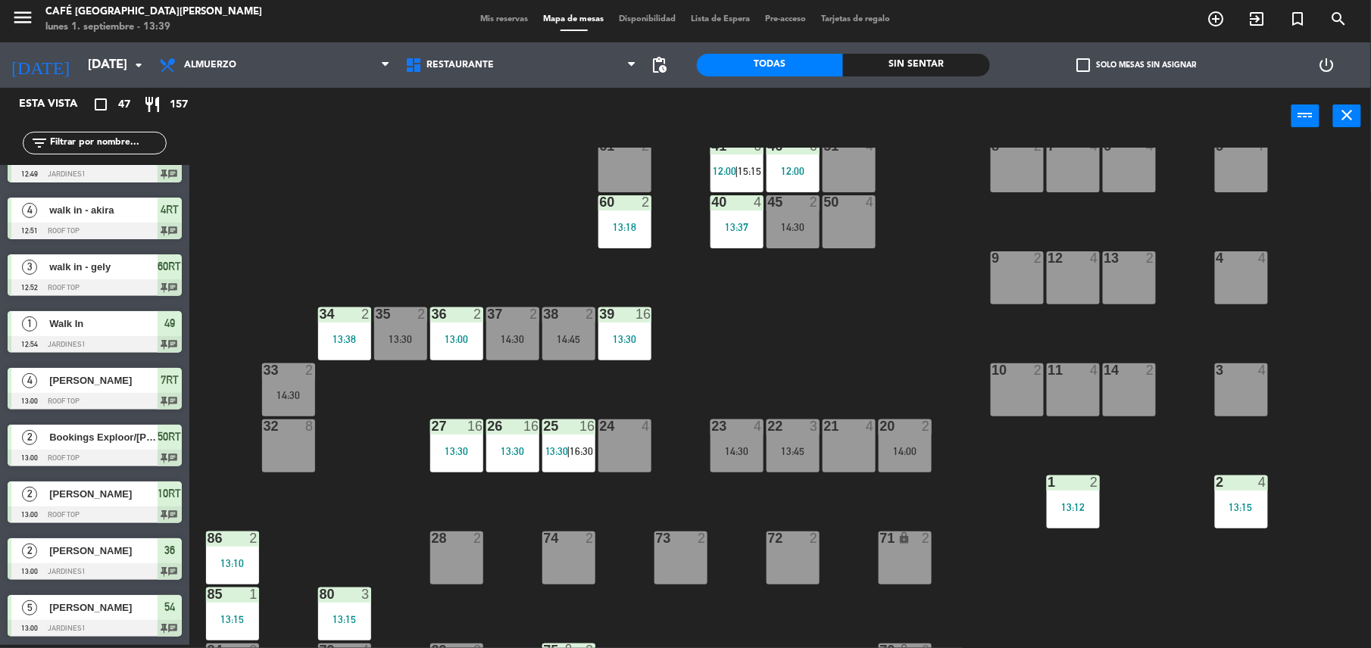
click at [730, 359] on div "44 5 14:00 49 1 12:54 54 5 13:00 64 2 14:00 48 2 53 4 63 2 12:15 43 4 62 2 15:4…" at bounding box center [787, 398] width 1168 height 501
click at [797, 457] on div "22 3 13:45" at bounding box center [792, 446] width 53 height 53
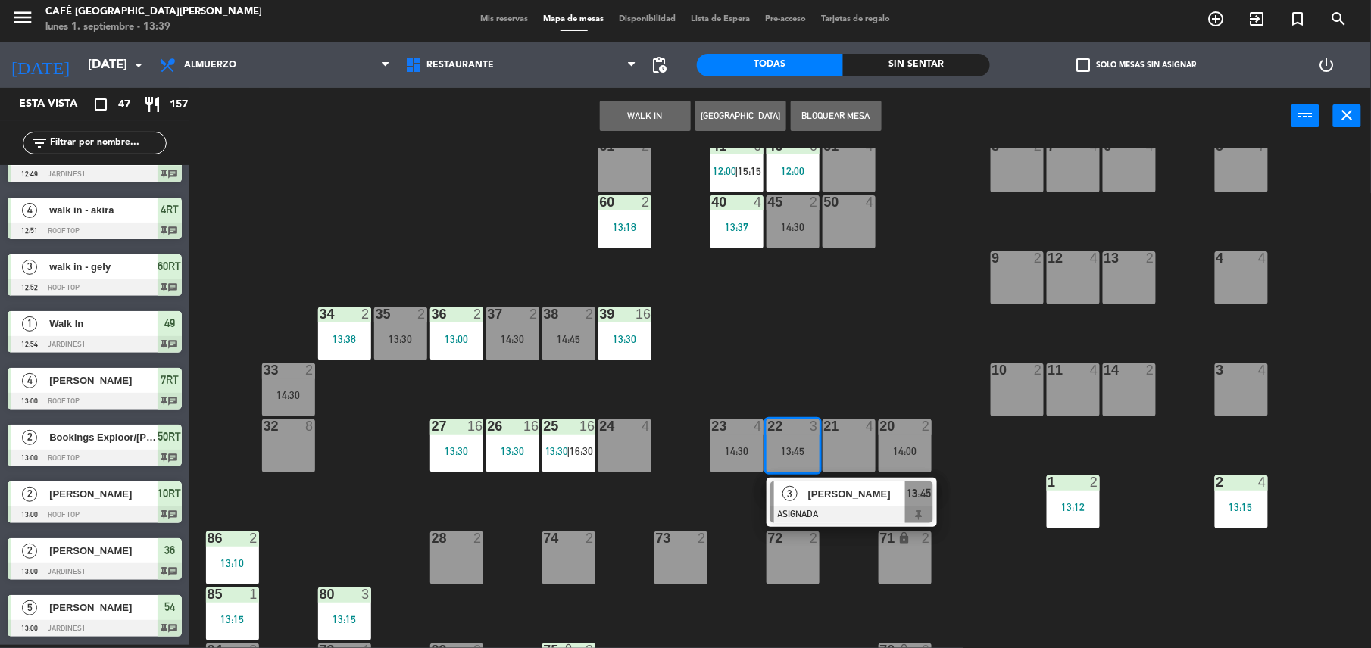
click at [846, 357] on div "44 5 14:00 49 1 12:54 54 5 13:00 64 2 14:00 48 2 53 4 63 2 12:15 43 4 62 2 15:4…" at bounding box center [787, 398] width 1168 height 501
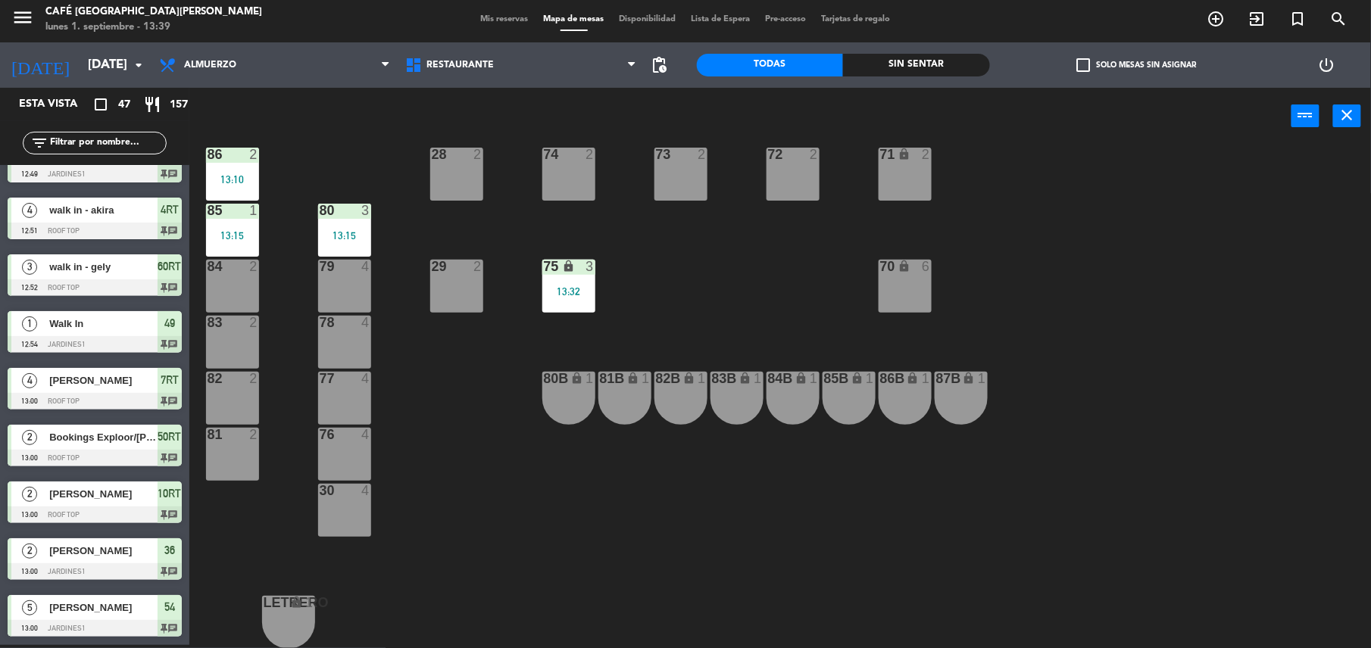
scroll to position [0, 0]
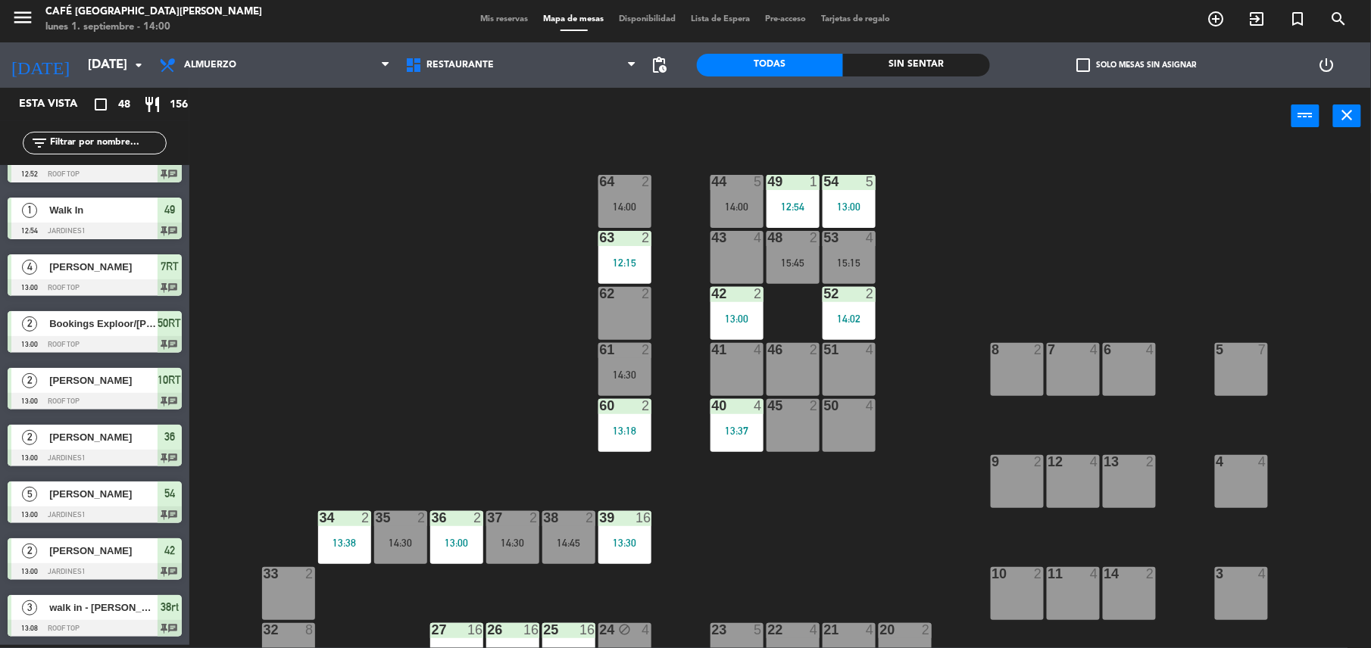
click at [117, 142] on input "text" at bounding box center [106, 143] width 117 height 17
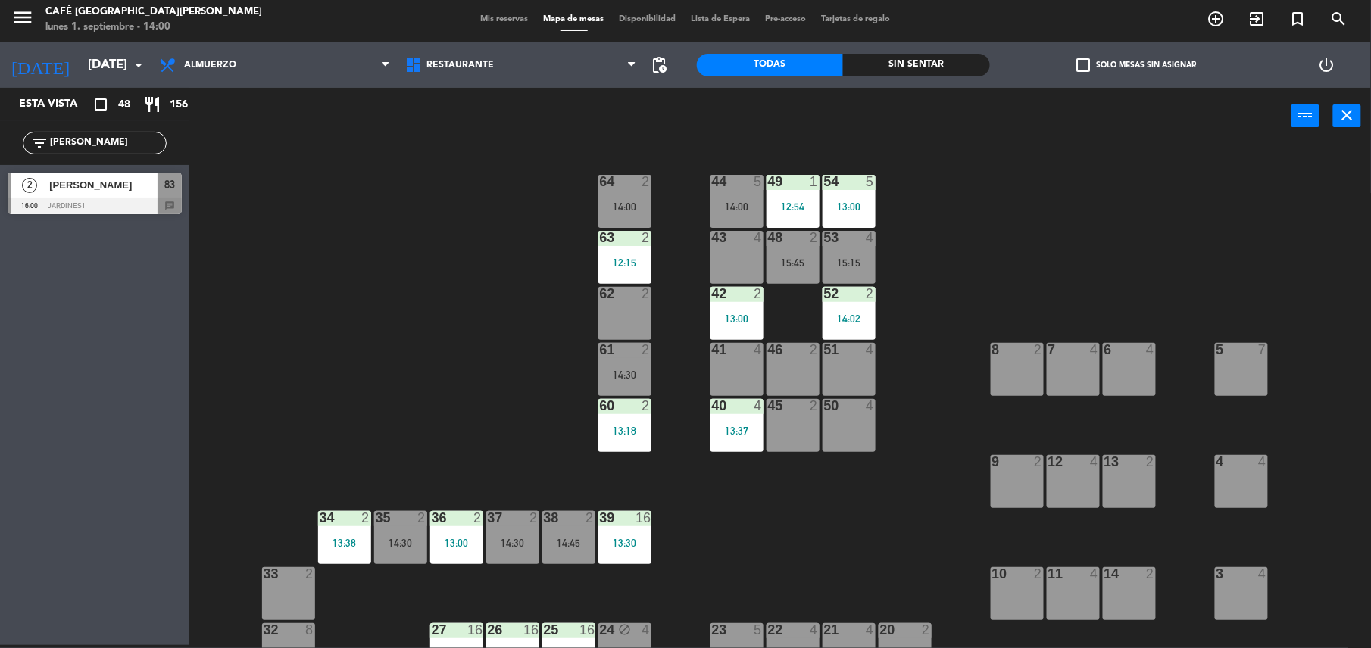
type input "[PERSON_NAME]"
click at [539, 251] on div "44 5 14:00 49 1 12:54 54 5 13:00 64 2 14:00 48 2 15:45 53 4 15:15 63 2 12:15 43…" at bounding box center [787, 398] width 1168 height 501
click at [170, 192] on span "83" at bounding box center [169, 185] width 11 height 18
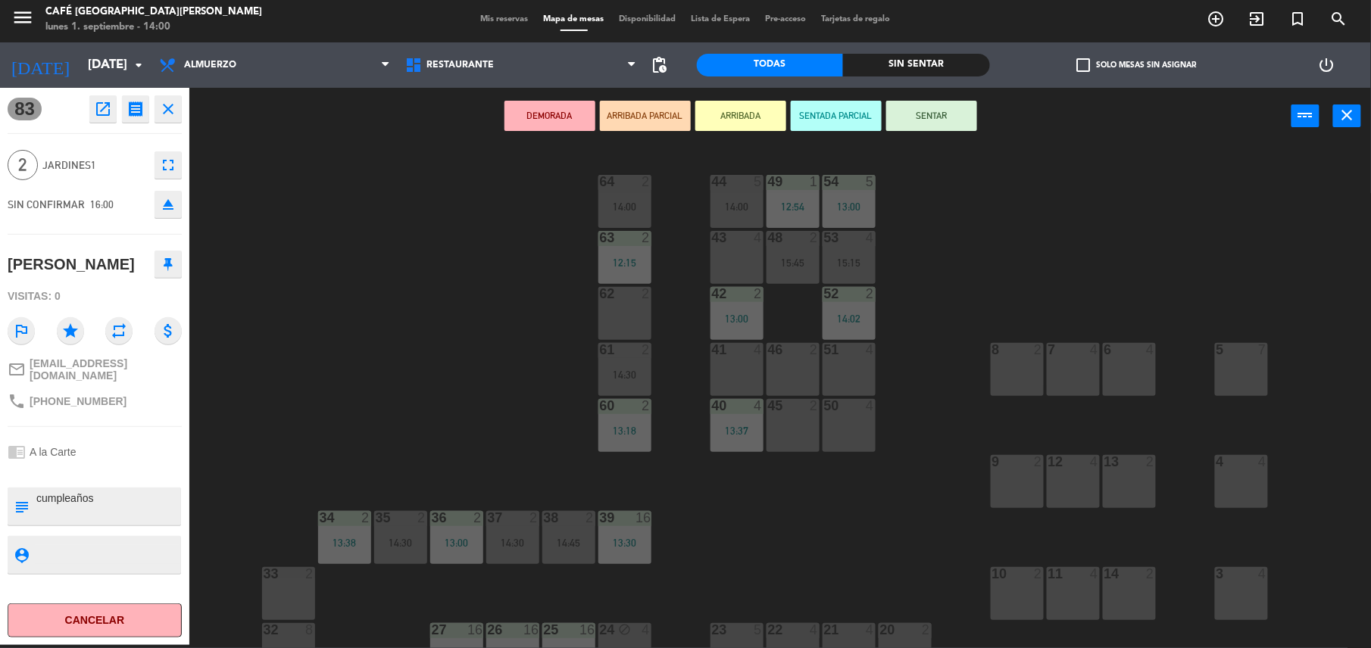
click at [256, 343] on div "44 5 14:00 49 1 12:54 54 5 13:00 64 2 14:00 48 2 15:45 53 4 15:15 63 2 12:15 43…" at bounding box center [787, 398] width 1168 height 501
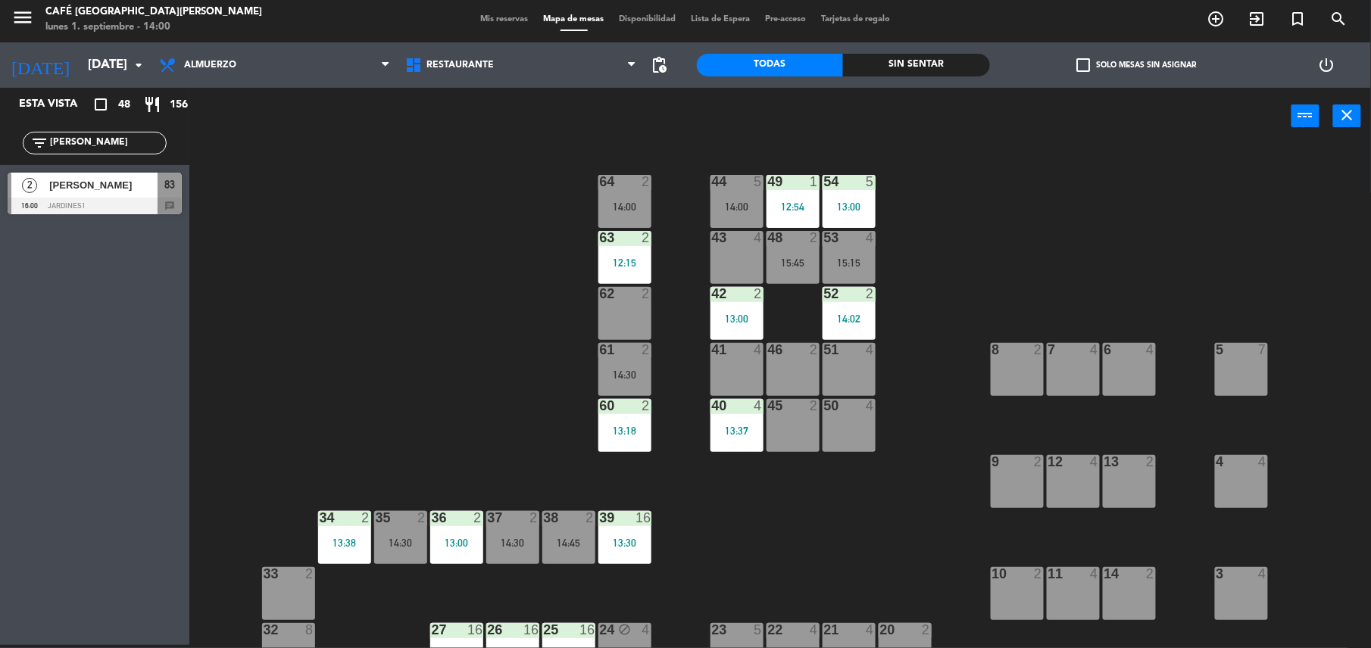
drag, startPoint x: 86, startPoint y: 143, endPoint x: -5, endPoint y: 139, distance: 91.0
click at [0, 139] on html "close × Café Museo [PERSON_NAME] × chrome_reader_mode Listado de Reservas accou…" at bounding box center [685, 324] width 1371 height 648
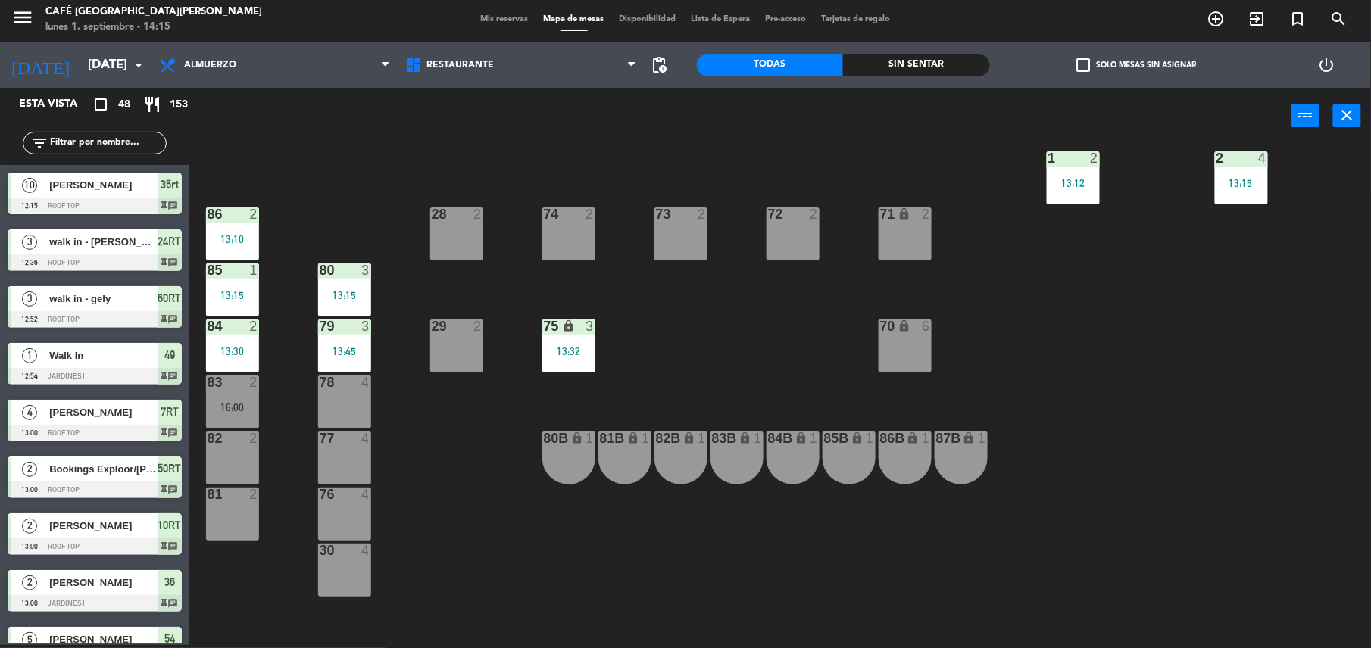
scroll to position [404, 0]
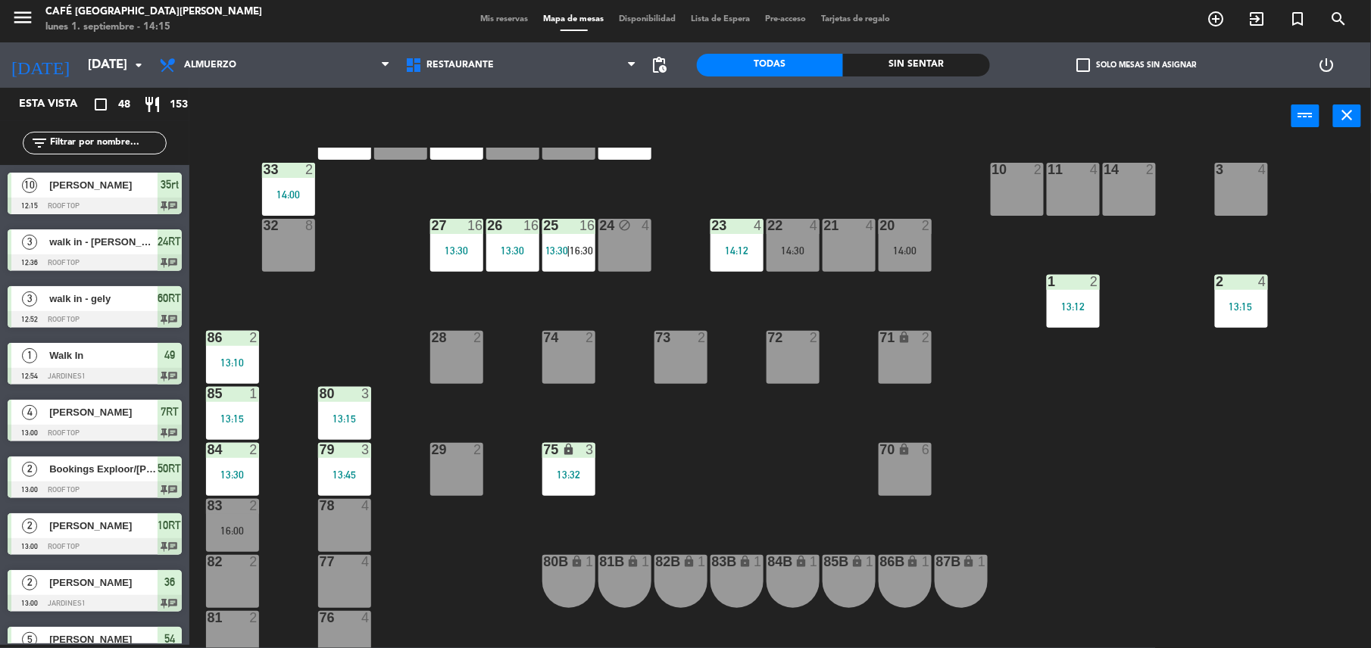
click at [245, 510] on div "2" at bounding box center [257, 506] width 25 height 14
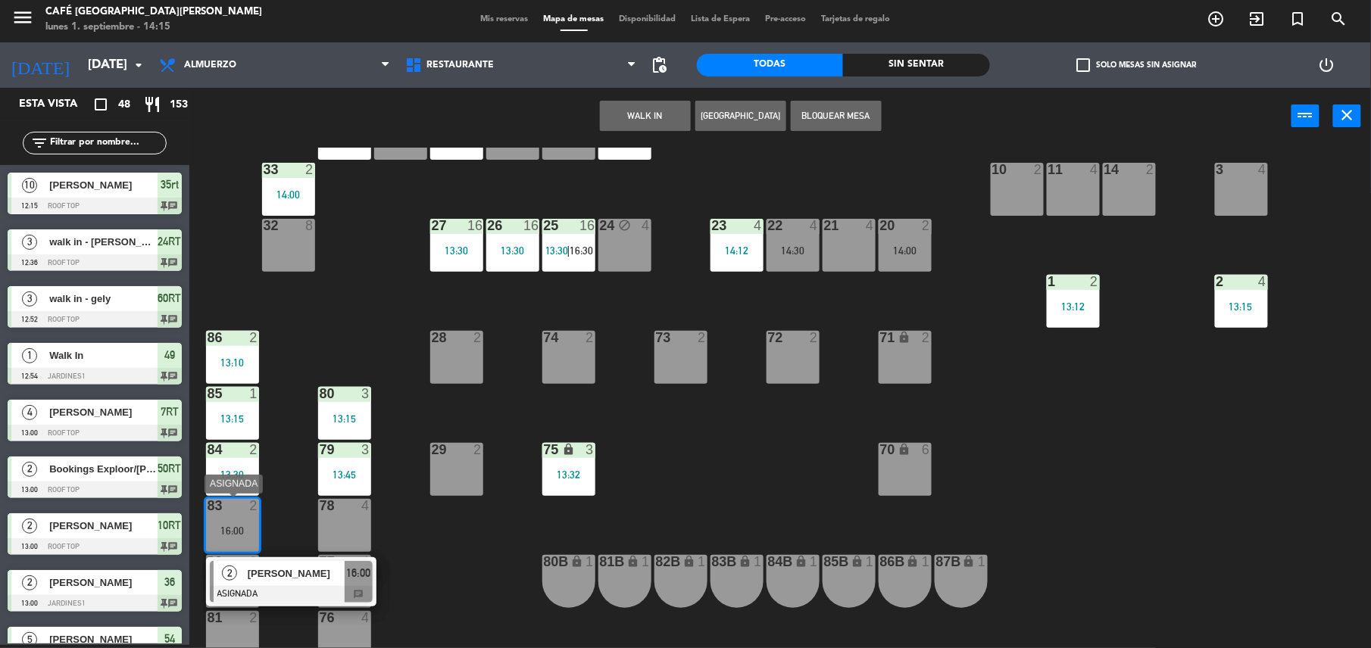
click at [315, 569] on span "[PERSON_NAME]" at bounding box center [296, 574] width 97 height 16
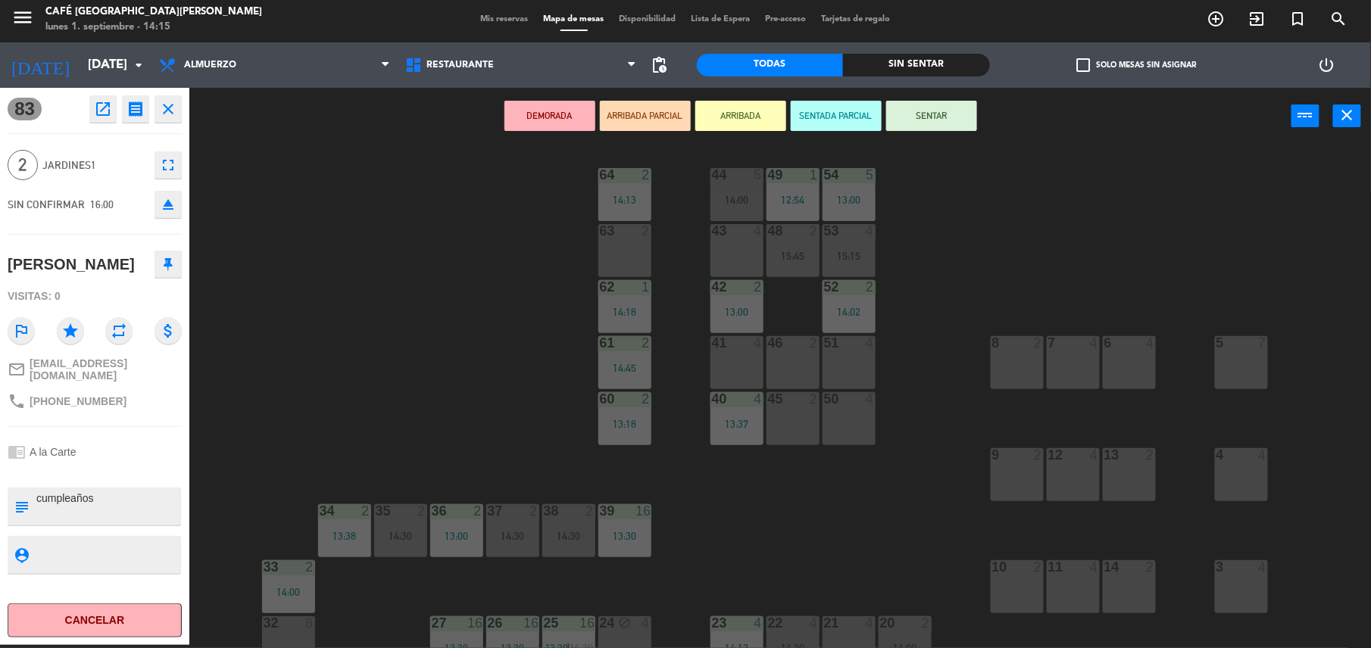
scroll to position [0, 0]
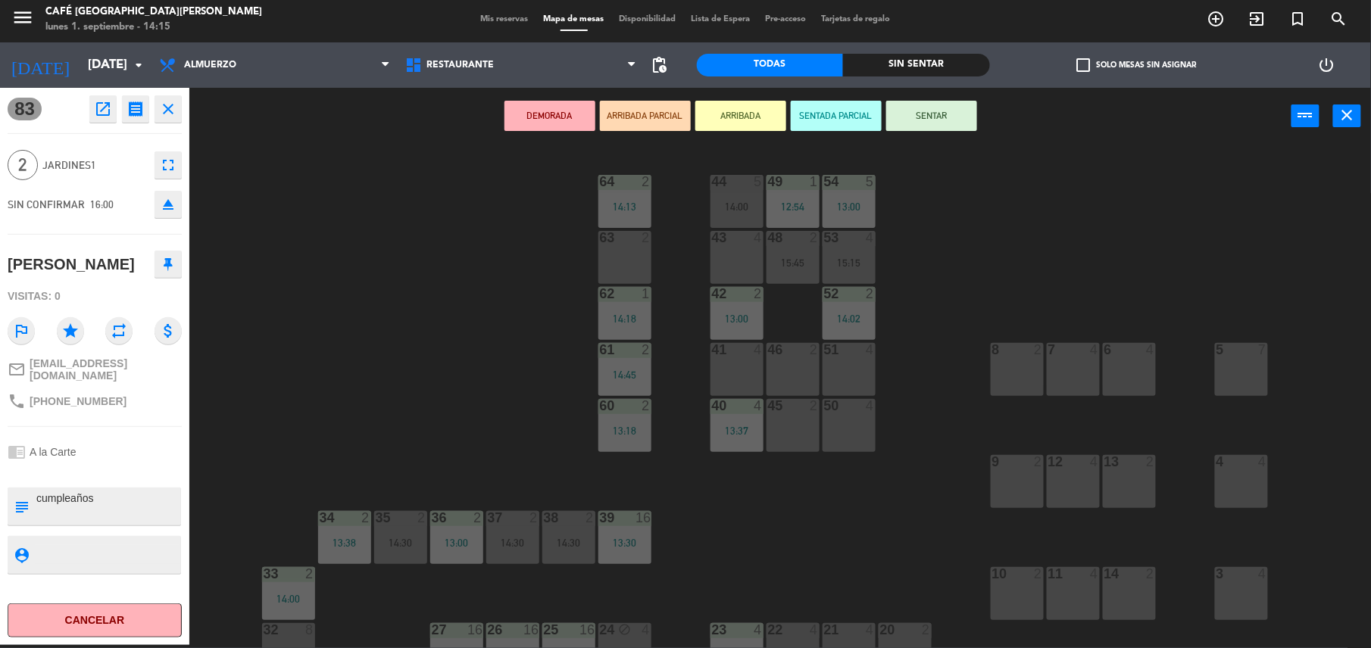
click at [631, 270] on div "63 2" at bounding box center [624, 257] width 53 height 53
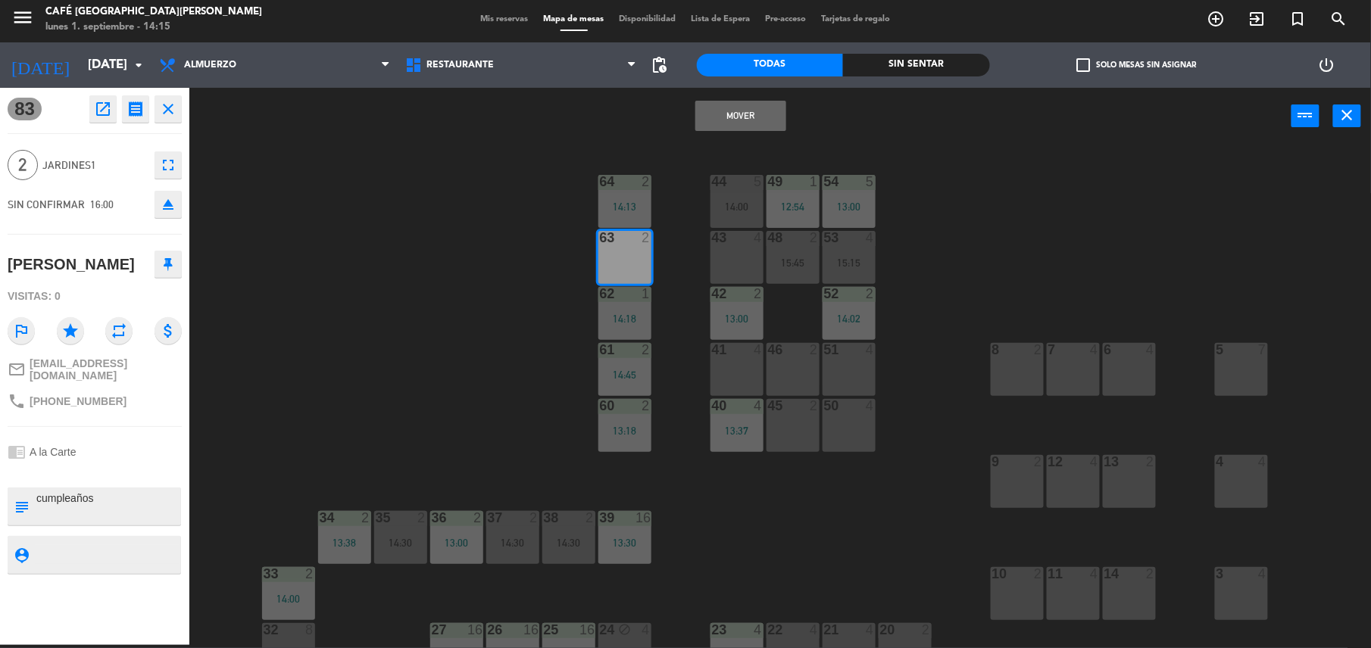
click at [739, 113] on button "Mover" at bounding box center [740, 116] width 91 height 30
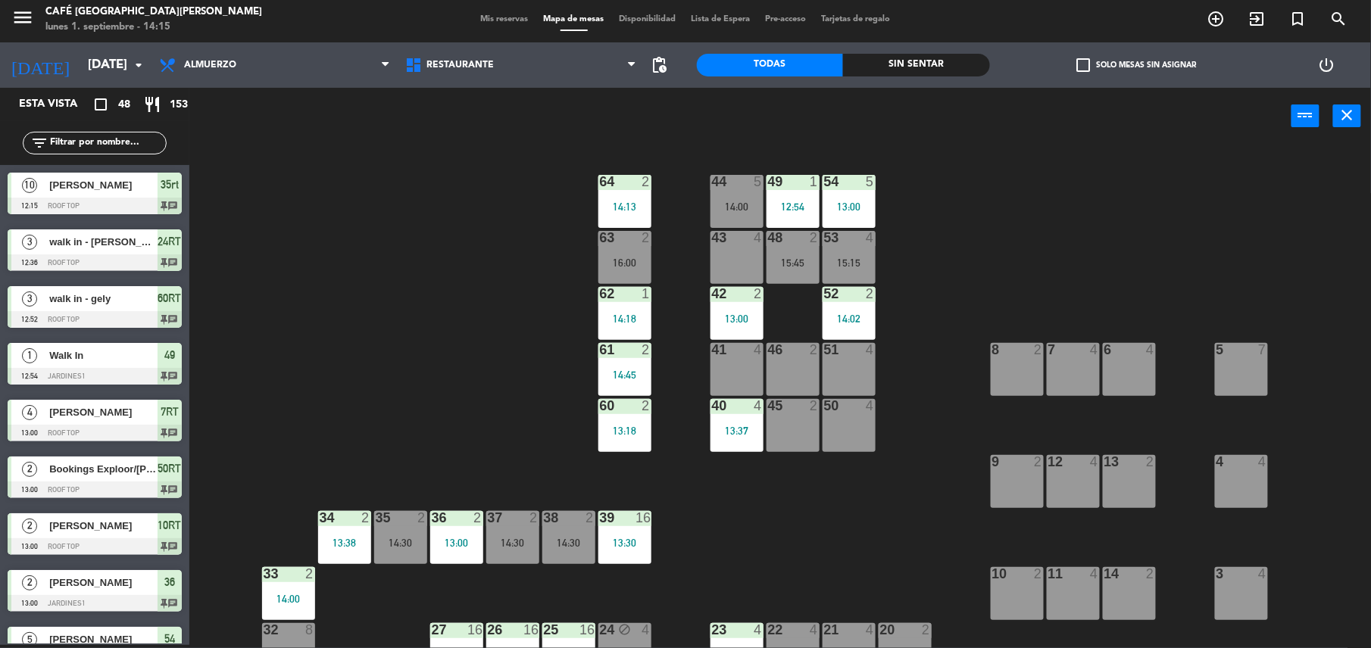
scroll to position [847, 0]
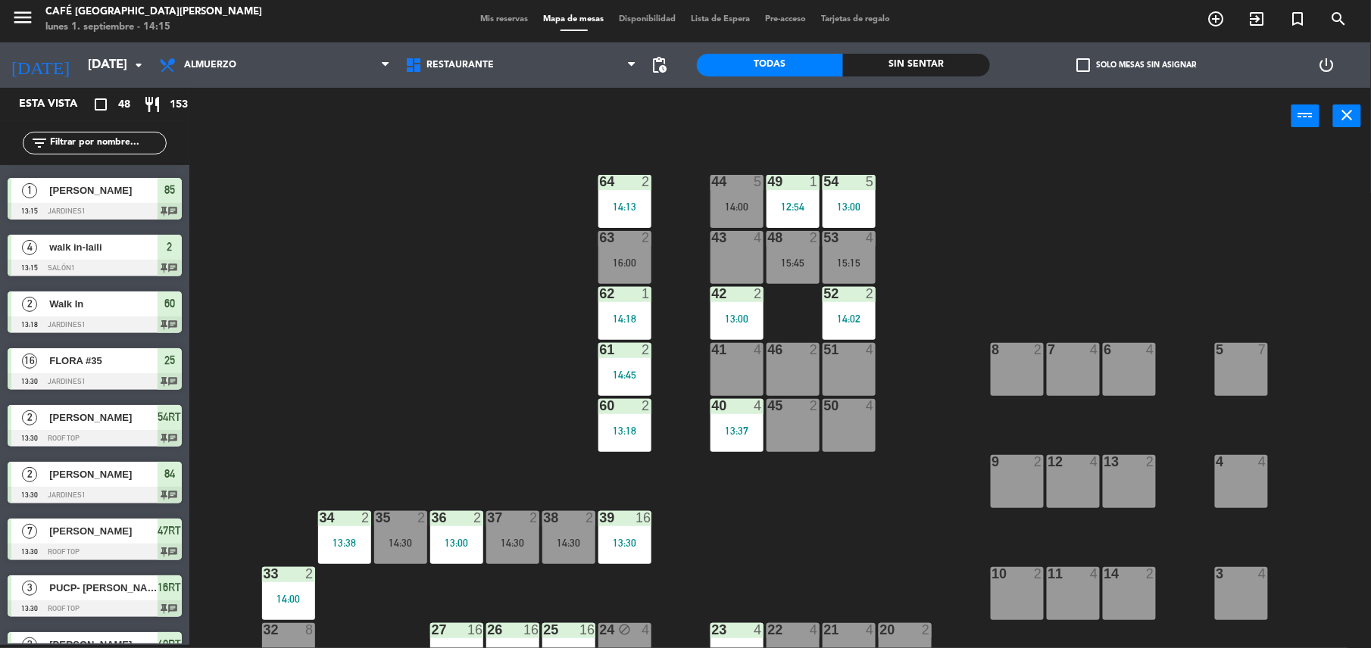
click at [691, 532] on div "44 5 14:00 49 1 12:54 54 5 13:00 64 2 14:13 48 2 15:45 53 4 15:15 63 2 16:00 43…" at bounding box center [787, 398] width 1168 height 501
click at [785, 262] on div "15:45" at bounding box center [792, 262] width 53 height 11
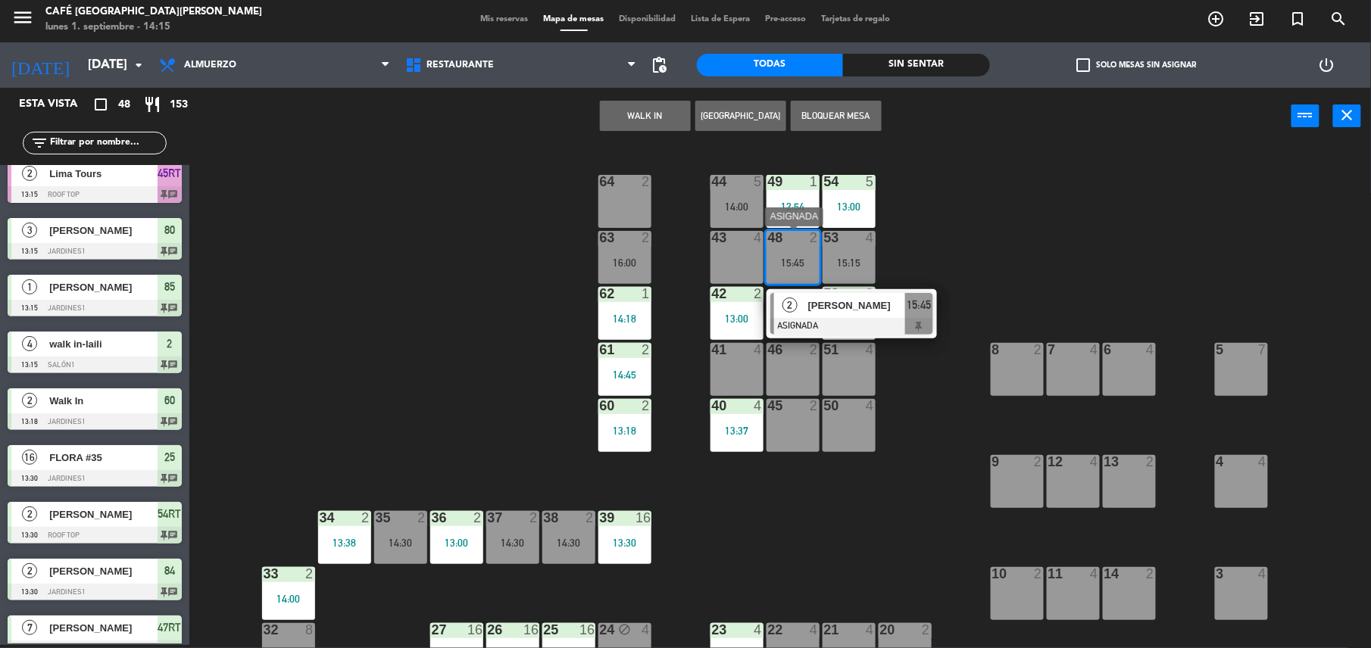
click at [940, 310] on div "2 [PERSON_NAME] ASIGNADA 15:45" at bounding box center [851, 313] width 193 height 49
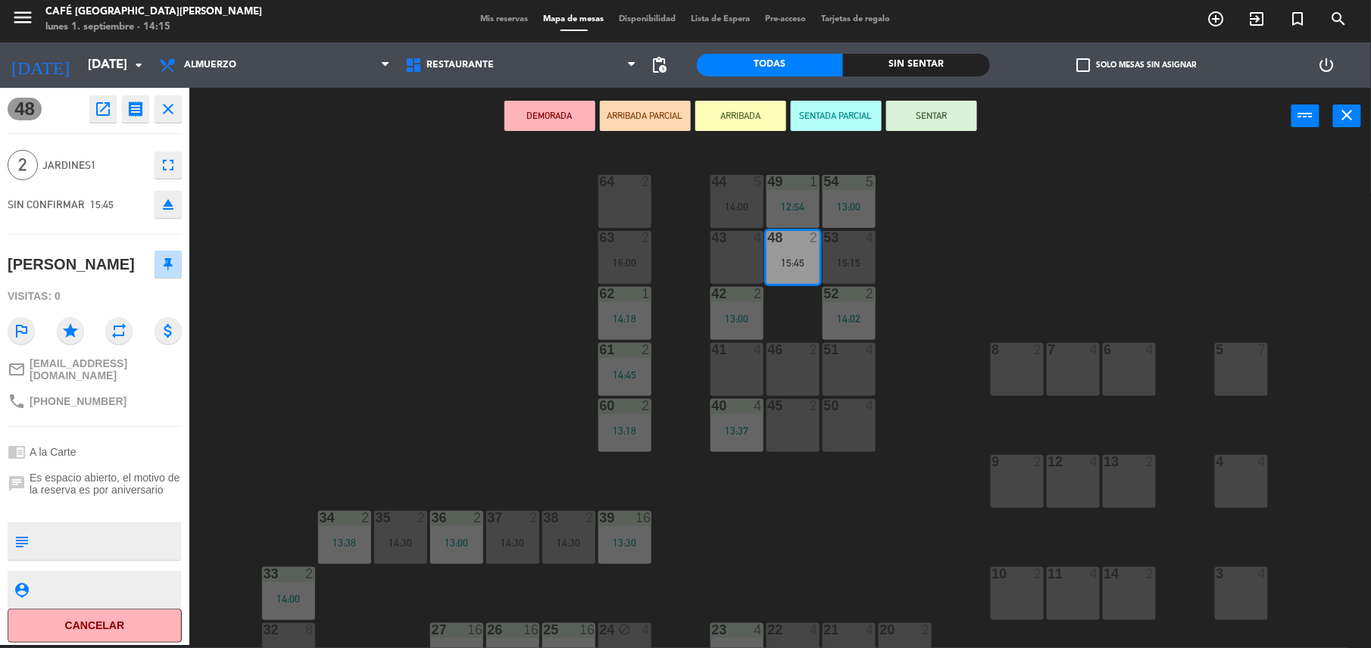
click at [779, 516] on div "44 5 14:00 49 1 12:54 54 5 13:00 64 2 48 2 15:45 53 4 15:15 63 2 16:00 43 4 62 …" at bounding box center [787, 398] width 1168 height 501
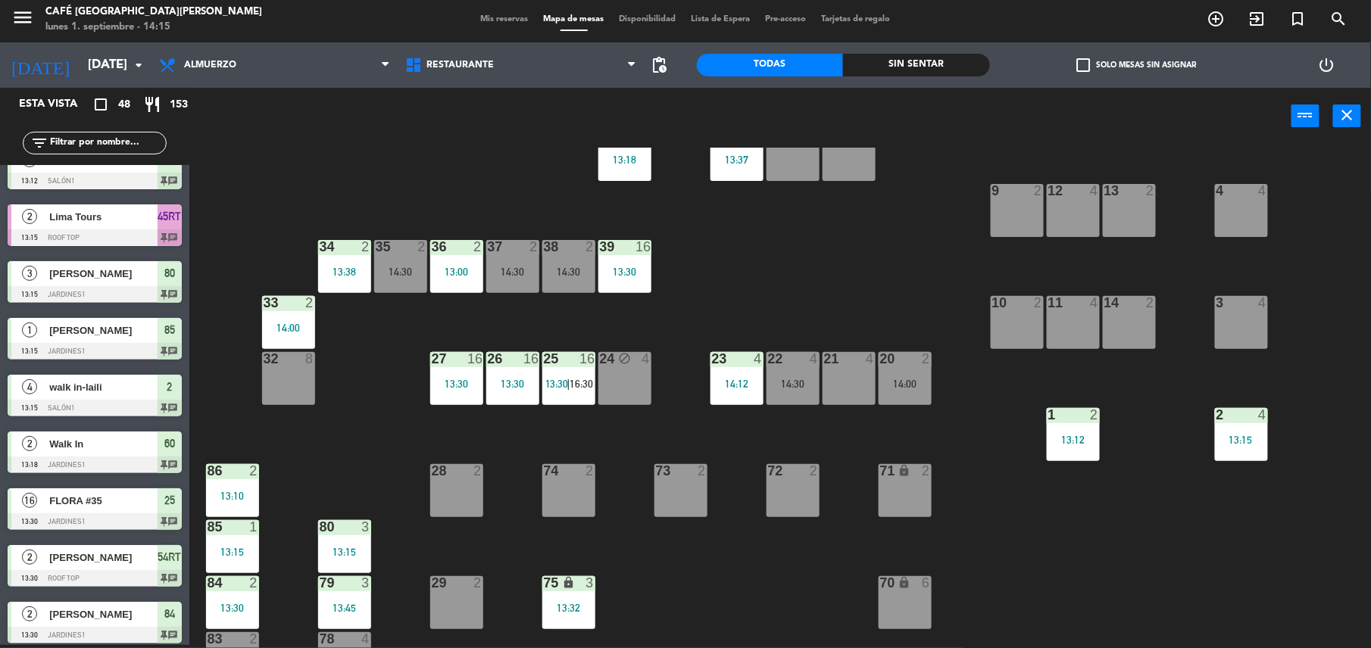
scroll to position [265, 0]
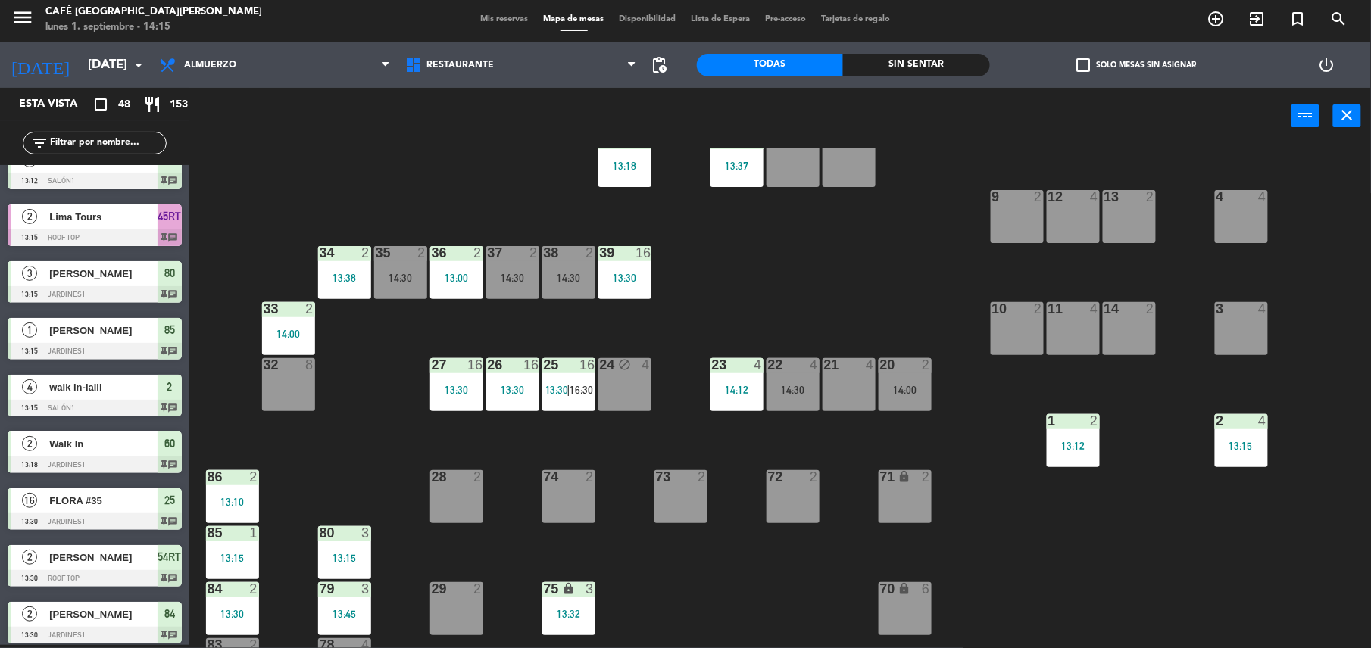
click at [737, 380] on div "23 4 14:12" at bounding box center [736, 384] width 53 height 53
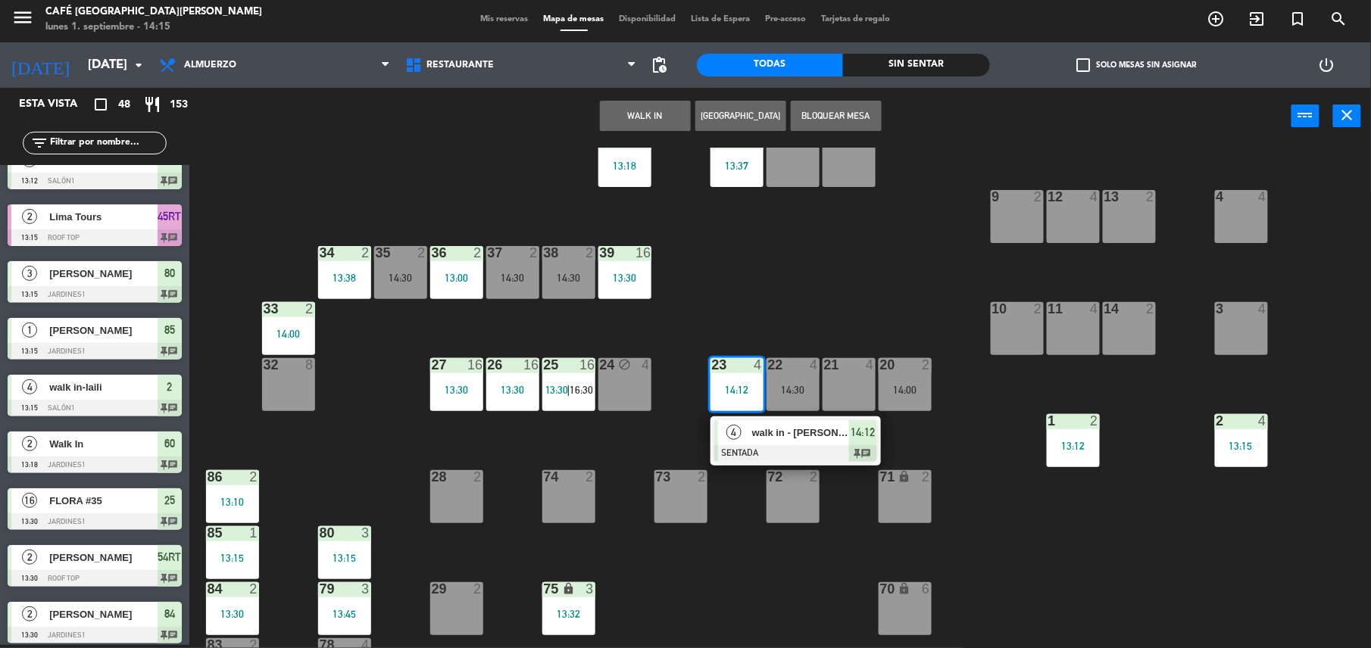
click at [770, 432] on span "walk in - [PERSON_NAME]" at bounding box center [800, 433] width 97 height 16
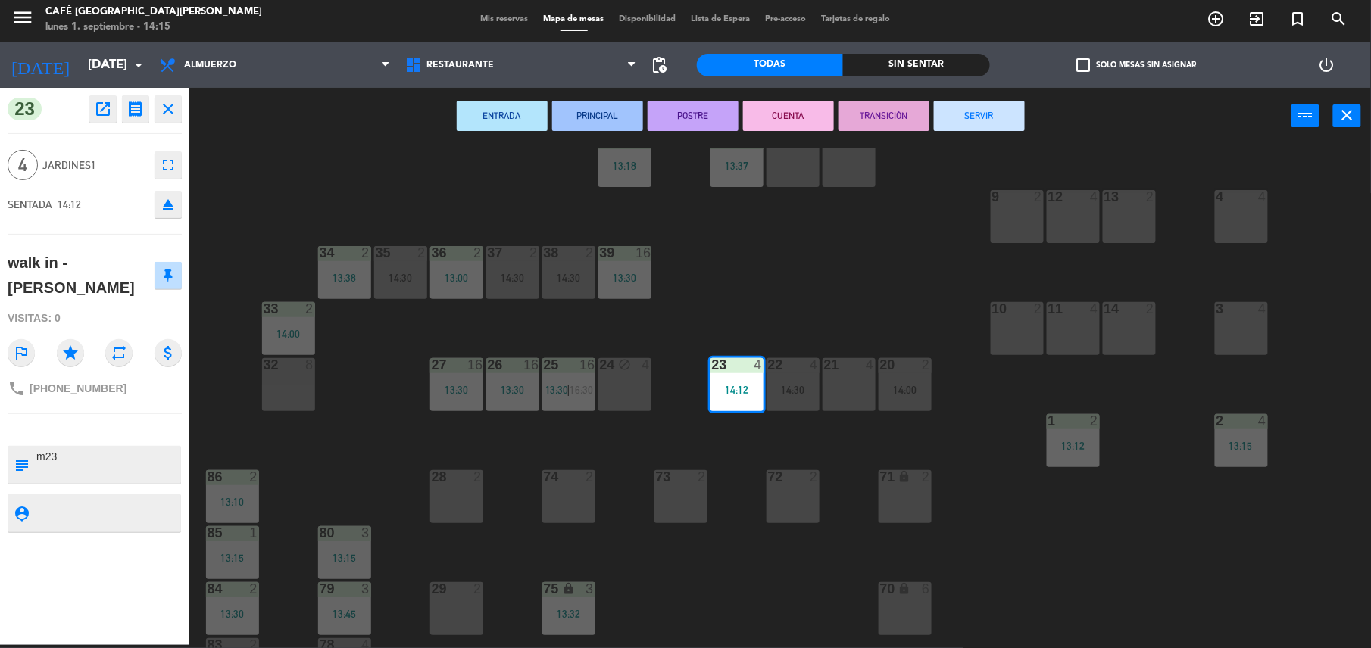
click at [944, 214] on div "44 5 14:00 49 1 12:54 54 5 13:00 64 2 48 2 15:45 53 4 15:15 63 2 16:00 43 4 62 …" at bounding box center [787, 398] width 1168 height 501
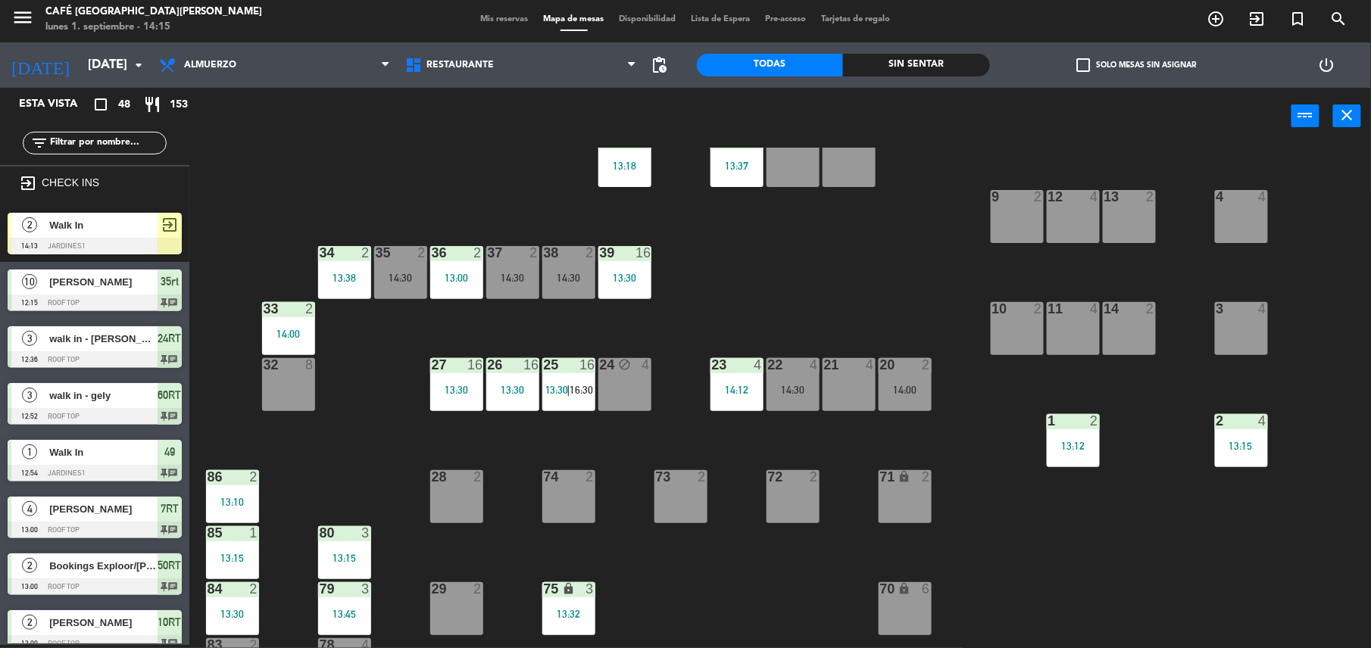
scroll to position [292, 0]
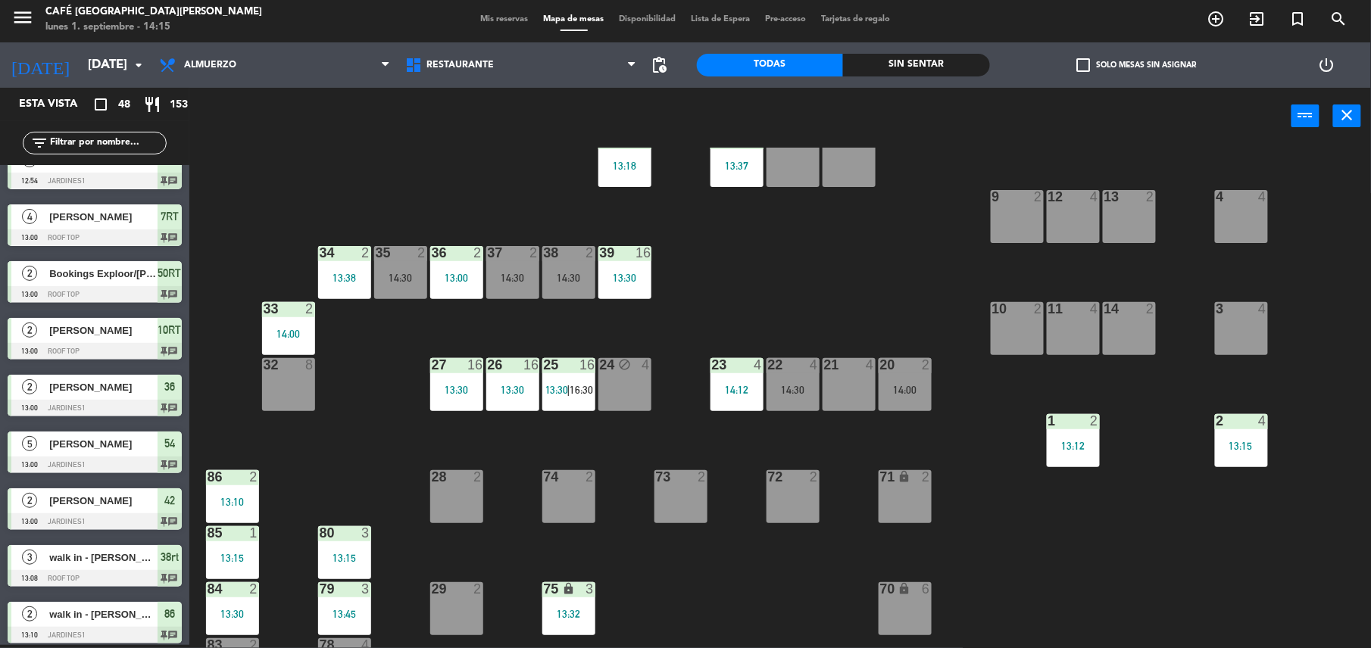
click at [732, 367] on div at bounding box center [736, 365] width 25 height 14
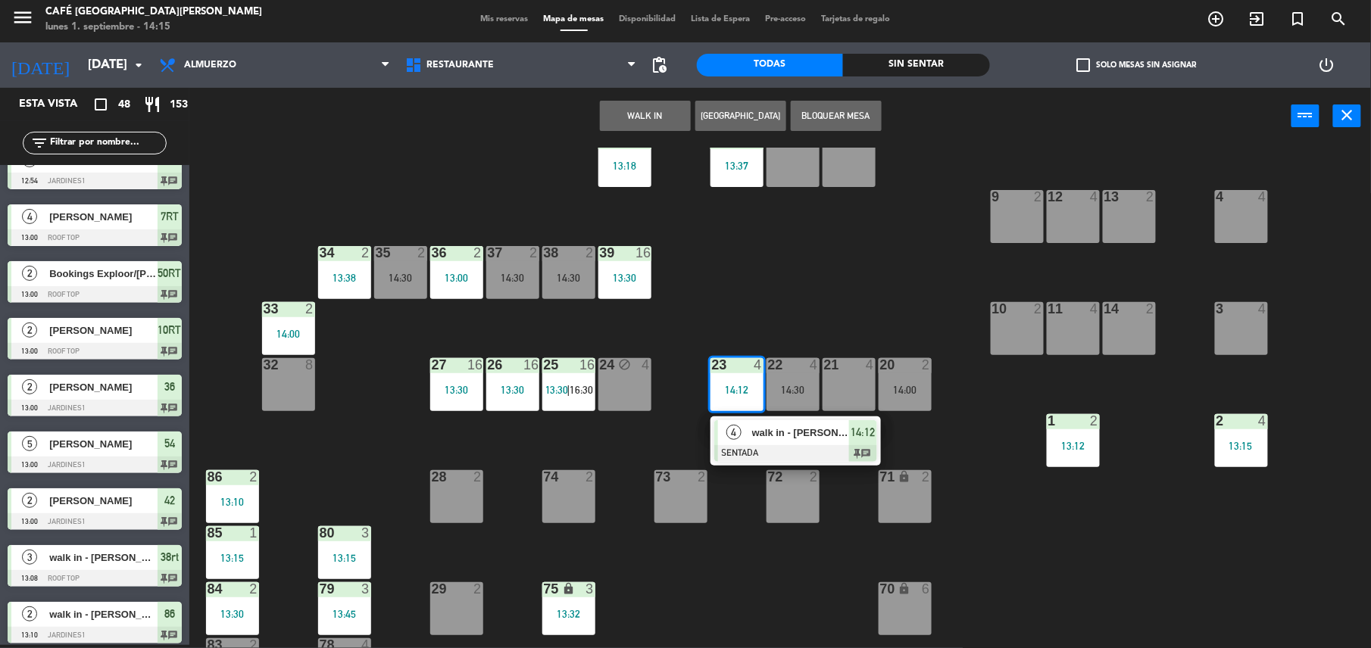
click at [813, 434] on span "walk in - [PERSON_NAME]" at bounding box center [800, 433] width 97 height 16
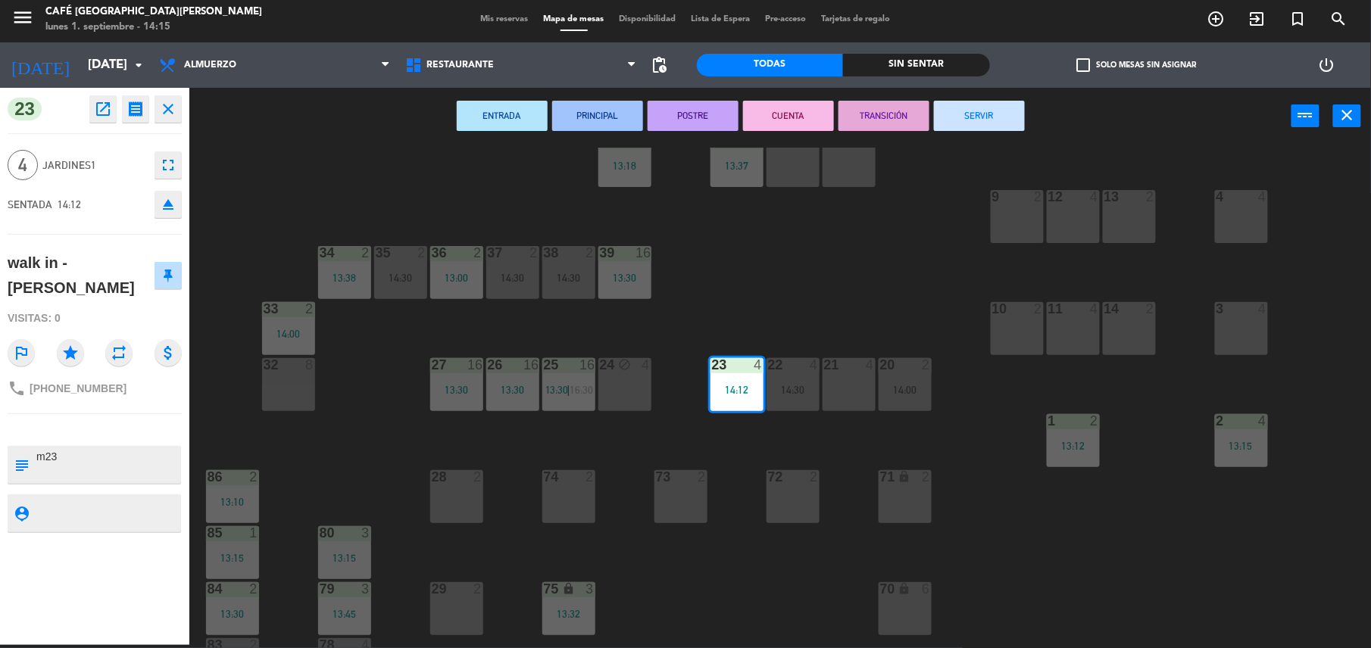
click at [888, 304] on div "44 5 14:00 49 1 12:54 54 5 13:00 64 2 48 2 15:45 53 4 15:15 63 2 16:00 43 4 62 …" at bounding box center [787, 398] width 1168 height 501
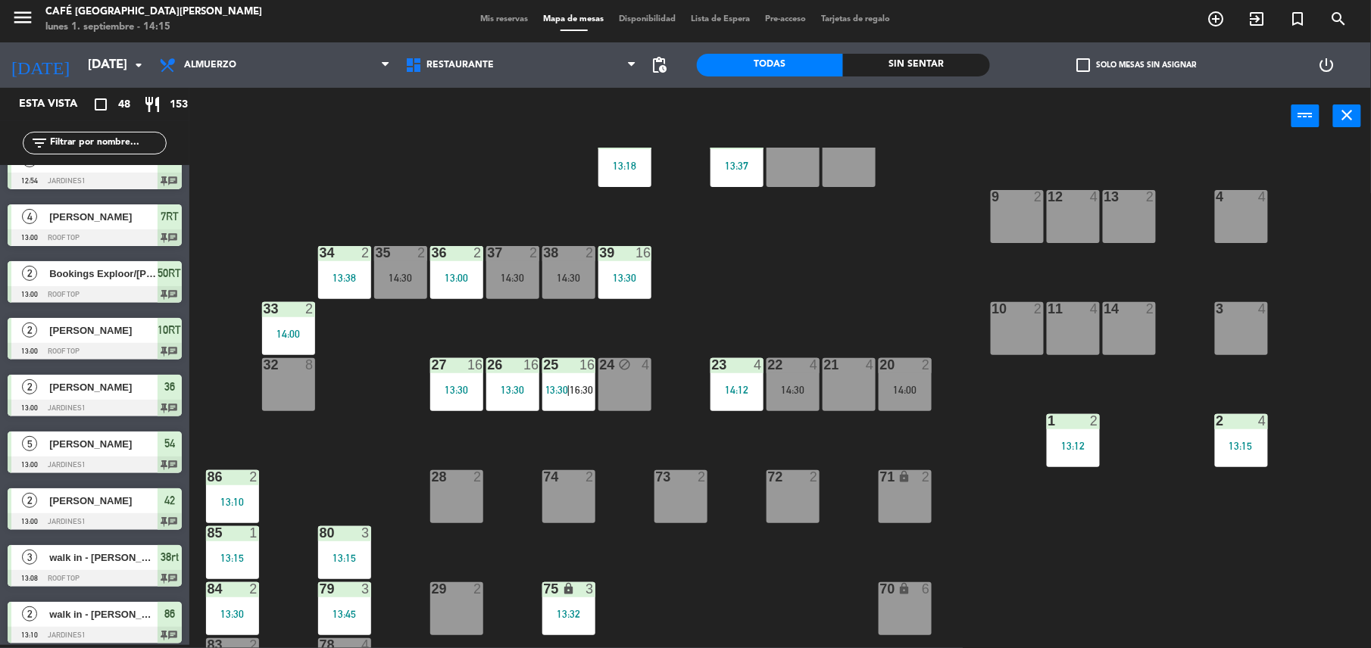
click at [900, 385] on div "14:00" at bounding box center [904, 390] width 53 height 11
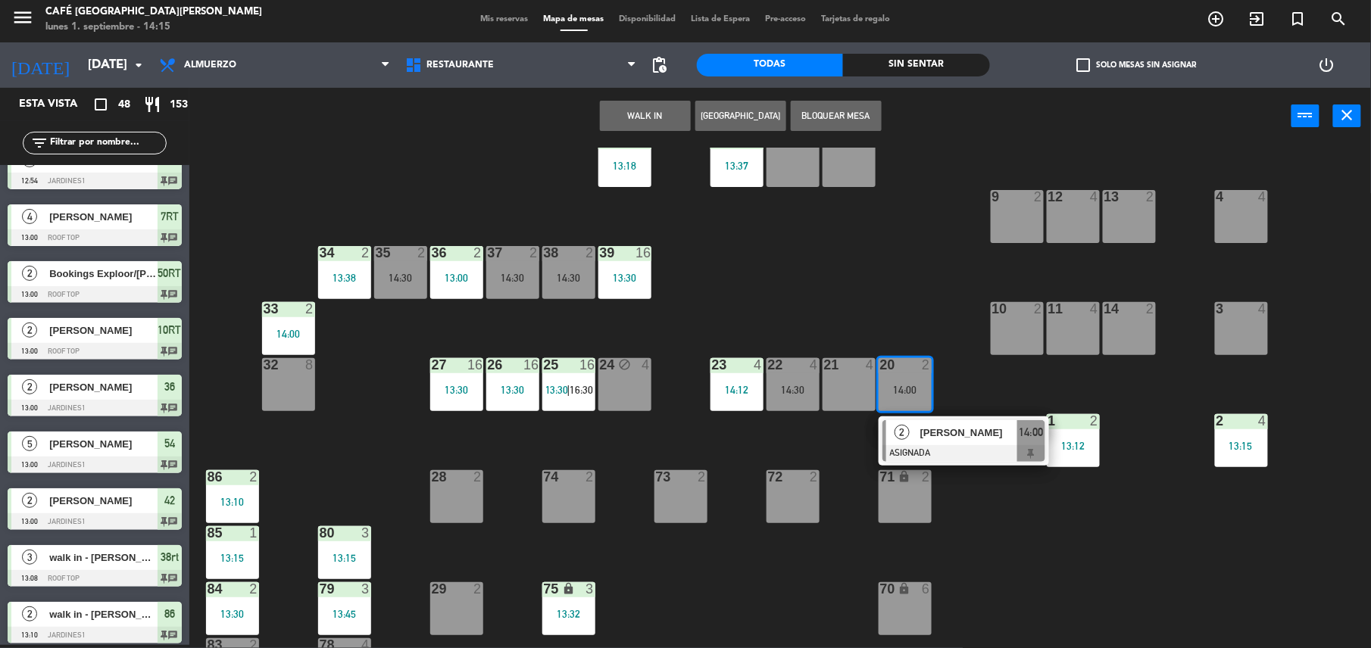
click at [928, 417] on div "2 [PERSON_NAME] ASIGNADA 14:00" at bounding box center [963, 441] width 170 height 49
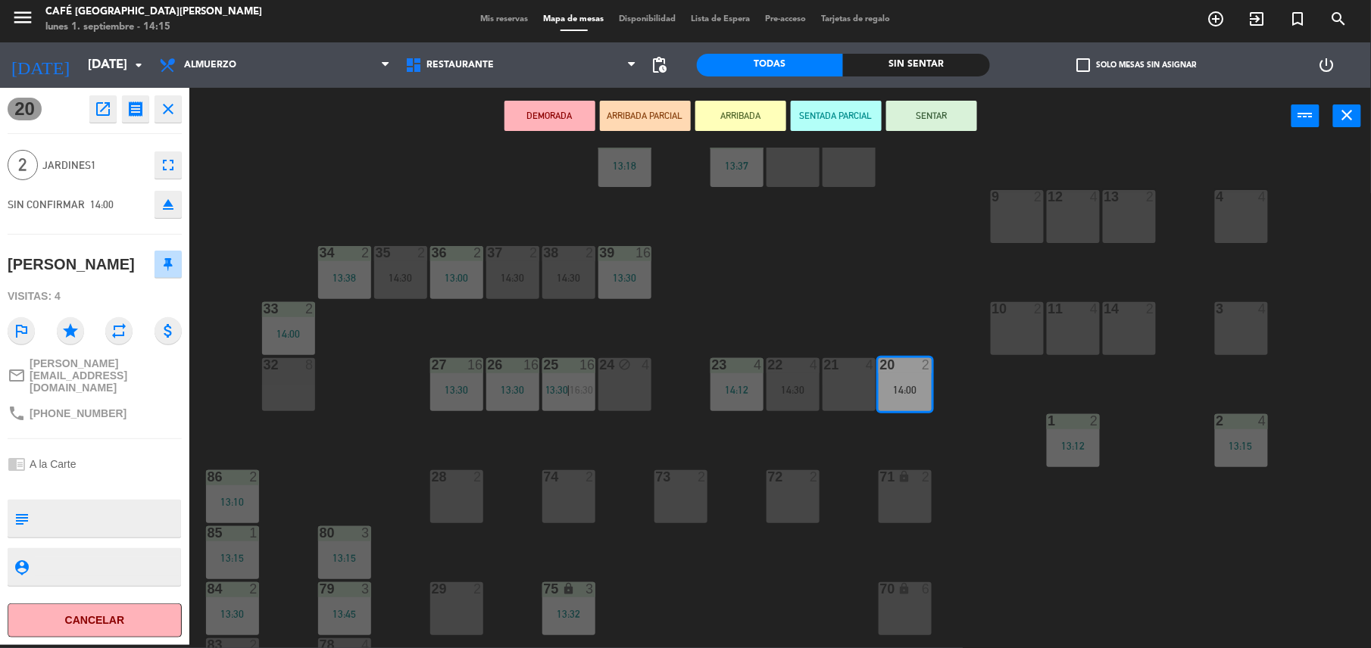
click at [866, 325] on div "44 5 14:00 49 1 12:54 54 5 13:00 64 2 48 2 15:45 53 4 15:15 63 2 16:00 43 4 62 …" at bounding box center [787, 398] width 1168 height 501
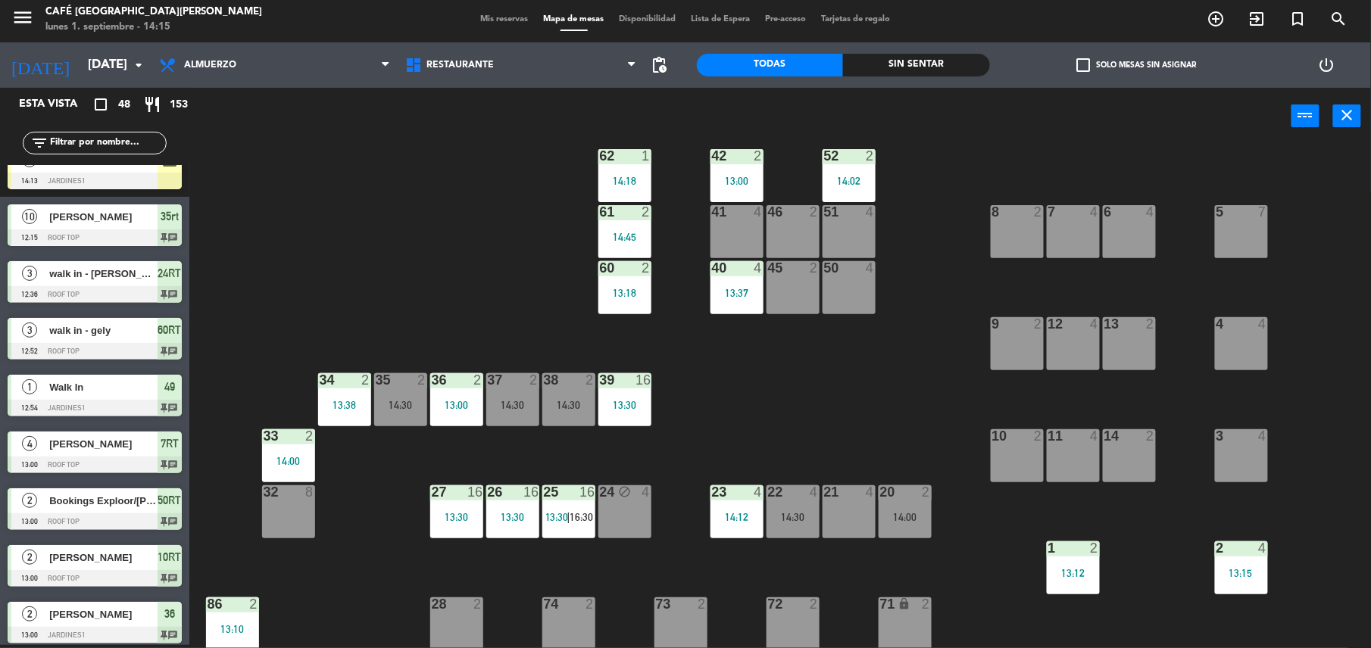
scroll to position [0, 0]
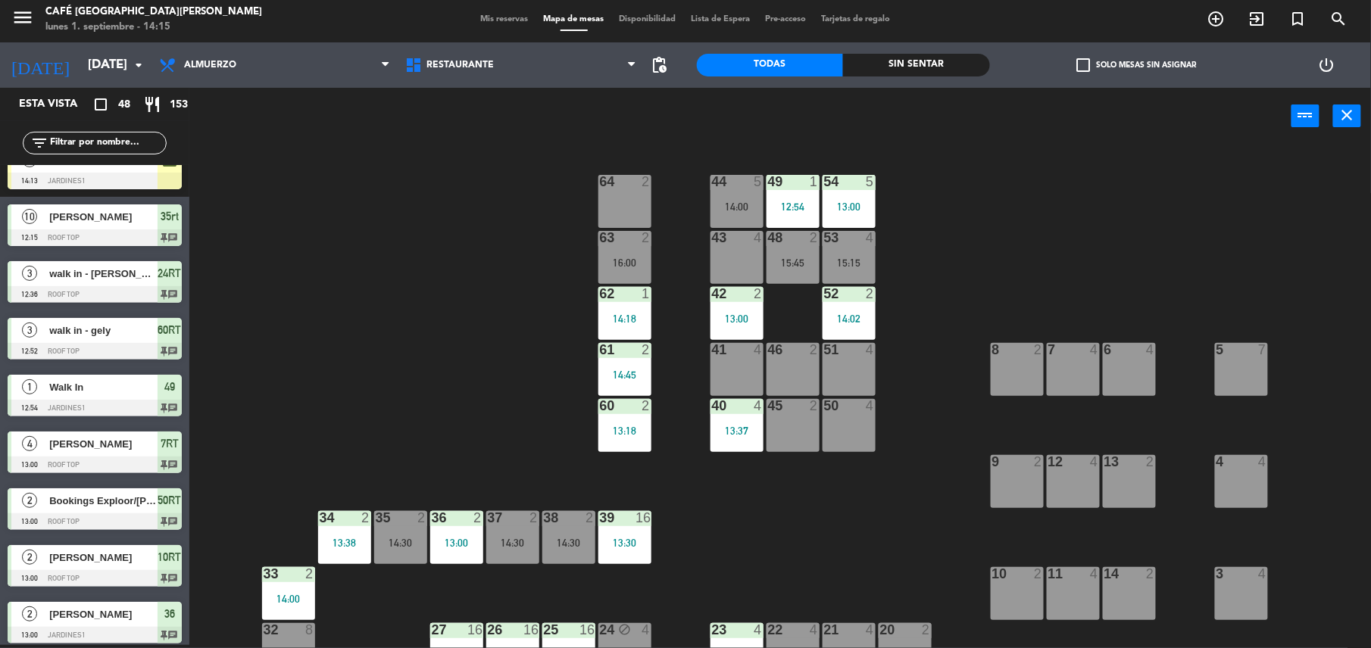
click at [624, 257] on div "16:00" at bounding box center [624, 262] width 53 height 11
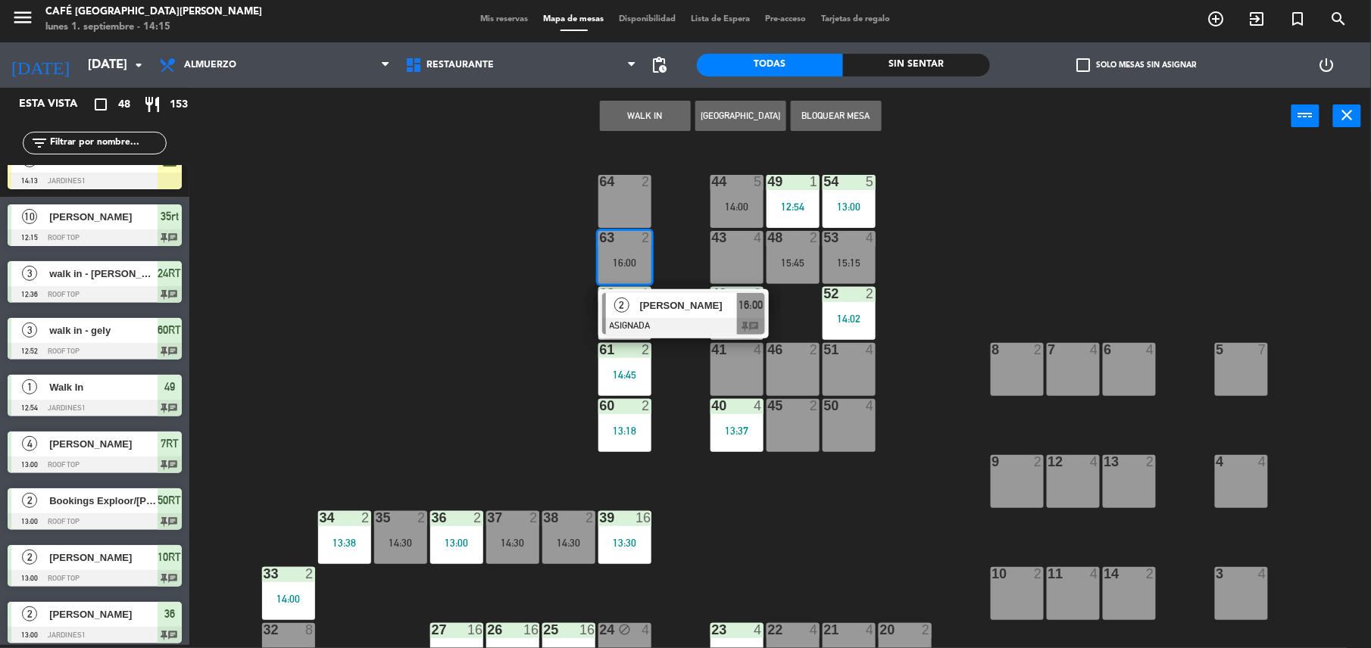
click at [677, 312] on span "[PERSON_NAME]" at bounding box center [688, 306] width 97 height 16
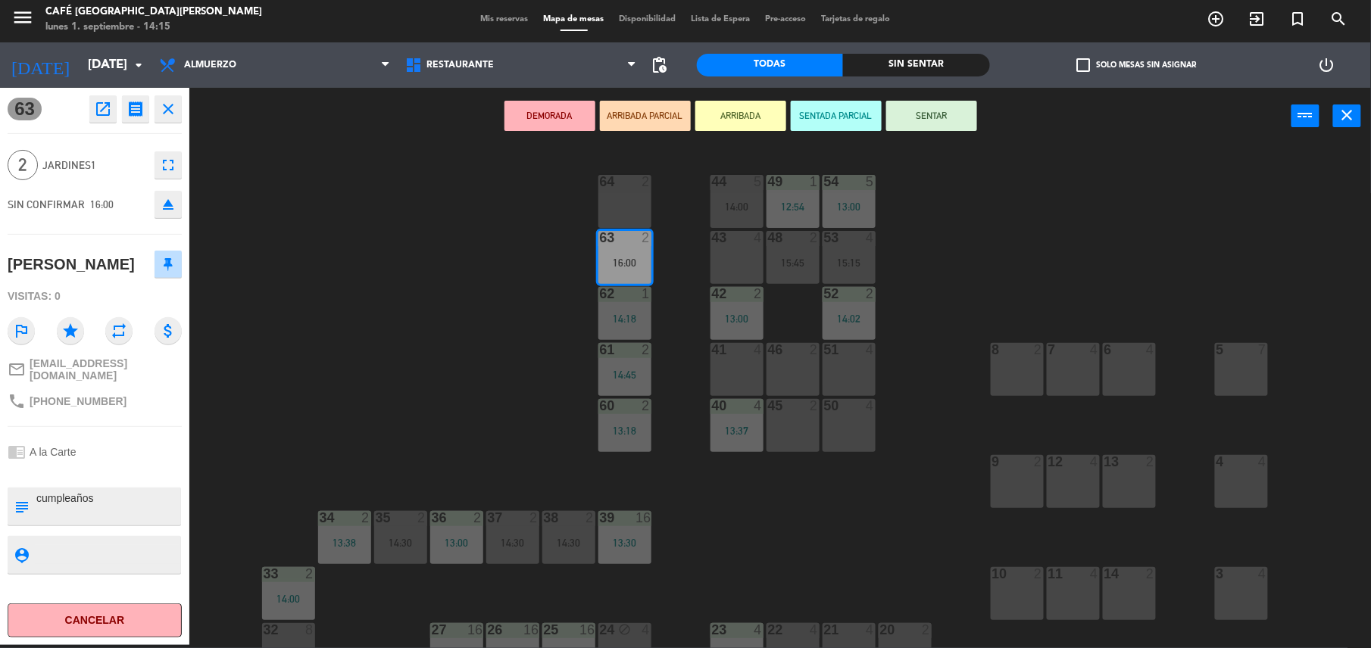
click at [451, 385] on div "44 5 14:00 49 1 12:54 54 5 13:00 64 2 48 2 15:45 53 4 15:15 63 2 16:00 43 4 62 …" at bounding box center [787, 398] width 1168 height 501
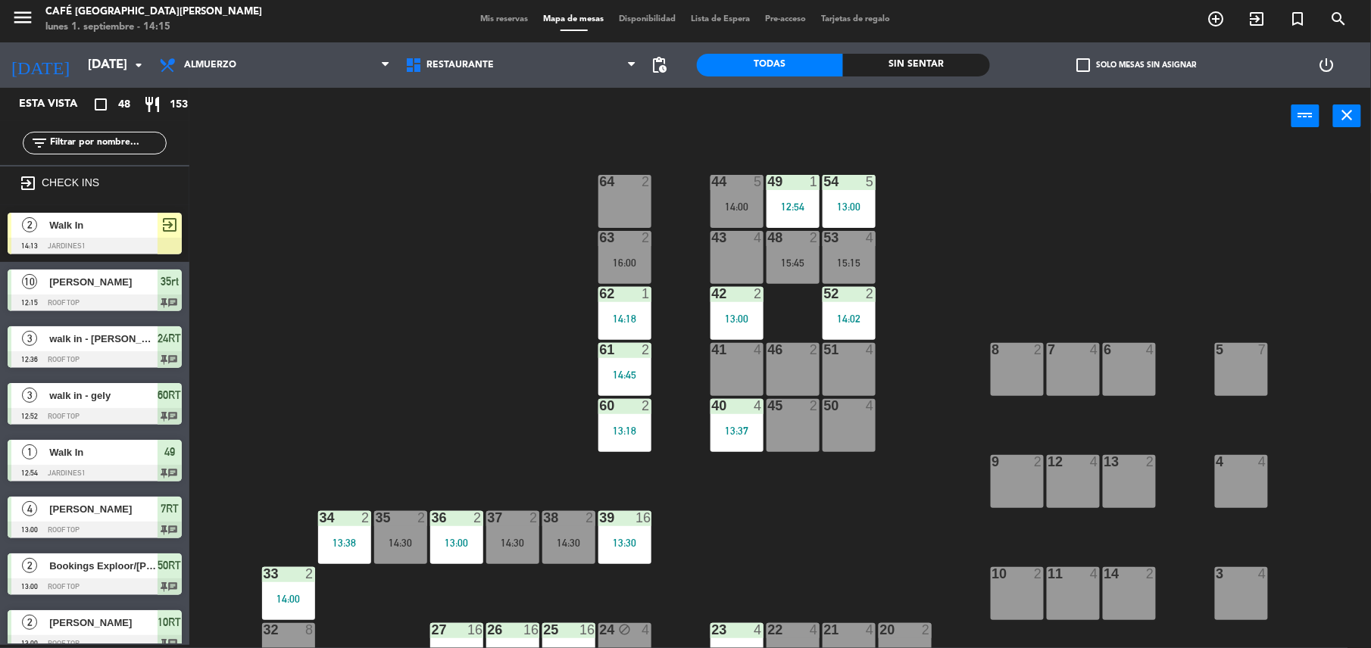
scroll to position [861, 0]
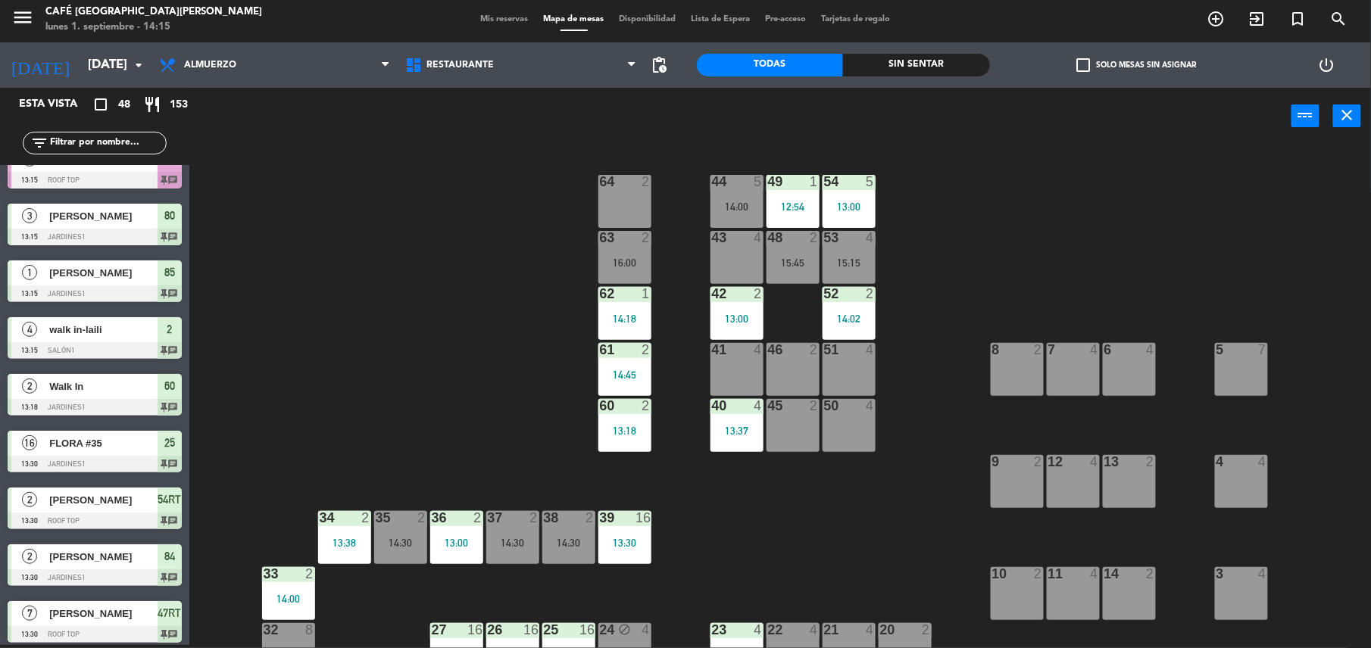
click at [632, 243] on div at bounding box center [624, 238] width 25 height 14
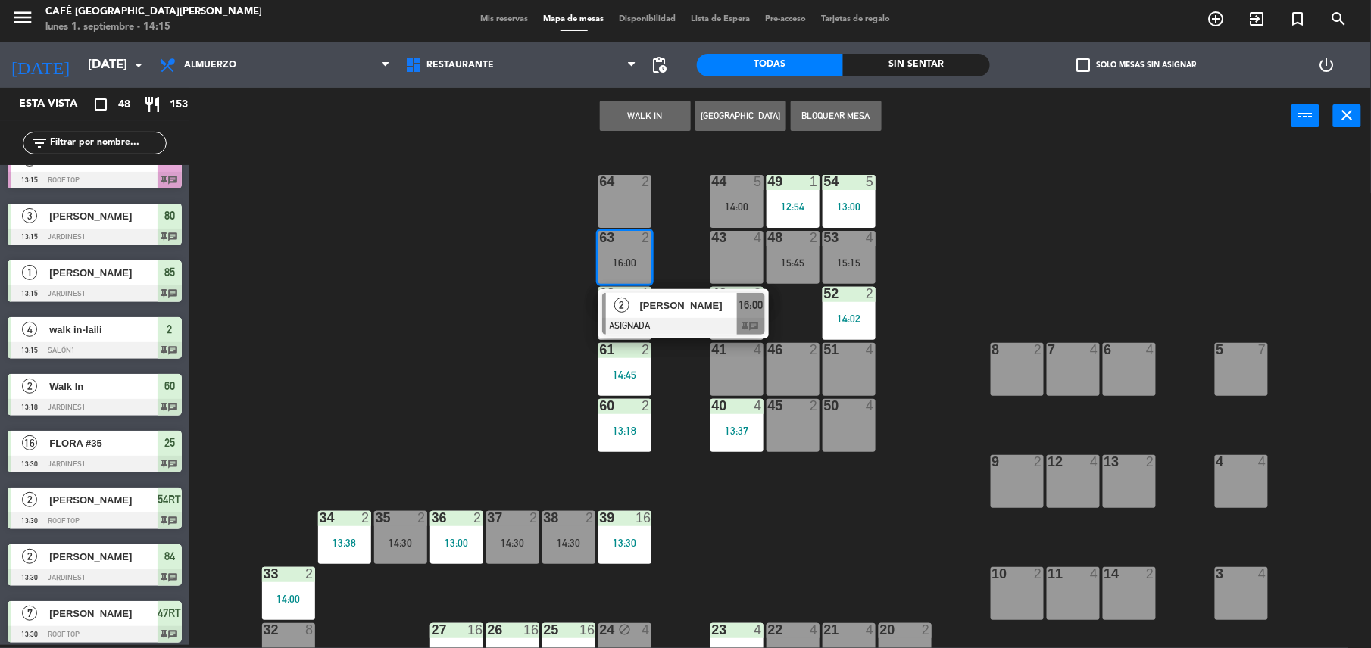
click at [689, 310] on span "[PERSON_NAME]" at bounding box center [688, 306] width 97 height 16
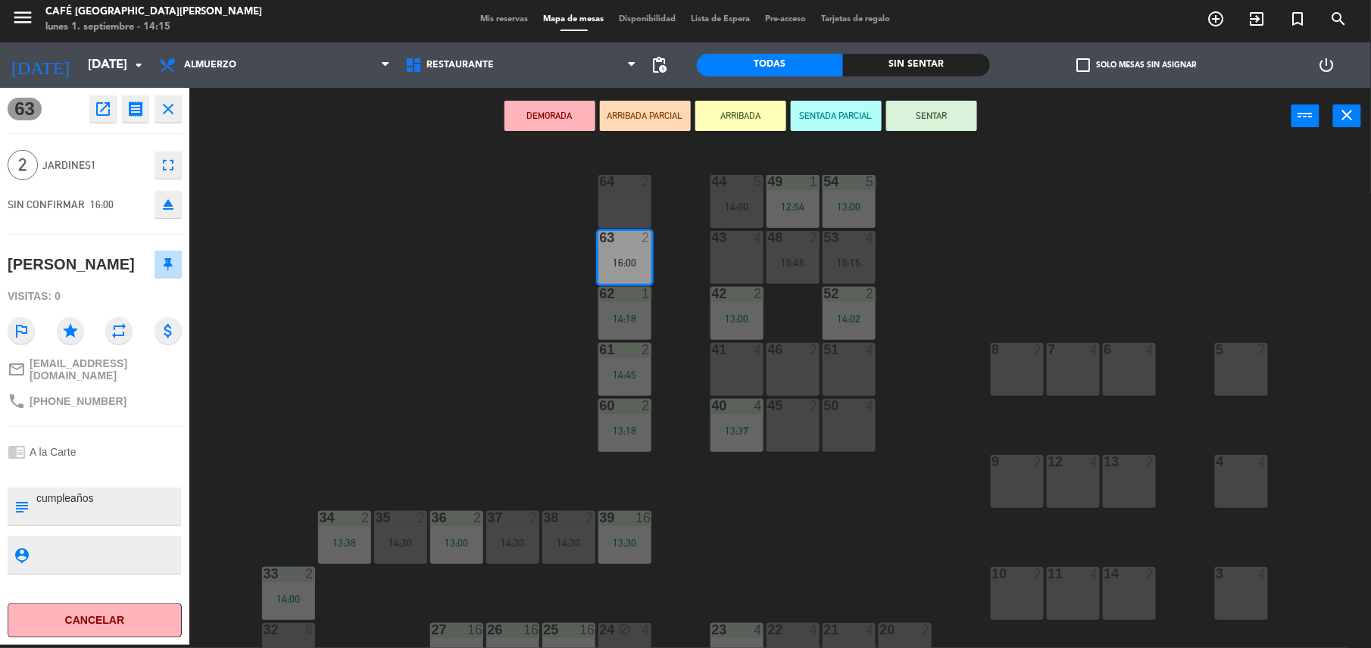
click at [128, 494] on textarea at bounding box center [107, 507] width 145 height 32
type textarea "cumpleaños - visitan por primera vez [GEOGRAPHIC_DATA]"
click at [119, 466] on div at bounding box center [95, 471] width 174 height 11
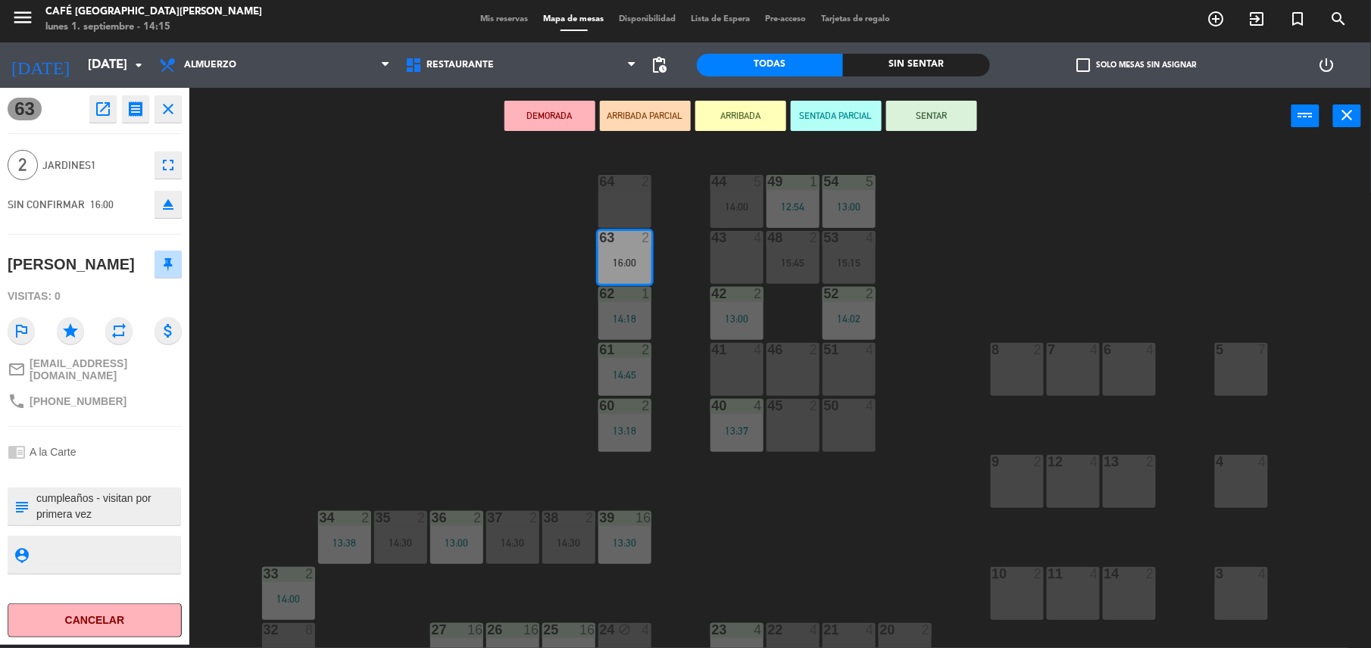
click at [464, 382] on div "44 5 14:00 49 1 12:54 54 5 13:00 64 2 48 2 15:45 53 4 15:15 63 2 16:00 43 4 62 …" at bounding box center [787, 398] width 1168 height 501
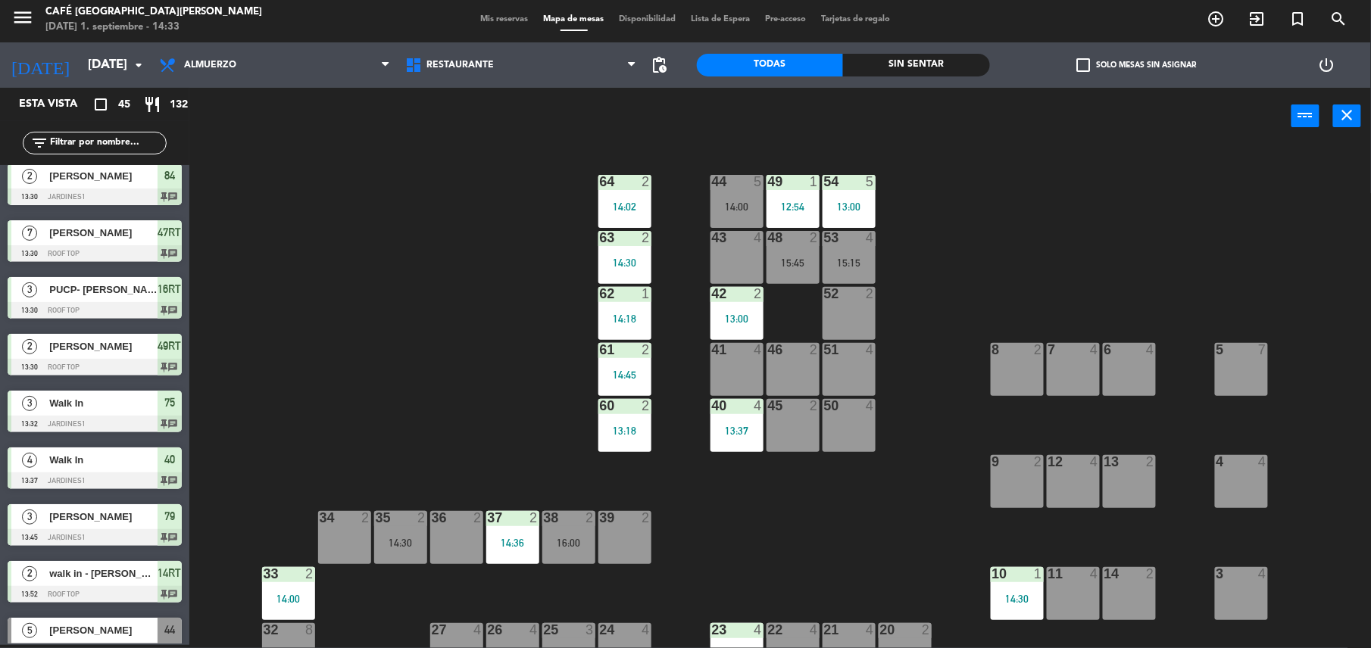
click at [485, 373] on div "44 5 14:00 49 1 12:54 54 5 13:00 64 2 14:02 48 2 15:45 53 4 15:15 63 2 14:30 43…" at bounding box center [787, 398] width 1168 height 501
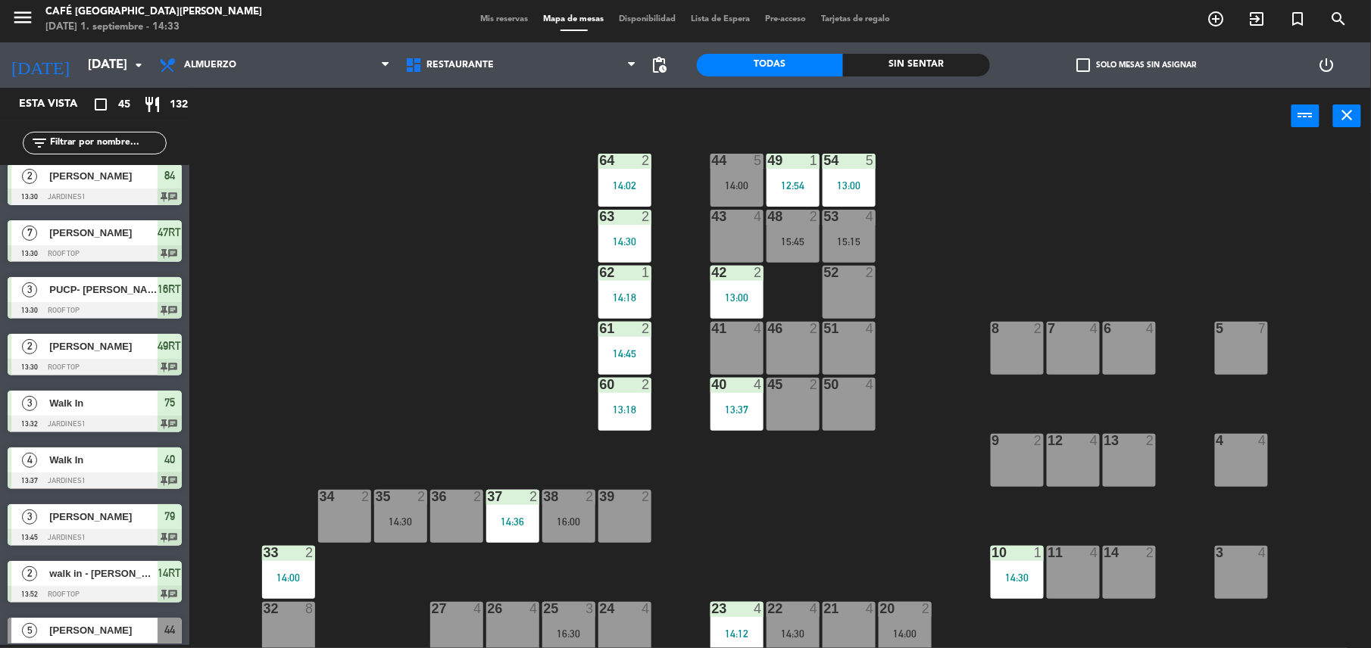
scroll to position [24, 0]
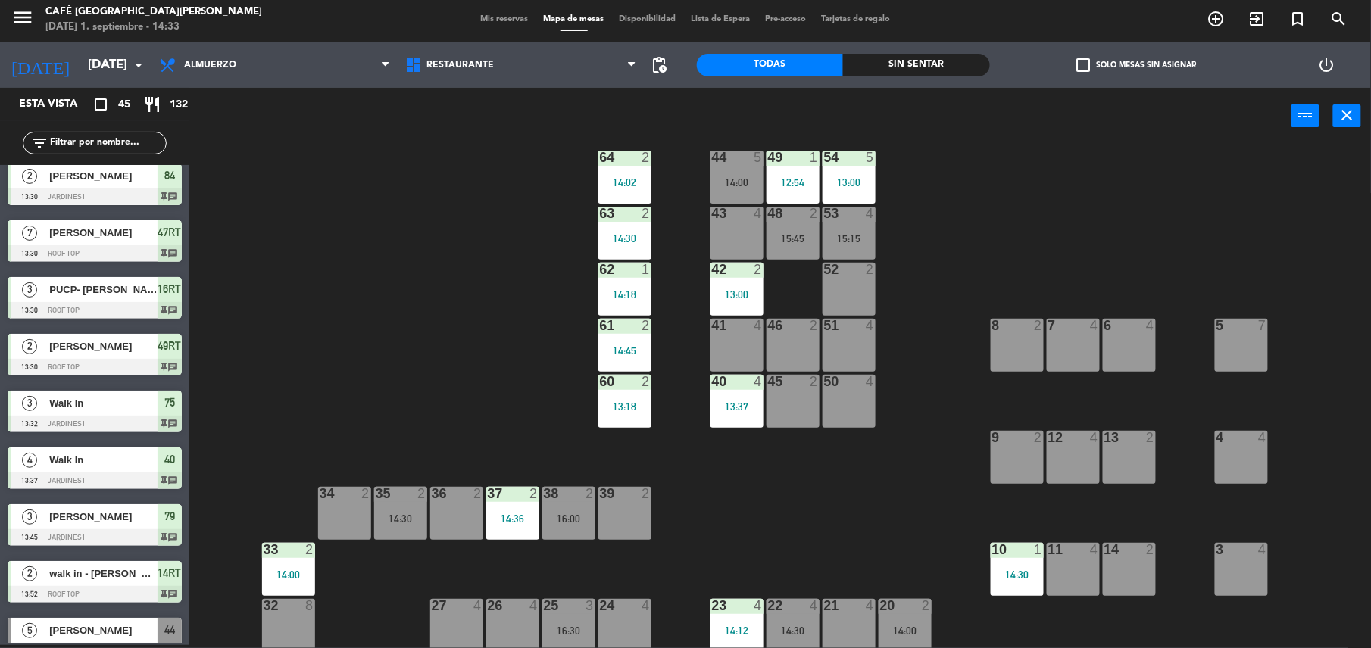
click at [733, 171] on div "44 5 14:00" at bounding box center [736, 177] width 53 height 53
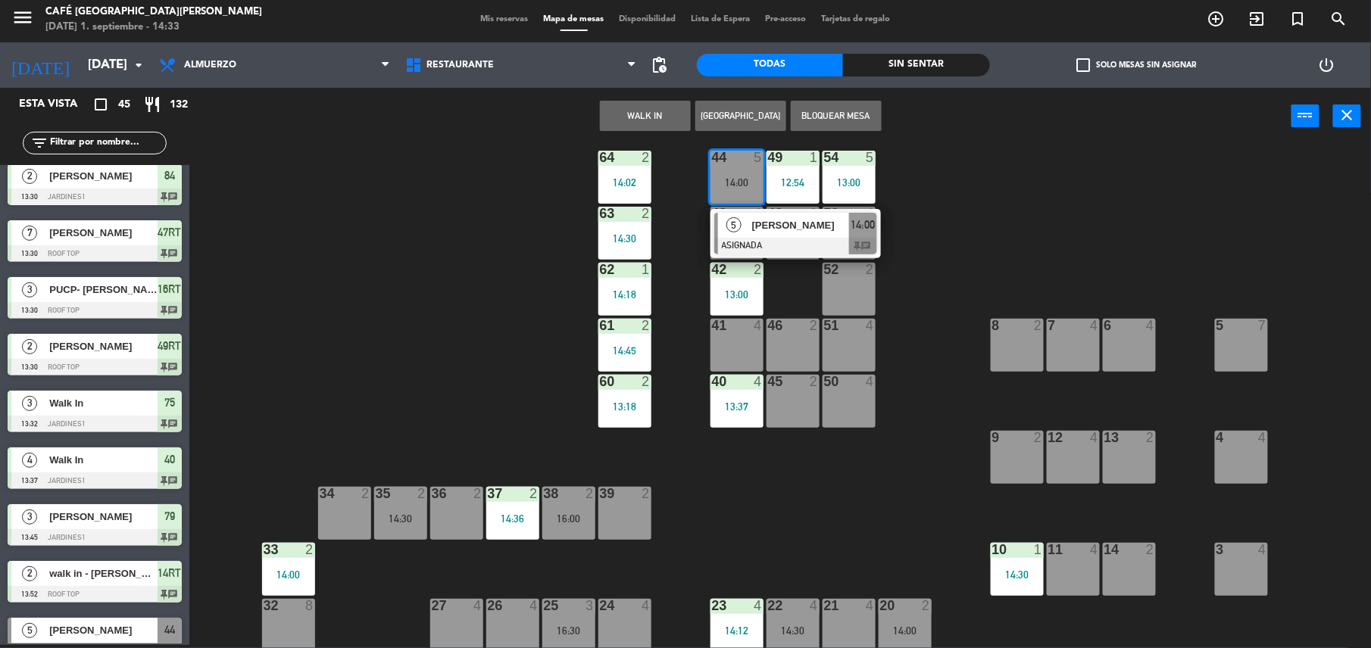
click at [761, 221] on span "[PERSON_NAME]" at bounding box center [800, 225] width 97 height 16
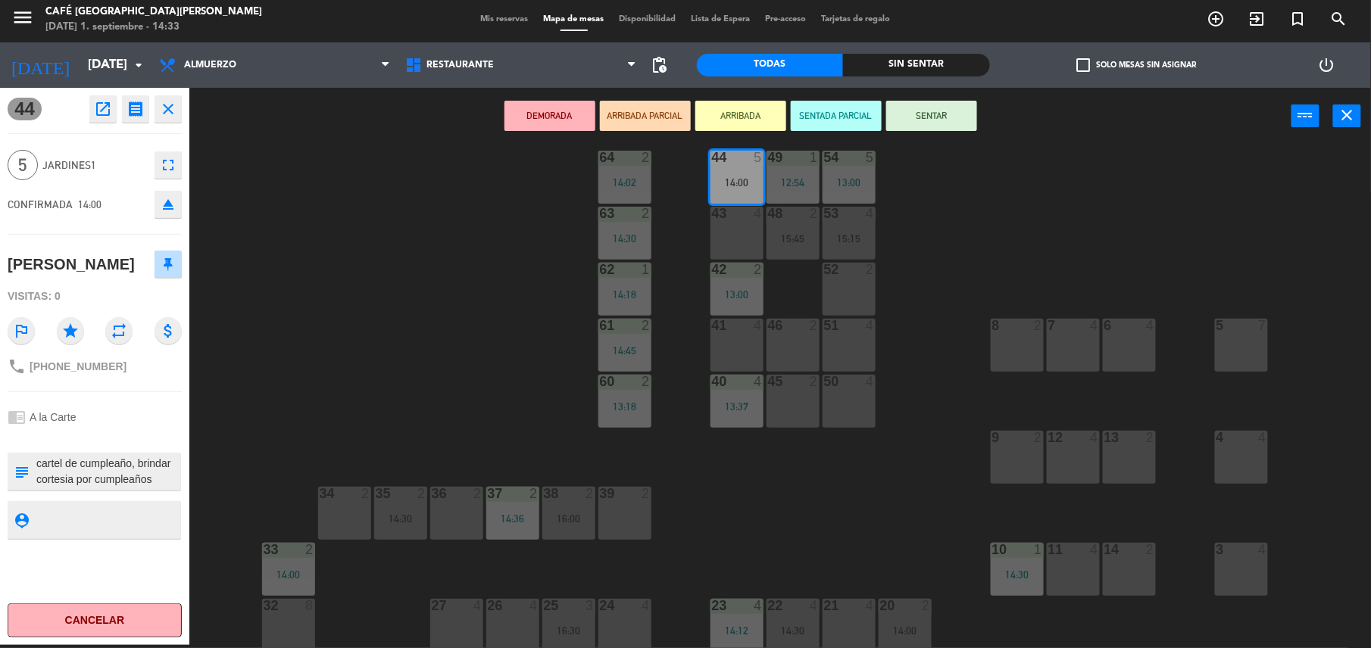
click at [136, 488] on textarea at bounding box center [107, 472] width 145 height 32
click at [476, 347] on div "44 5 14:00 49 1 12:54 54 5 13:00 64 2 14:02 48 2 15:45 53 4 15:15 63 2 14:30 43…" at bounding box center [787, 398] width 1168 height 501
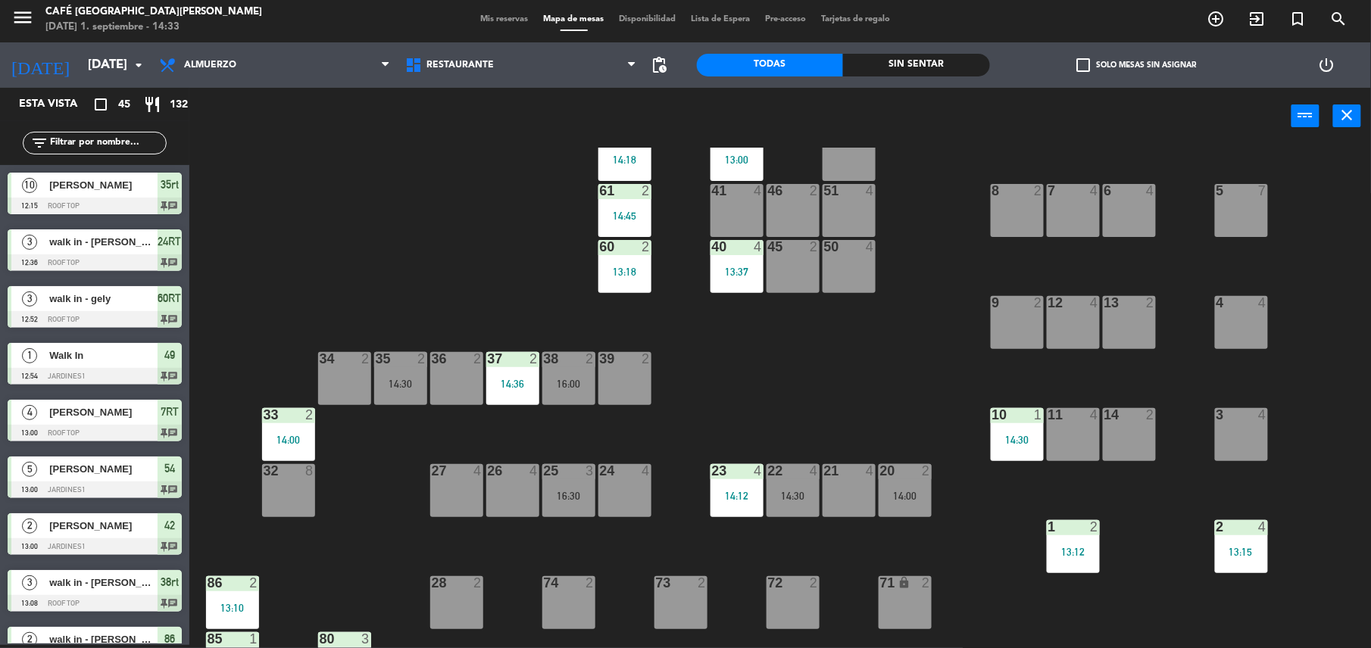
scroll to position [161, 0]
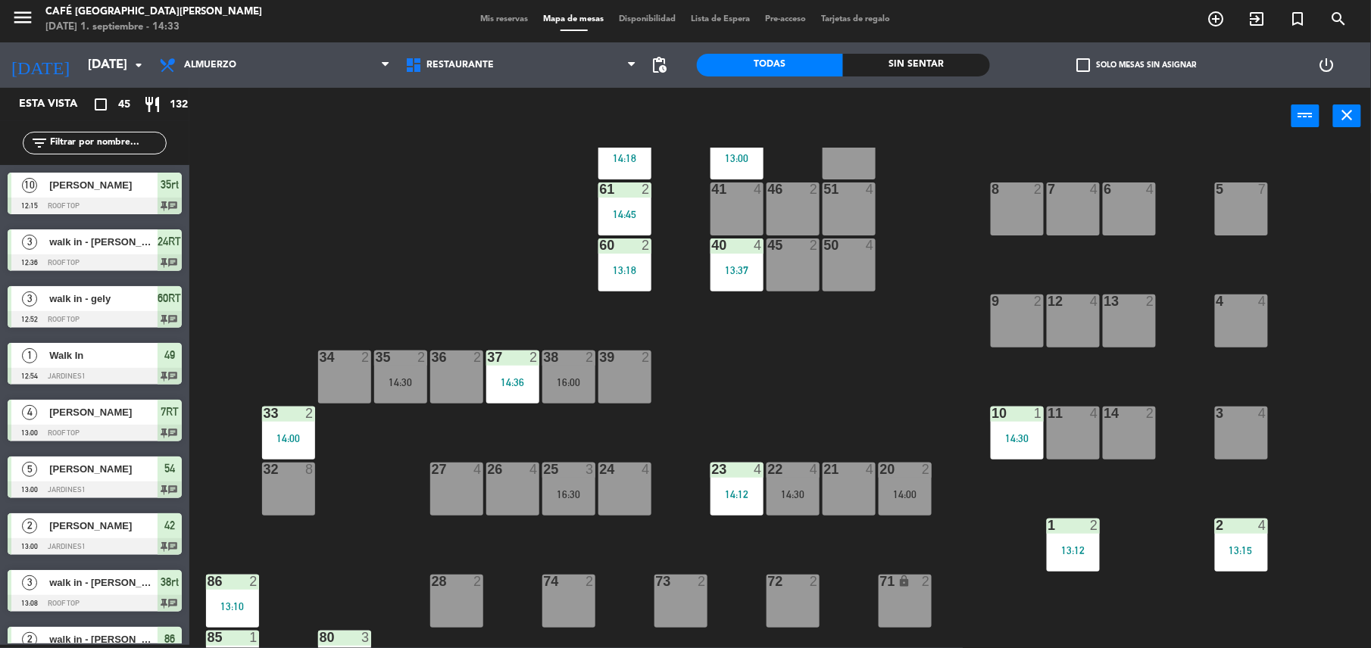
click at [913, 479] on div "20 2 14:00" at bounding box center [904, 489] width 53 height 53
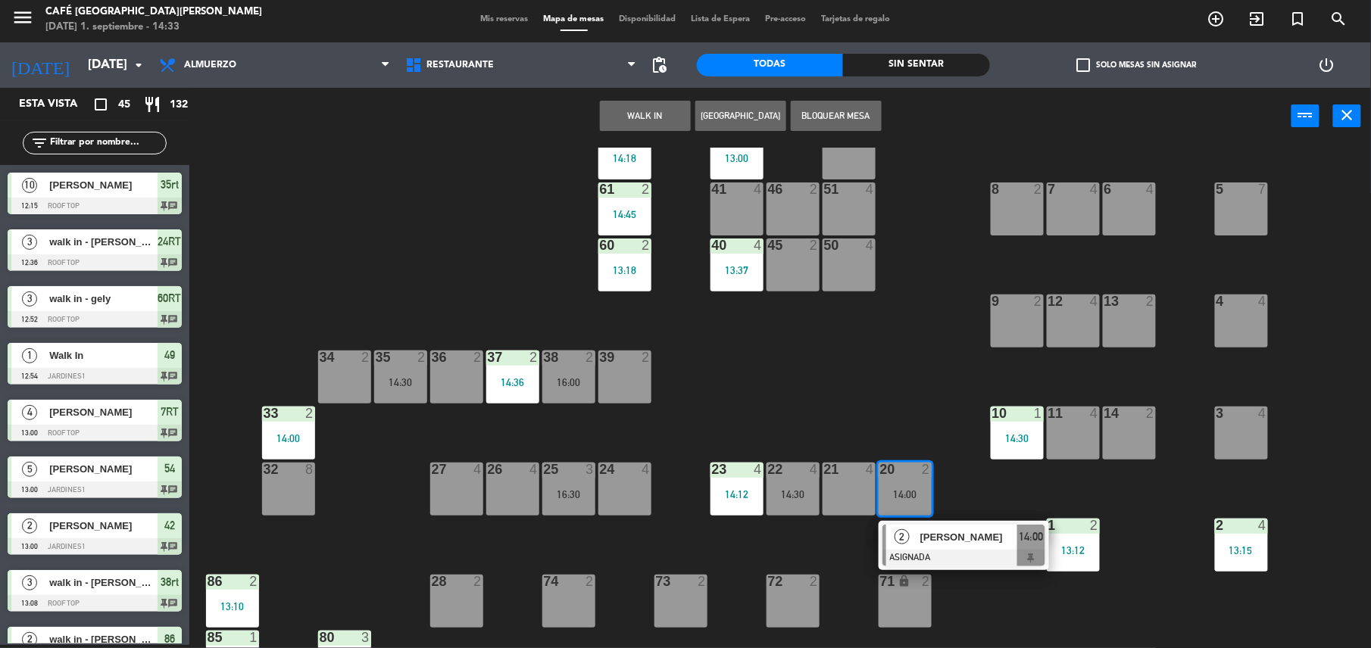
click at [973, 547] on div "[PERSON_NAME]" at bounding box center [968, 537] width 98 height 25
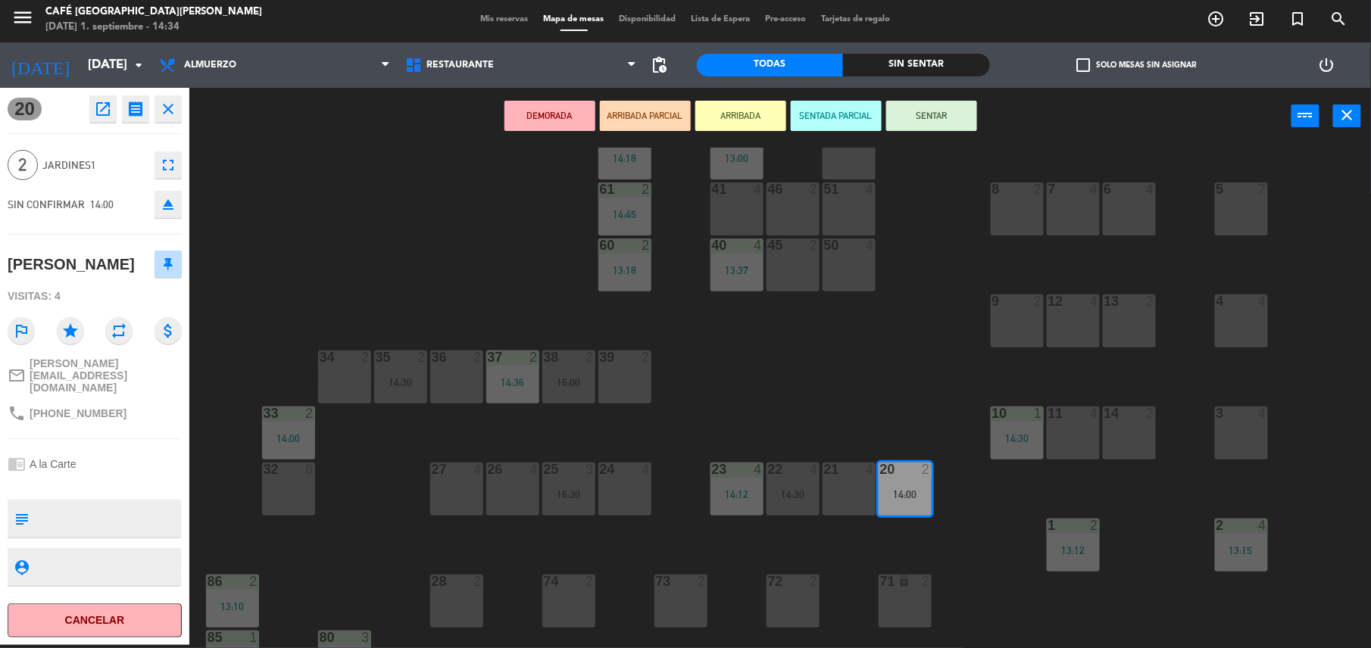
click at [98, 112] on icon "open_in_new" at bounding box center [103, 109] width 18 height 18
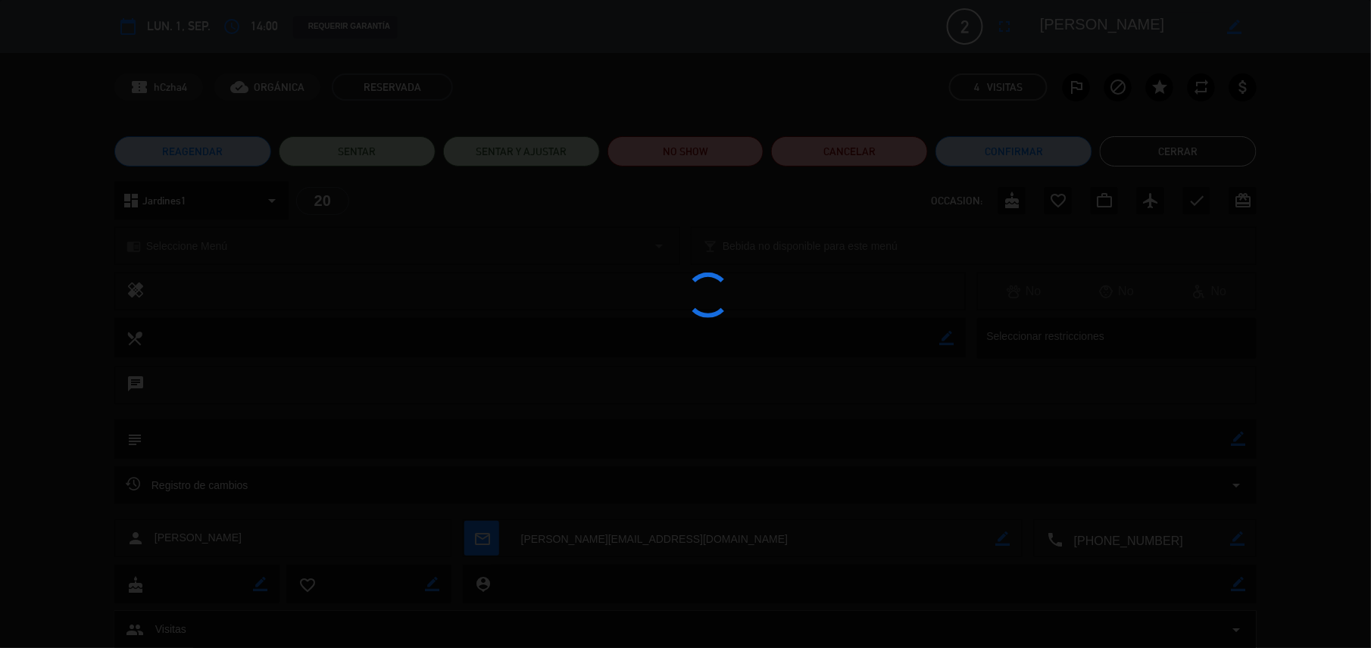
click at [707, 179] on div at bounding box center [685, 324] width 1371 height 648
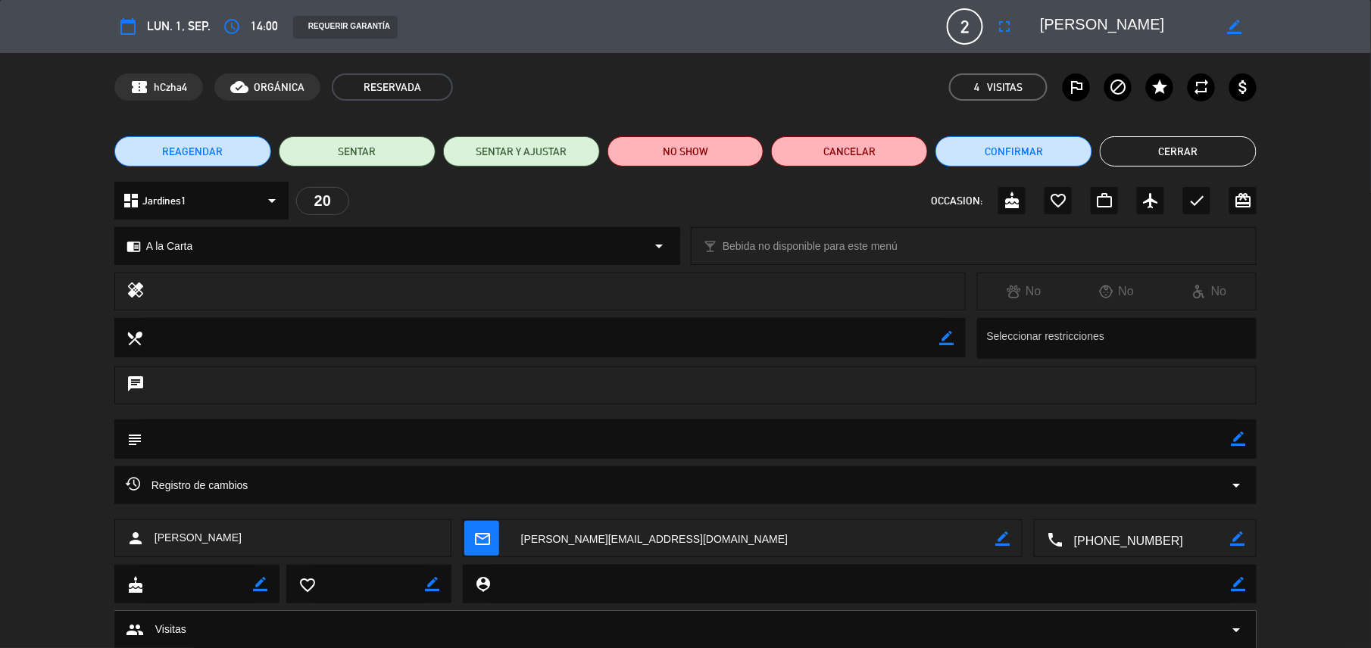
click at [709, 167] on div "REAGENDAR SENTAR SENTAR Y AJUSTAR NO SHOW Cancelar Confirmar Cerrar" at bounding box center [685, 151] width 1371 height 61
click at [698, 159] on button "NO SHOW" at bounding box center [685, 151] width 157 height 30
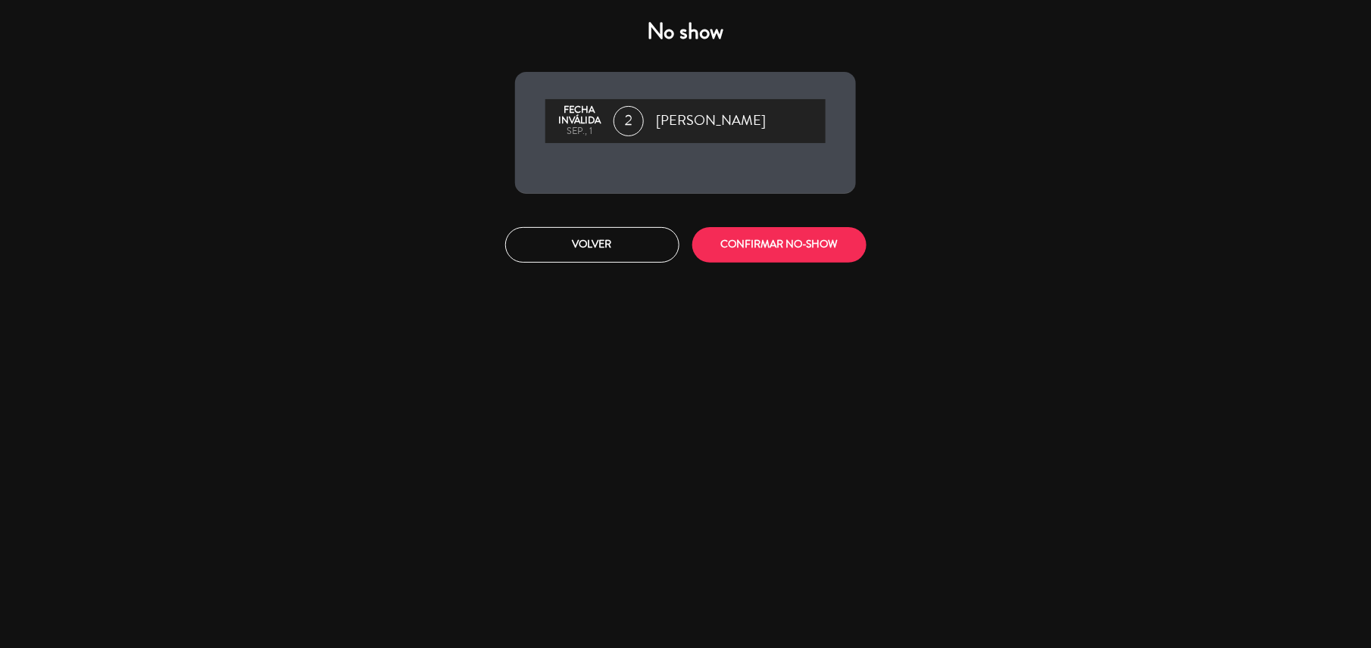
click at [740, 220] on div "Volver CONFIRMAR NO-SHOW" at bounding box center [685, 245] width 363 height 57
click at [724, 235] on button "CONFIRMAR NO-SHOW" at bounding box center [779, 245] width 174 height 36
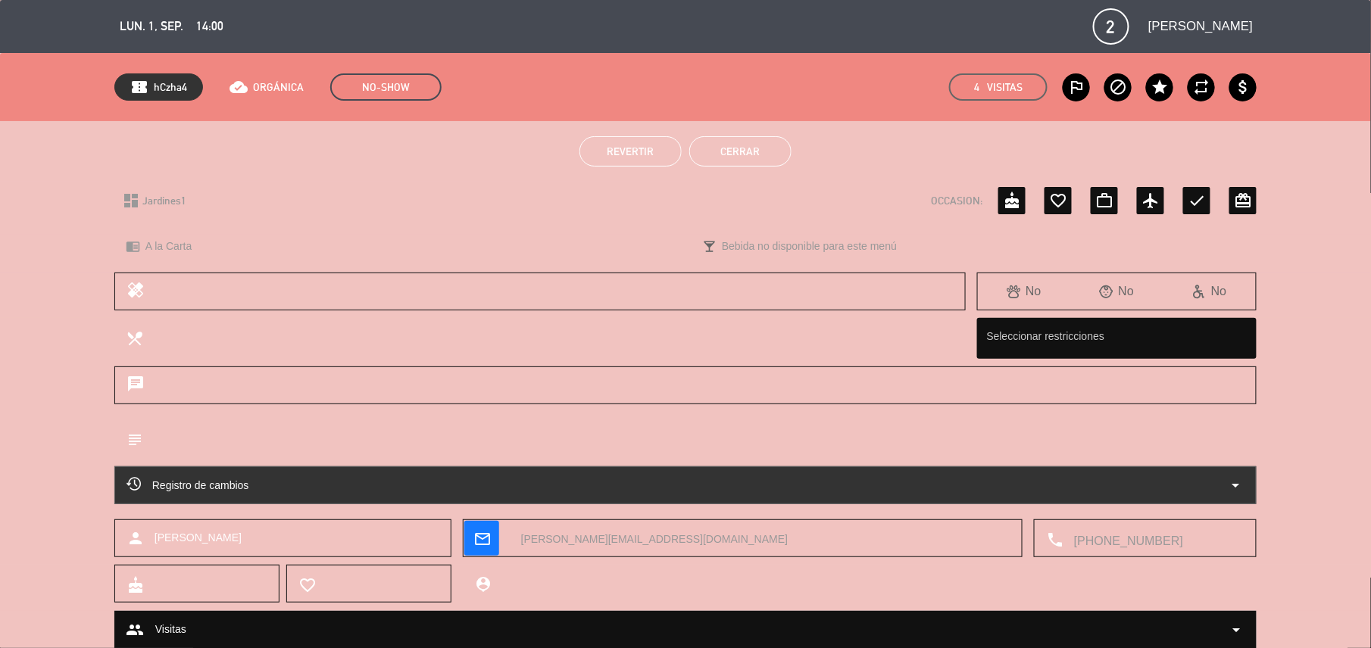
click at [727, 167] on div "Revertir Cerrar" at bounding box center [685, 151] width 1371 height 61
click at [713, 147] on button "Cerrar" at bounding box center [740, 151] width 102 height 30
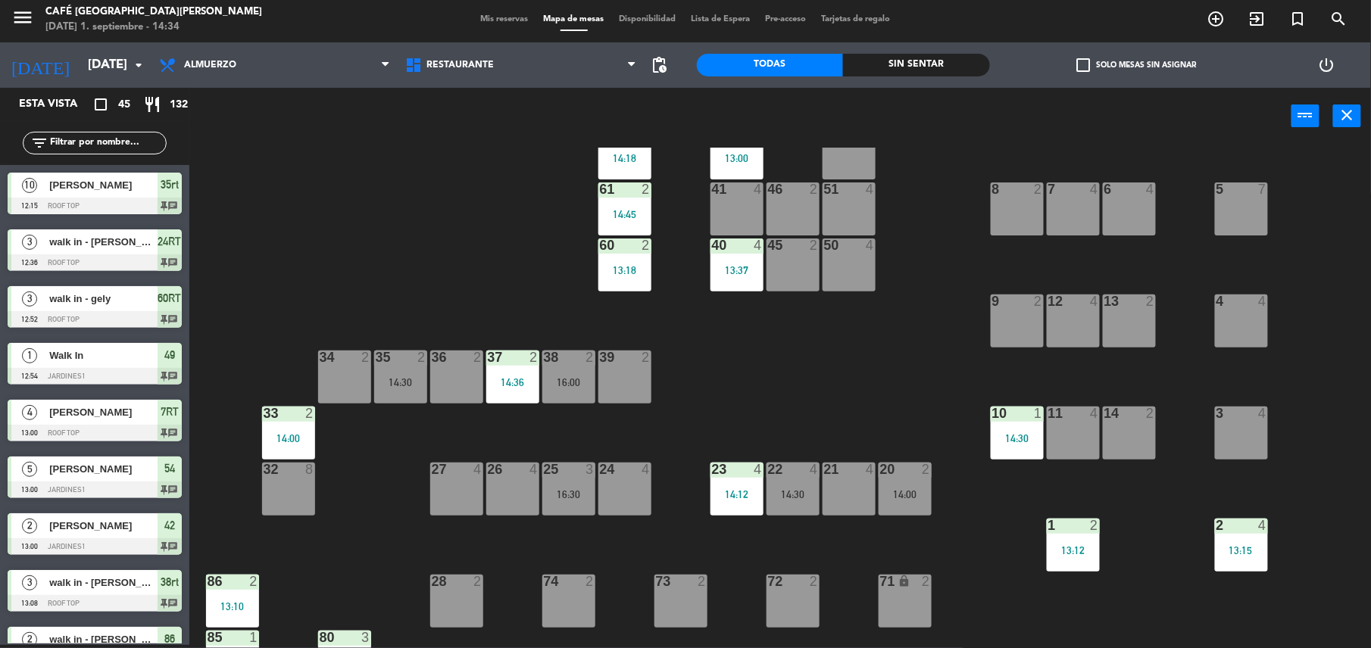
scroll to position [588, 0]
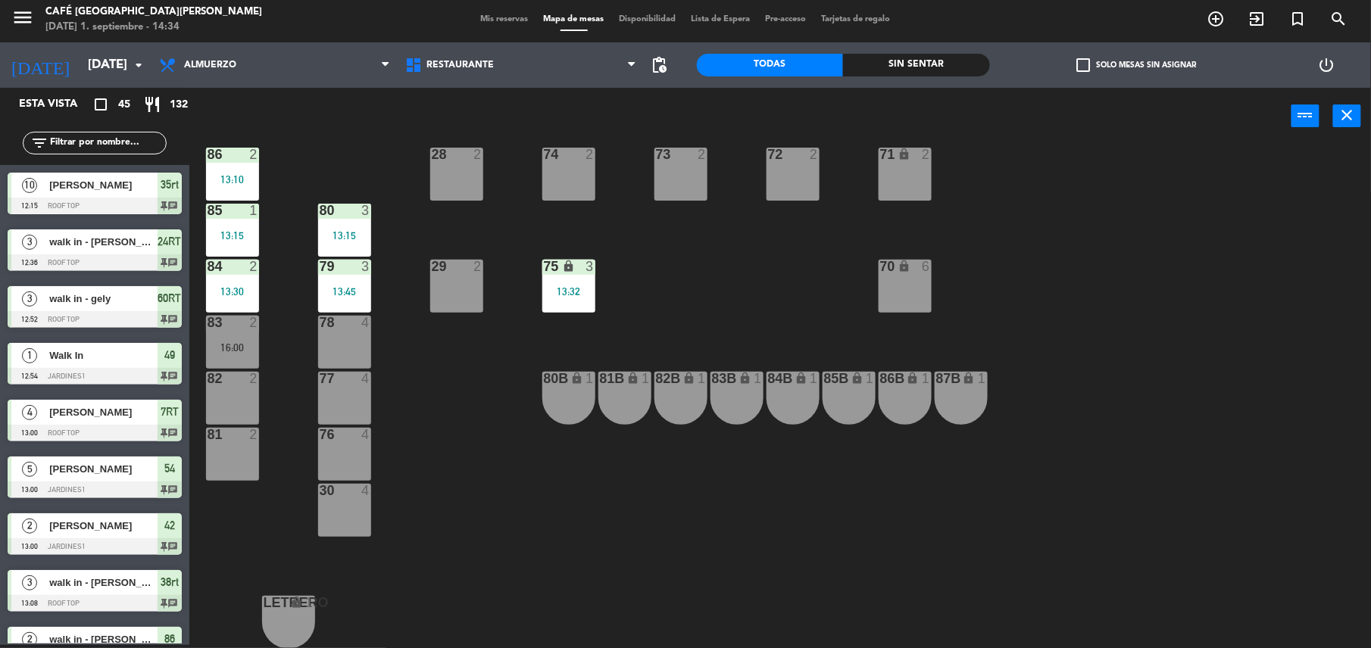
click at [245, 347] on div "16:00" at bounding box center [232, 347] width 53 height 11
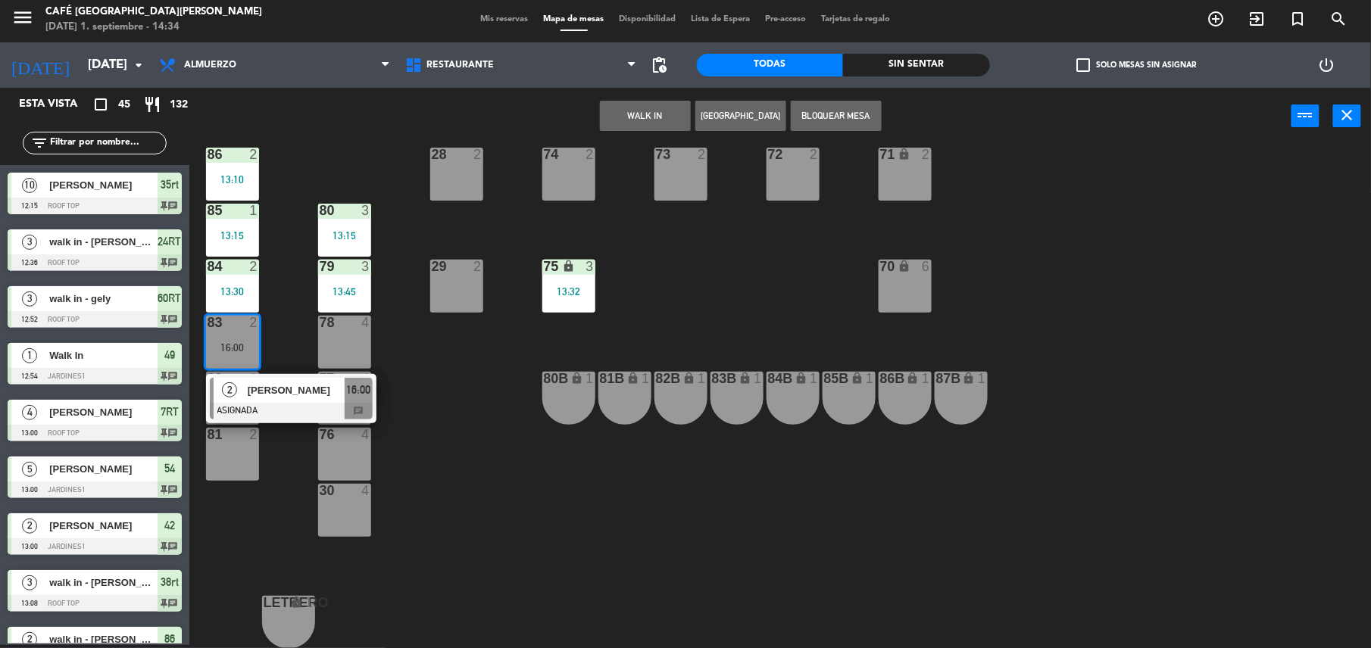
scroll to position [0, 0]
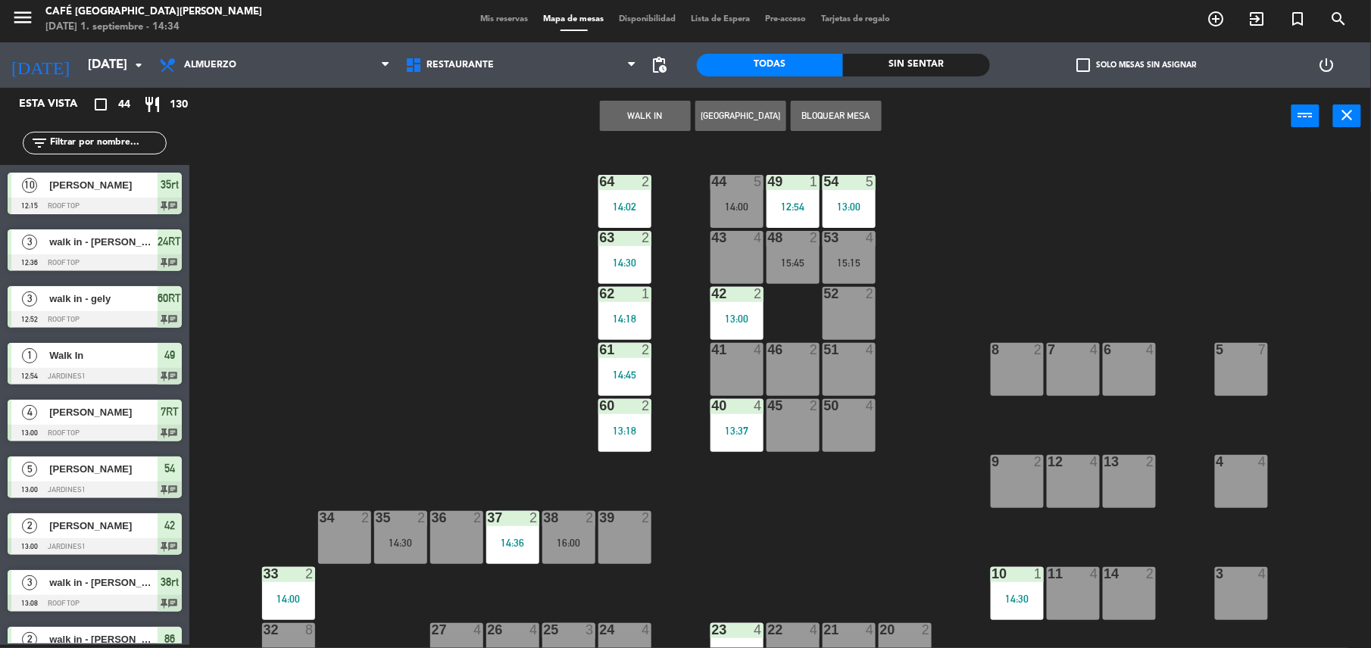
click at [800, 357] on div "46 2" at bounding box center [792, 350] width 53 height 15
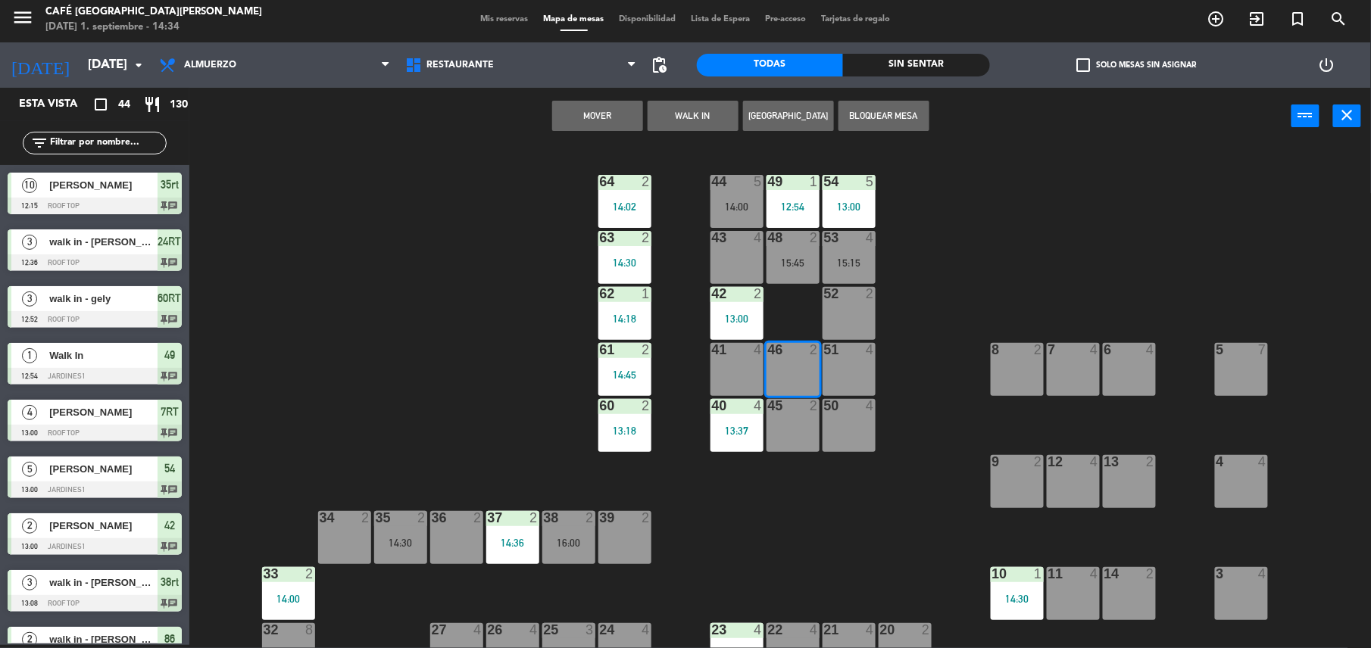
click at [610, 113] on button "Mover" at bounding box center [597, 116] width 91 height 30
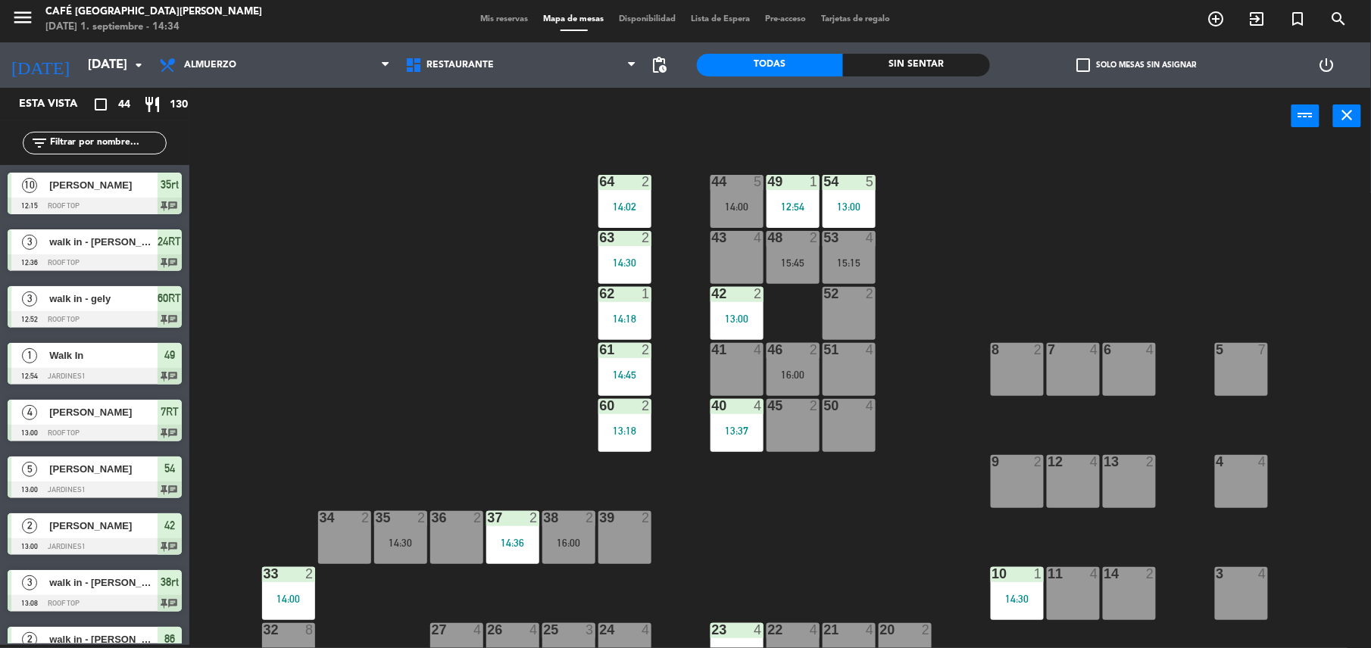
click at [719, 198] on div "44 5 14:00" at bounding box center [736, 201] width 53 height 53
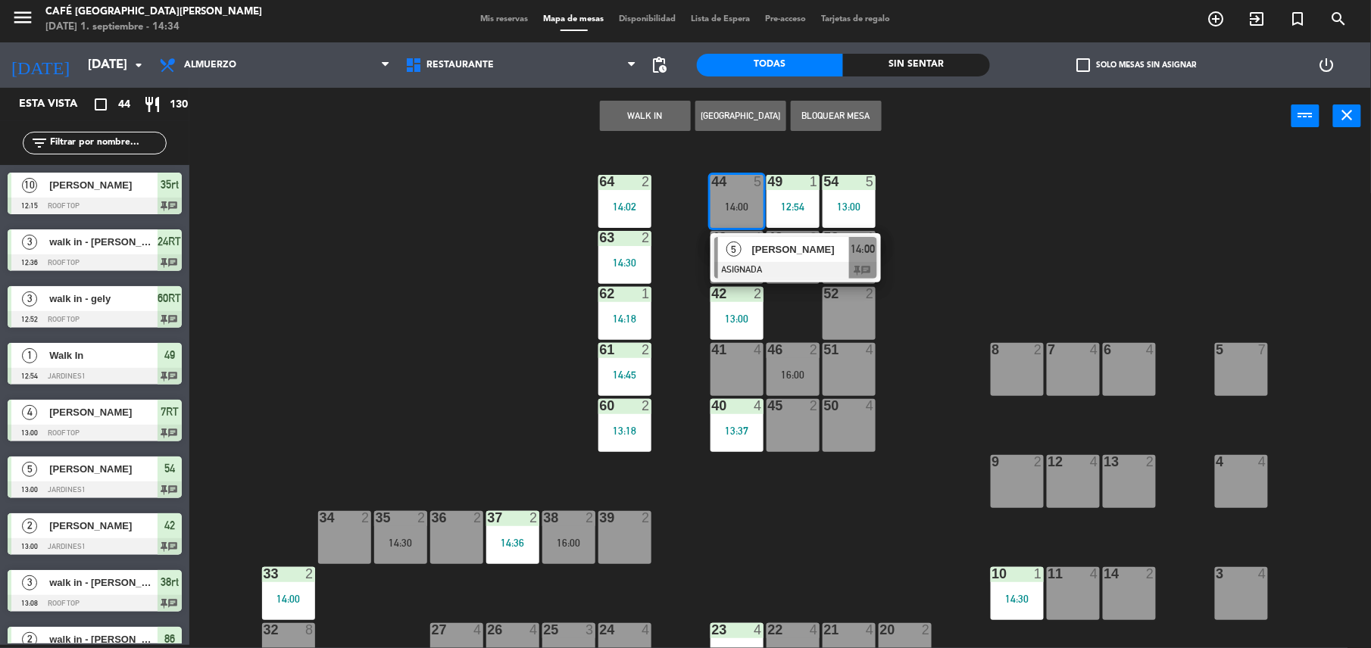
click at [732, 251] on span "5" at bounding box center [733, 249] width 15 height 15
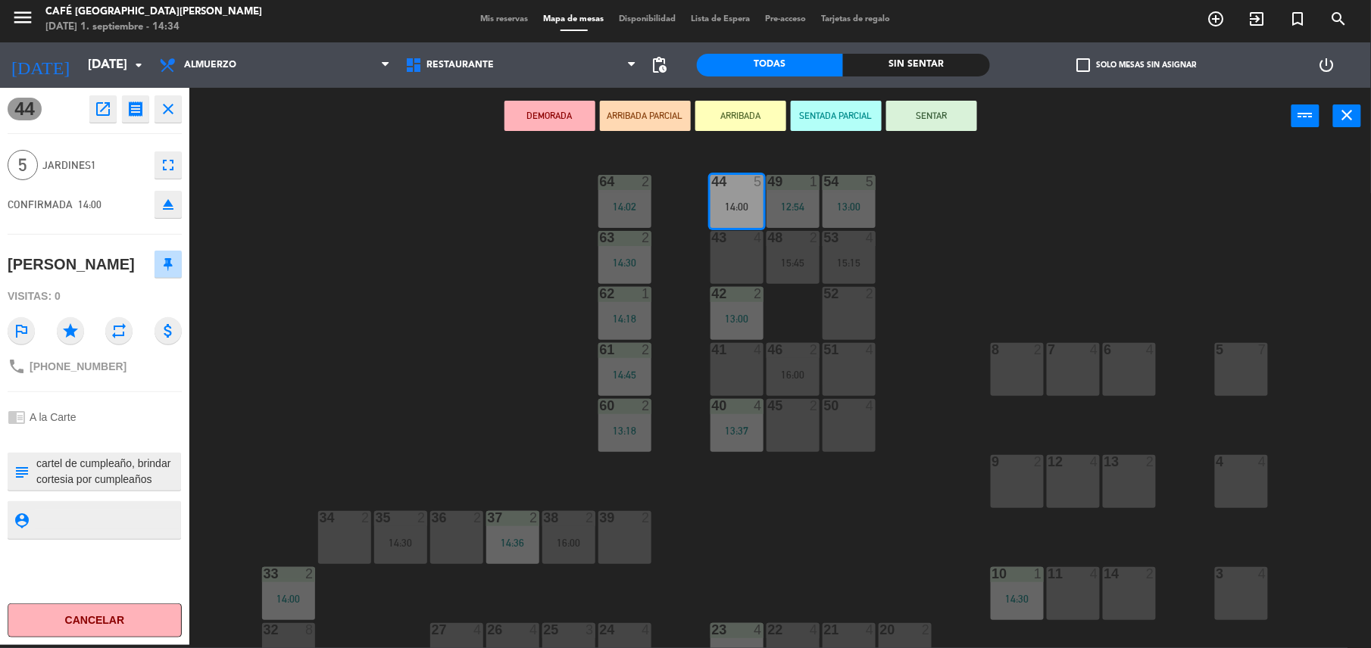
click at [98, 105] on icon "open_in_new" at bounding box center [103, 109] width 18 height 18
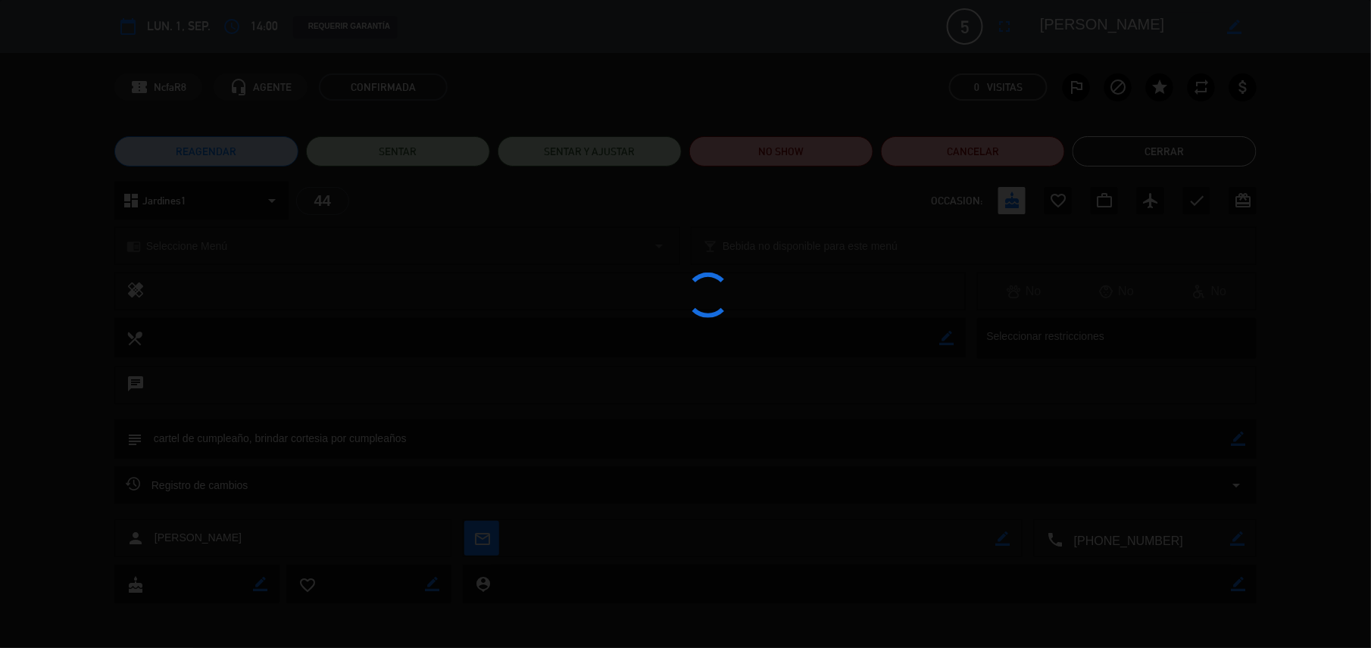
click at [621, 135] on div at bounding box center [685, 324] width 1371 height 648
click at [734, 138] on div at bounding box center [685, 324] width 1371 height 648
click at [768, 156] on div at bounding box center [685, 324] width 1371 height 648
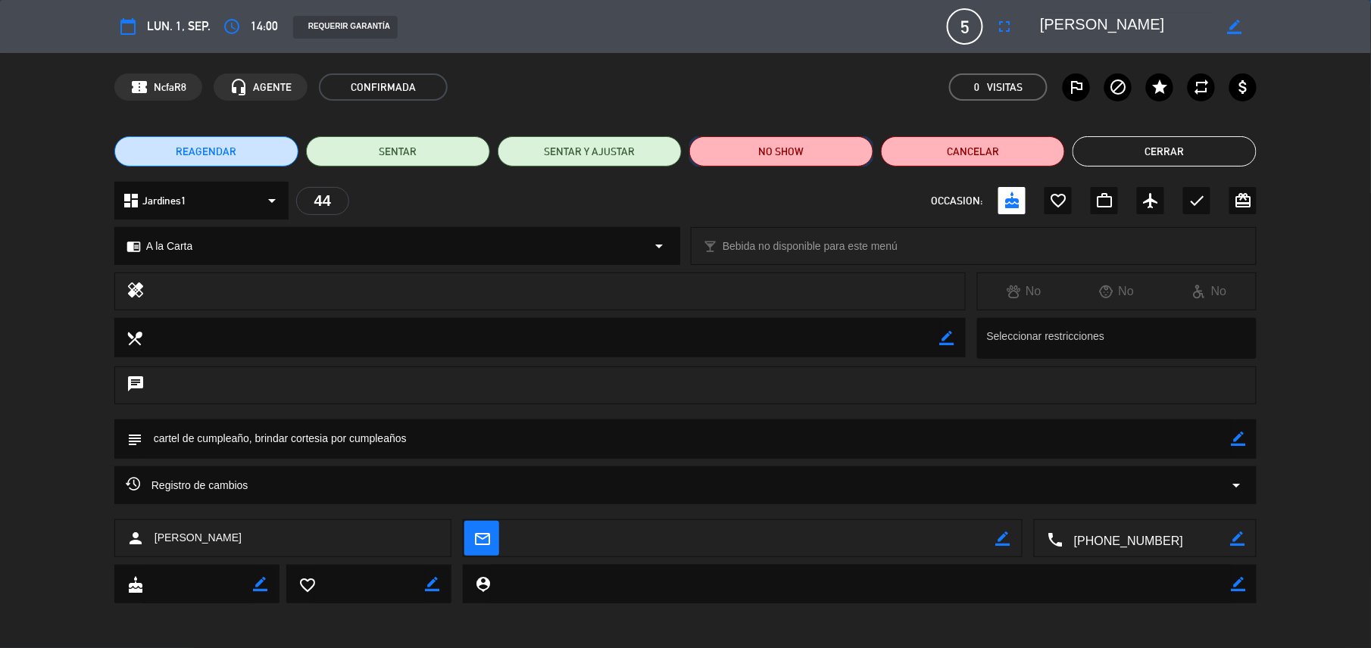
click at [772, 156] on button "NO SHOW" at bounding box center [781, 151] width 184 height 30
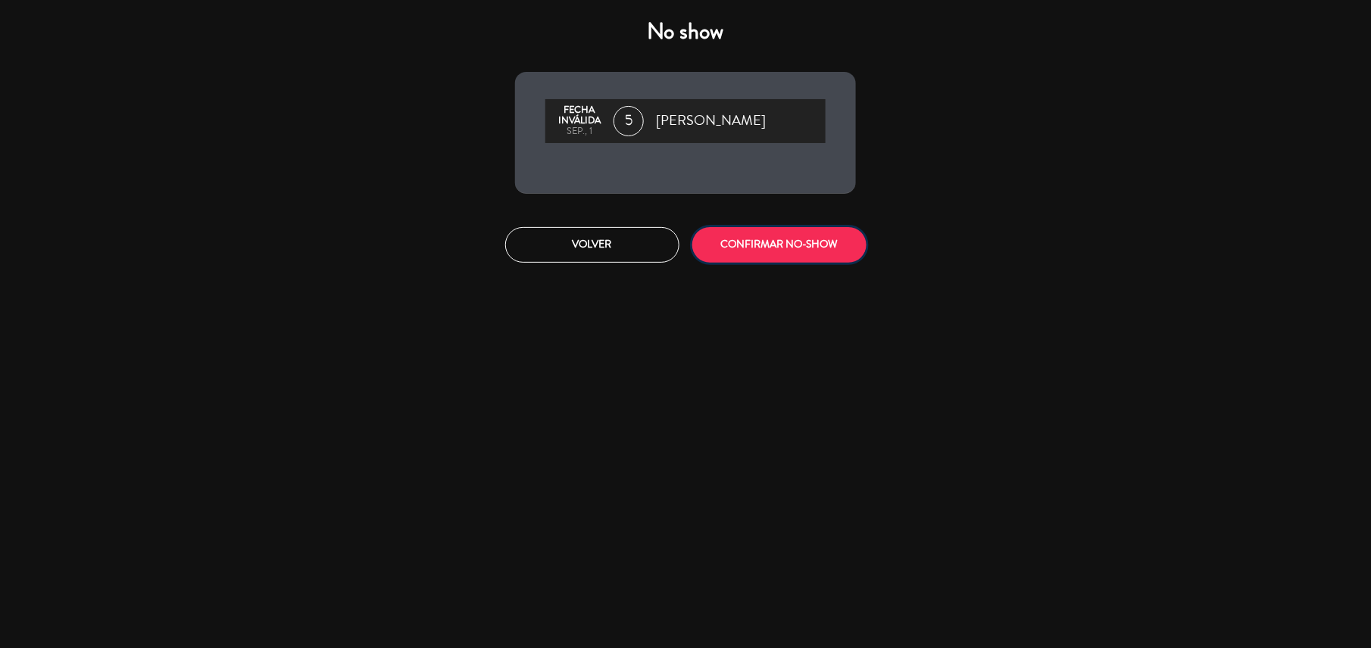
click at [834, 243] on button "CONFIRMAR NO-SHOW" at bounding box center [779, 245] width 174 height 36
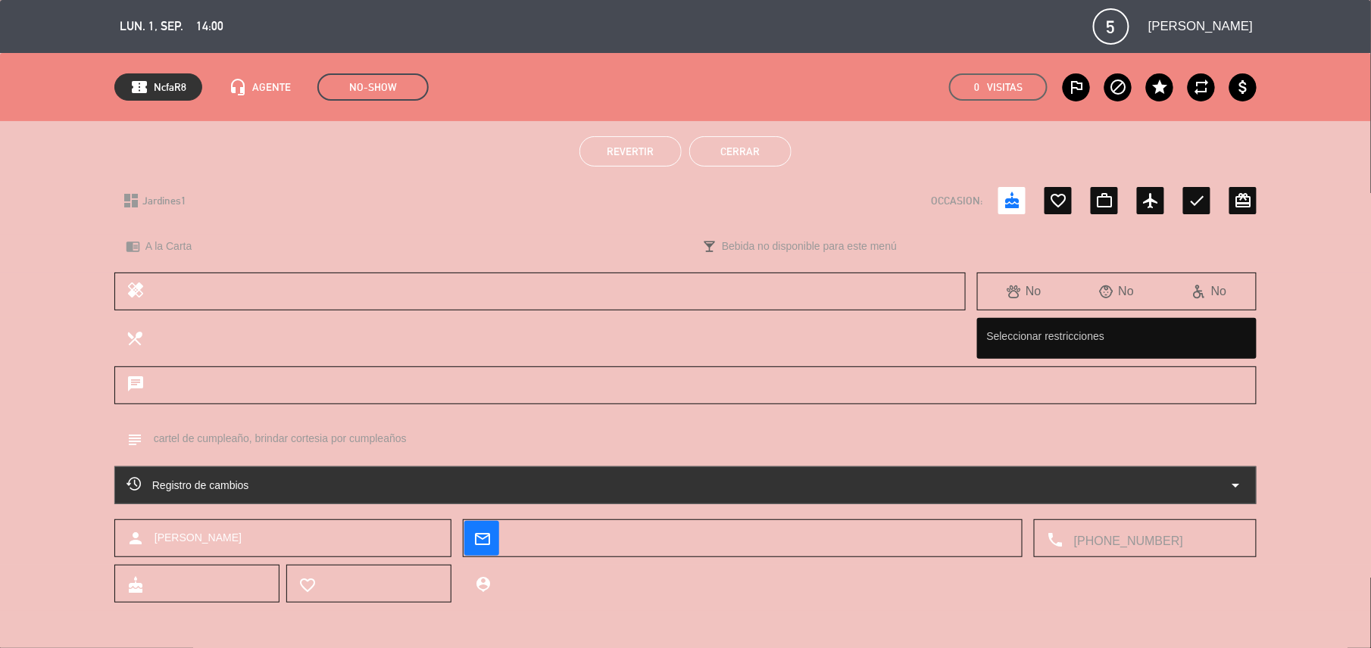
click at [727, 152] on button "Cerrar" at bounding box center [740, 151] width 102 height 30
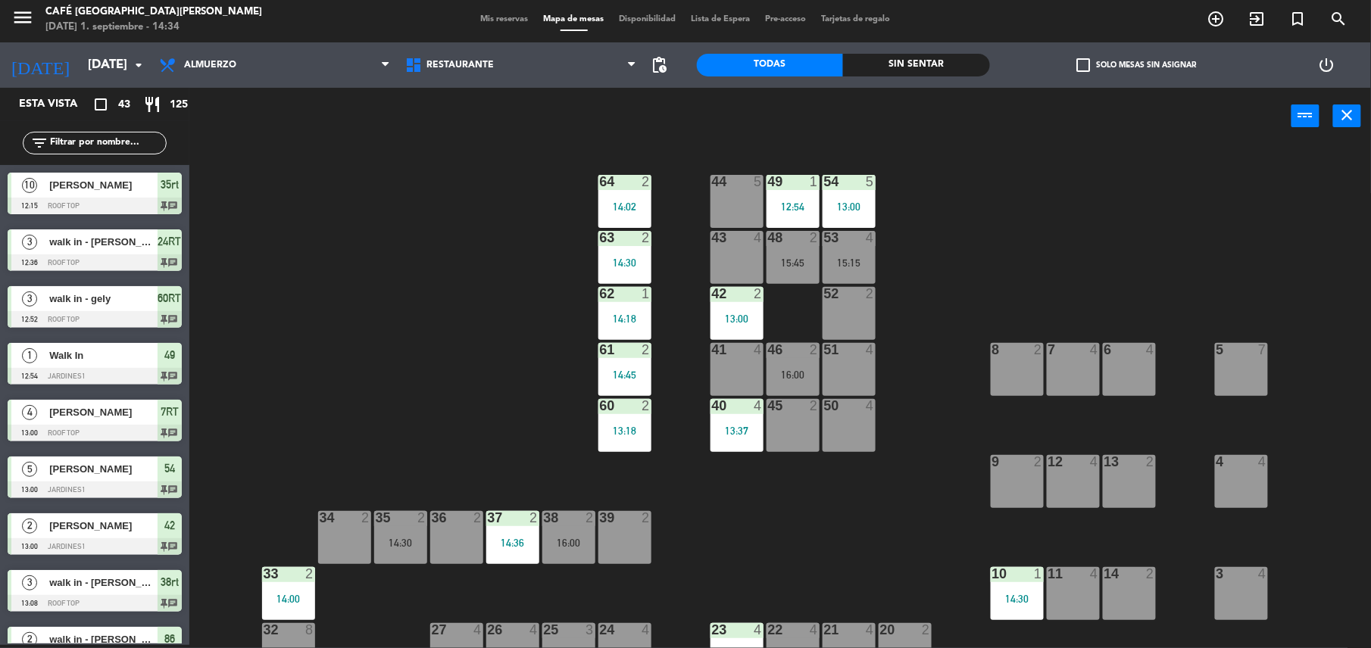
click at [513, 429] on div "44 5 49 1 12:54 54 5 13:00 64 2 14:02 48 2 15:45 53 4 15:15 63 2 14:30 43 4 62 …" at bounding box center [787, 398] width 1168 height 501
click at [401, 547] on div "14:30" at bounding box center [400, 543] width 53 height 11
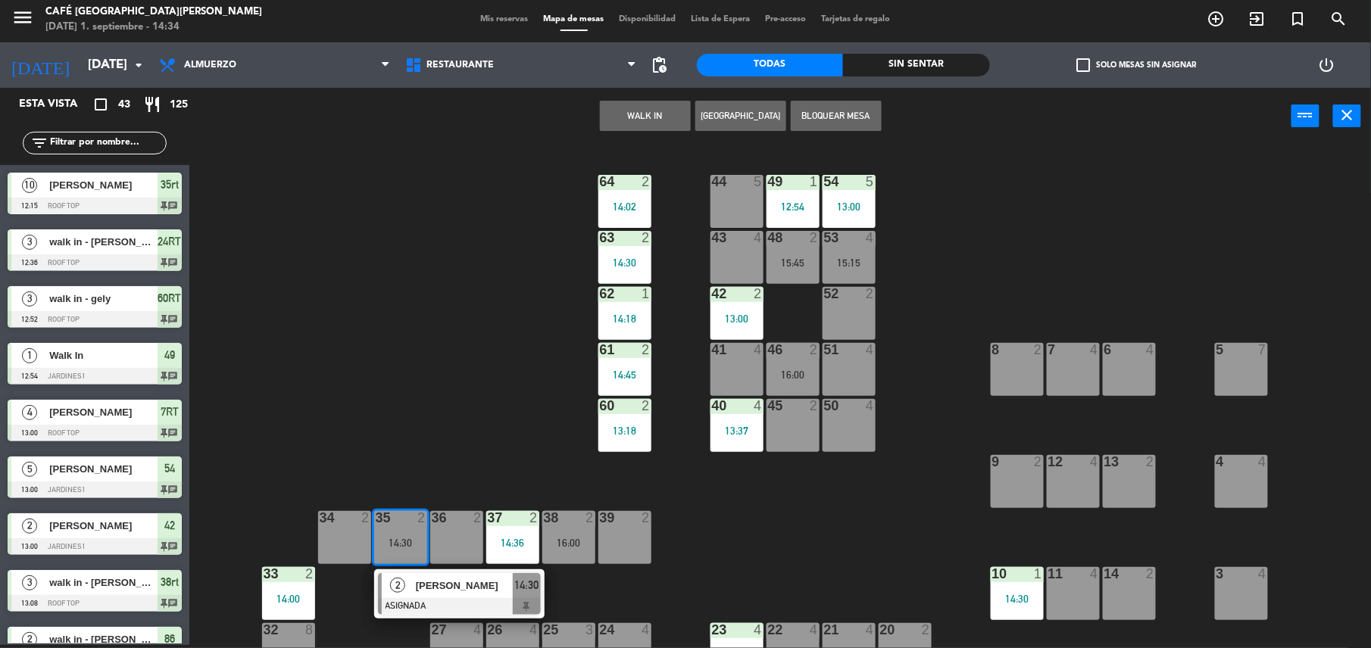
click at [449, 579] on span "[PERSON_NAME]" at bounding box center [464, 586] width 97 height 16
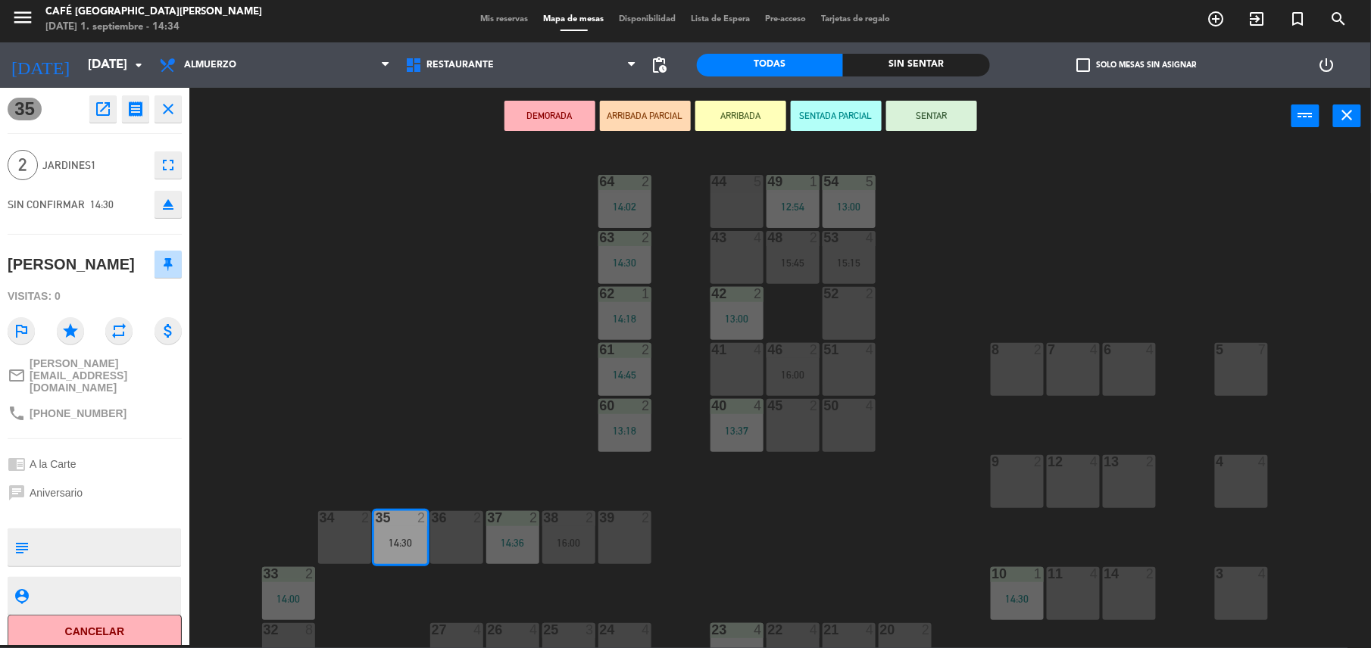
click at [632, 543] on div "39 2" at bounding box center [624, 537] width 53 height 53
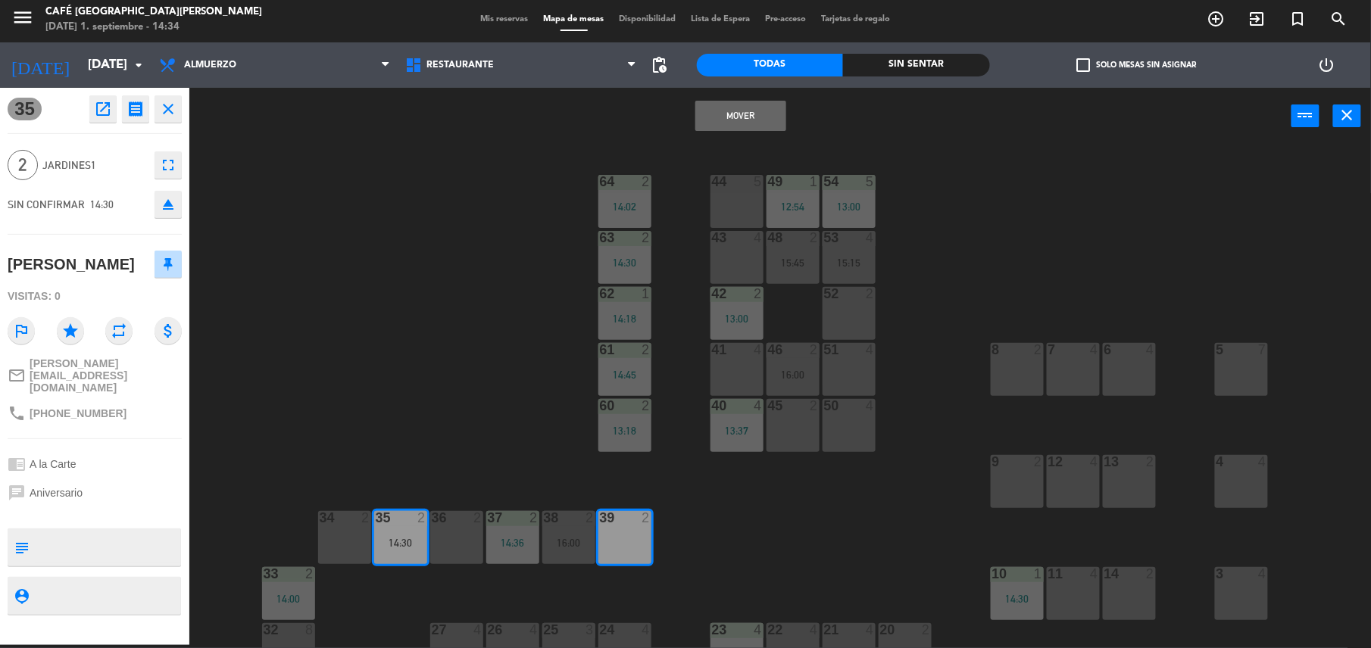
click at [740, 109] on button "Mover" at bounding box center [740, 116] width 91 height 30
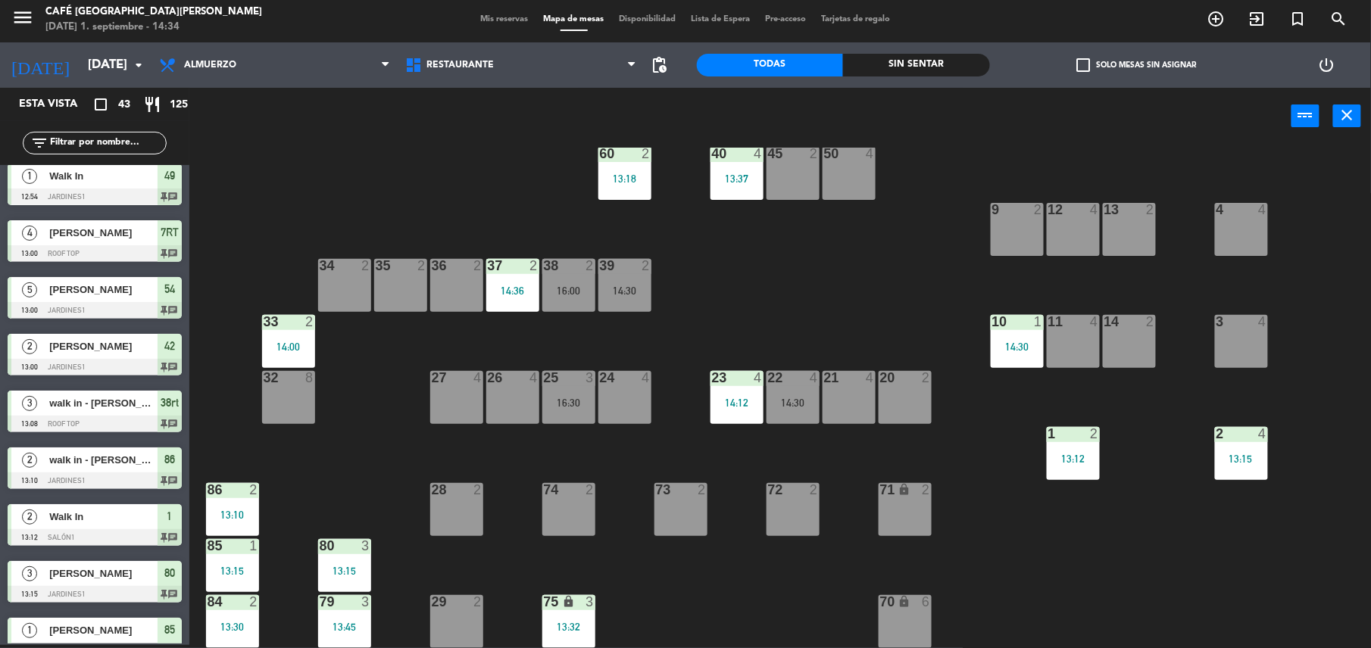
scroll to position [253, 0]
click at [718, 354] on div "44 5 49 1 12:54 54 5 13:00 64 2 14:02 48 2 15:45 53 4 15:15 63 2 14:30 43 4 62 …" at bounding box center [787, 398] width 1168 height 501
click at [560, 400] on div "16:30" at bounding box center [568, 402] width 53 height 11
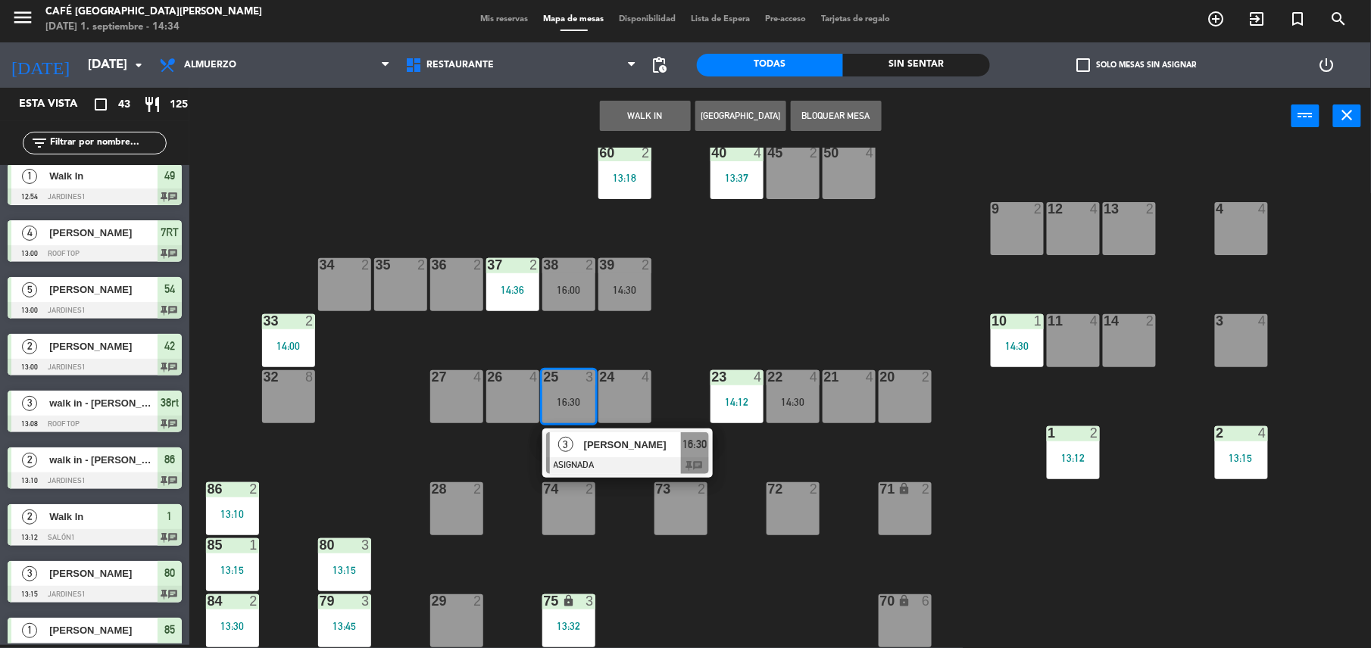
click at [616, 446] on span "[PERSON_NAME]" at bounding box center [632, 445] width 97 height 16
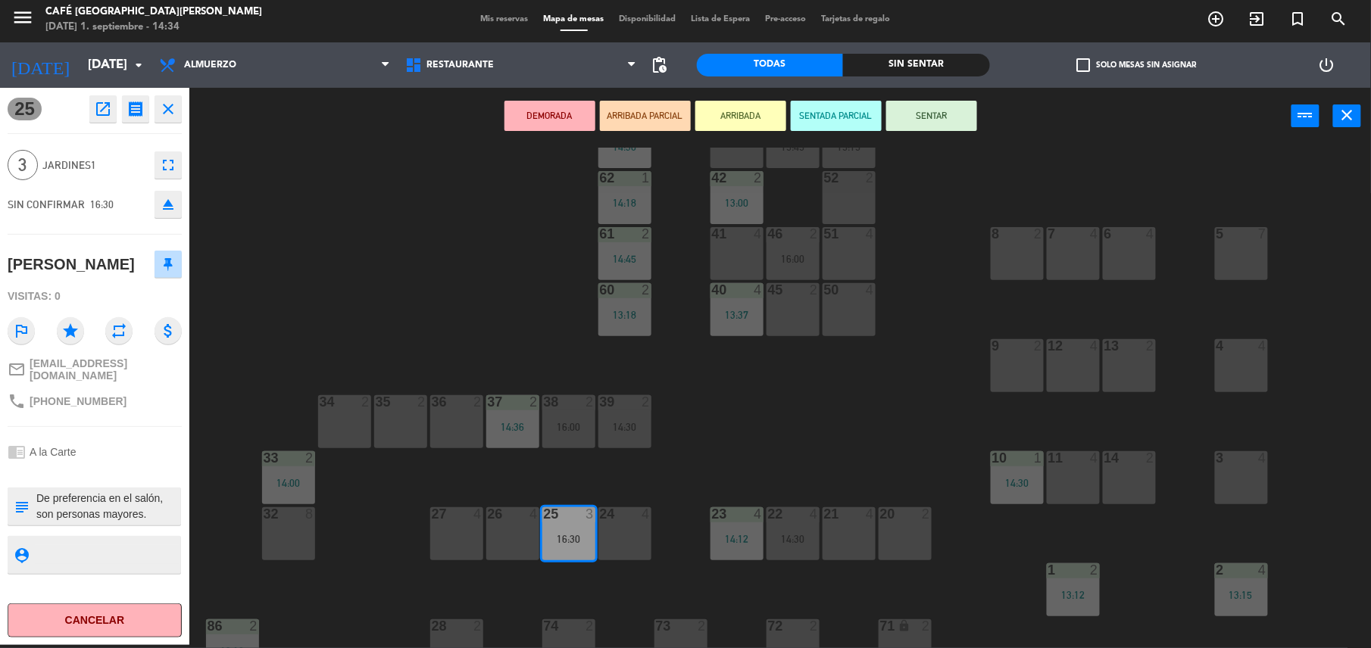
scroll to position [113, 0]
click at [838, 314] on div "50 4" at bounding box center [848, 312] width 53 height 53
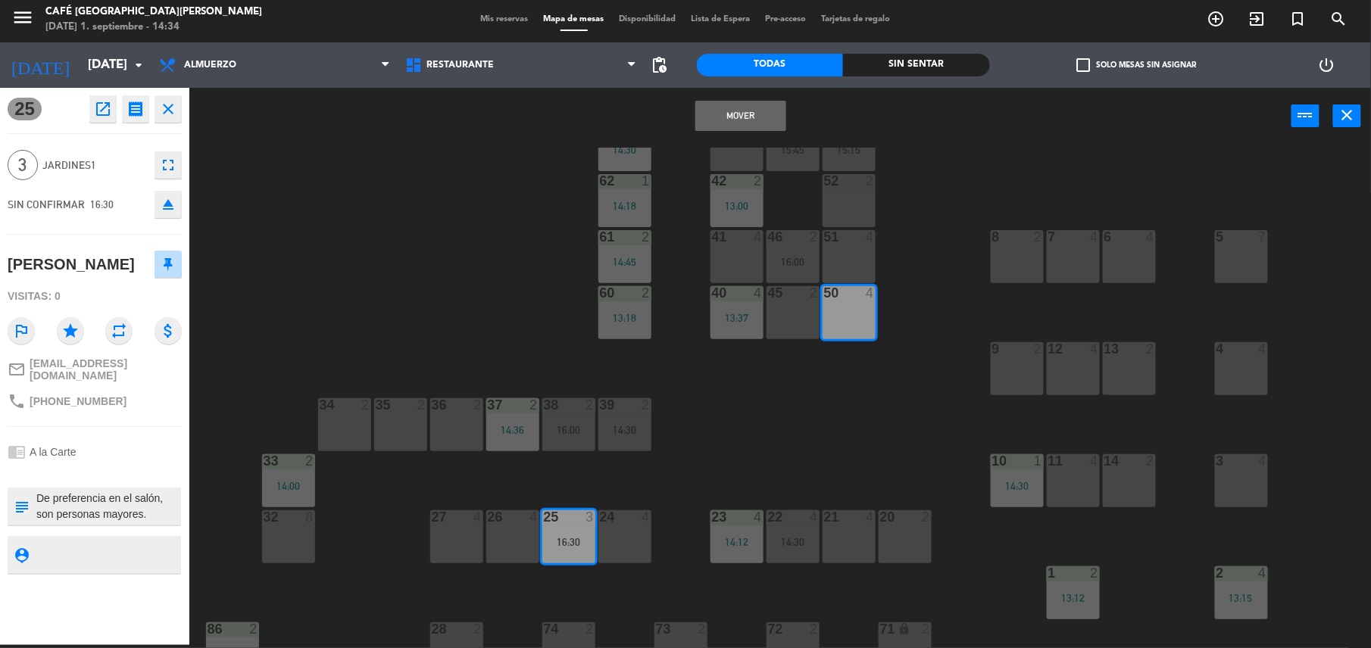
click at [725, 120] on button "Mover" at bounding box center [740, 116] width 91 height 30
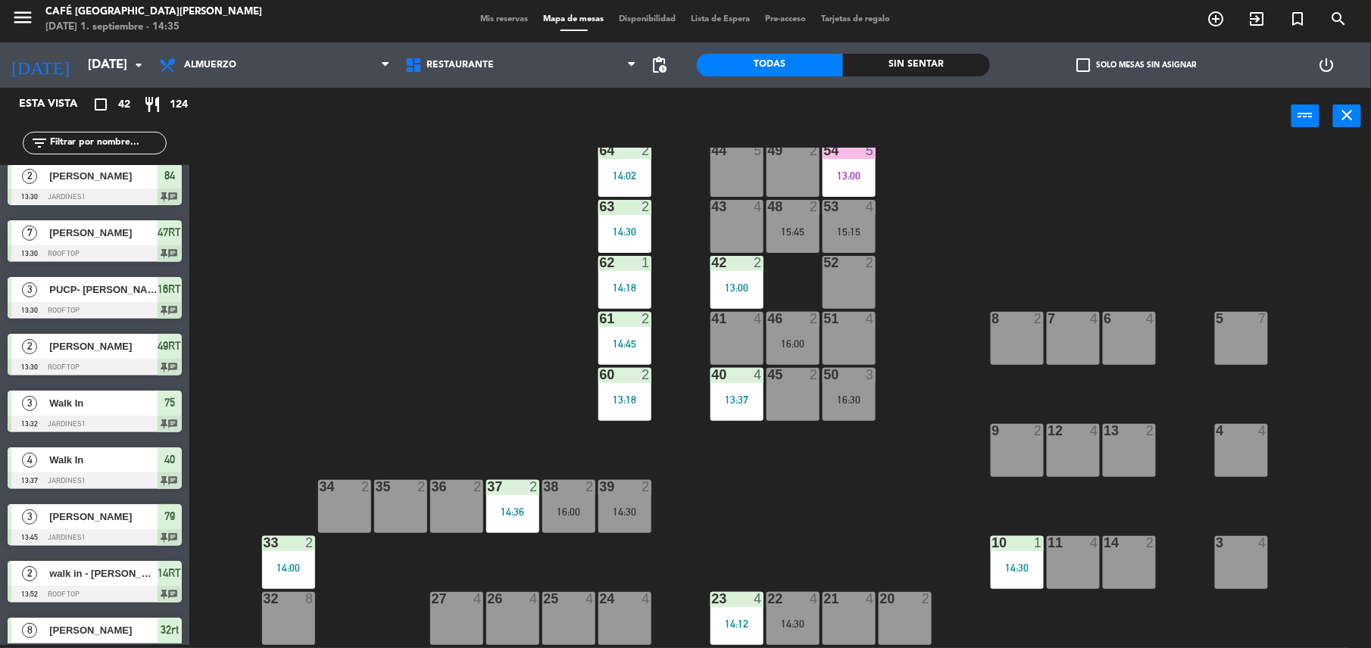
scroll to position [34, 0]
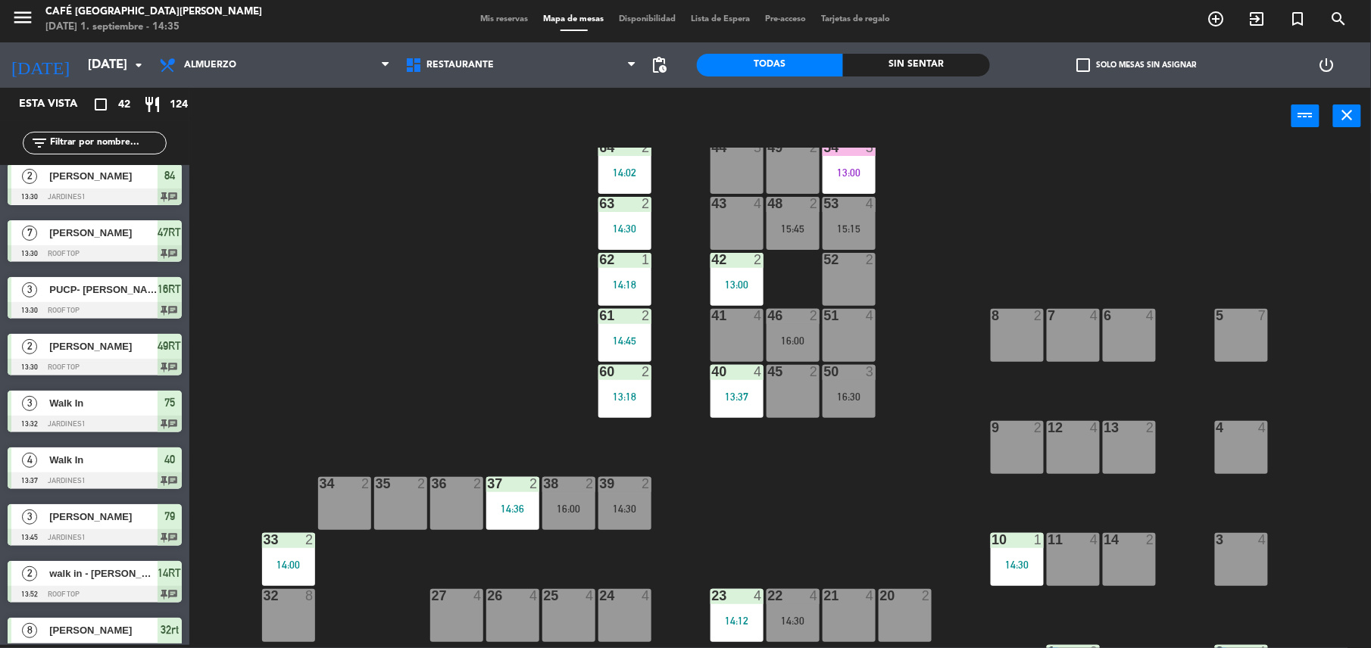
click at [639, 495] on div "39 2 14:30" at bounding box center [624, 503] width 53 height 53
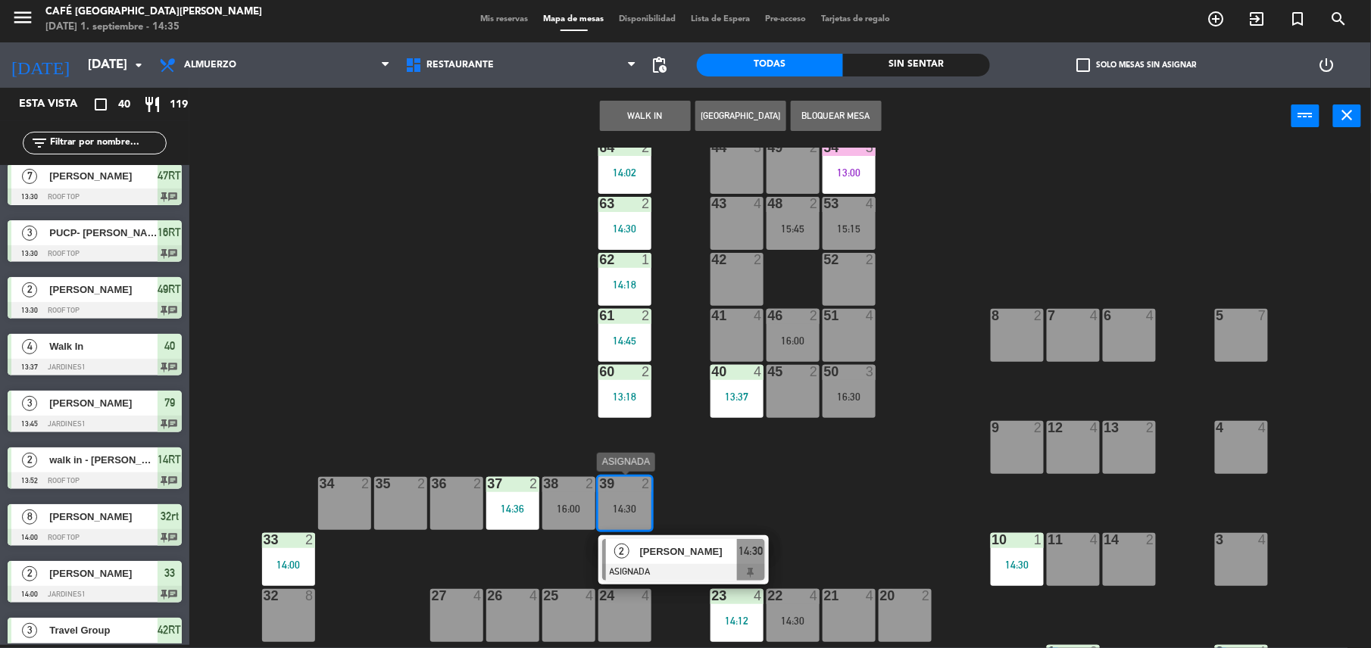
click at [701, 554] on span "[PERSON_NAME]" at bounding box center [688, 552] width 97 height 16
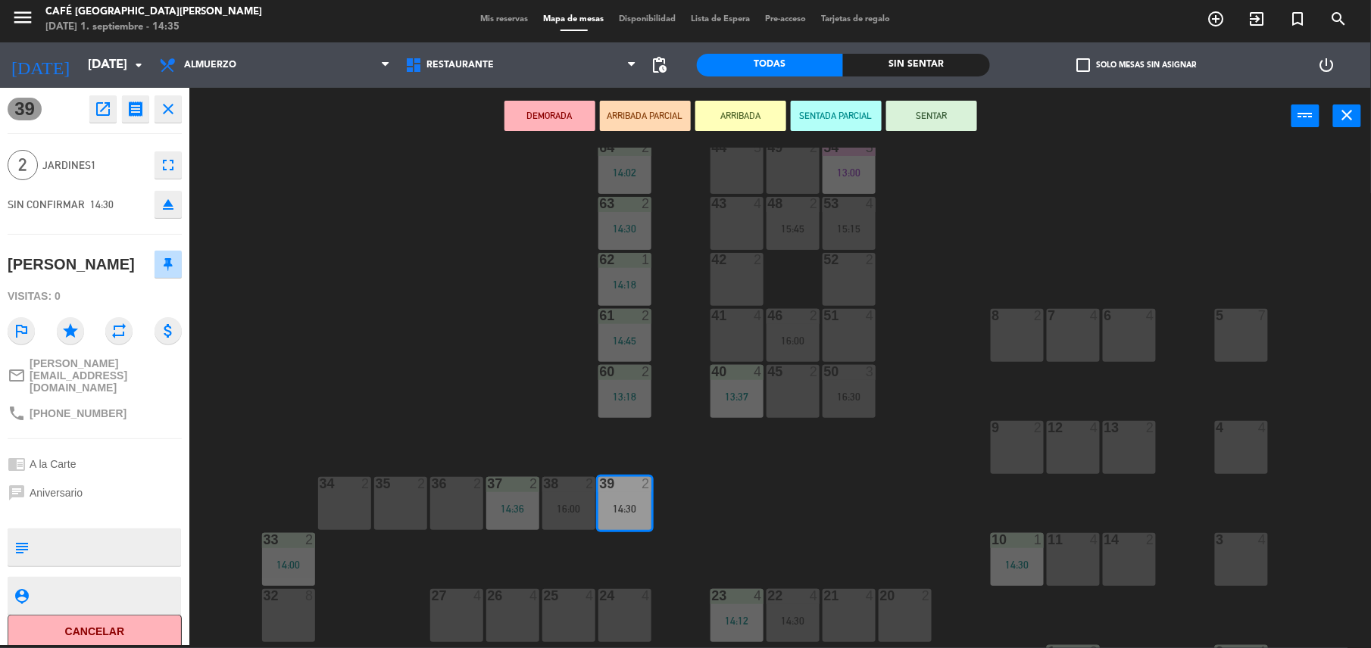
click at [728, 529] on div "44 5 49 2 54 5 13:00 64 2 14:02 48 2 15:45 53 4 15:15 63 2 14:30 43 4 62 1 14:1…" at bounding box center [787, 398] width 1168 height 501
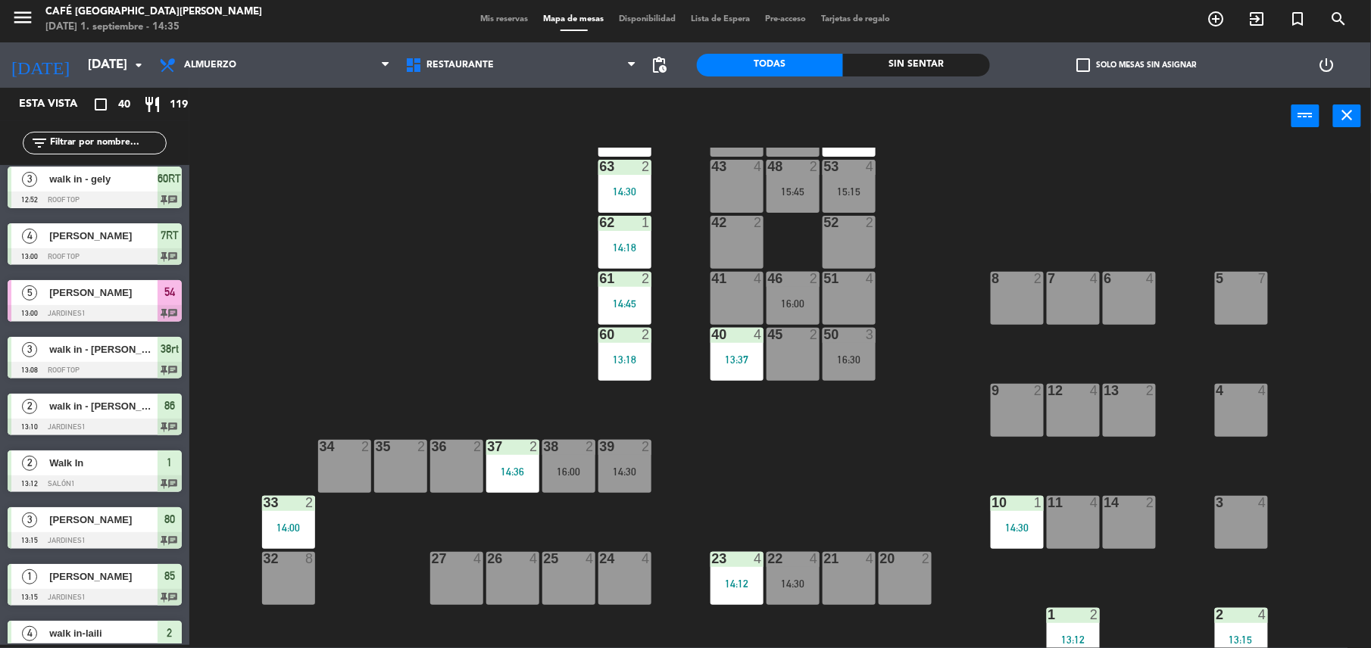
scroll to position [73, 0]
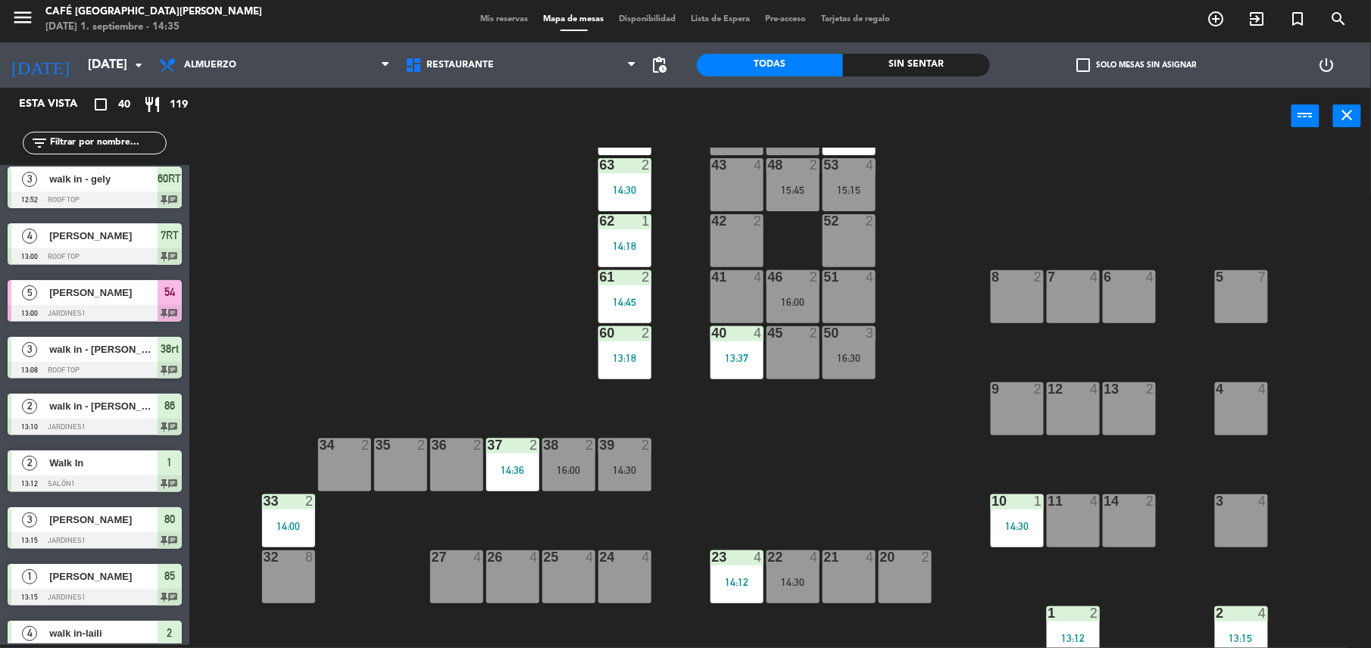
click at [734, 357] on div "13:37" at bounding box center [736, 358] width 53 height 11
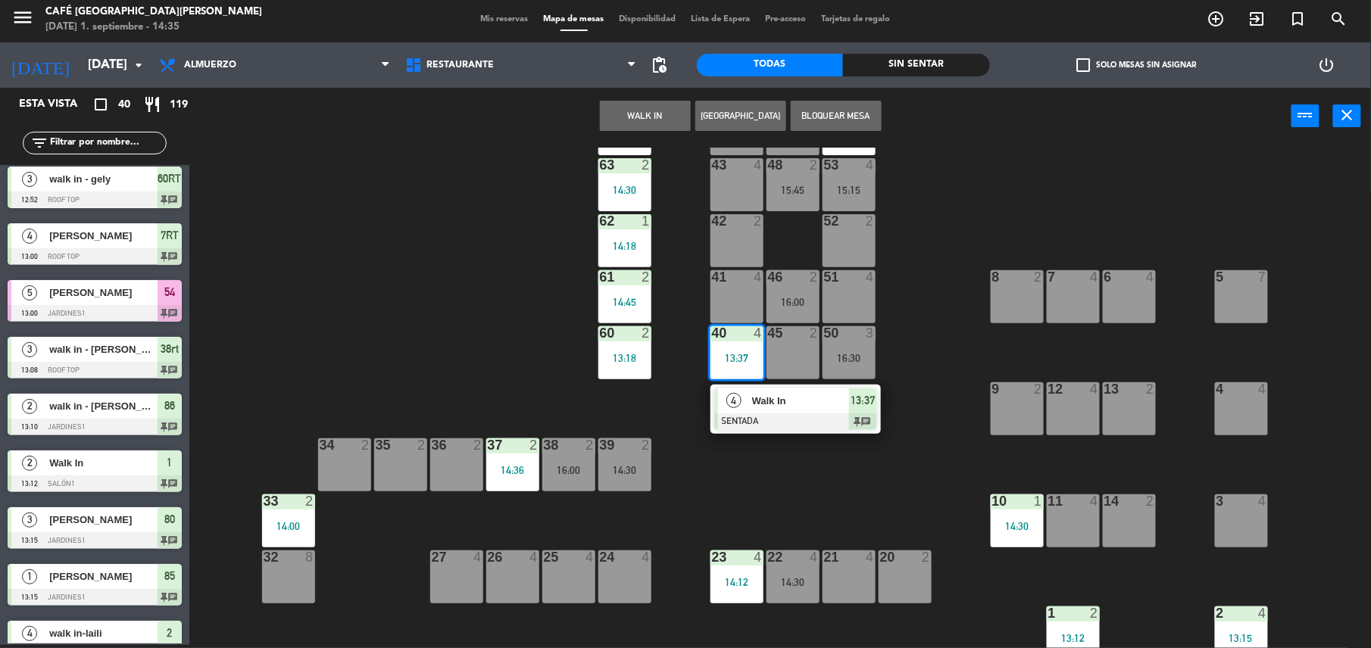
click at [769, 395] on span "Walk In" at bounding box center [800, 401] width 97 height 16
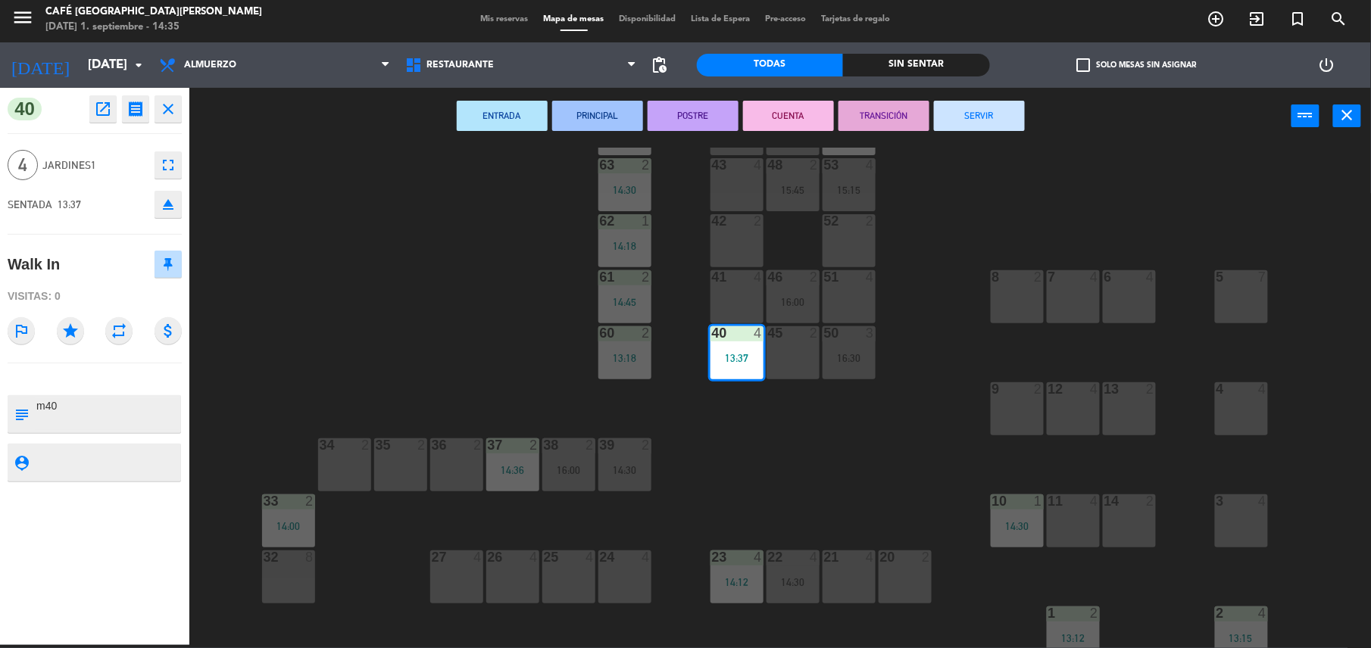
click at [770, 455] on div "44 5 49 2 54 5 13:00 64 2 14:02 48 2 15:45 53 4 15:15 63 2 14:30 43 4 62 1 14:1…" at bounding box center [787, 398] width 1168 height 501
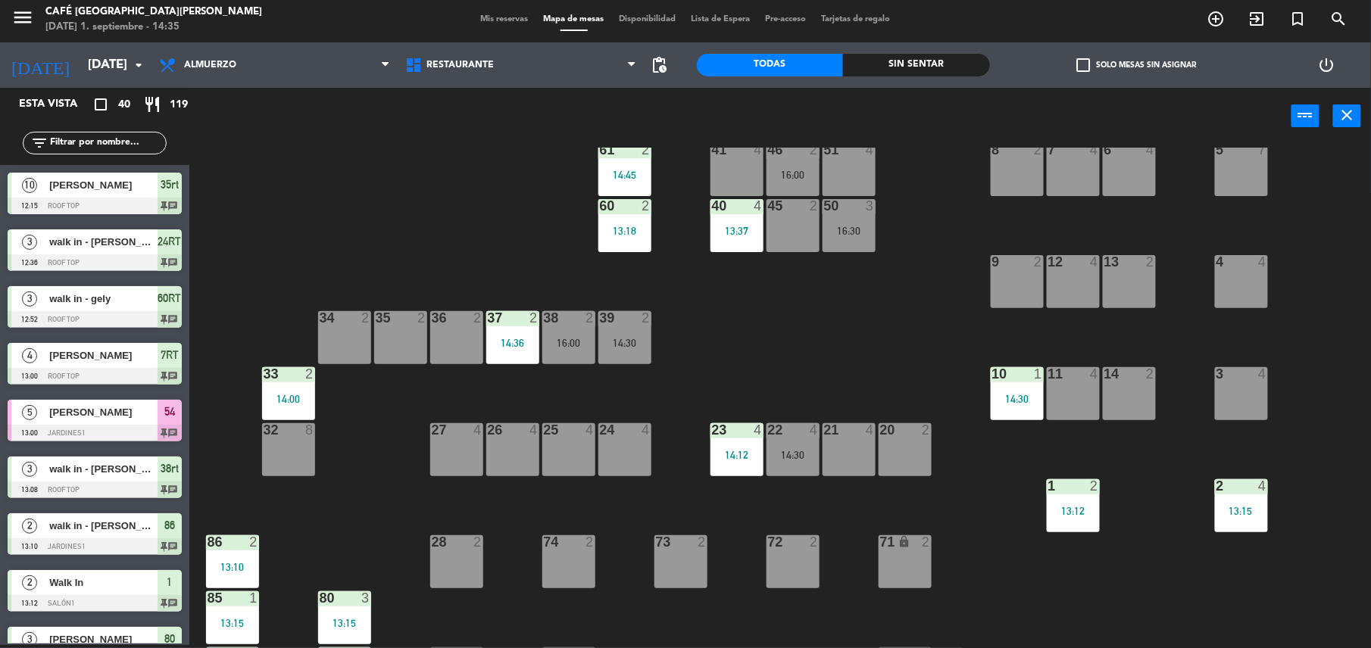
scroll to position [189, 0]
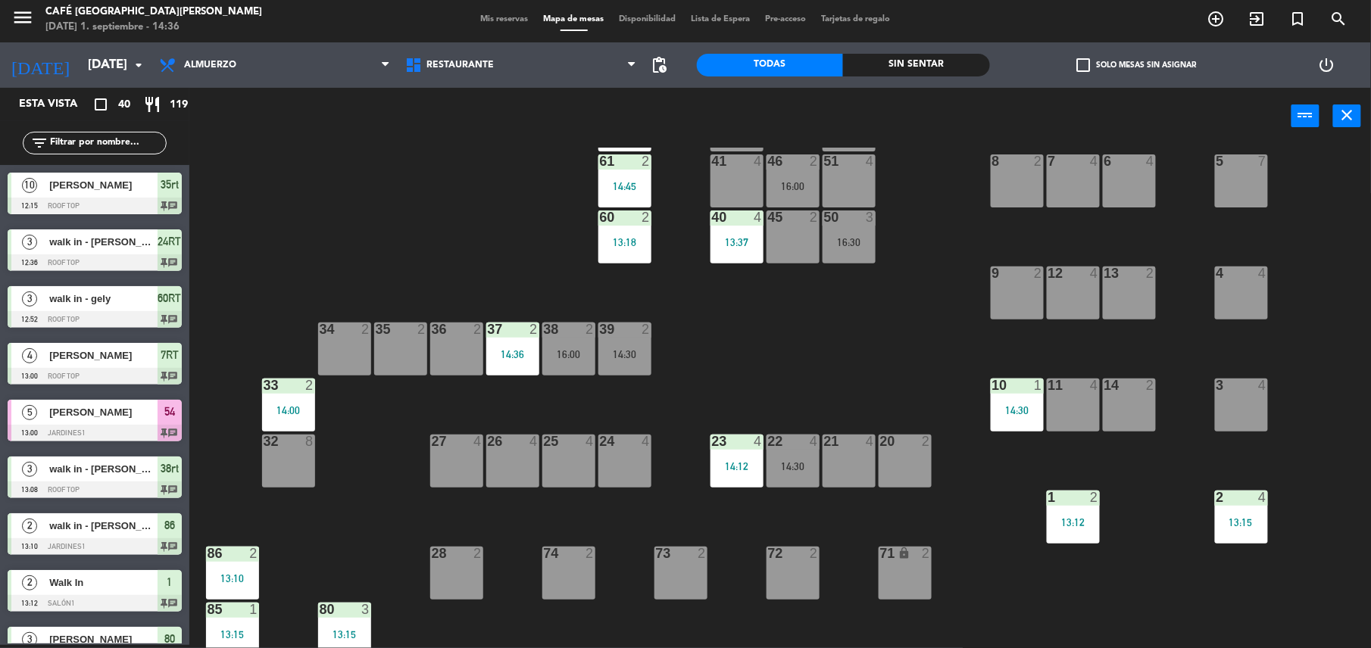
click at [448, 206] on div "44 5 49 2 54 5 13:00 64 2 14:02 48 2 15:45 53 4 15:15 63 2 14:30 43 4 62 1 14:1…" at bounding box center [787, 398] width 1168 height 501
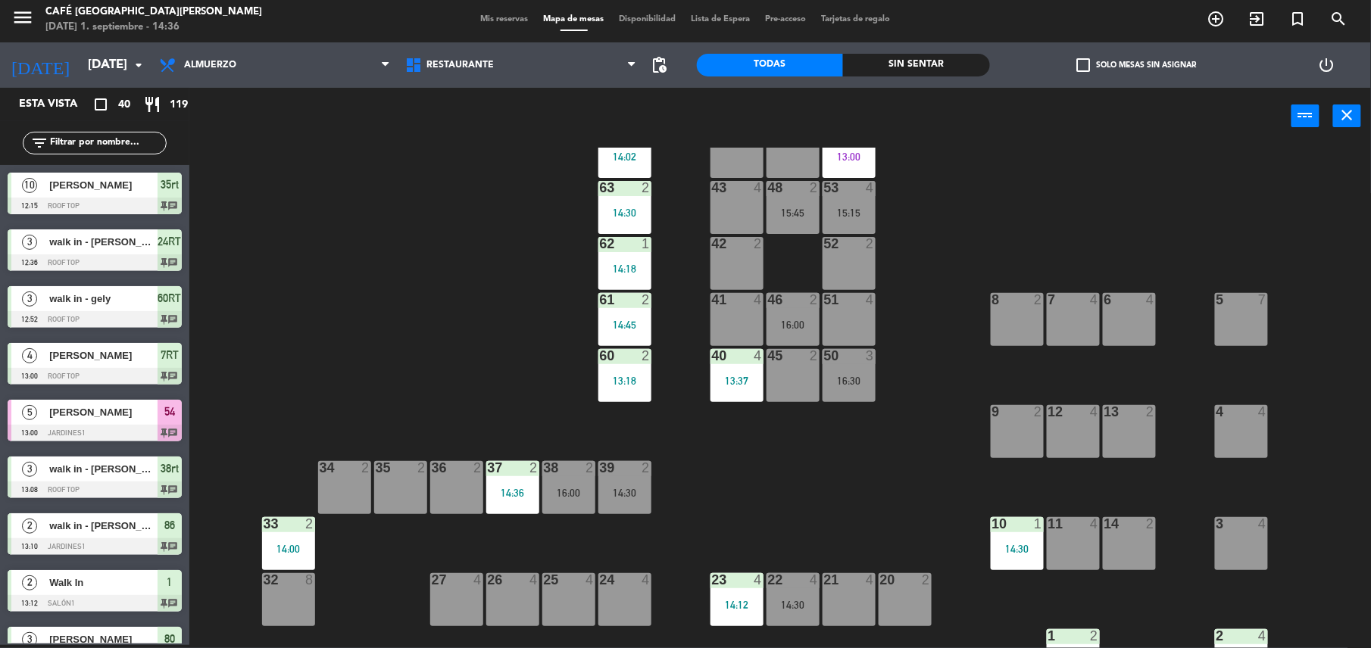
scroll to position [0, 0]
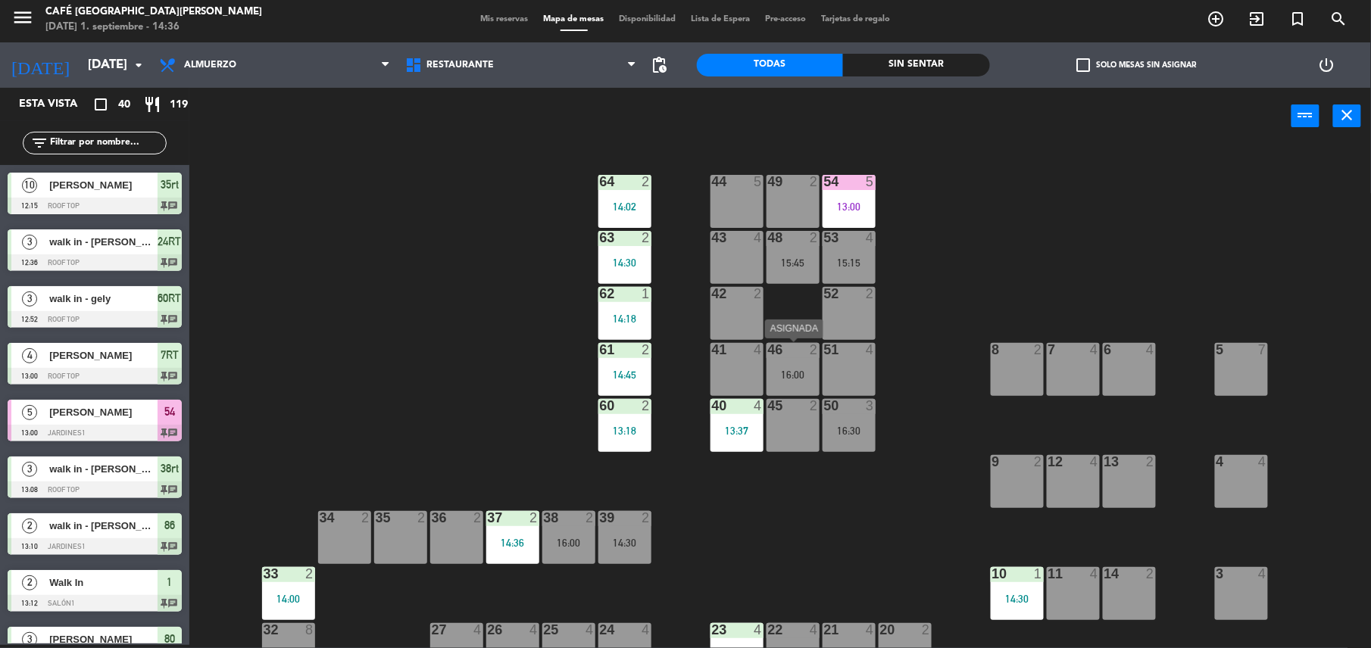
click at [788, 357] on div "46 2" at bounding box center [792, 350] width 53 height 15
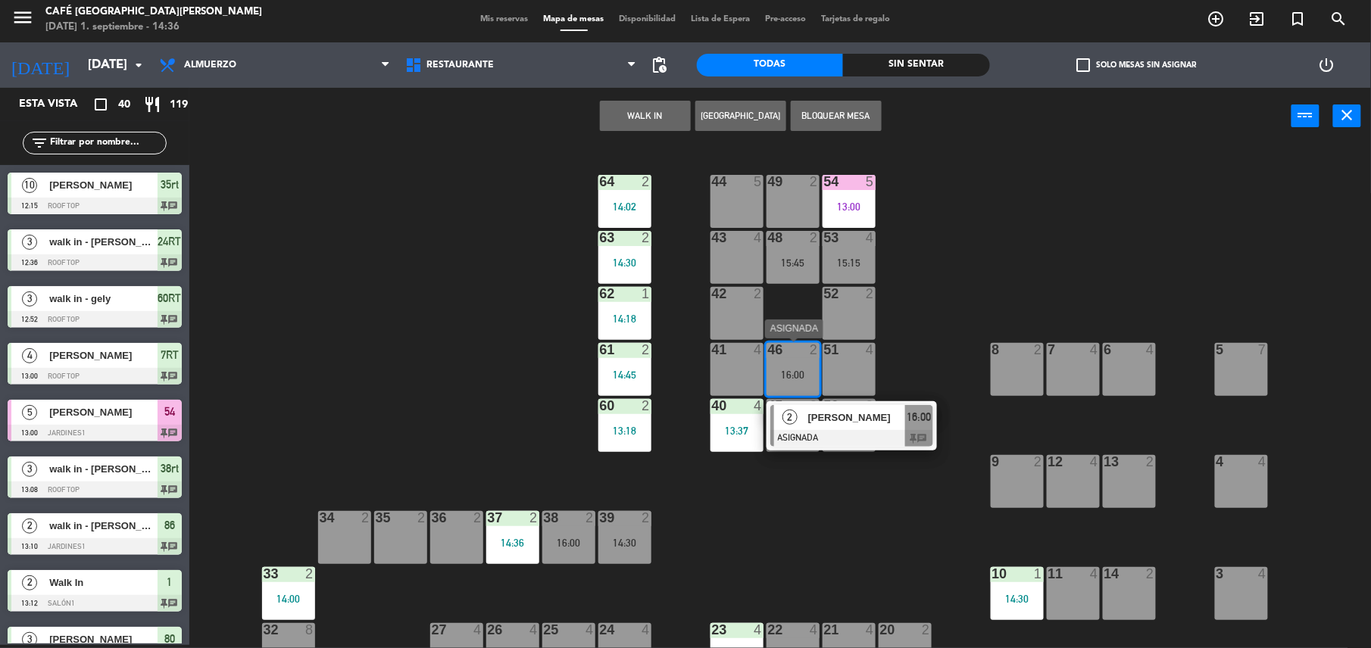
click at [855, 426] on div "[PERSON_NAME]" at bounding box center [855, 417] width 98 height 25
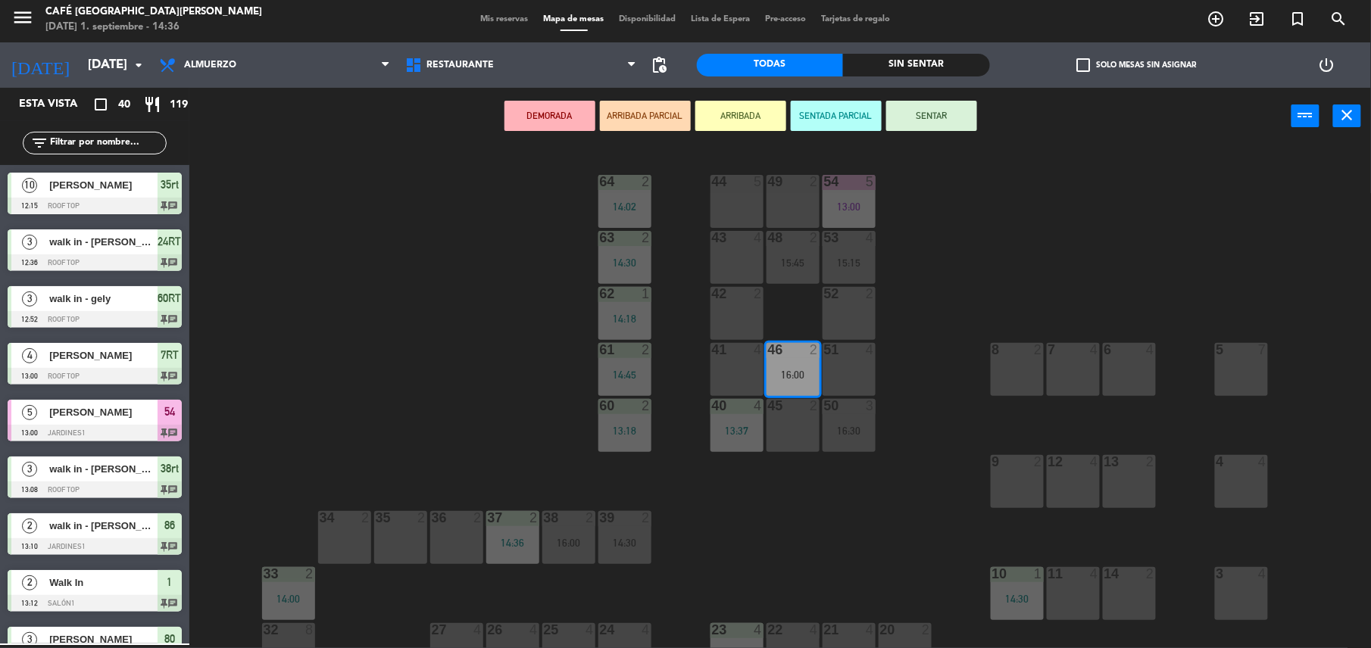
click at [744, 506] on div "44 5 49 2 54 5 13:00 64 2 14:02 48 2 15:45 53 4 15:15 63 2 14:30 43 4 62 1 14:1…" at bounding box center [787, 398] width 1168 height 501
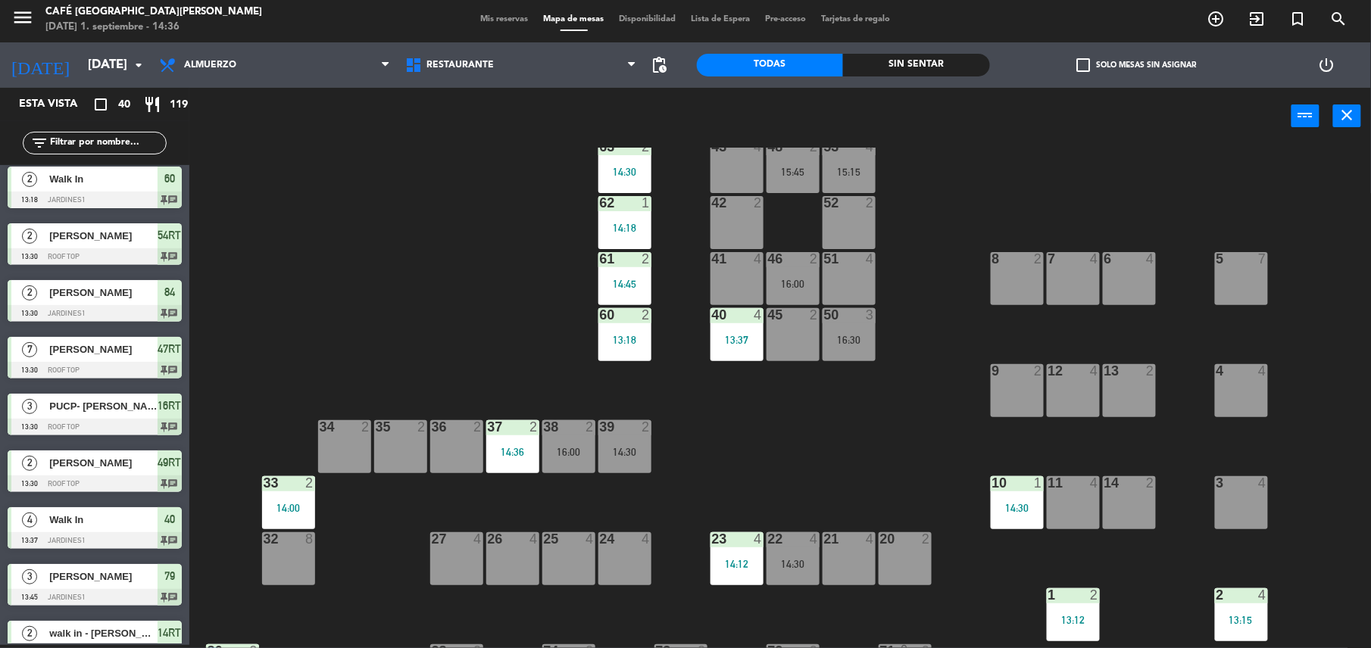
scroll to position [173, 0]
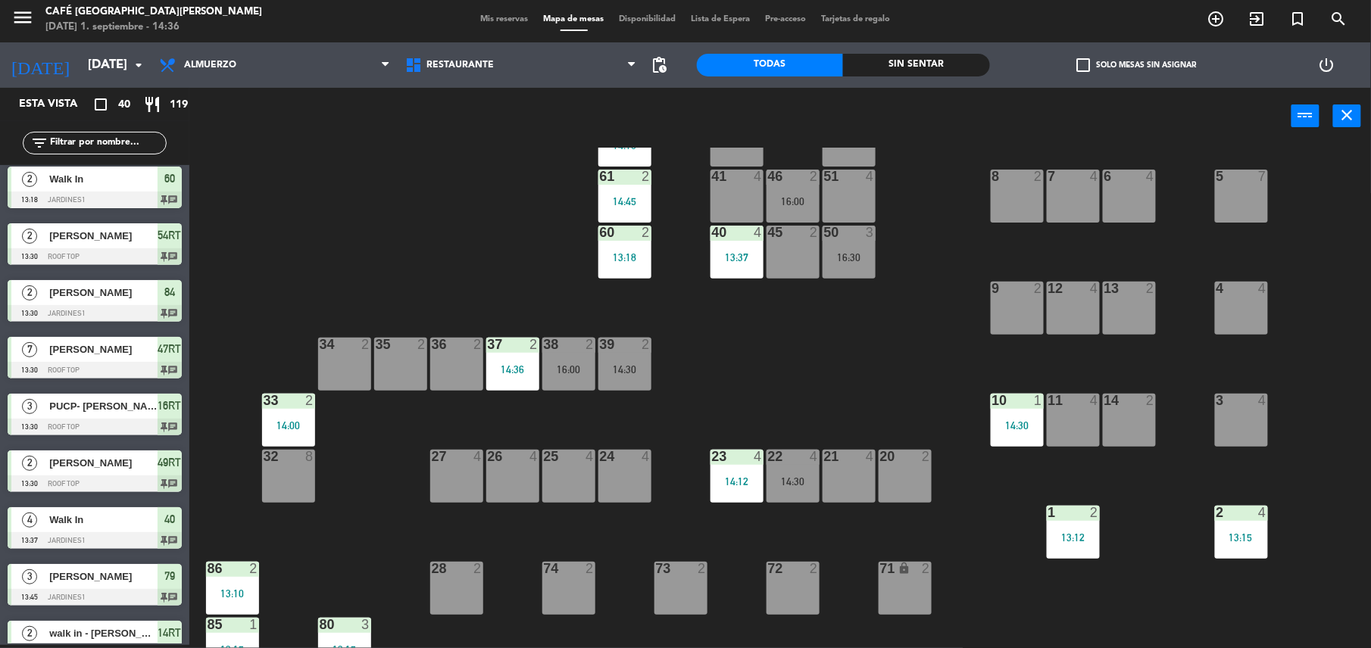
click at [719, 482] on div "14:12" at bounding box center [736, 481] width 53 height 11
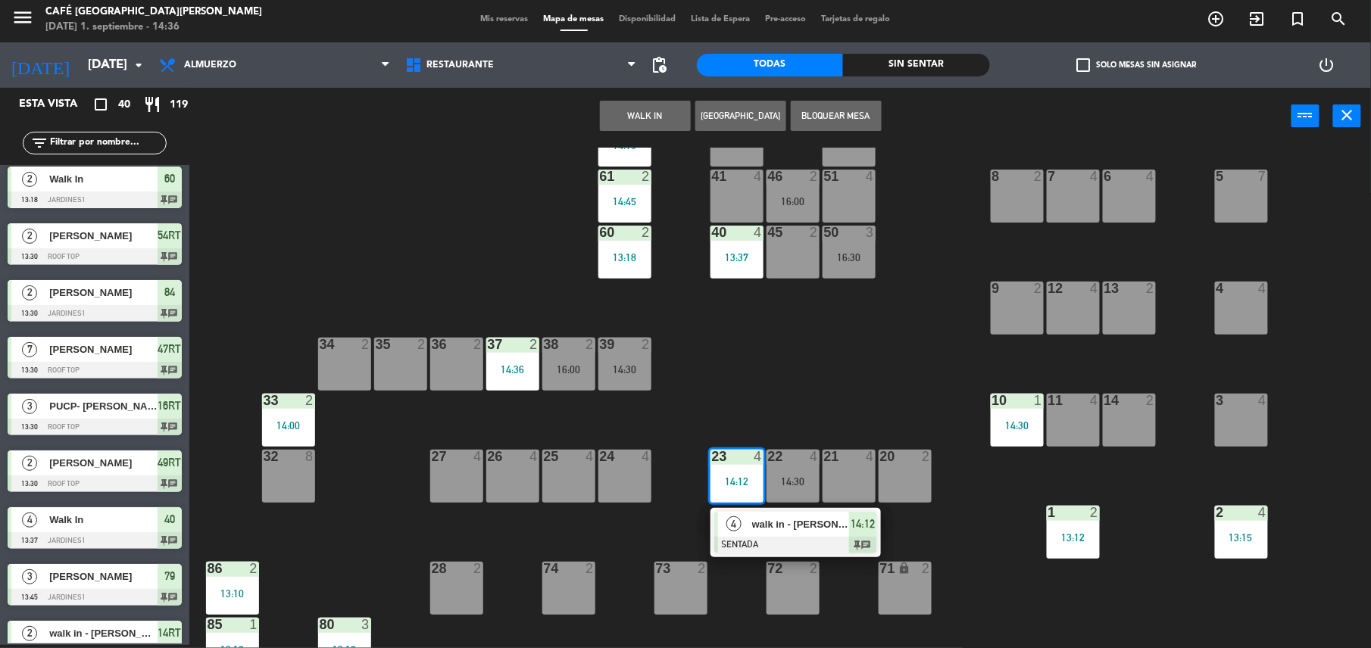
click at [795, 535] on div "walk in - [PERSON_NAME]" at bounding box center [799, 524] width 98 height 25
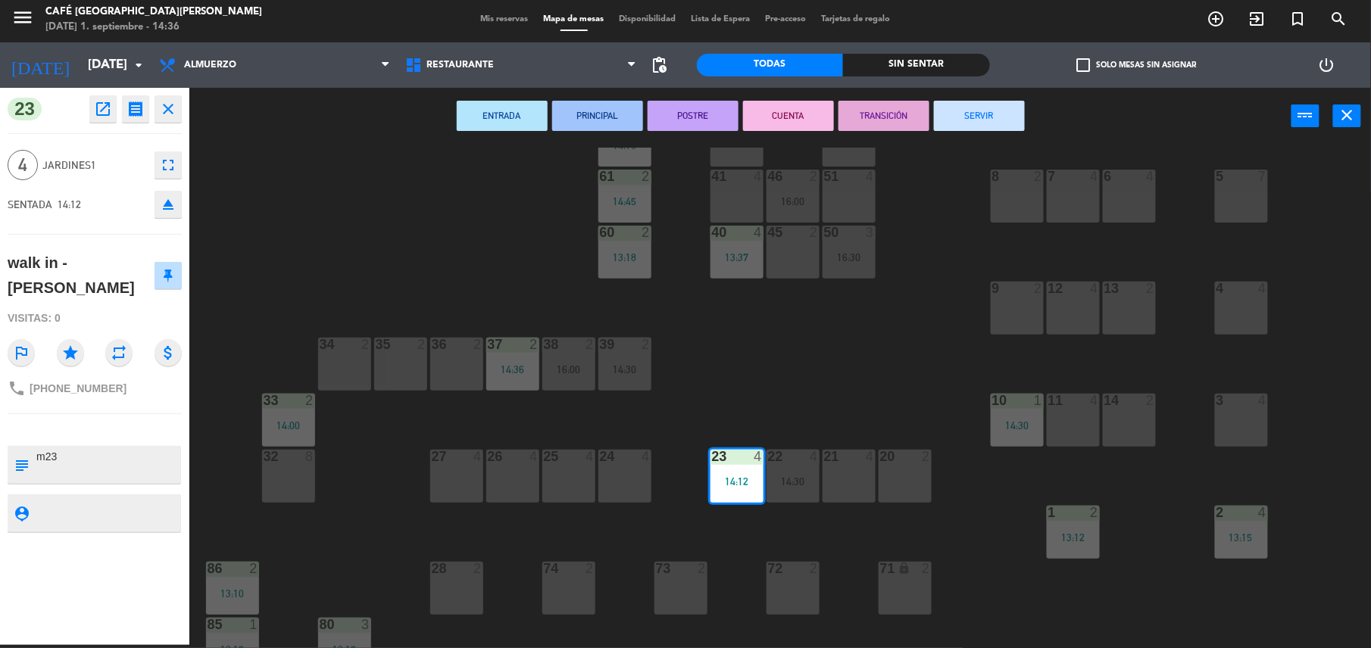
click at [798, 385] on div "44 5 49 2 54 5 13:00 64 2 14:02 48 2 15:45 53 4 15:15 63 2 14:30 43 4 62 1 14:1…" at bounding box center [787, 398] width 1168 height 501
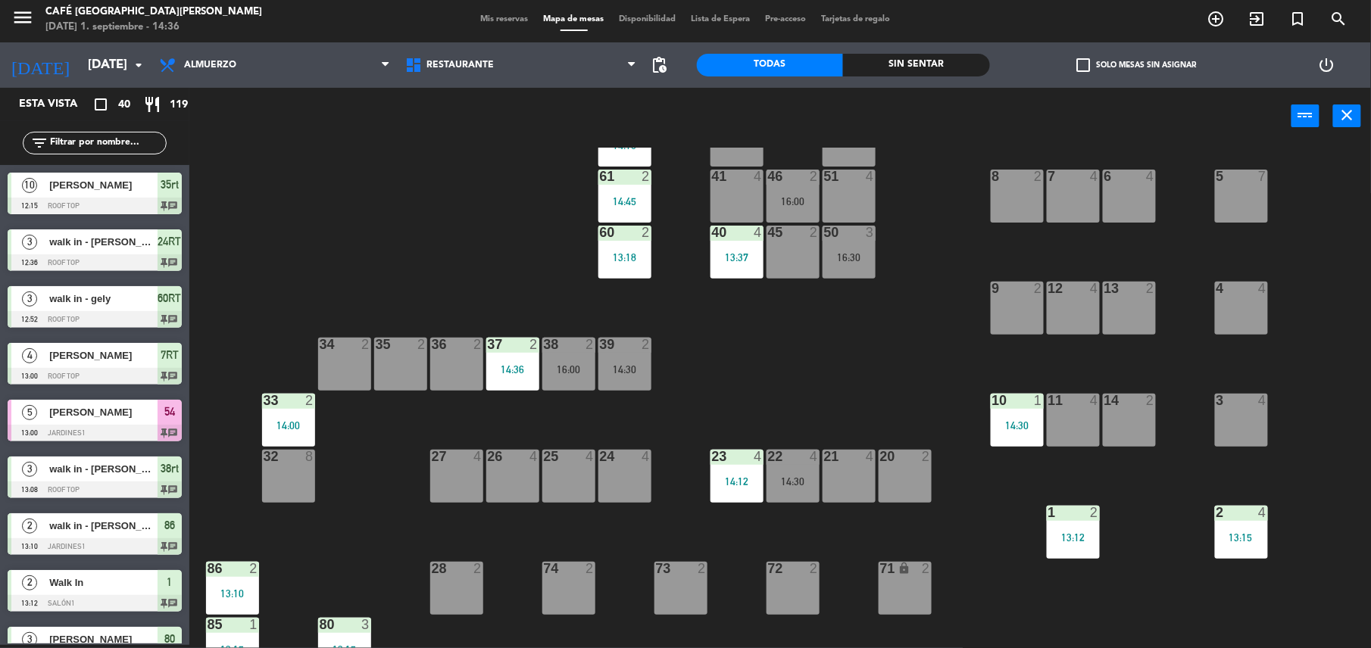
scroll to position [3, 0]
click at [742, 470] on div "23 4 14:12" at bounding box center [736, 476] width 53 height 53
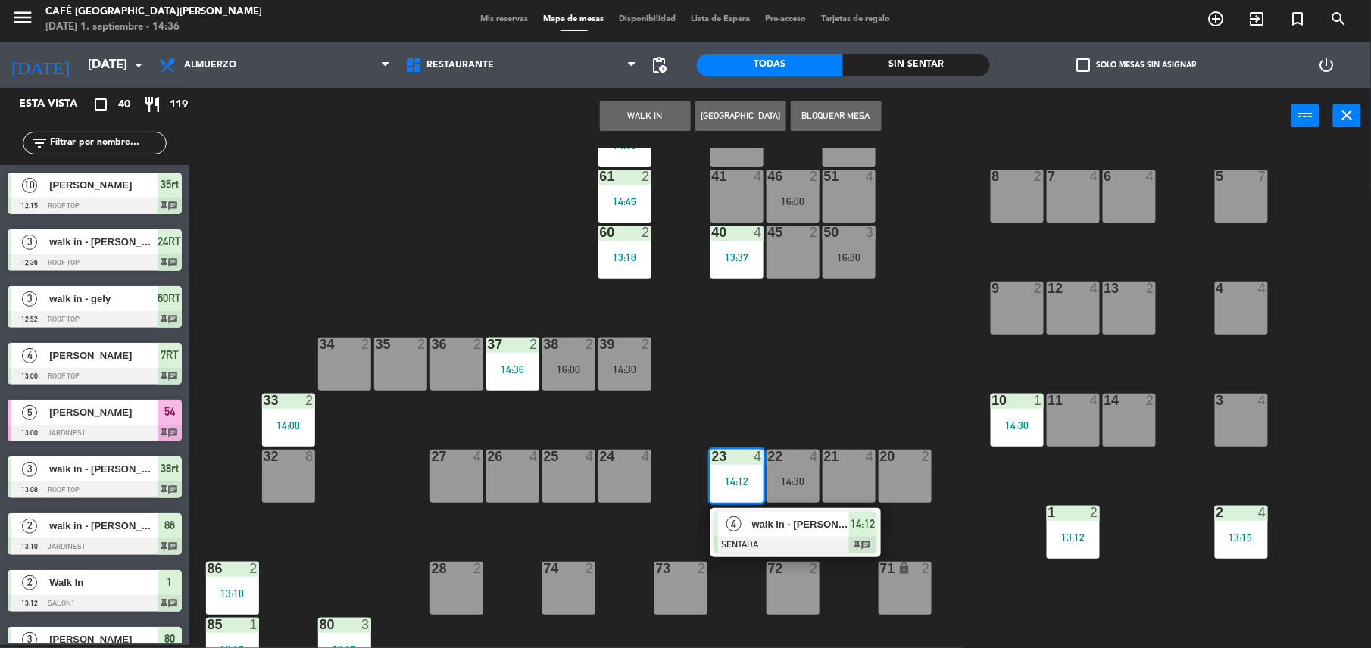
click at [788, 391] on div "44 5 49 2 54 5 13:00 64 2 14:02 48 2 15:45 53 4 15:15 63 2 14:30 43 4 62 1 14:1…" at bounding box center [787, 398] width 1168 height 501
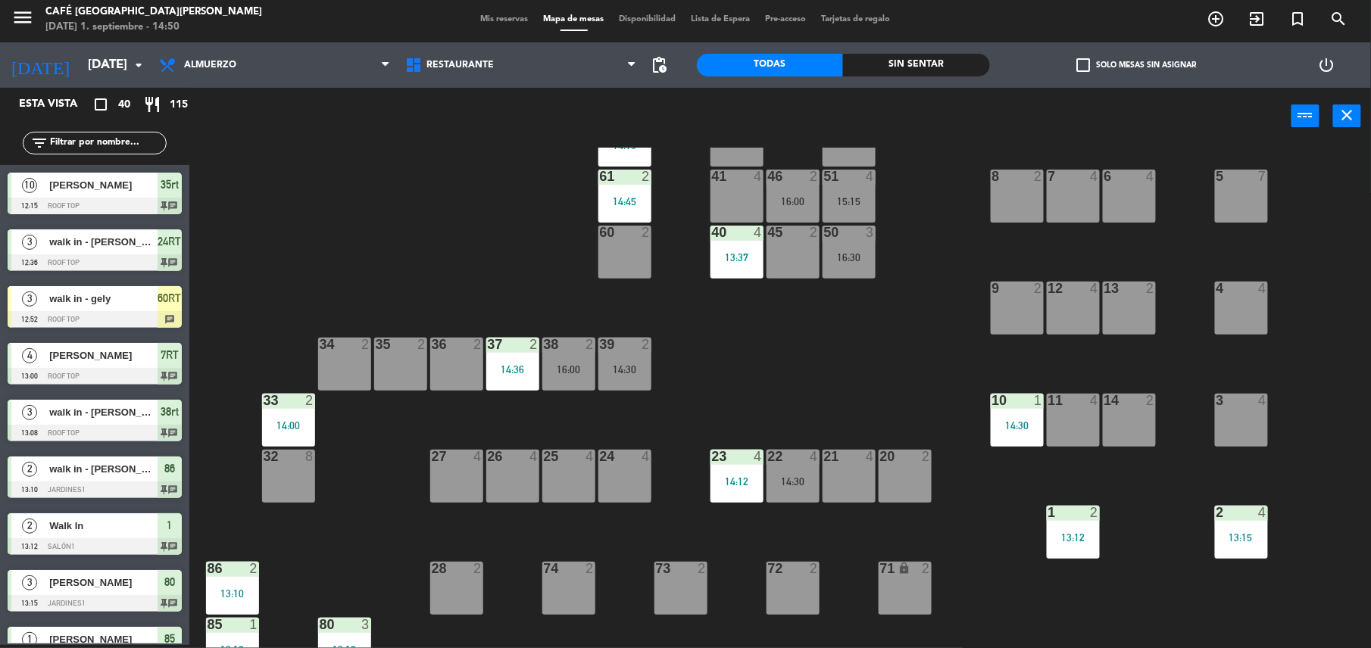
scroll to position [0, 0]
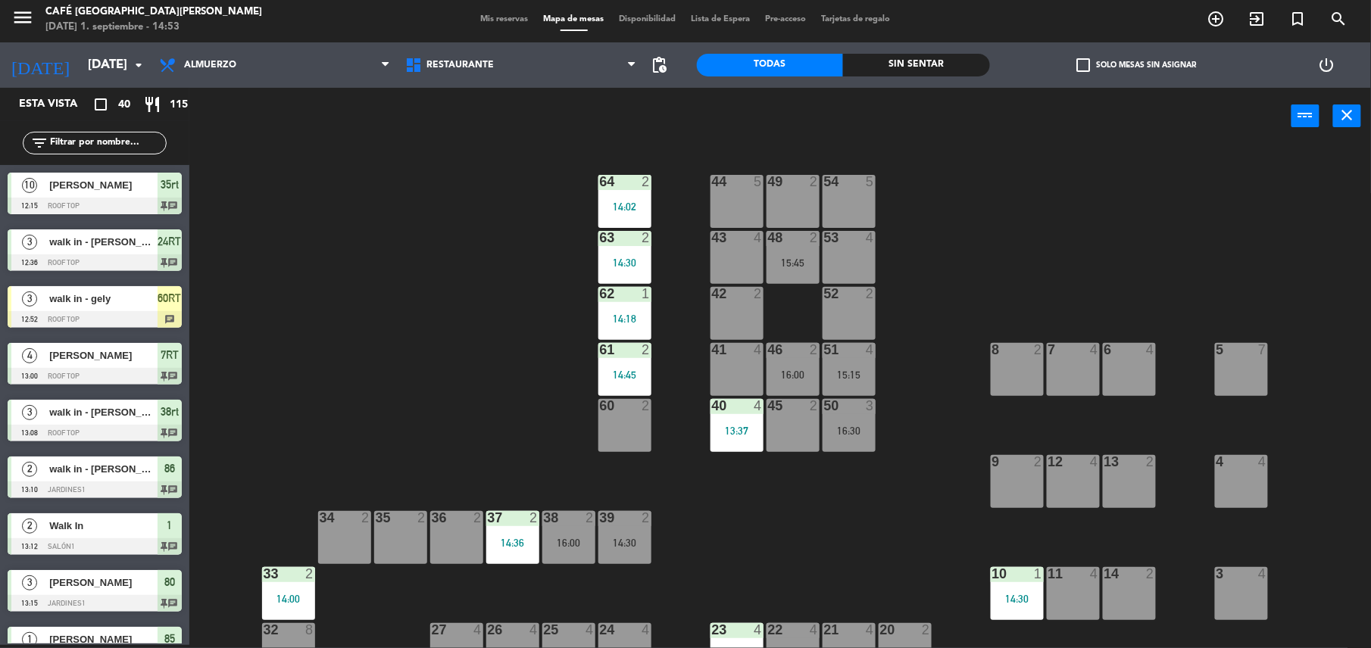
click at [474, 361] on div "44 5 49 2 54 5 64 2 14:02 48 2 15:45 53 4 63 2 14:30 43 4 62 1 14:18 42 2 52 2 …" at bounding box center [787, 398] width 1168 height 501
click at [670, 507] on div "44 5 49 2 54 5 64 2 14:02 48 2 15:45 53 4 63 2 14:30 43 4 62 1 14:18 42 2 52 2 …" at bounding box center [787, 398] width 1168 height 501
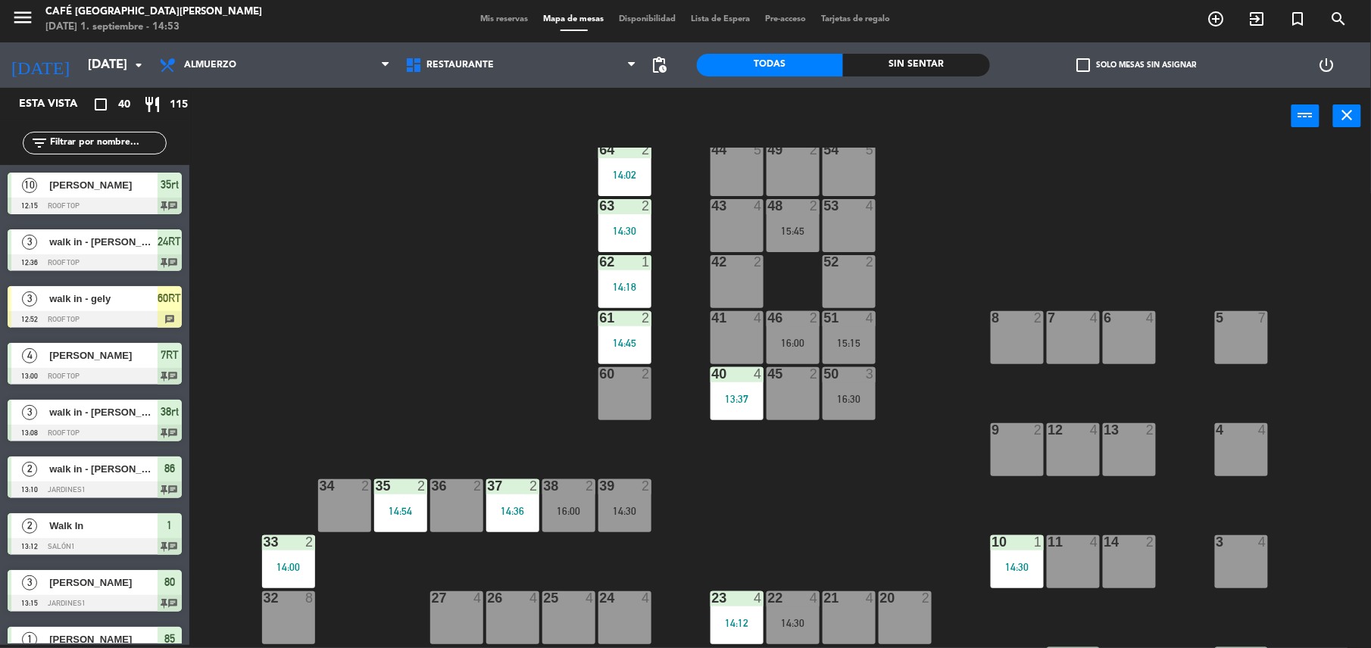
scroll to position [34, 0]
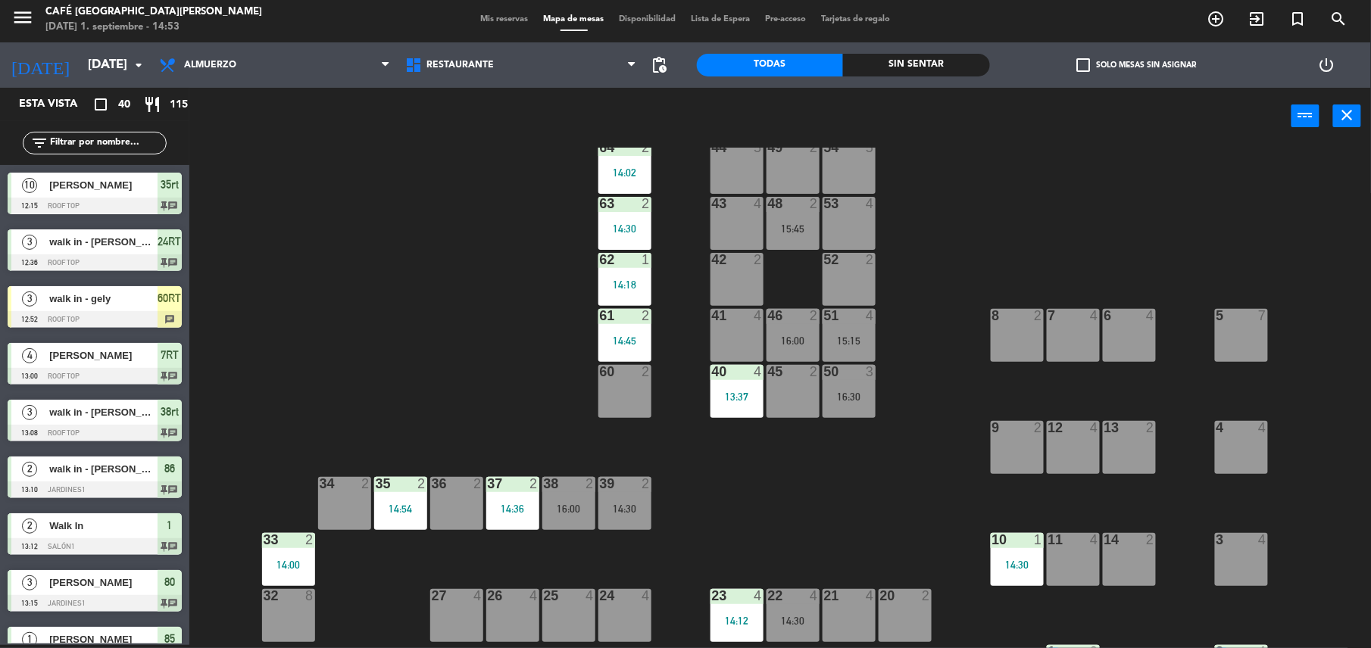
click at [643, 504] on div "14:30" at bounding box center [624, 509] width 53 height 11
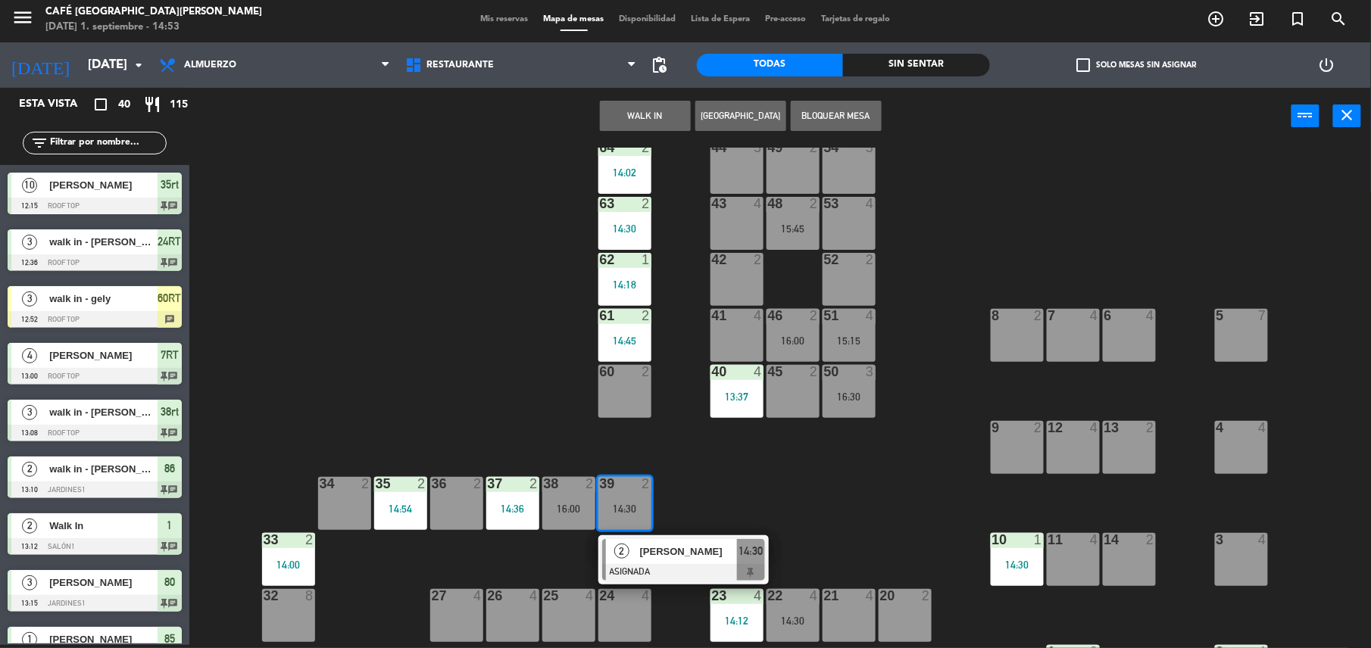
click at [680, 541] on div "[PERSON_NAME]" at bounding box center [687, 551] width 98 height 25
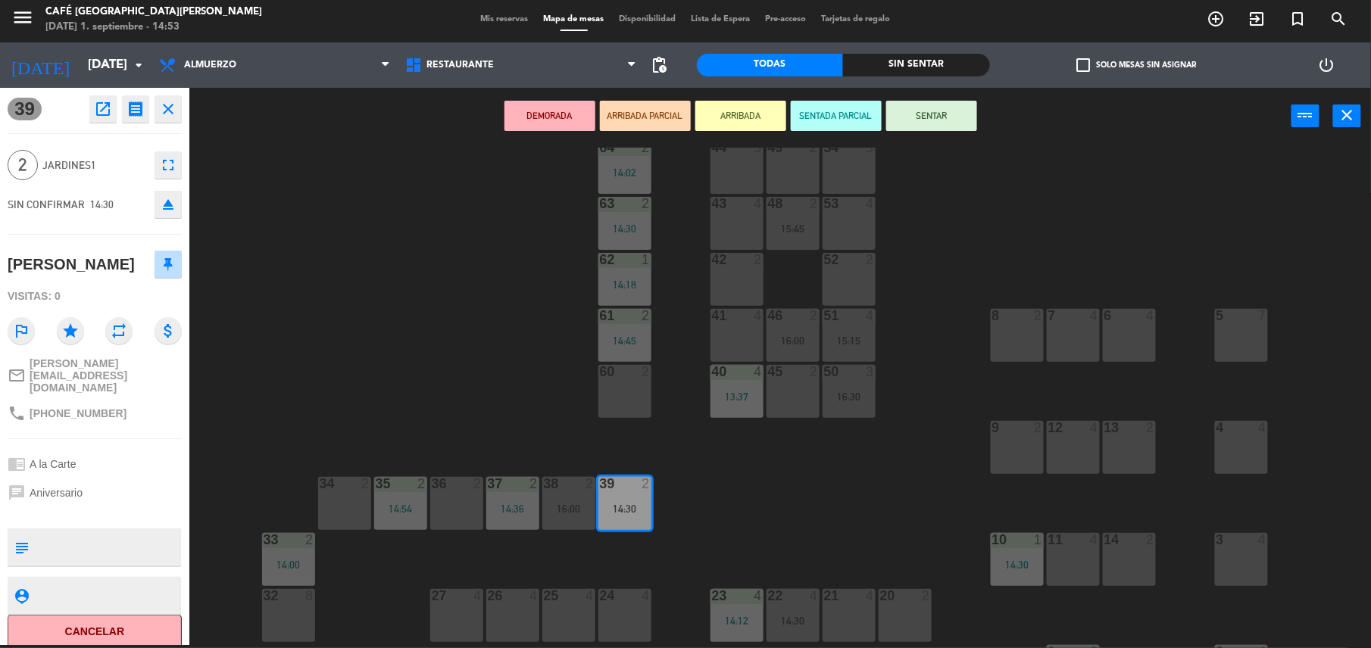
click at [110, 108] on icon "open_in_new" at bounding box center [103, 109] width 18 height 18
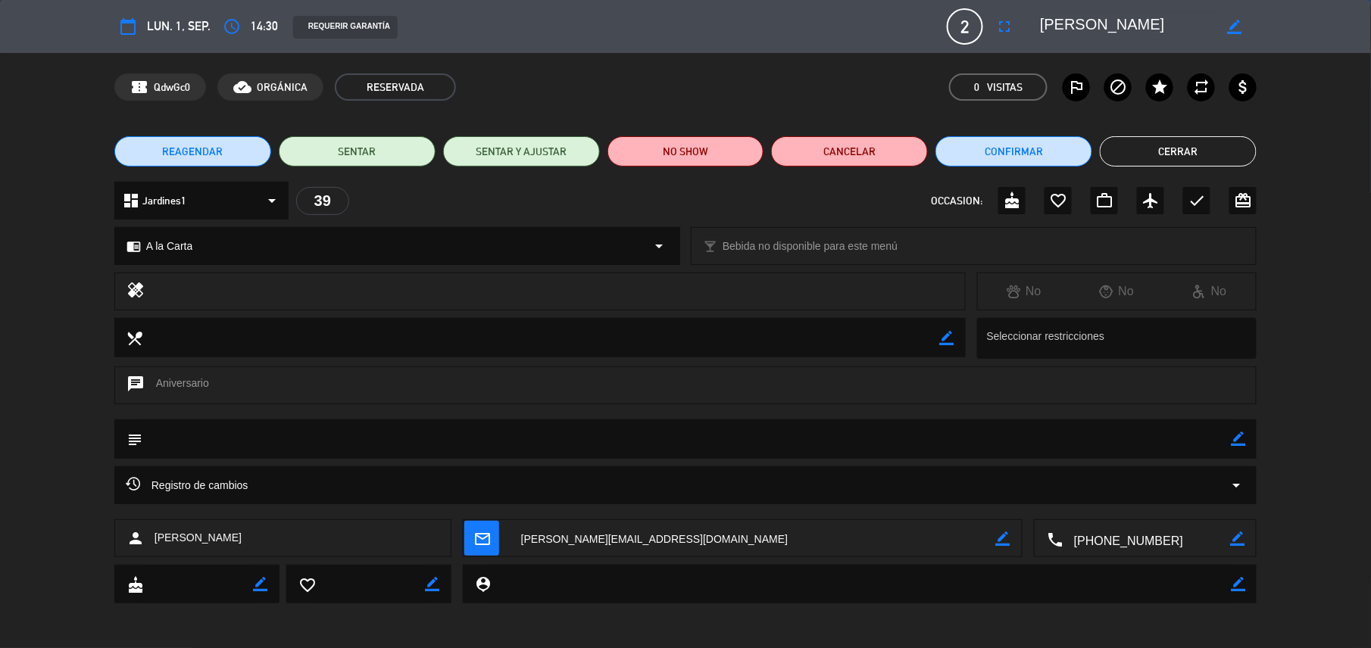
click at [707, 131] on div "REAGENDAR SENTAR SENTAR Y AJUSTAR NO SHOW Cancelar Confirmar Cerrar" at bounding box center [685, 151] width 1371 height 61
click at [728, 143] on button "NO SHOW" at bounding box center [685, 151] width 157 height 30
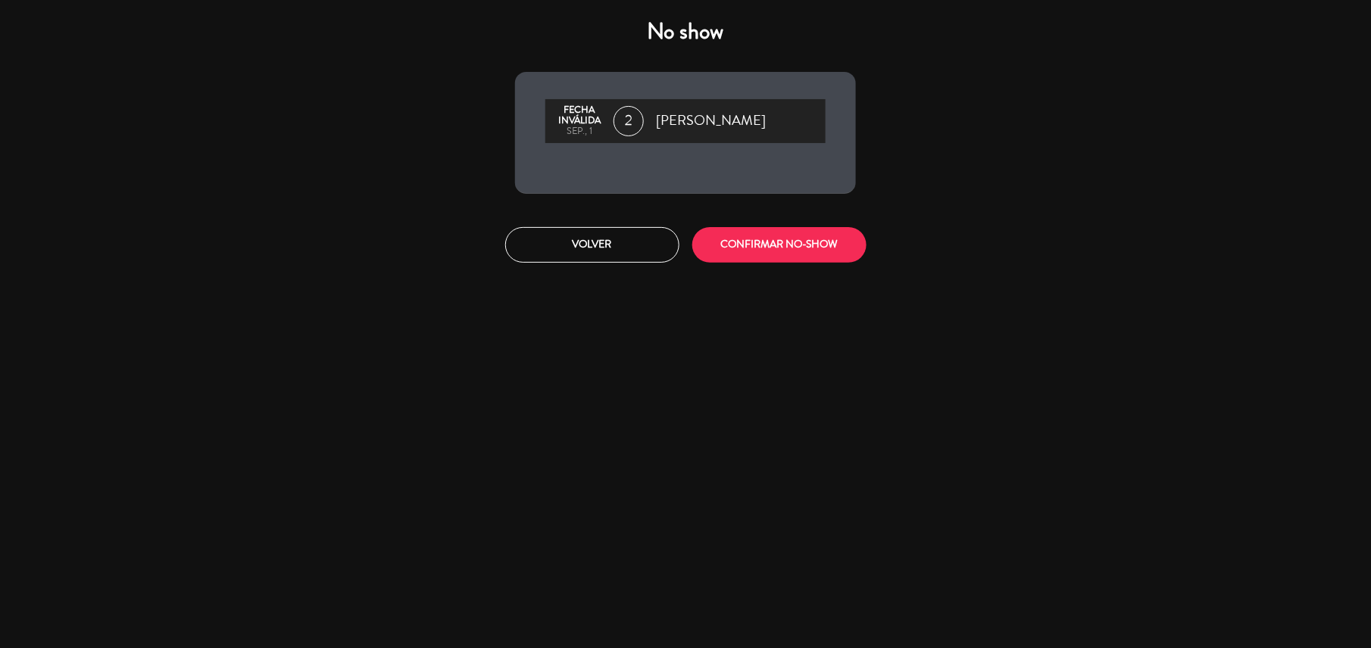
click at [772, 264] on div "Volver CONFIRMAR NO-SHOW" at bounding box center [685, 245] width 363 height 57
click at [768, 257] on button "CONFIRMAR NO-SHOW" at bounding box center [779, 245] width 174 height 36
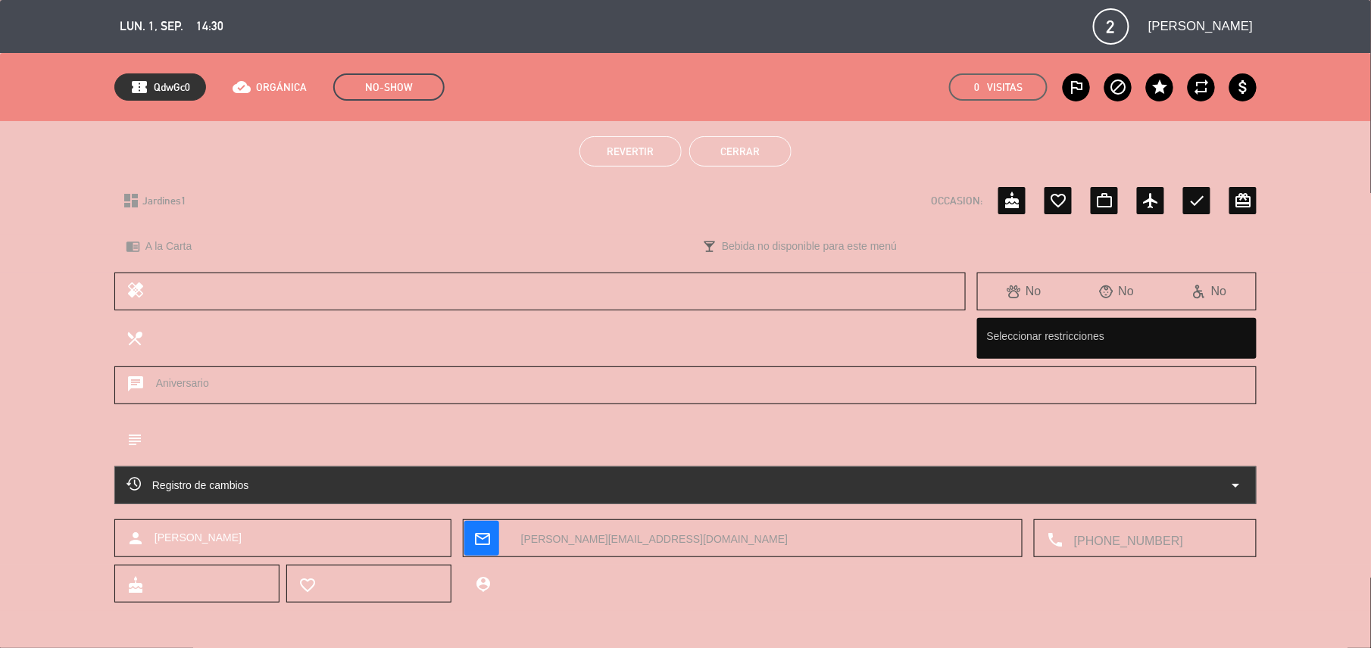
click at [725, 154] on button "Cerrar" at bounding box center [740, 151] width 102 height 30
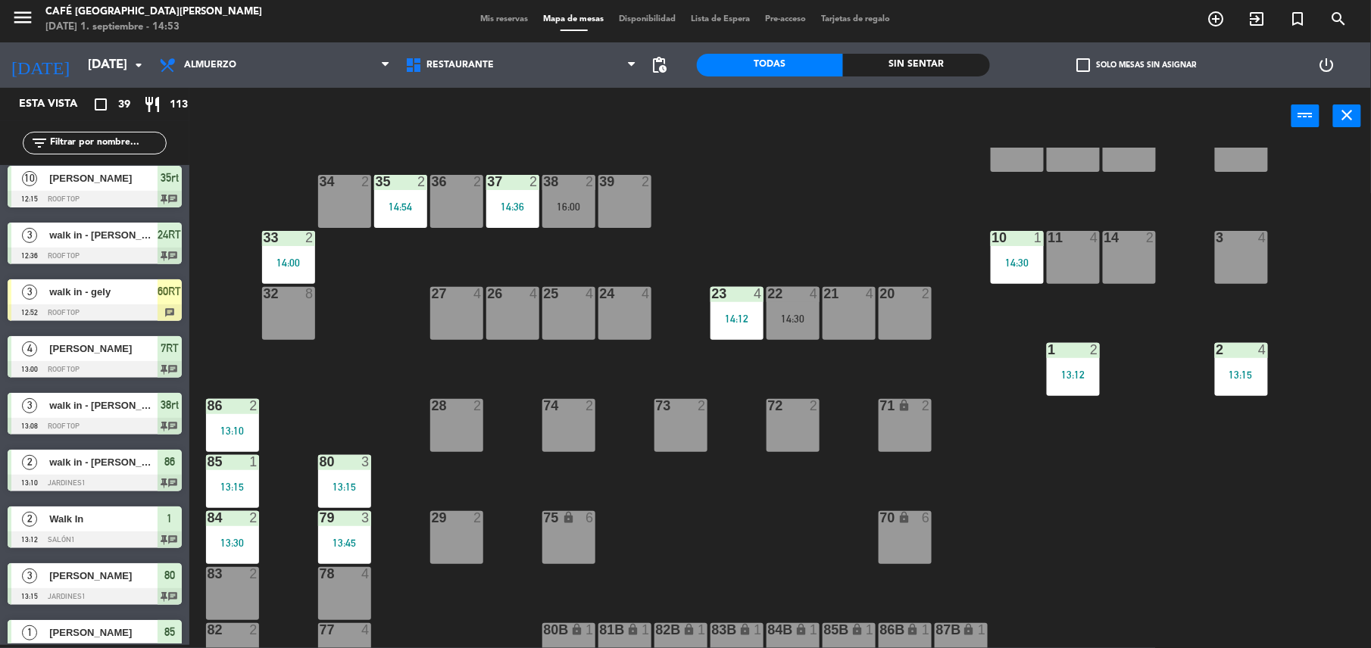
scroll to position [335, 0]
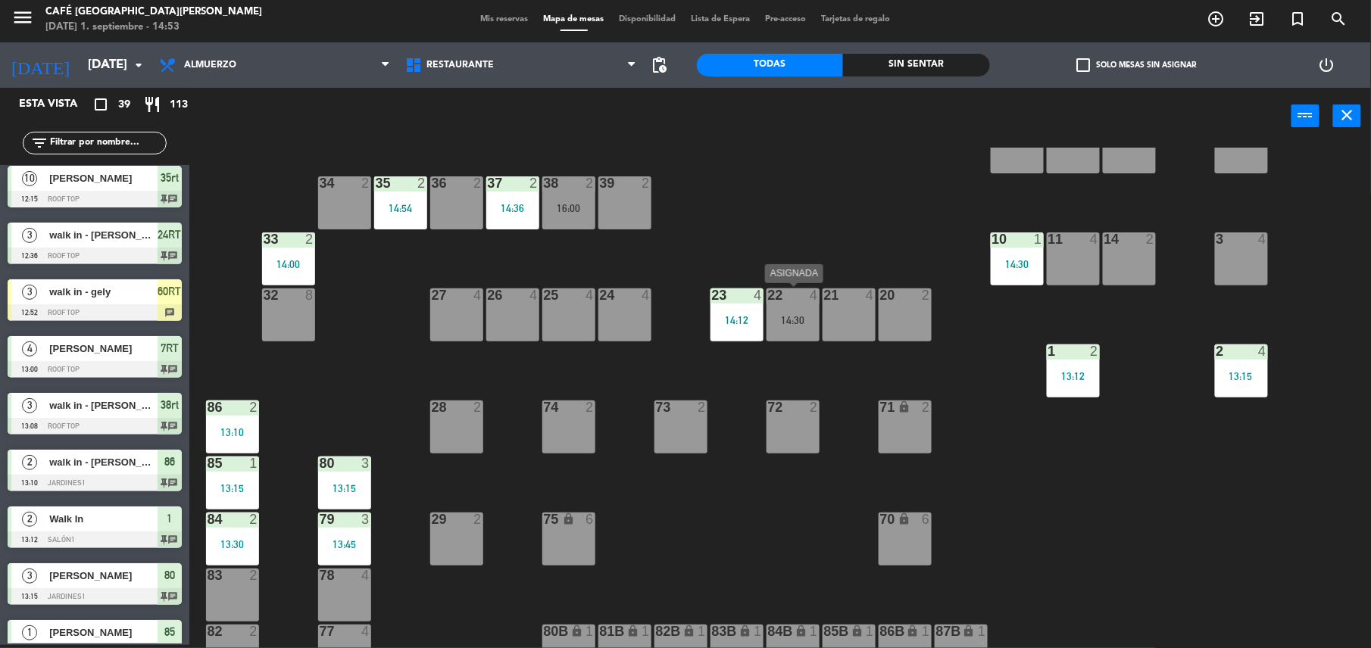
click at [798, 327] on div "22 4 14:30" at bounding box center [792, 315] width 53 height 53
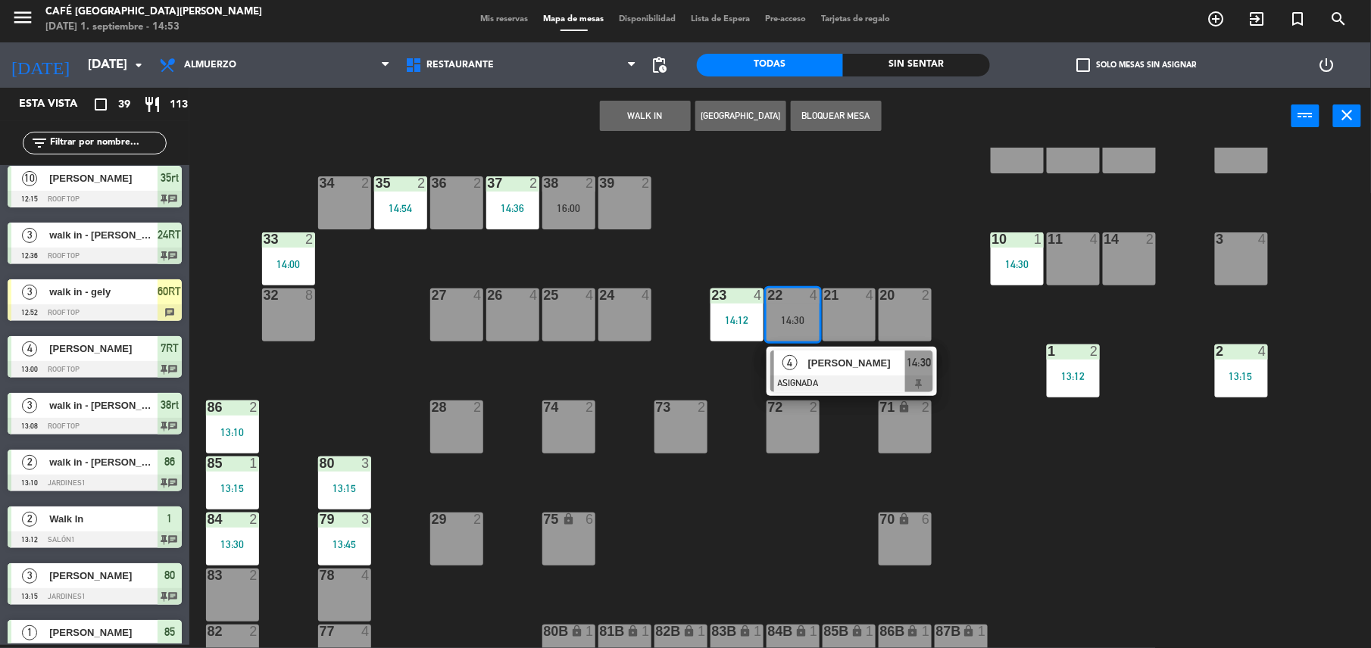
click at [816, 355] on span "[PERSON_NAME]" at bounding box center [856, 363] width 97 height 16
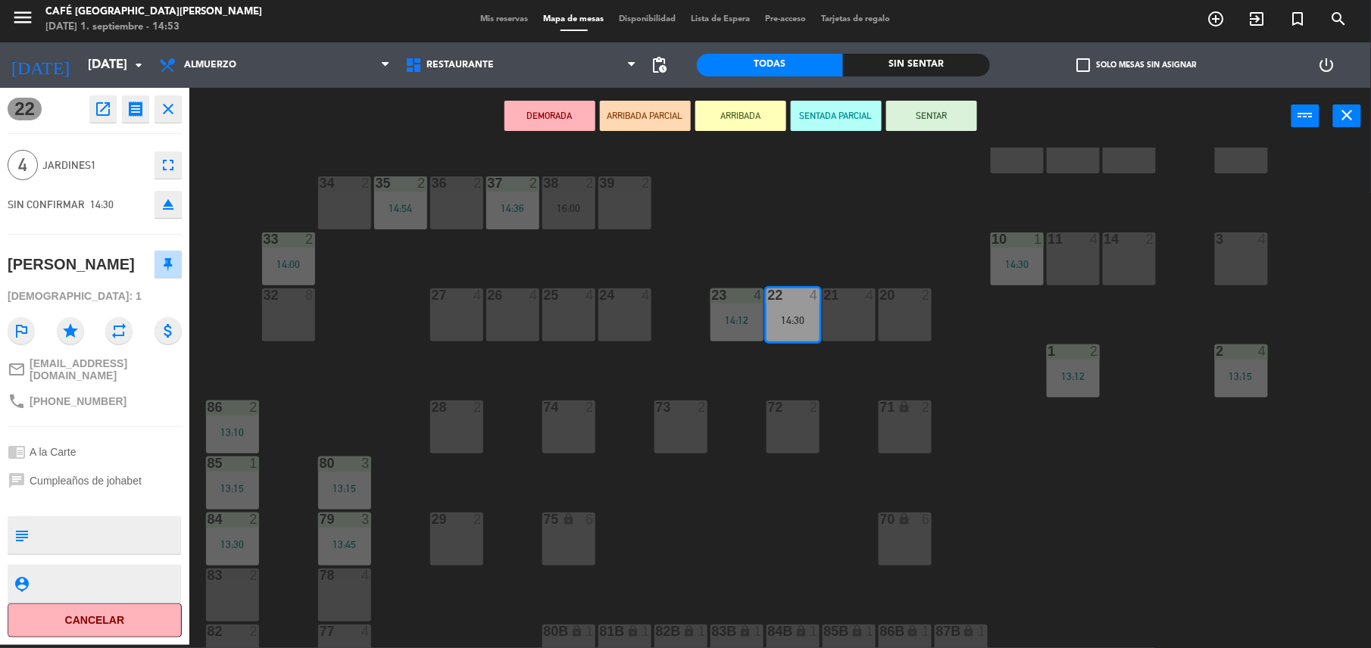
click at [97, 111] on icon "open_in_new" at bounding box center [103, 109] width 18 height 18
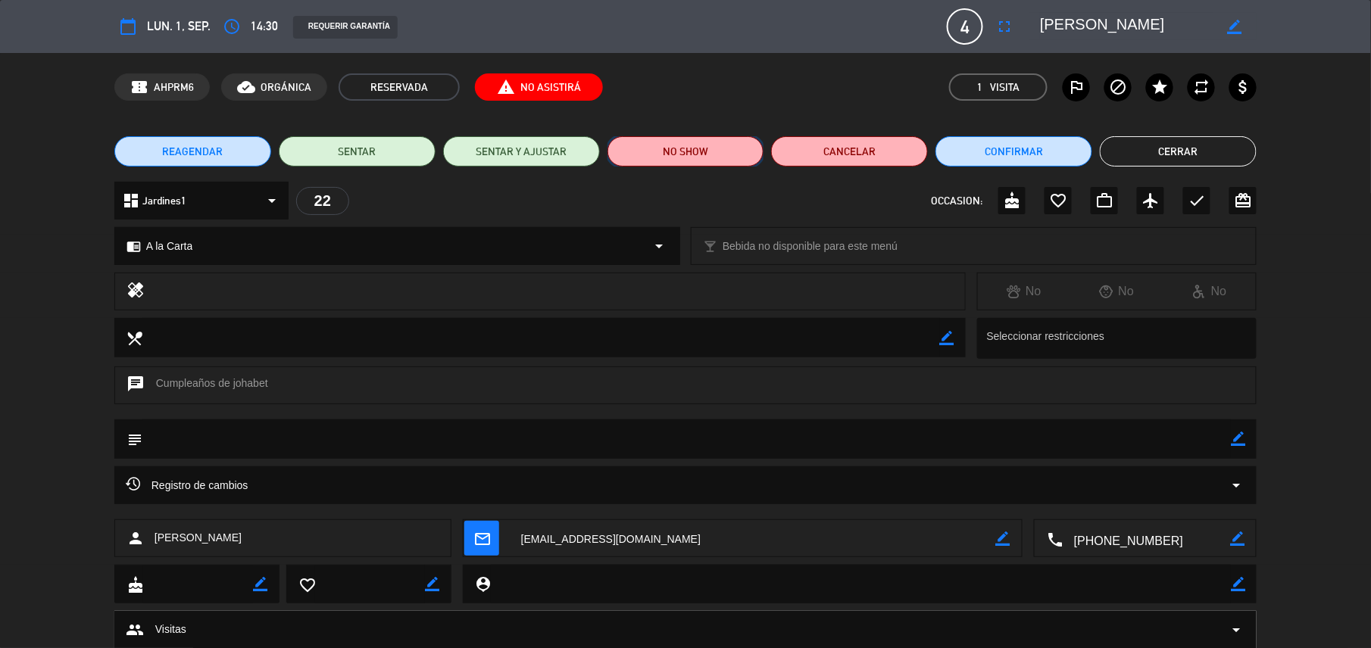
click at [707, 148] on button "NO SHOW" at bounding box center [685, 151] width 157 height 30
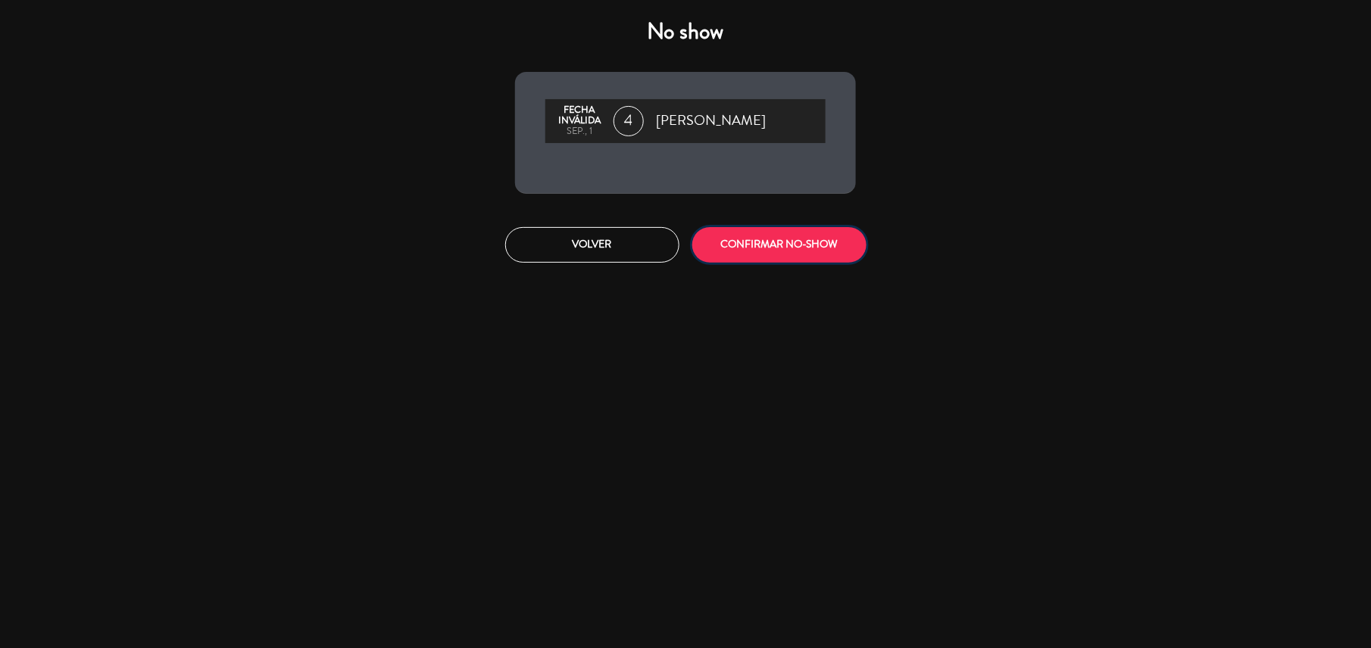
click at [810, 256] on button "CONFIRMAR NO-SHOW" at bounding box center [779, 245] width 174 height 36
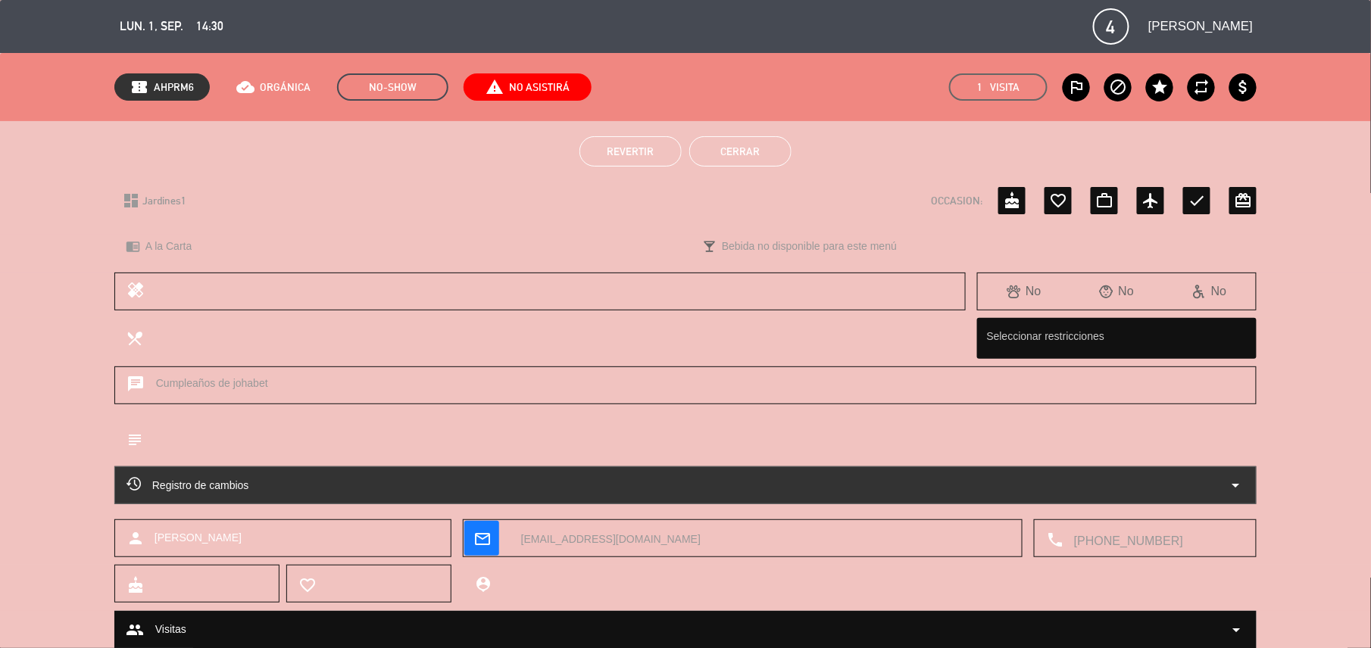
click at [748, 158] on button "Cerrar" at bounding box center [740, 151] width 102 height 30
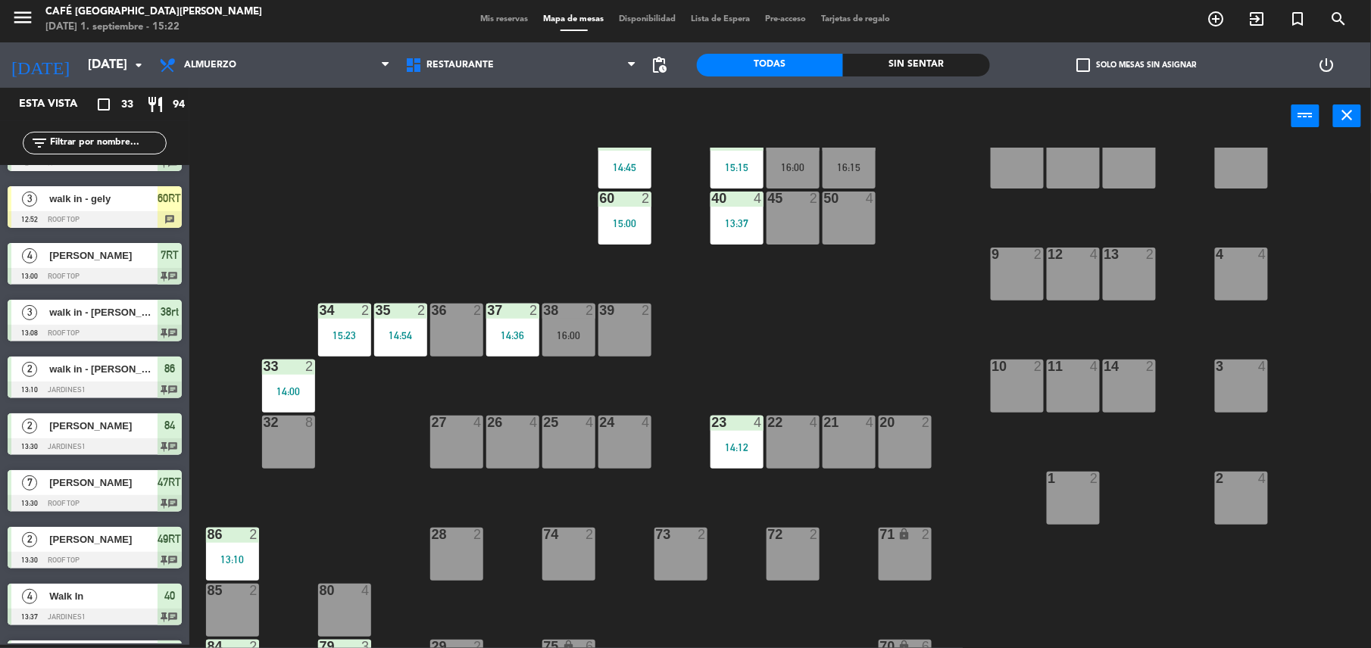
scroll to position [213, 0]
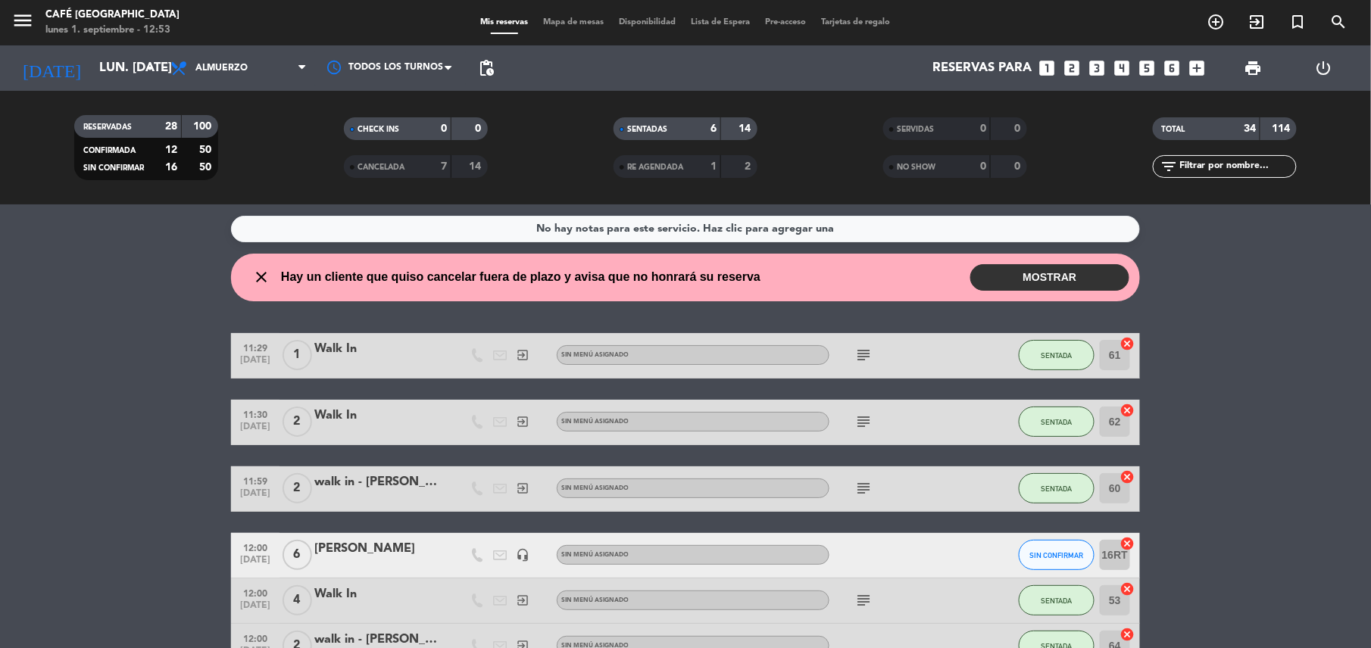
scroll to position [503, 0]
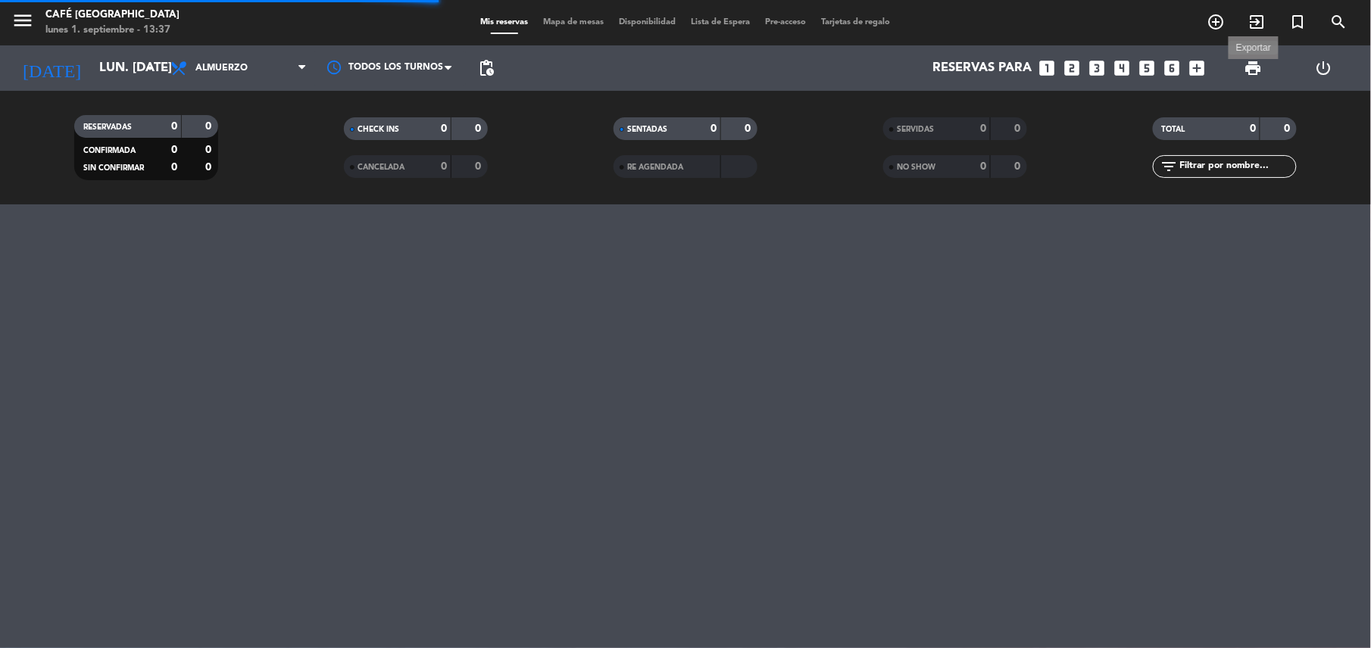
click at [1255, 76] on span "print" at bounding box center [1252, 68] width 18 height 18
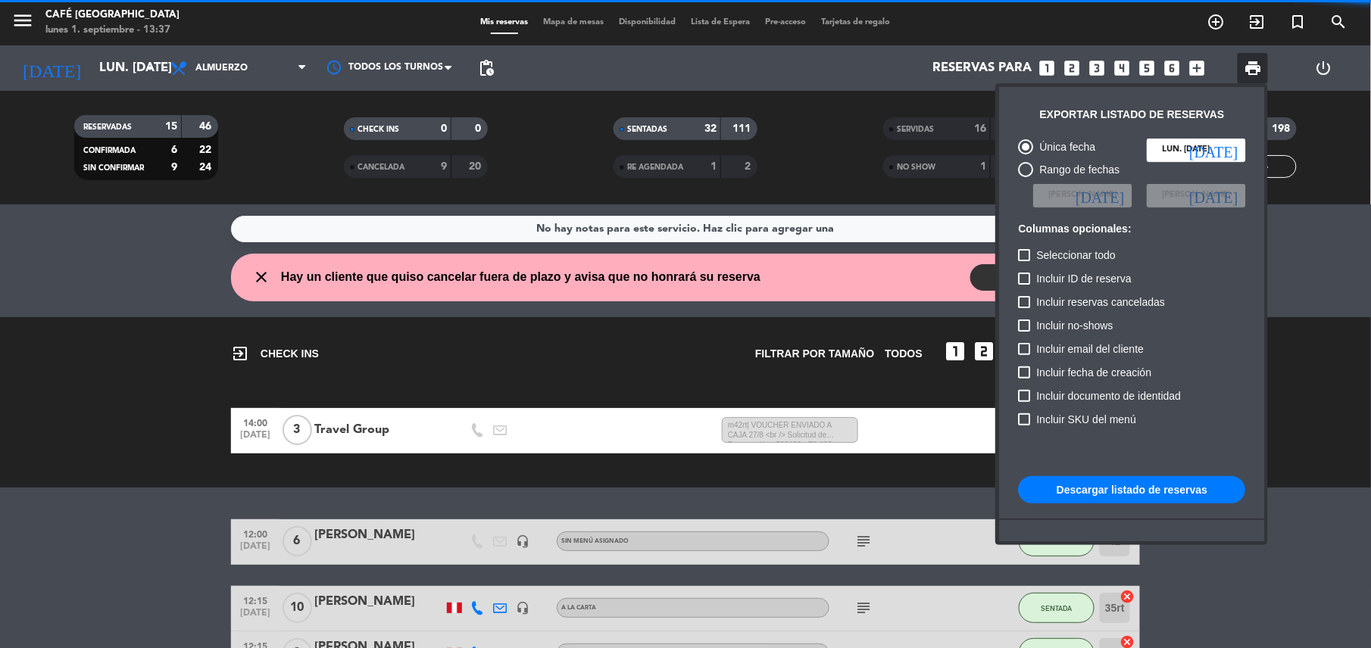
click at [1086, 491] on button "Descargar listado de reservas" at bounding box center [1131, 489] width 227 height 27
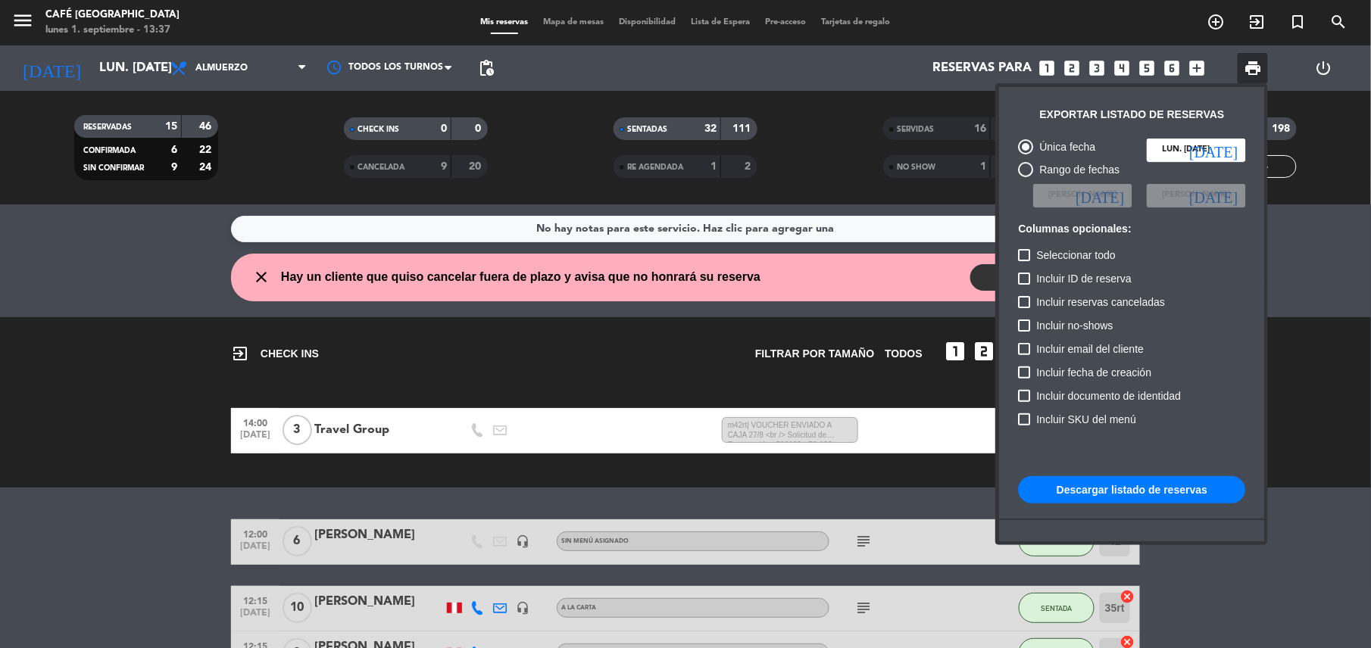
click at [1086, 491] on button "Descargar listado de reservas" at bounding box center [1131, 489] width 227 height 27
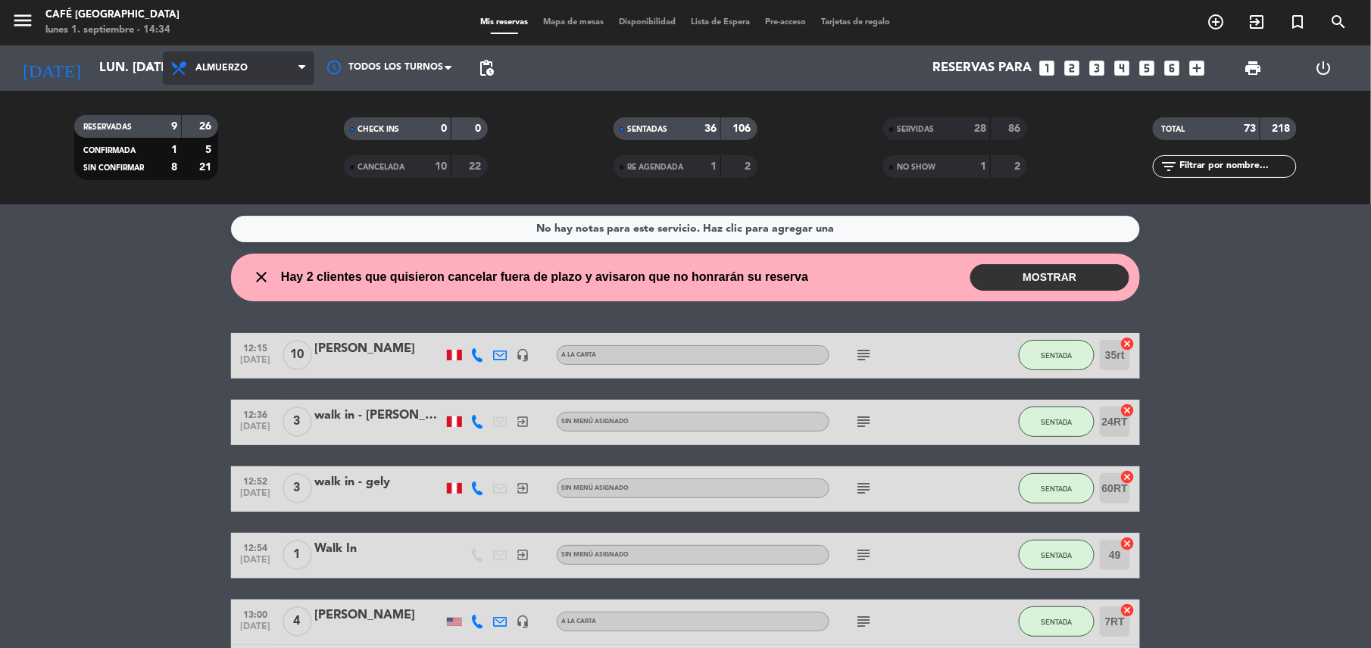
click at [198, 58] on span "Almuerzo" at bounding box center [238, 67] width 151 height 33
click at [243, 200] on div "menu Café Museo Larco lunes 1. septiembre - 14:34 Mis reservas Mapa de mesas Di…" at bounding box center [685, 102] width 1371 height 204
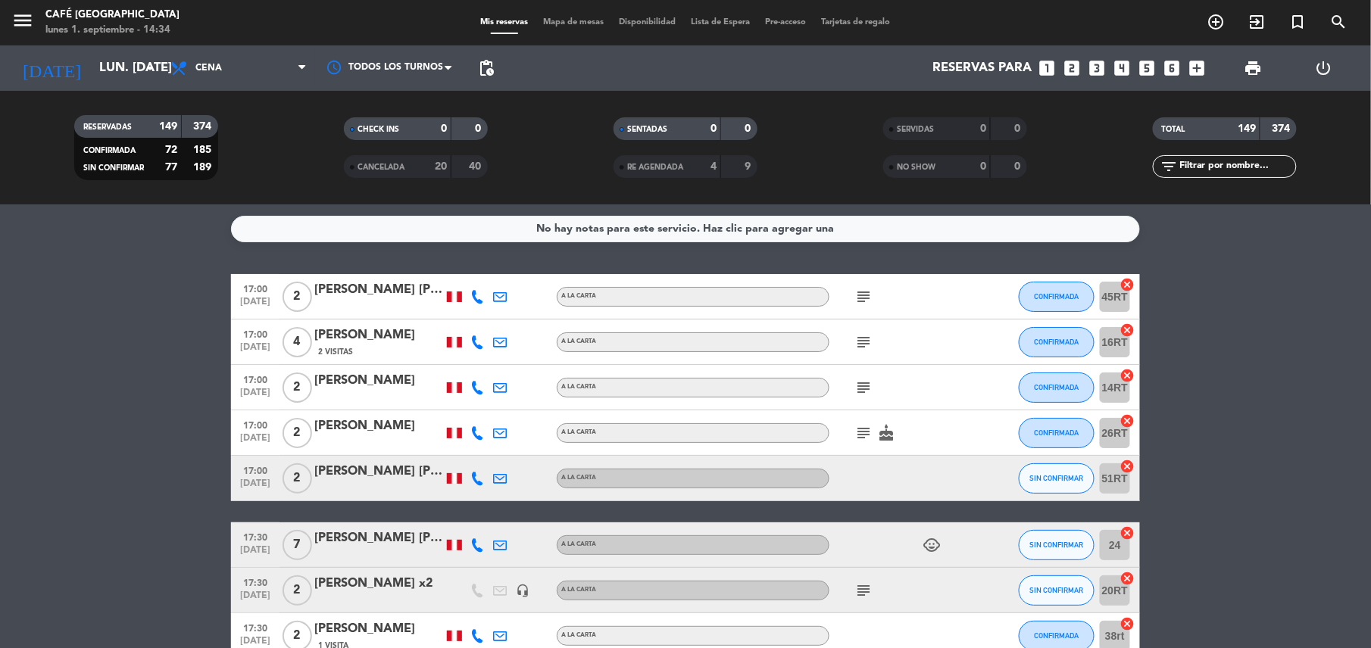
click at [872, 295] on icon "subject" at bounding box center [863, 297] width 18 height 18
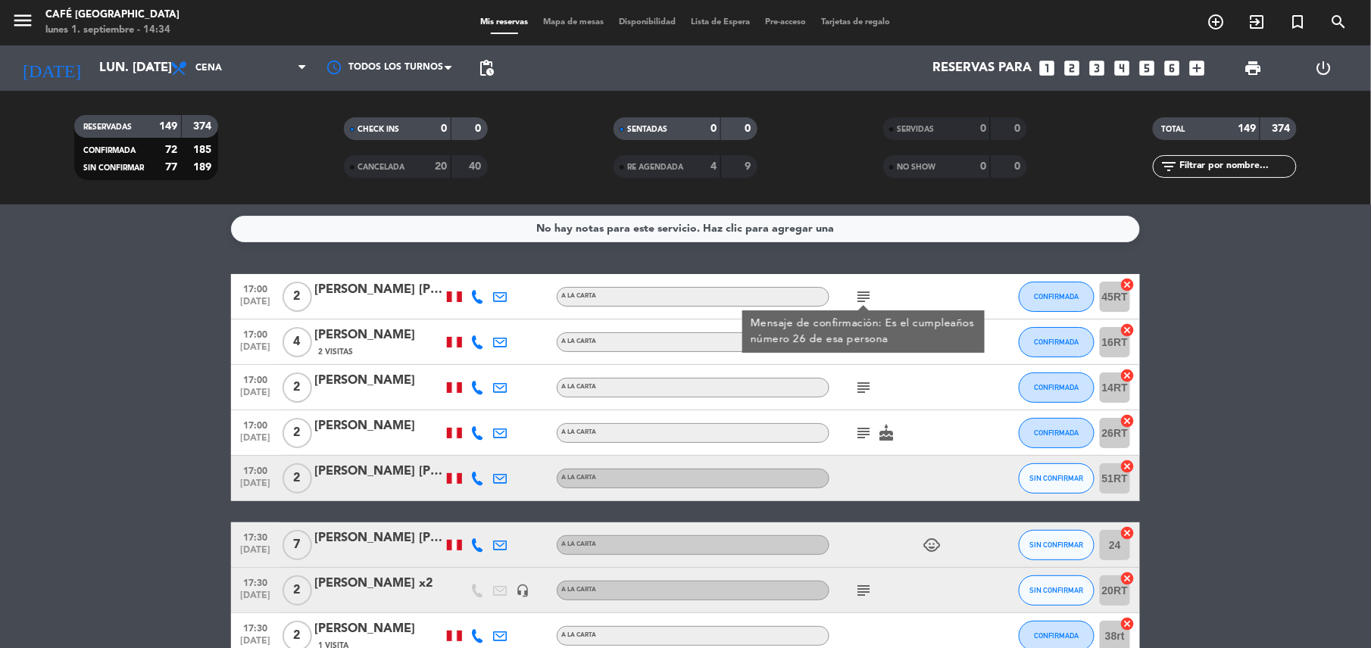
click at [861, 349] on div "Mensaje de confirmación: Es el cumpleaños número 26 de esa persona" at bounding box center [863, 331] width 242 height 42
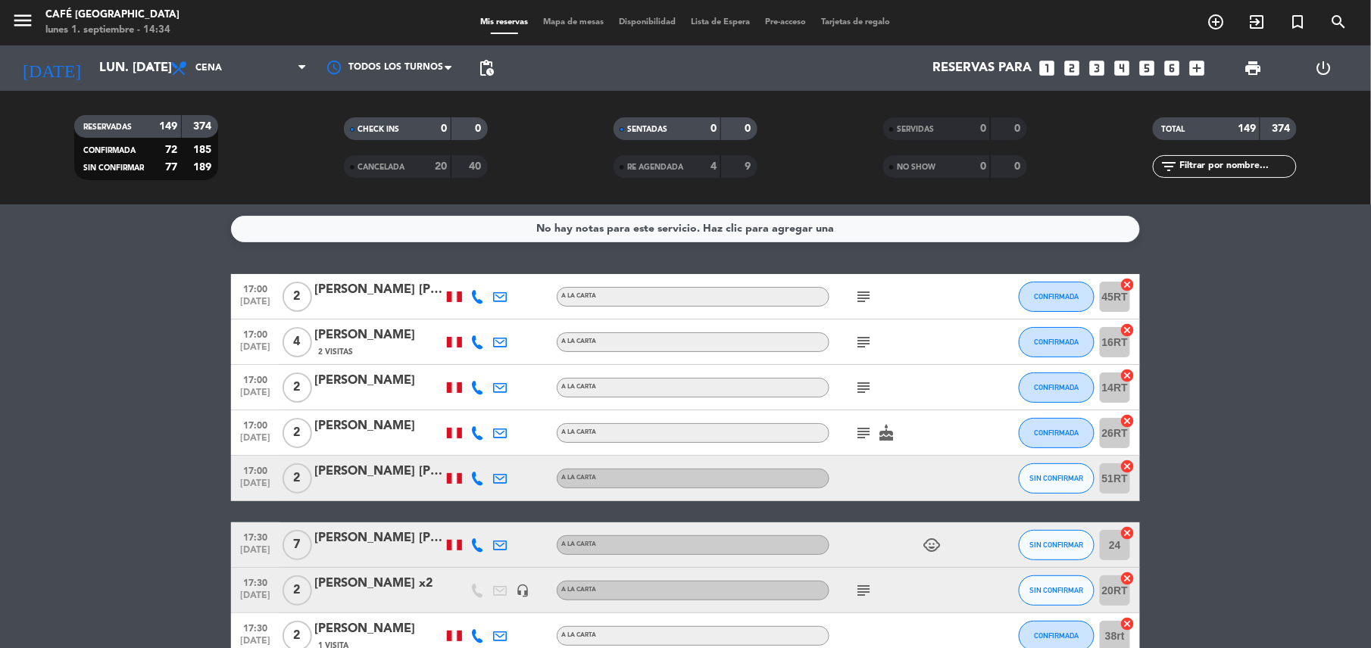
click at [862, 345] on icon "subject" at bounding box center [863, 342] width 18 height 18
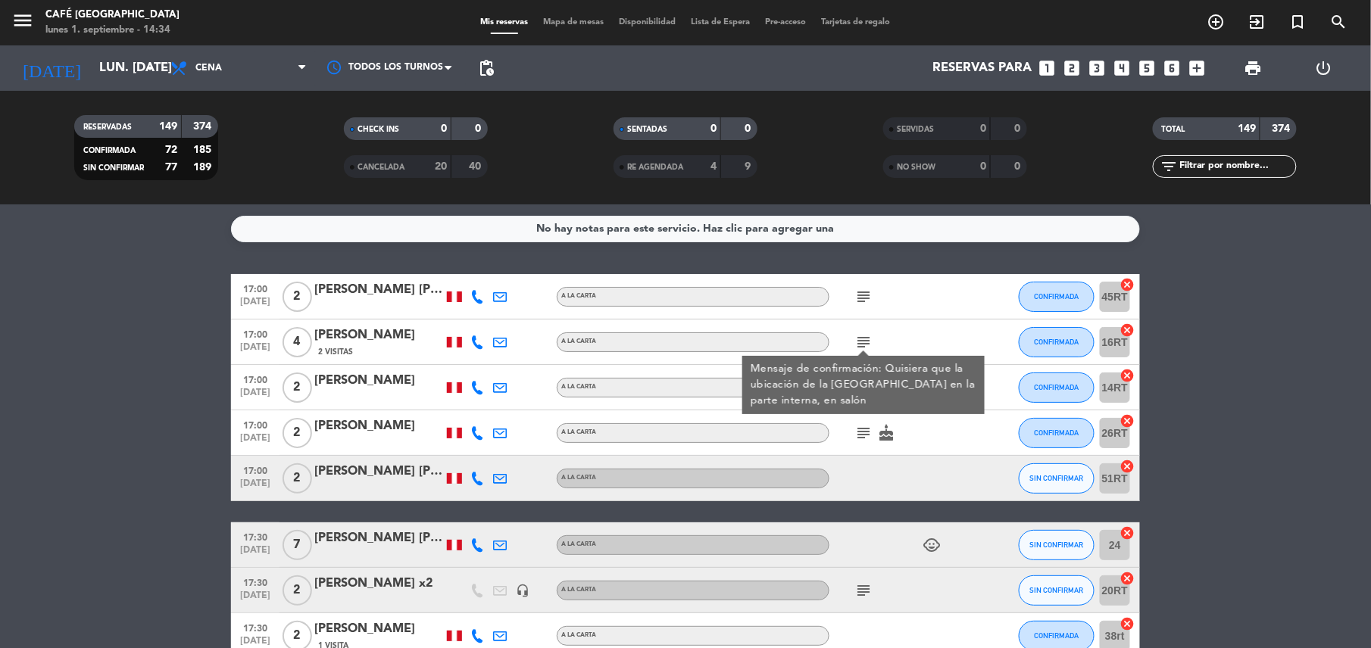
click at [854, 379] on div "Mensaje de confirmación: Quisiera que la ubicación de la mesa sea en la parte i…" at bounding box center [863, 385] width 226 height 48
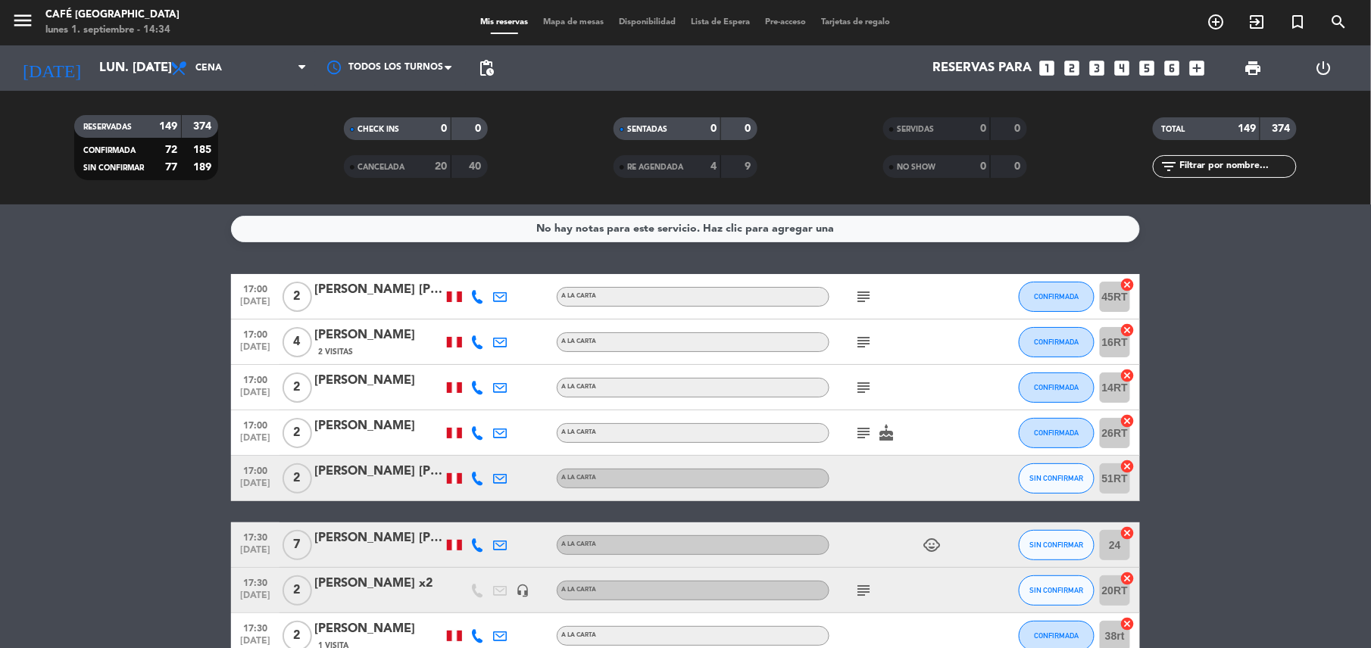
click at [854, 379] on icon "subject" at bounding box center [863, 388] width 18 height 18
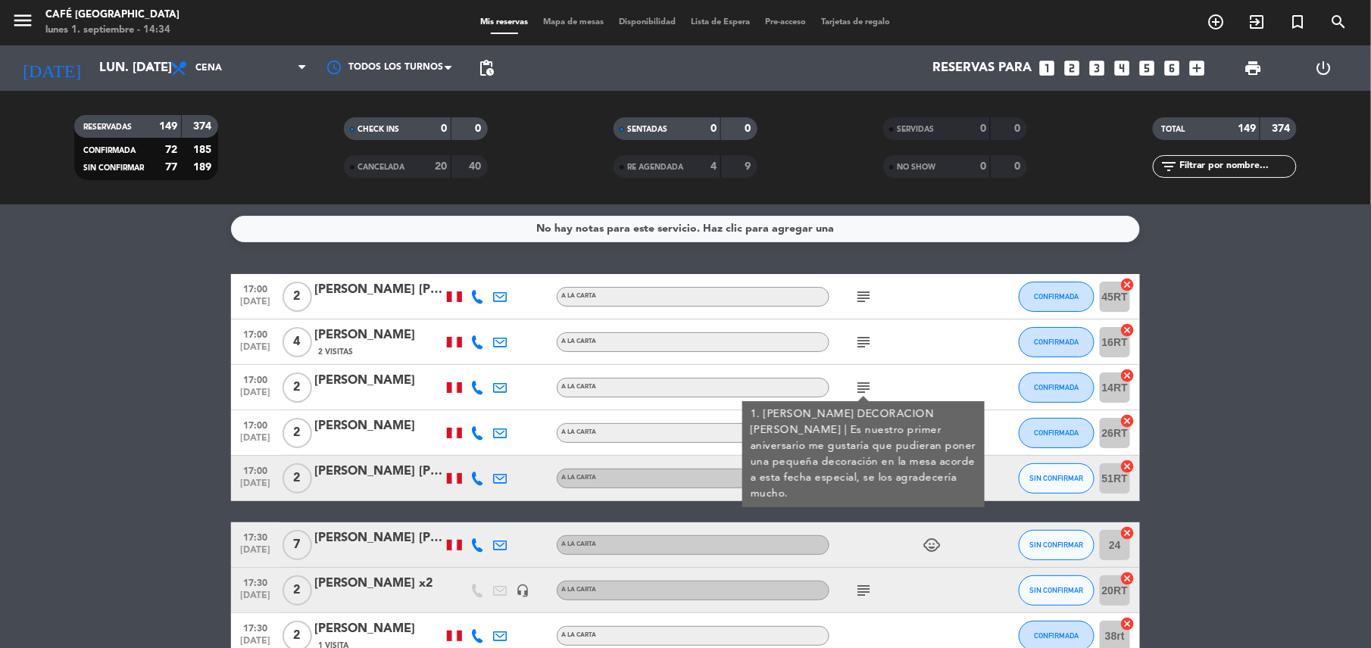
click at [853, 445] on div "1. SE OFRECIO DECORACION DE ROSAS | Es nuestro primer aniversario me gustaría q…" at bounding box center [863, 454] width 226 height 95
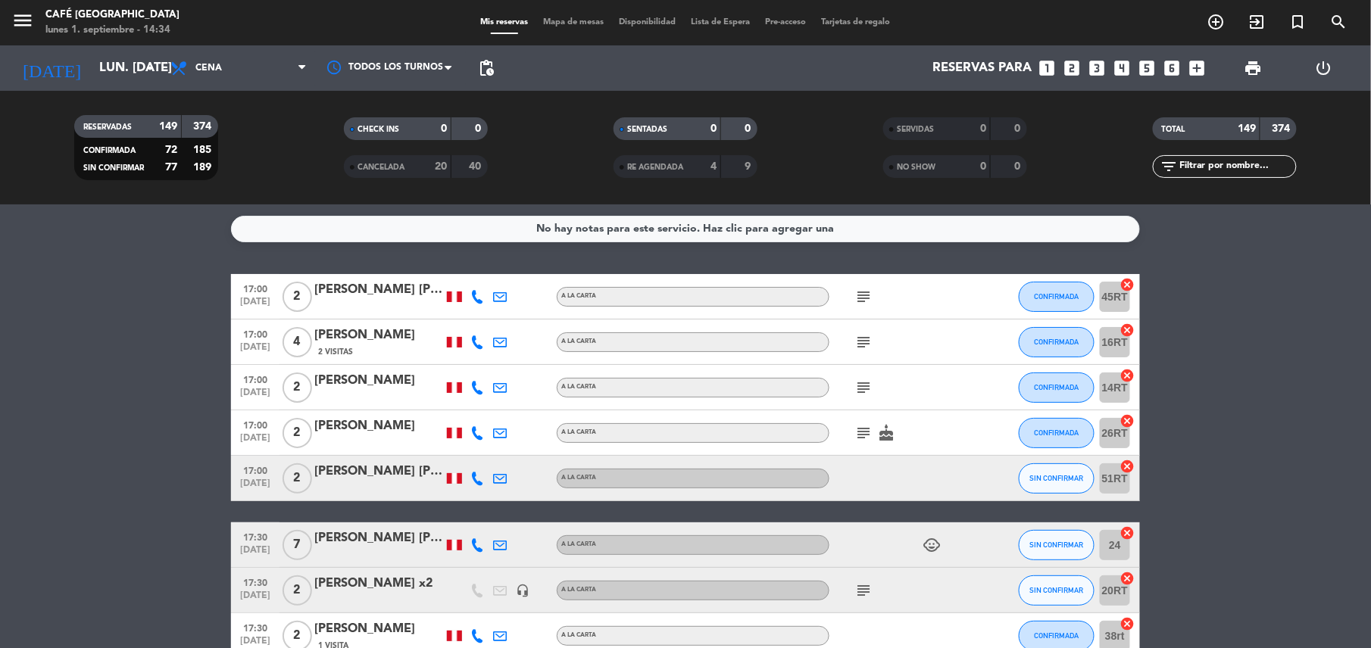
click at [853, 445] on div "subject cake" at bounding box center [897, 432] width 136 height 45
click at [854, 437] on icon "subject" at bounding box center [863, 433] width 18 height 18
